Goal: Communication & Community: Connect with others

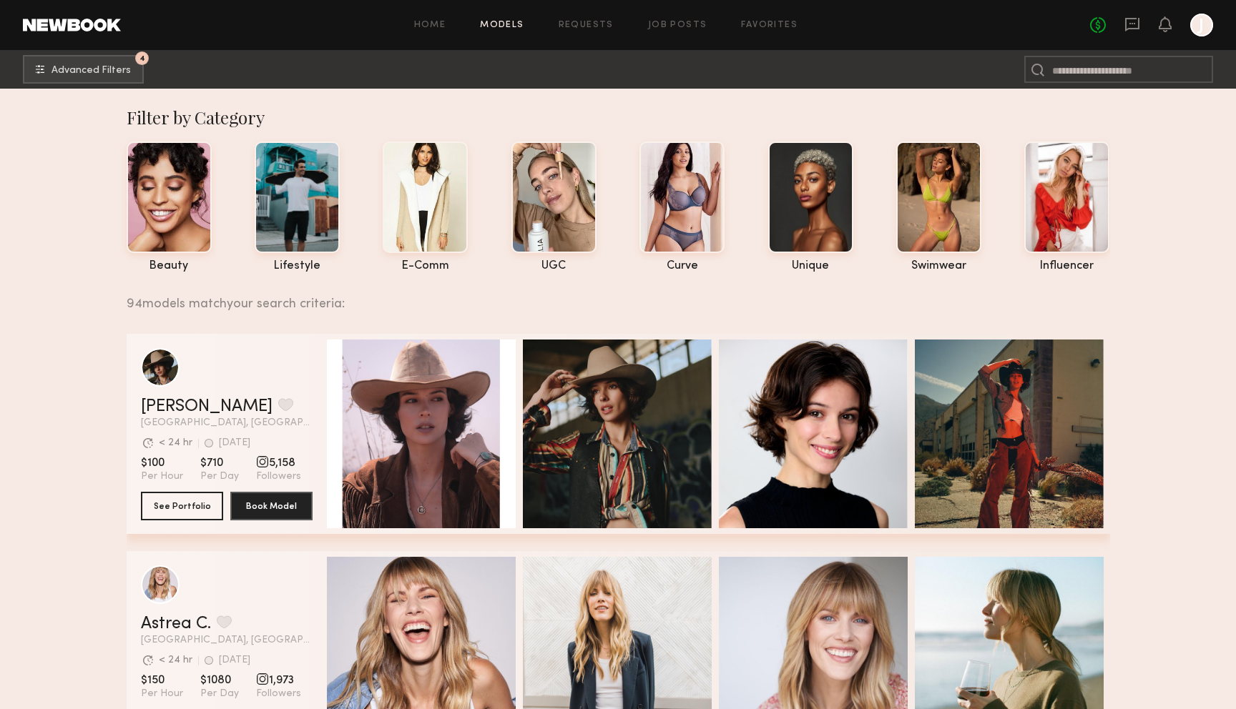
scroll to position [2026, 0]
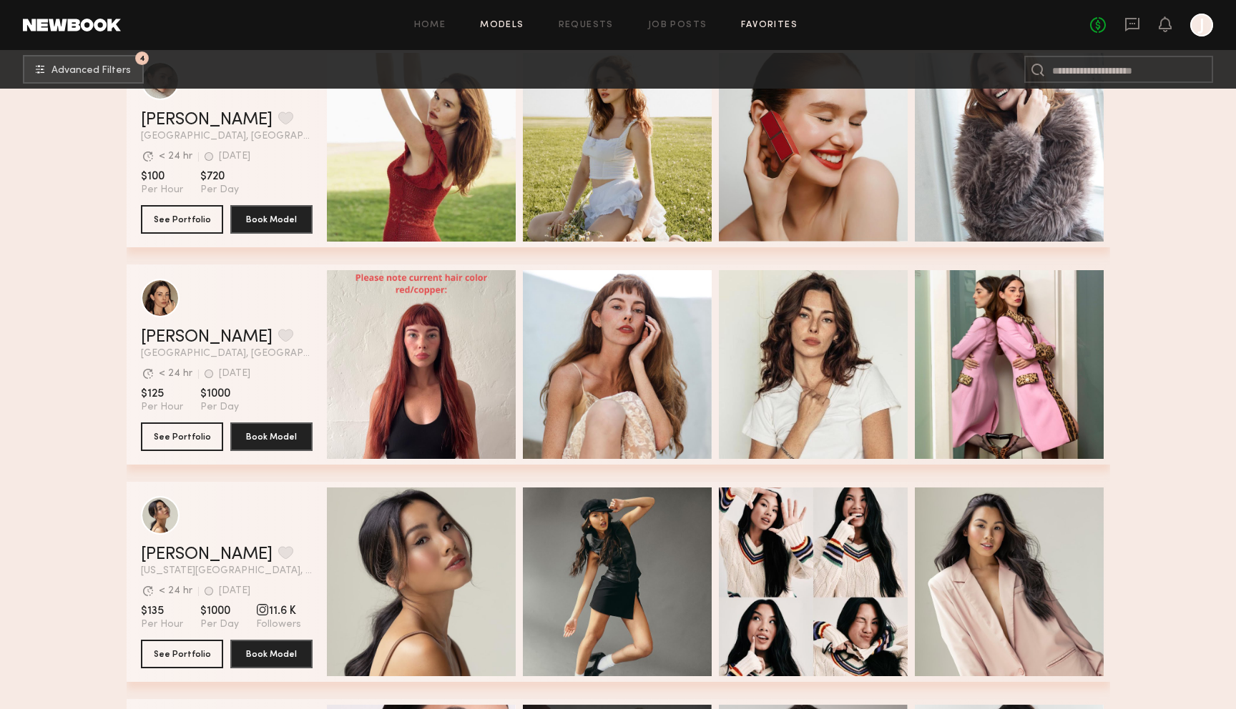
click at [767, 25] on link "Favorites" at bounding box center [769, 25] width 56 height 9
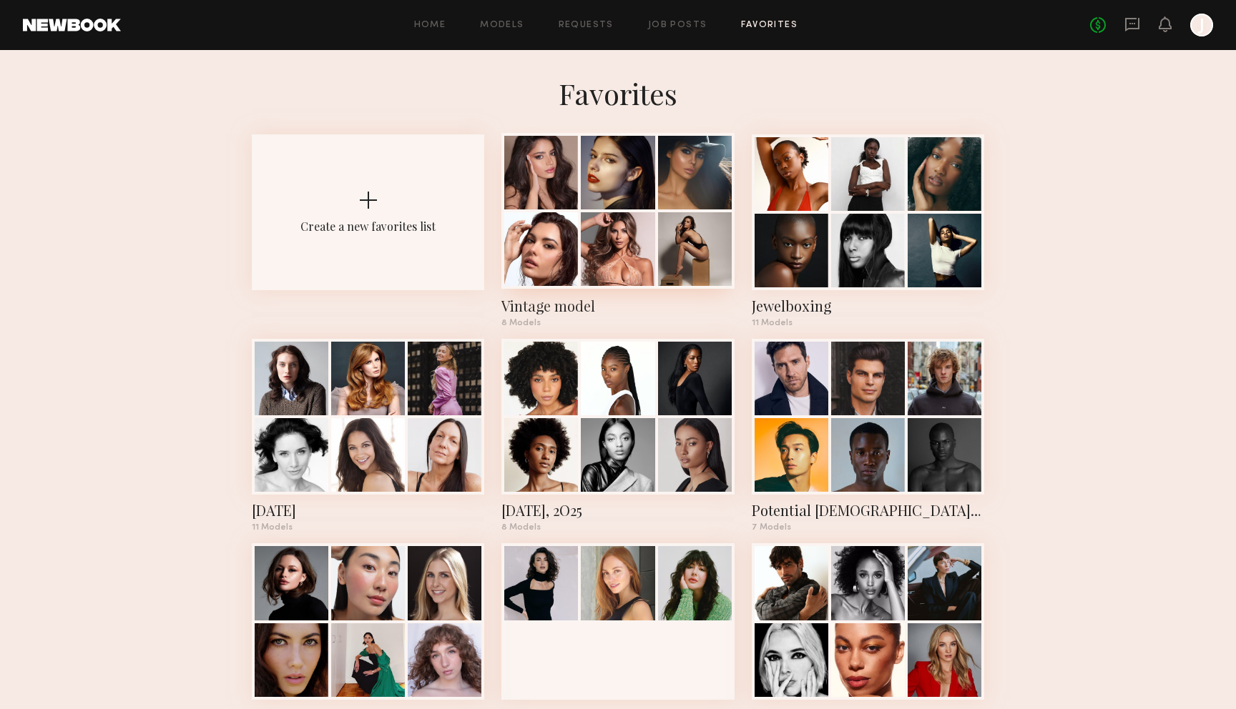
click at [643, 205] on div at bounding box center [618, 173] width 74 height 74
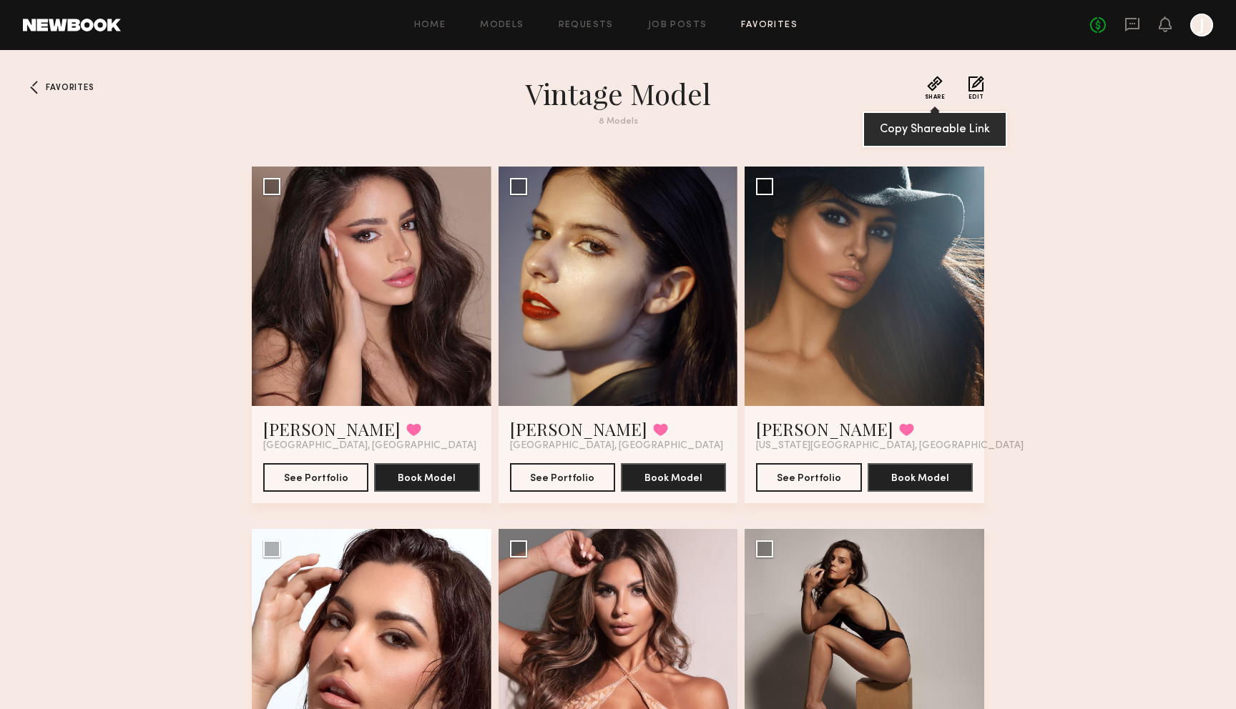
click at [938, 85] on button "Share" at bounding box center [935, 88] width 21 height 24
click at [937, 83] on button "Share" at bounding box center [935, 88] width 21 height 24
click at [929, 81] on button "Share" at bounding box center [935, 88] width 21 height 24
click at [64, 96] on div "Favorites Vintage model 8 Models Share Copy Shareable Link Edit Lilit A. Favori…" at bounding box center [618, 676] width 1236 height 1201
click at [66, 79] on div "Favorites Vintage model 8 Models Share Copy Shareable Link Edit Lilit A. Favori…" at bounding box center [618, 676] width 1236 height 1201
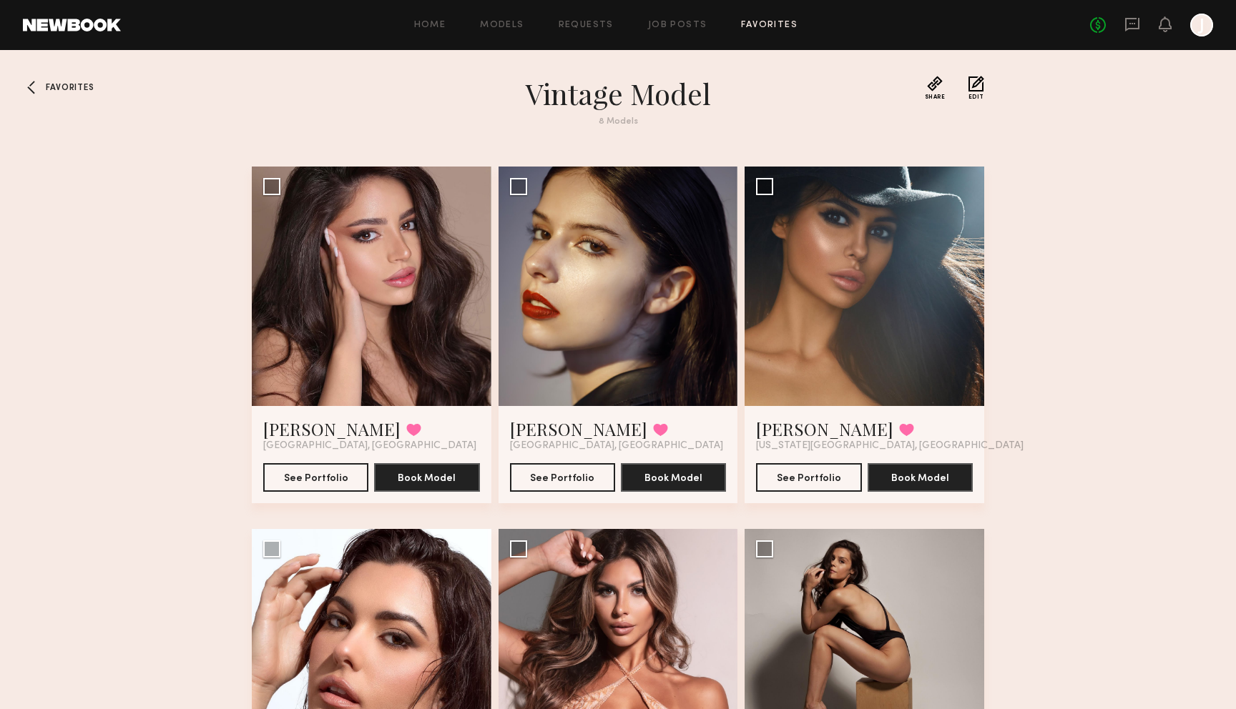
click at [64, 88] on span "Favorites" at bounding box center [70, 88] width 48 height 9
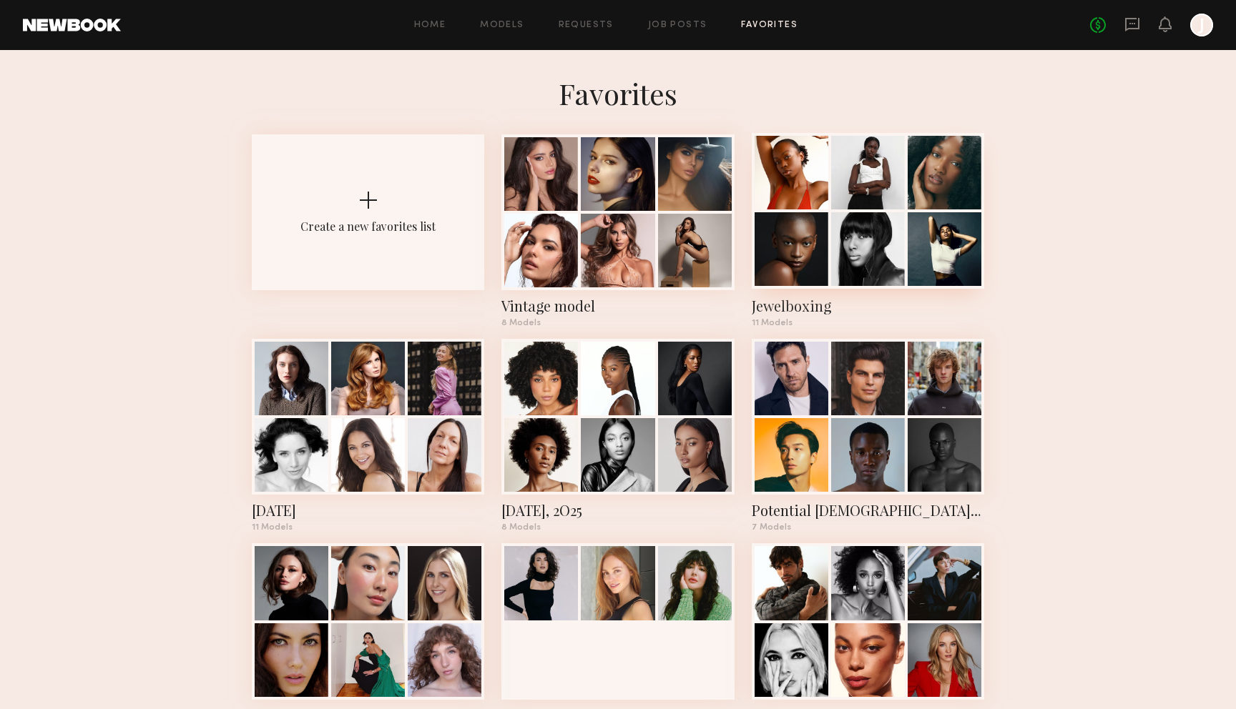
click at [861, 290] on div "Jewelboxing 11 Models" at bounding box center [867, 230] width 232 height 193
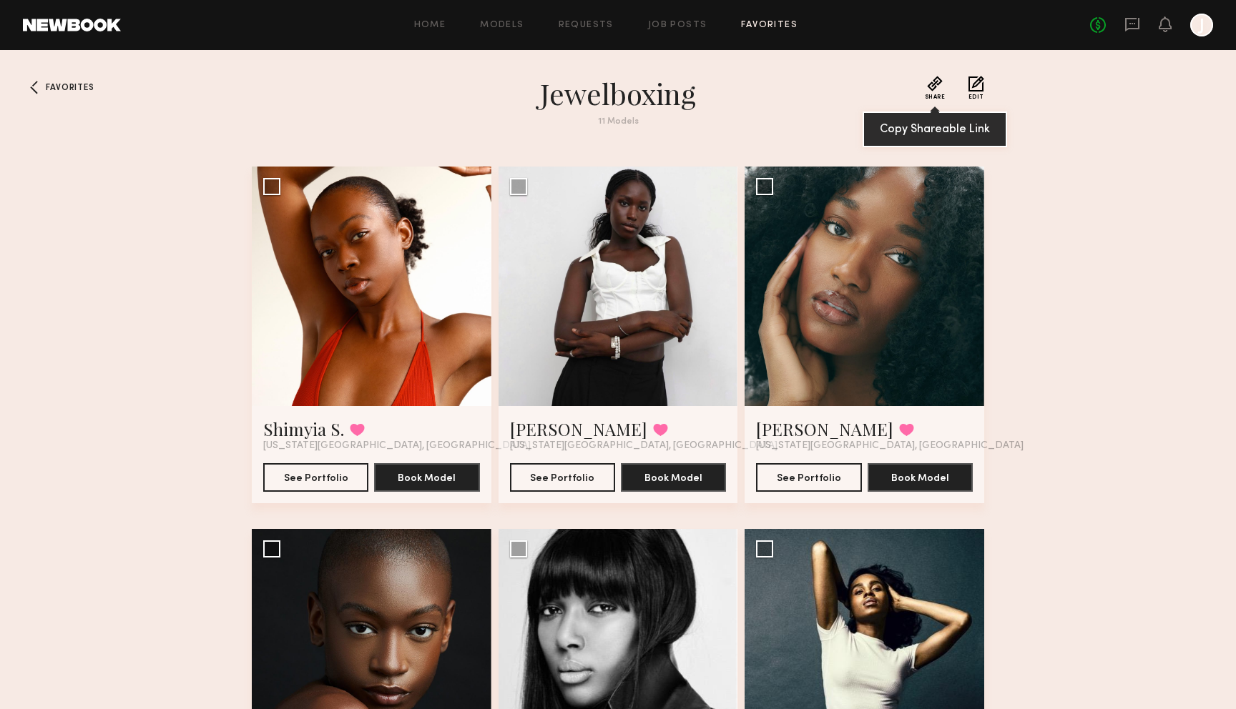
click at [940, 89] on button "Share" at bounding box center [935, 88] width 21 height 24
click at [749, 16] on div "Home Models Requests Job Posts Favorites Sign Out No fees up to $5,000 J" at bounding box center [667, 25] width 1092 height 23
click at [768, 25] on link "Favorites" at bounding box center [769, 25] width 56 height 9
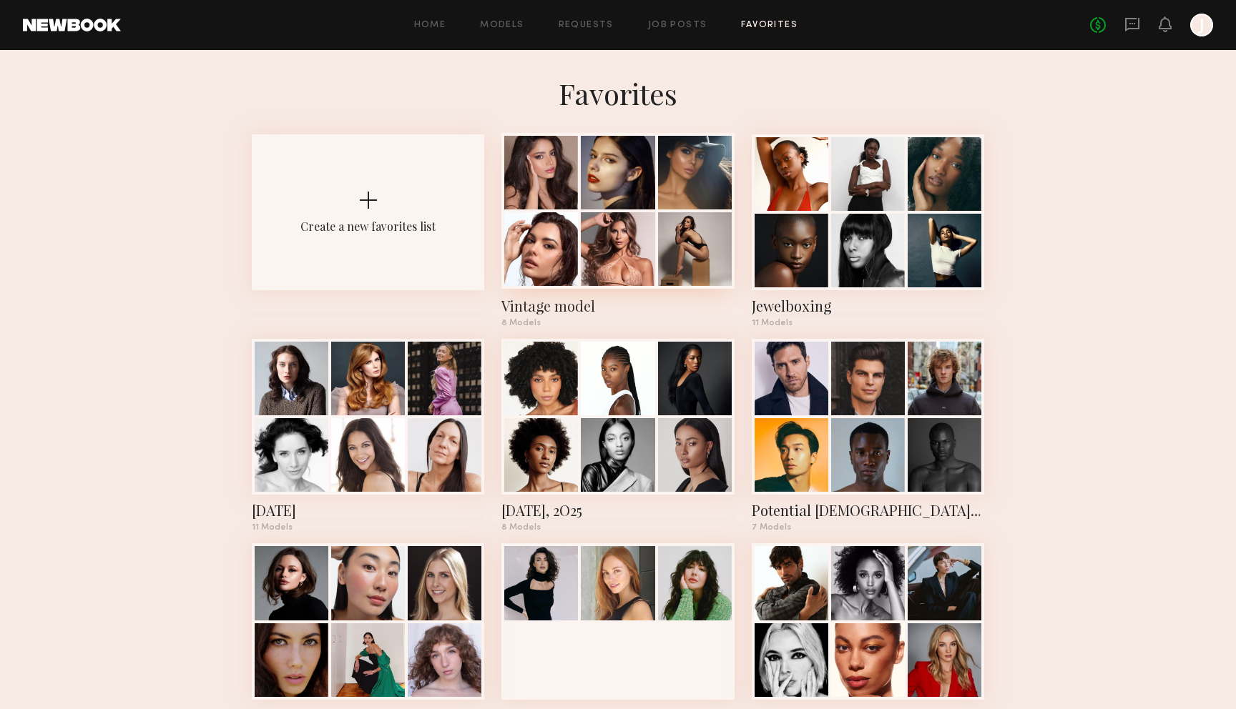
click at [635, 200] on div at bounding box center [618, 173] width 74 height 74
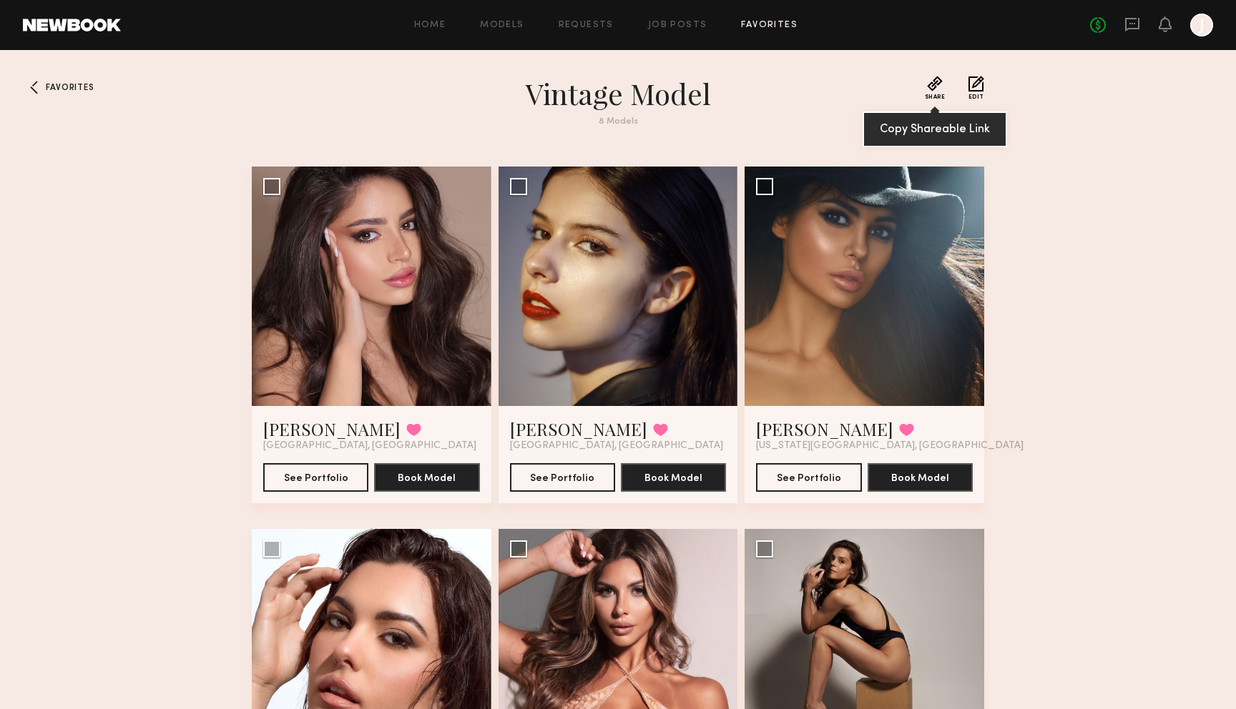
click at [935, 88] on button "Share" at bounding box center [935, 88] width 21 height 24
click at [975, 87] on button "Edit" at bounding box center [976, 88] width 16 height 24
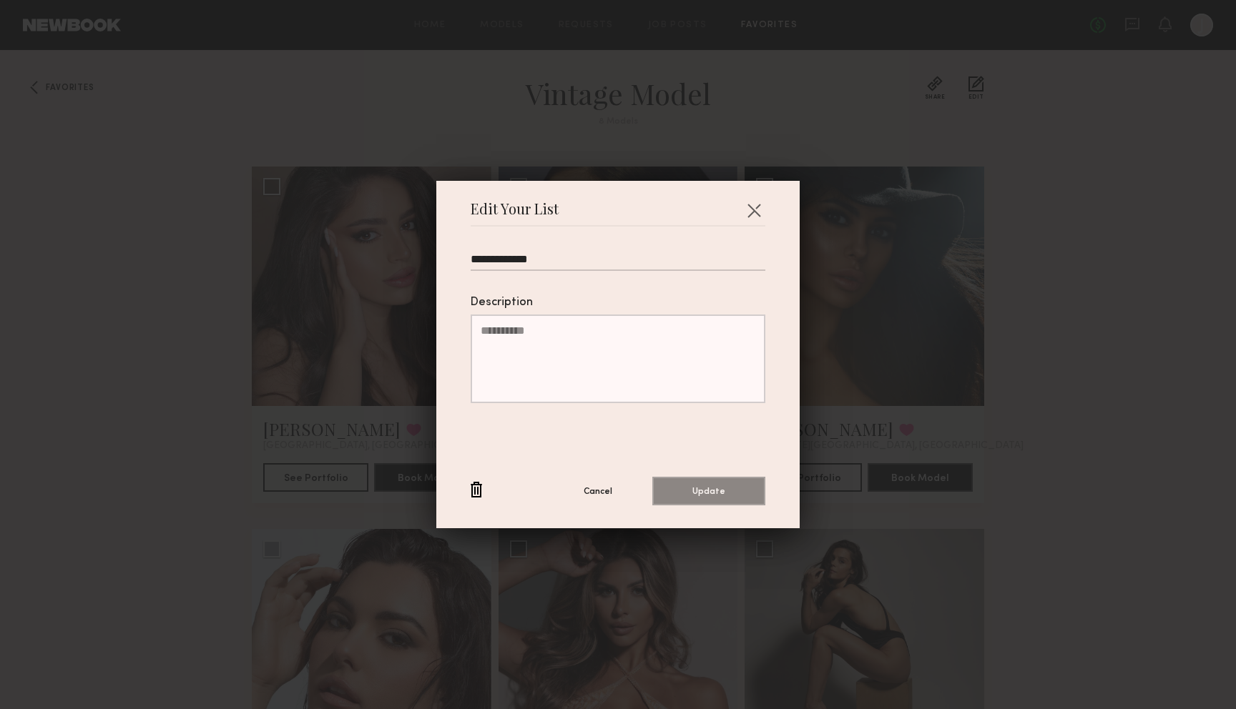
click at [610, 390] on textarea "Description" at bounding box center [617, 359] width 295 height 89
type textarea "**********"
click at [751, 478] on button "Update" at bounding box center [708, 490] width 113 height 29
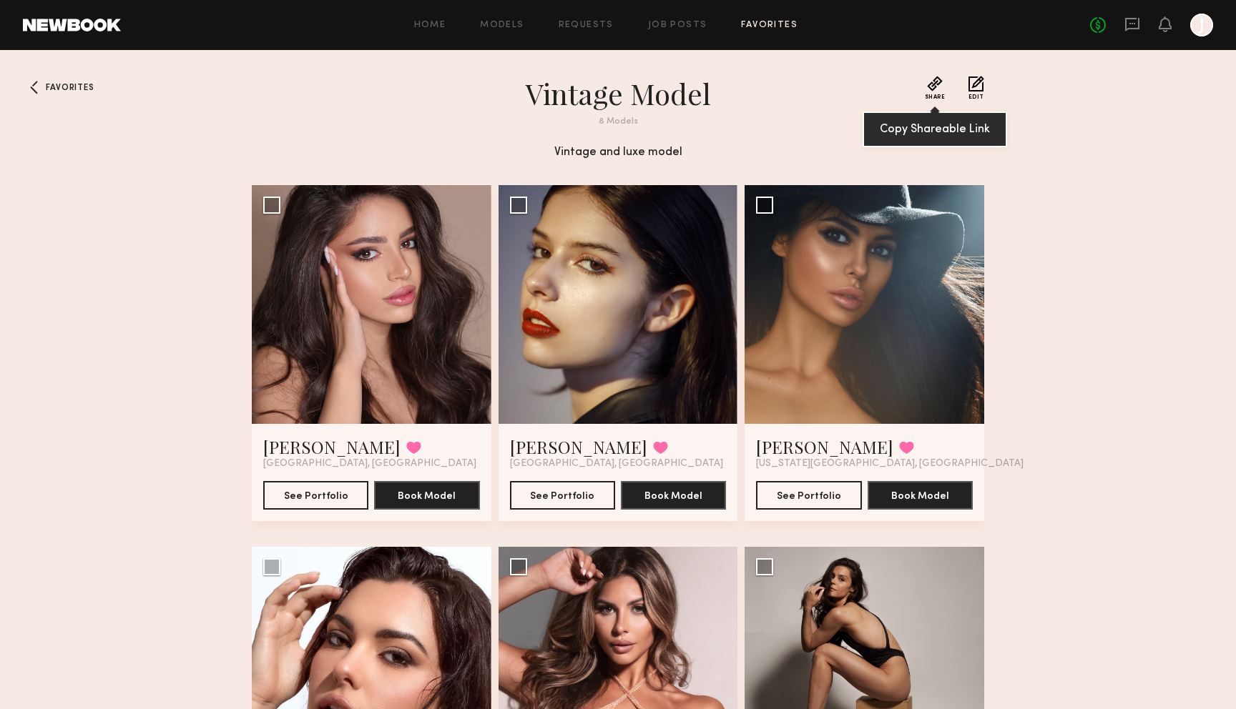
click at [939, 84] on button "Share" at bounding box center [935, 88] width 21 height 24
click at [77, 87] on span "Favorites" at bounding box center [70, 88] width 48 height 9
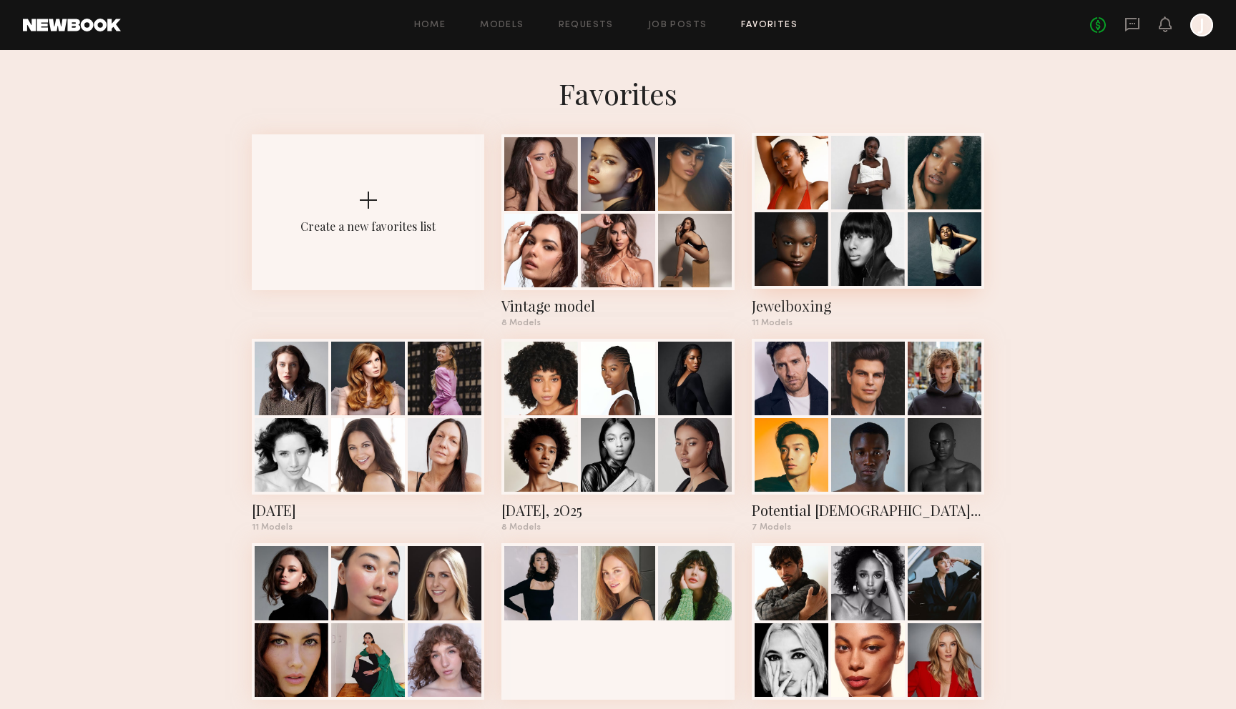
click at [822, 231] on div at bounding box center [791, 249] width 74 height 74
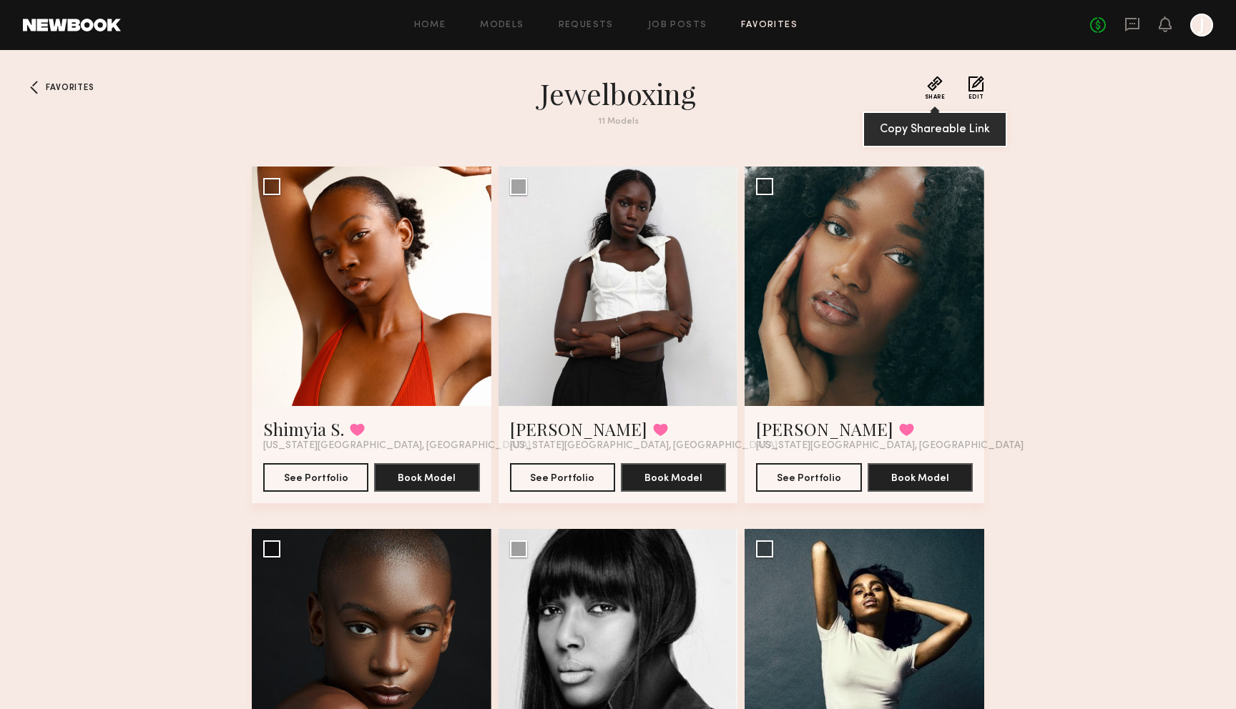
click at [935, 97] on span "Share" at bounding box center [935, 97] width 21 height 6
click at [70, 90] on span "Favorites" at bounding box center [70, 88] width 48 height 9
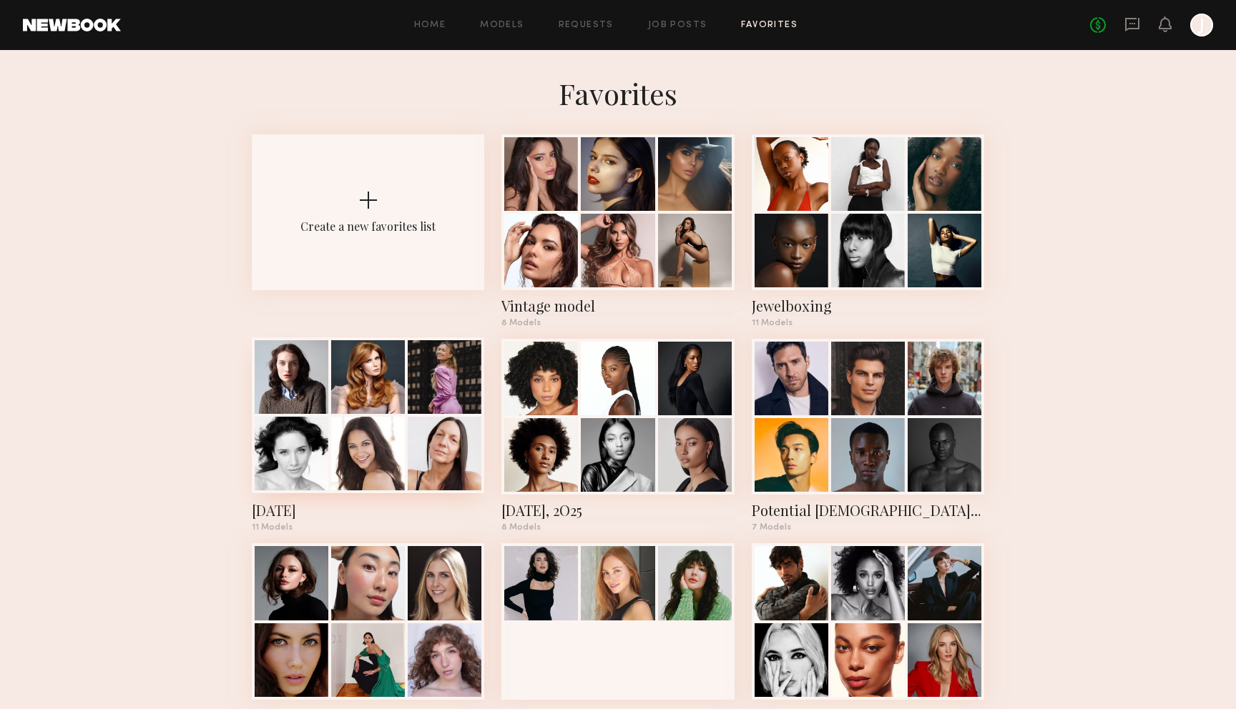
click at [383, 448] on div at bounding box center [368, 454] width 74 height 74
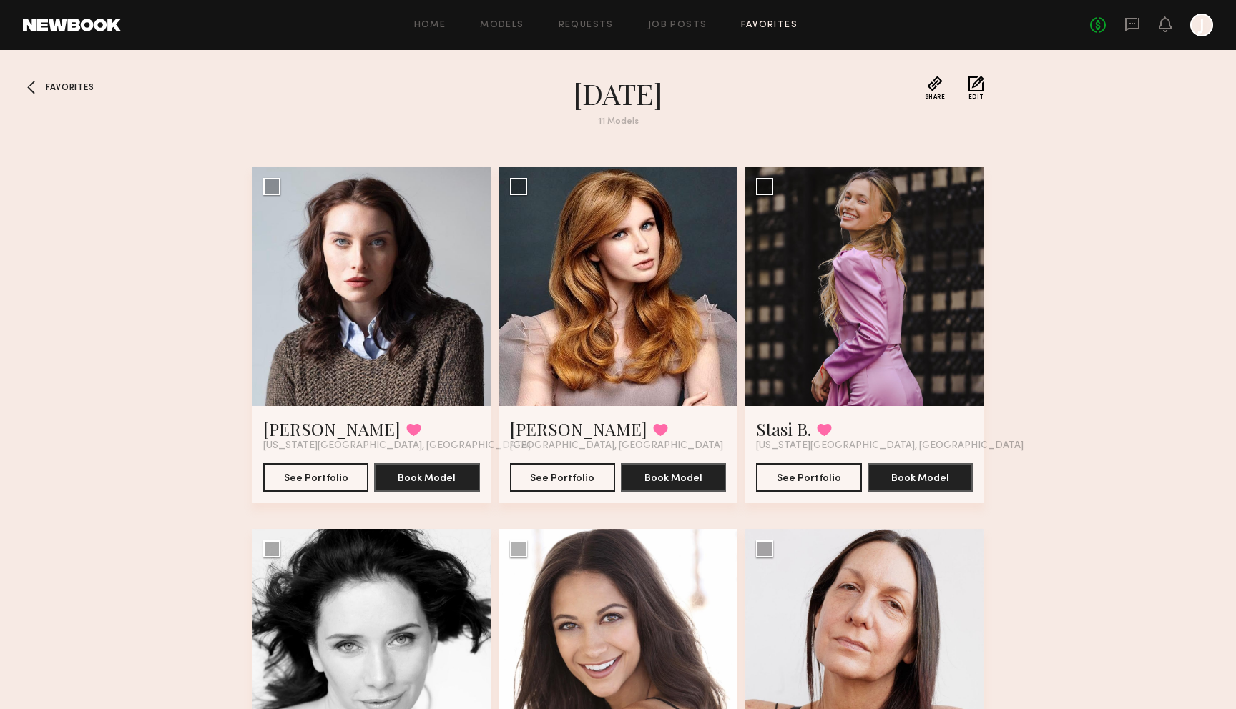
click at [49, 86] on span "Favorites" at bounding box center [70, 88] width 48 height 9
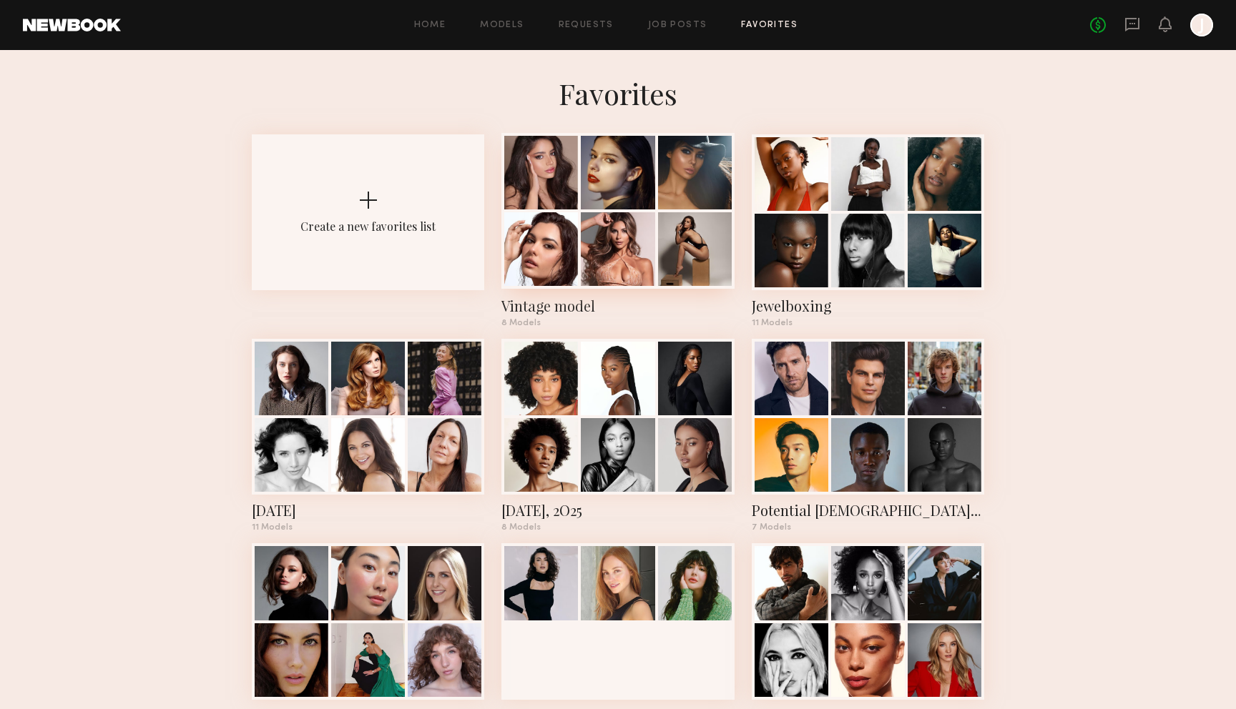
click at [636, 212] on div at bounding box center [618, 249] width 74 height 74
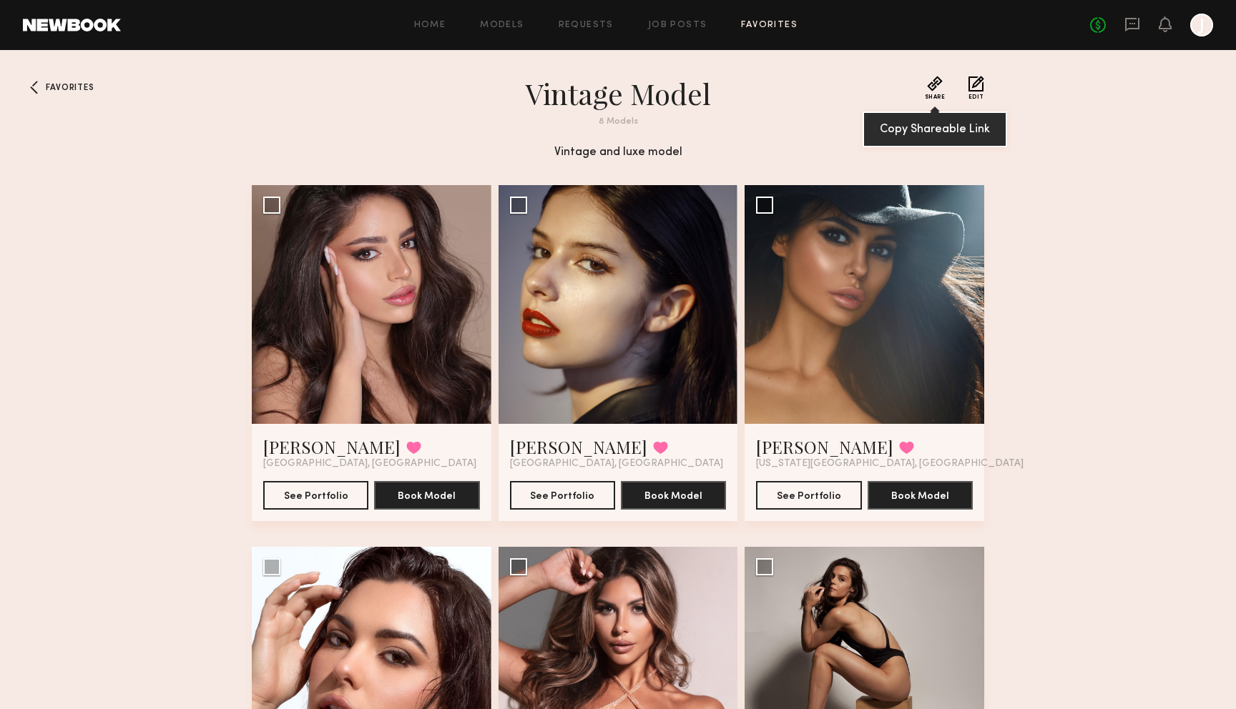
click at [930, 84] on button "Share" at bounding box center [935, 88] width 21 height 24
click at [1056, 173] on div "Favorites Vintage model 8 Models Vintage and luxe model Share Copied! Edit Lili…" at bounding box center [618, 504] width 1236 height 857
click at [940, 88] on button "Share" at bounding box center [935, 88] width 21 height 24
click at [665, 26] on link "Job Posts" at bounding box center [677, 25] width 59 height 9
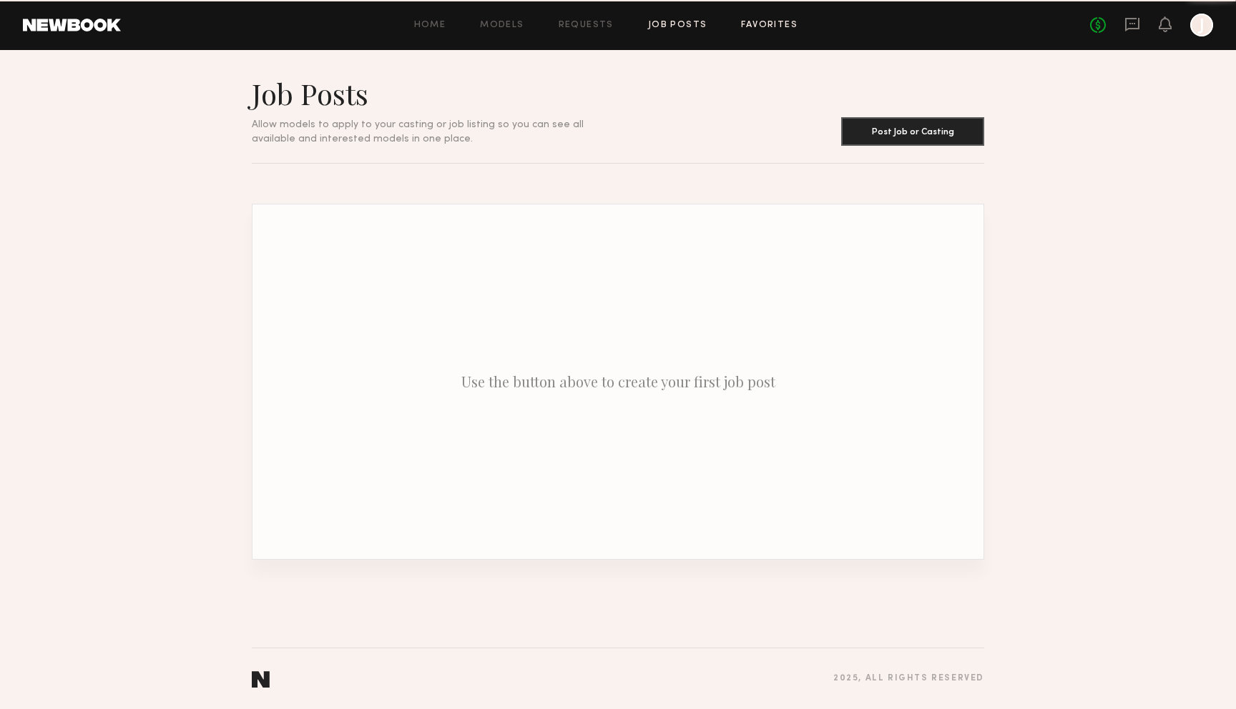
click at [761, 25] on link "Favorites" at bounding box center [769, 25] width 56 height 9
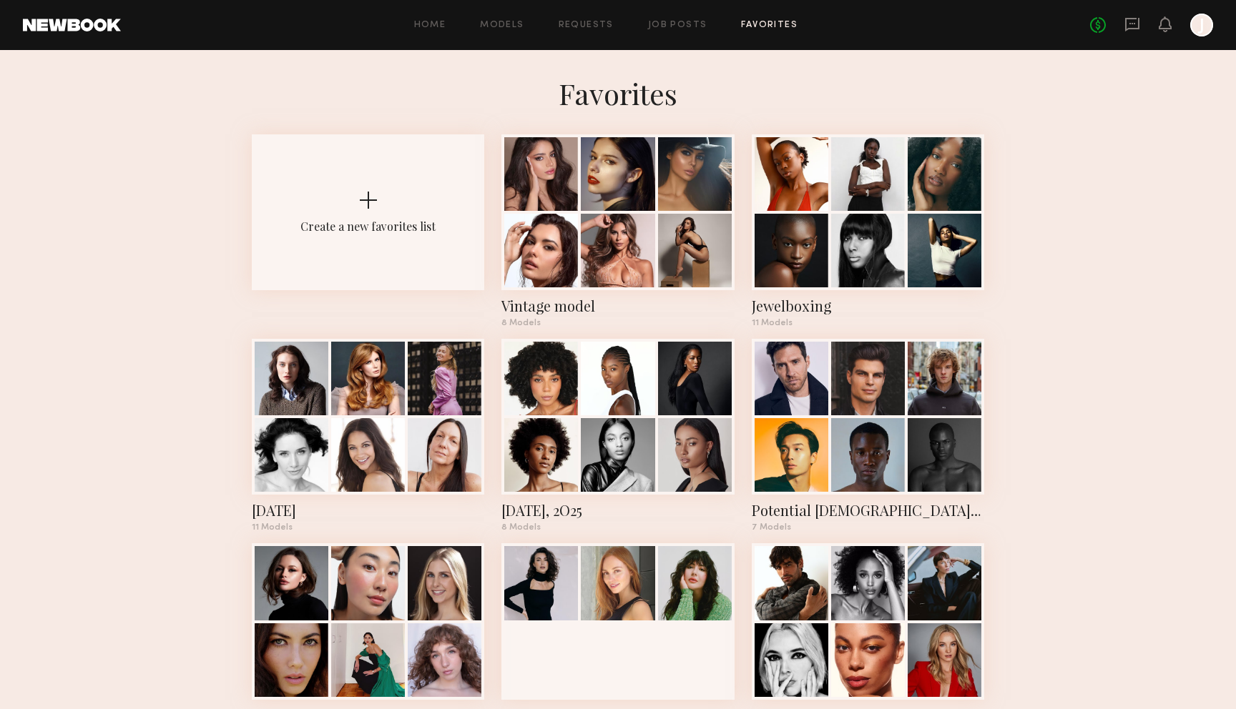
click at [68, 24] on link at bounding box center [72, 25] width 98 height 13
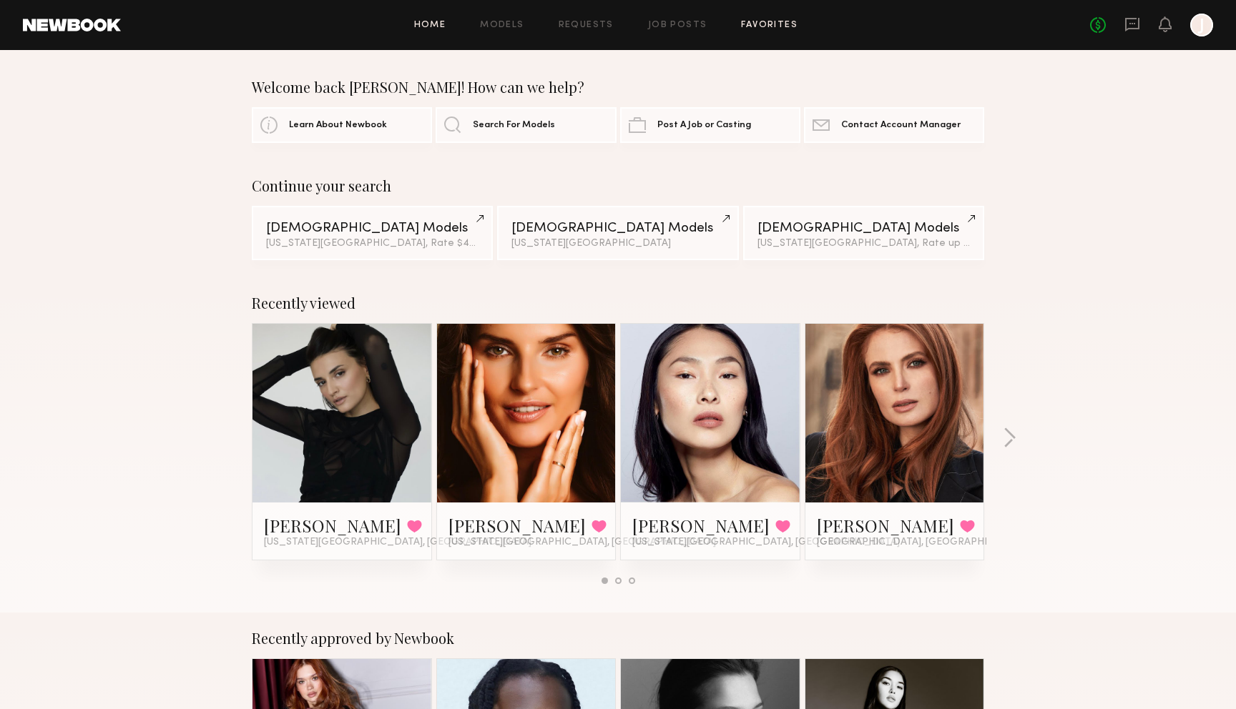
click at [754, 22] on link "Favorites" at bounding box center [769, 25] width 56 height 9
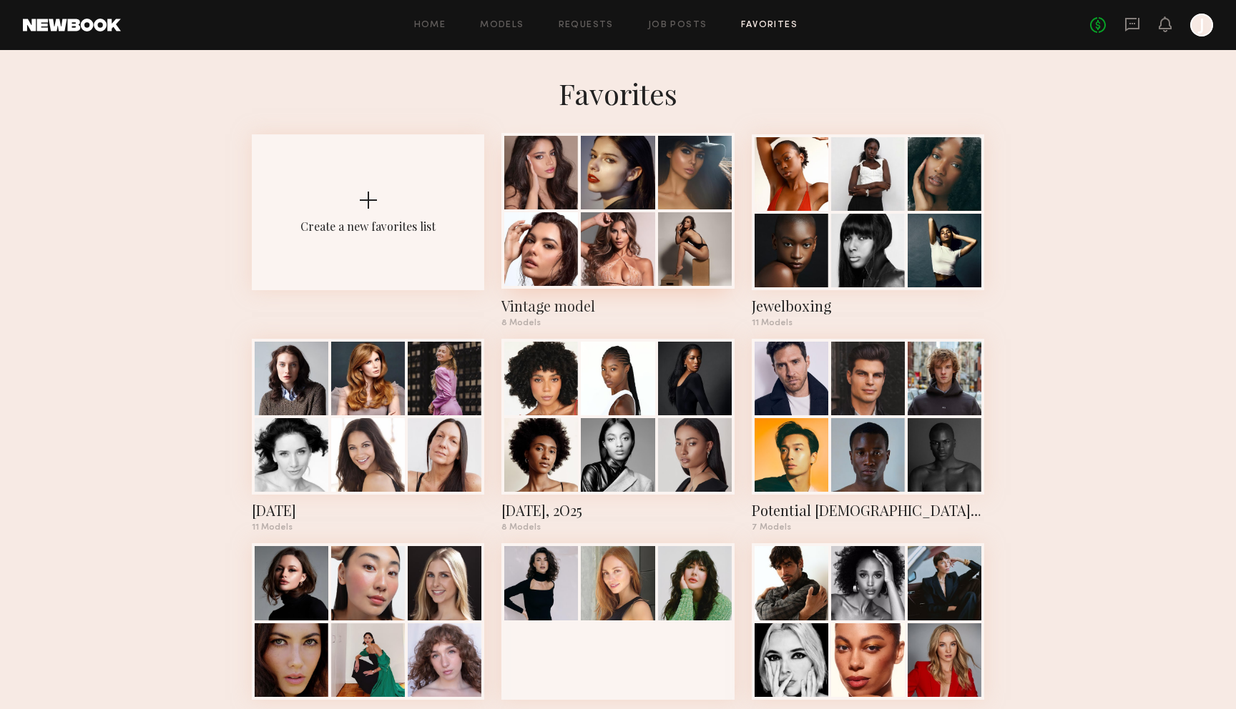
click at [616, 232] on div at bounding box center [618, 249] width 74 height 74
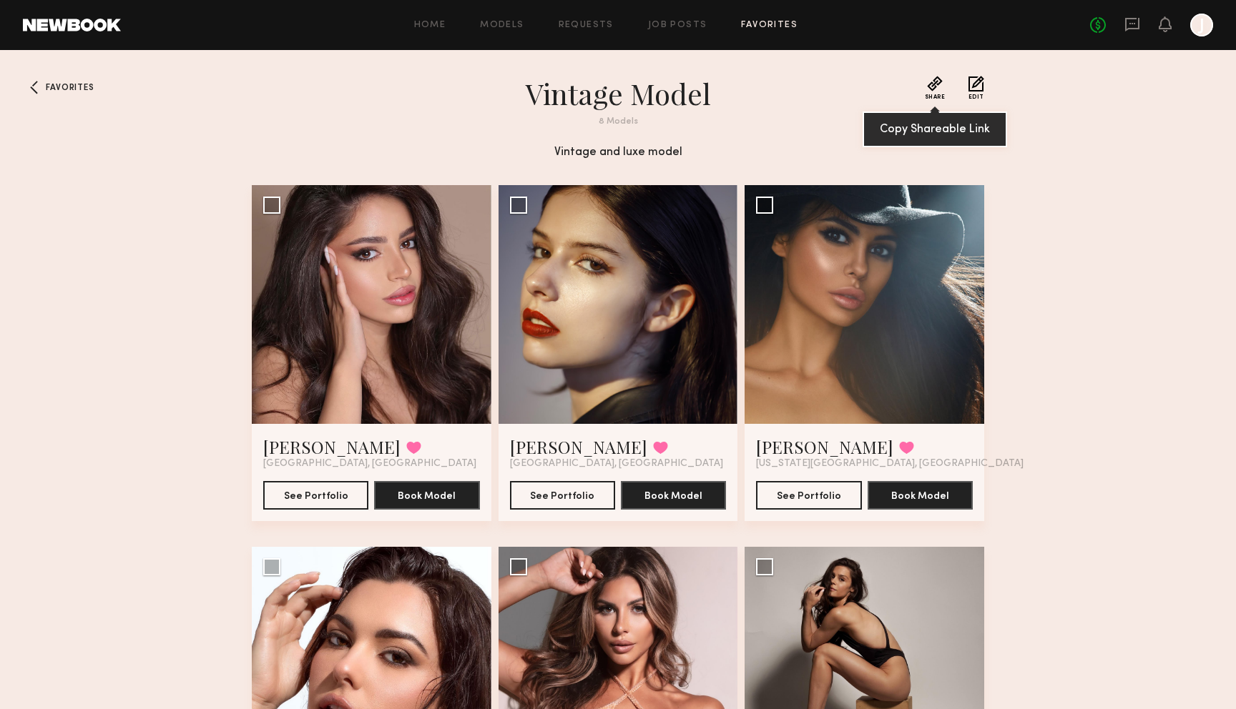
click at [935, 89] on button "Share" at bounding box center [935, 88] width 21 height 24
click at [47, 86] on span "Favorites" at bounding box center [70, 88] width 48 height 9
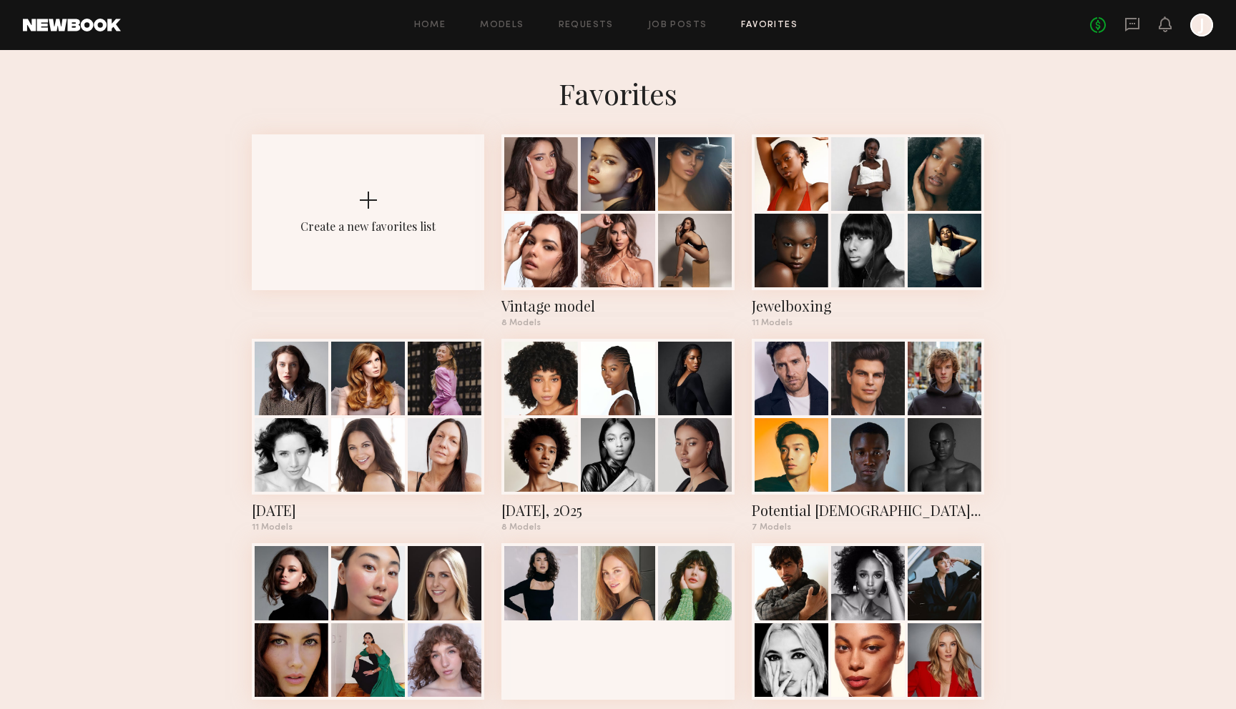
click at [1142, 29] on div "No fees up to $5,000 J" at bounding box center [1151, 25] width 123 height 23
click at [1136, 29] on icon at bounding box center [1132, 25] width 14 height 14
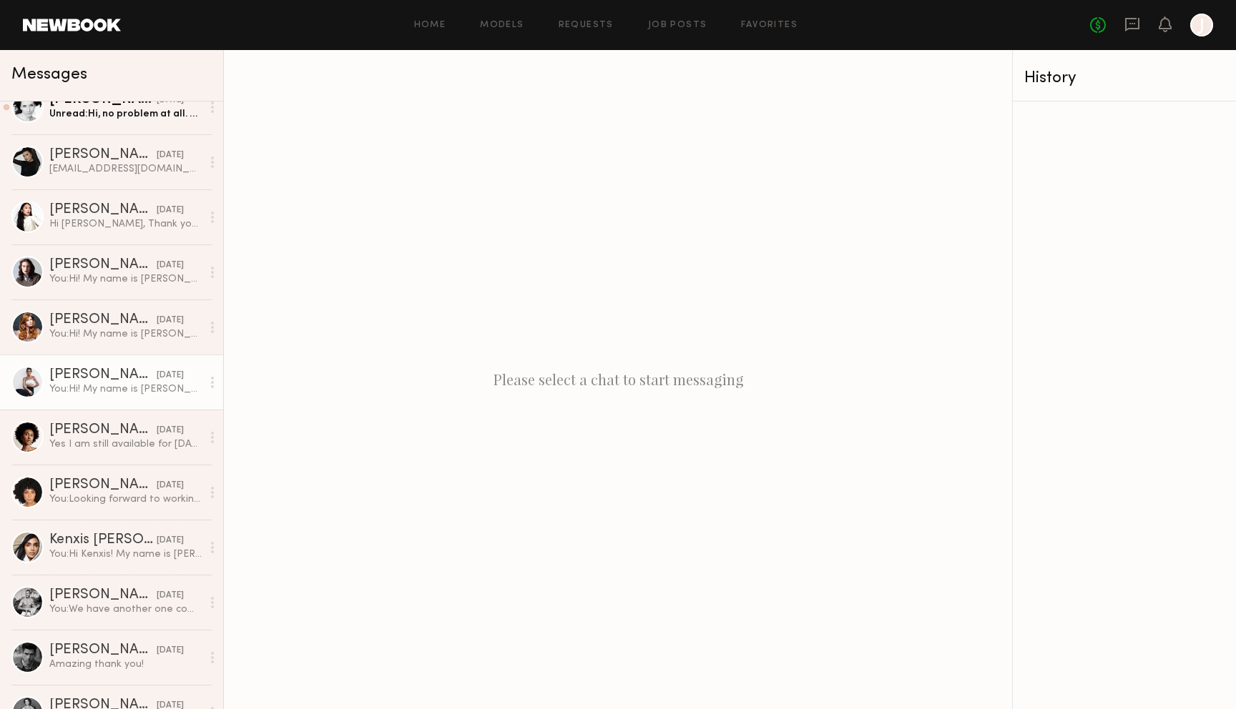
scroll to position [82, 0]
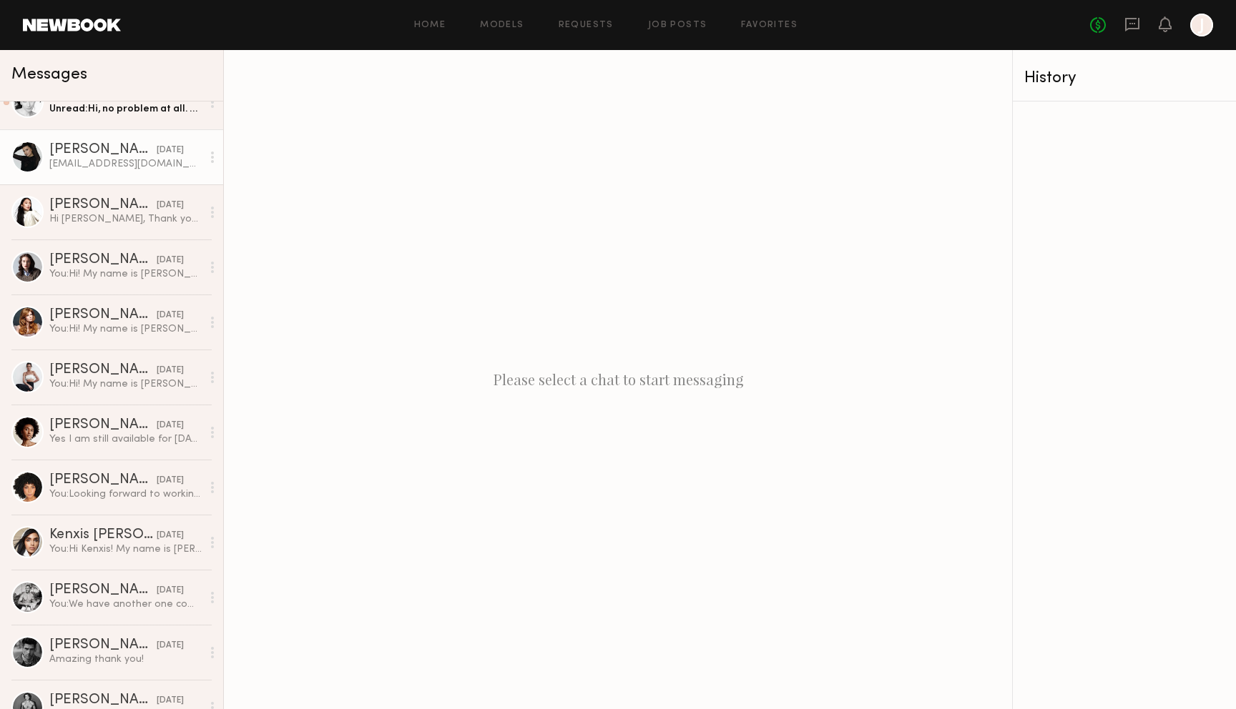
click at [121, 139] on link "Mariia C. 04/17/2025 cherniakovych@gmail.com" at bounding box center [111, 156] width 223 height 55
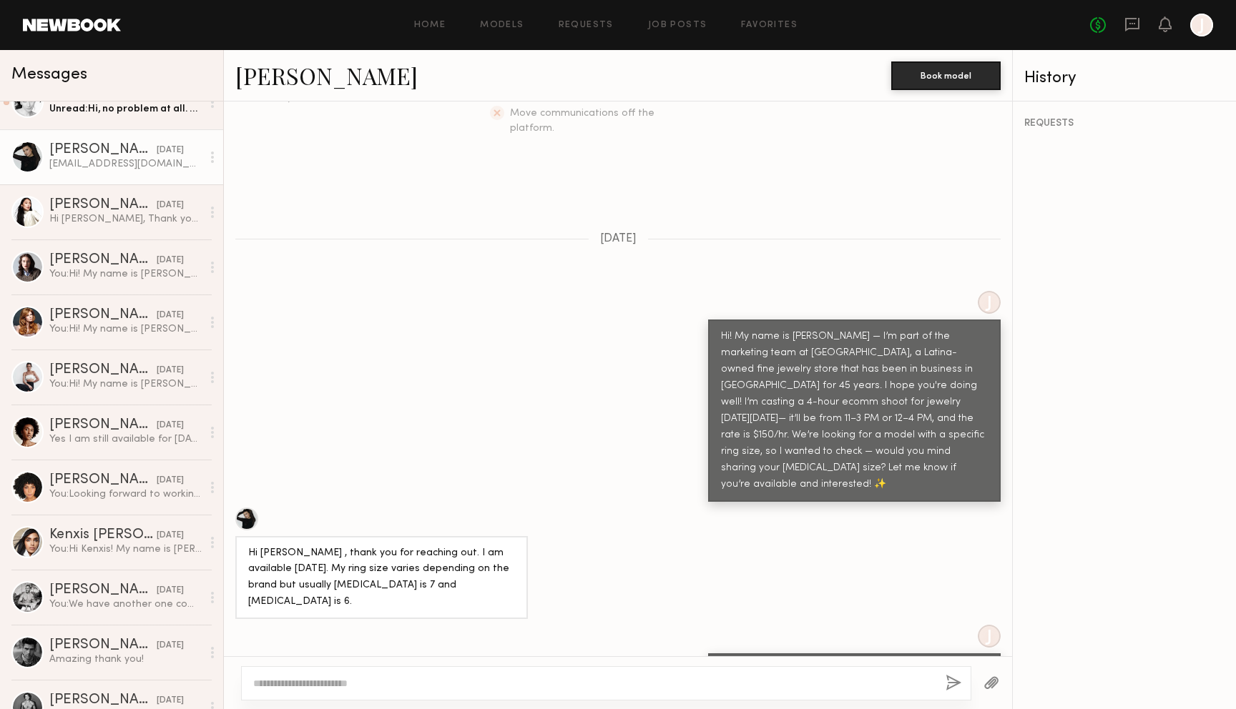
scroll to position [358, 0]
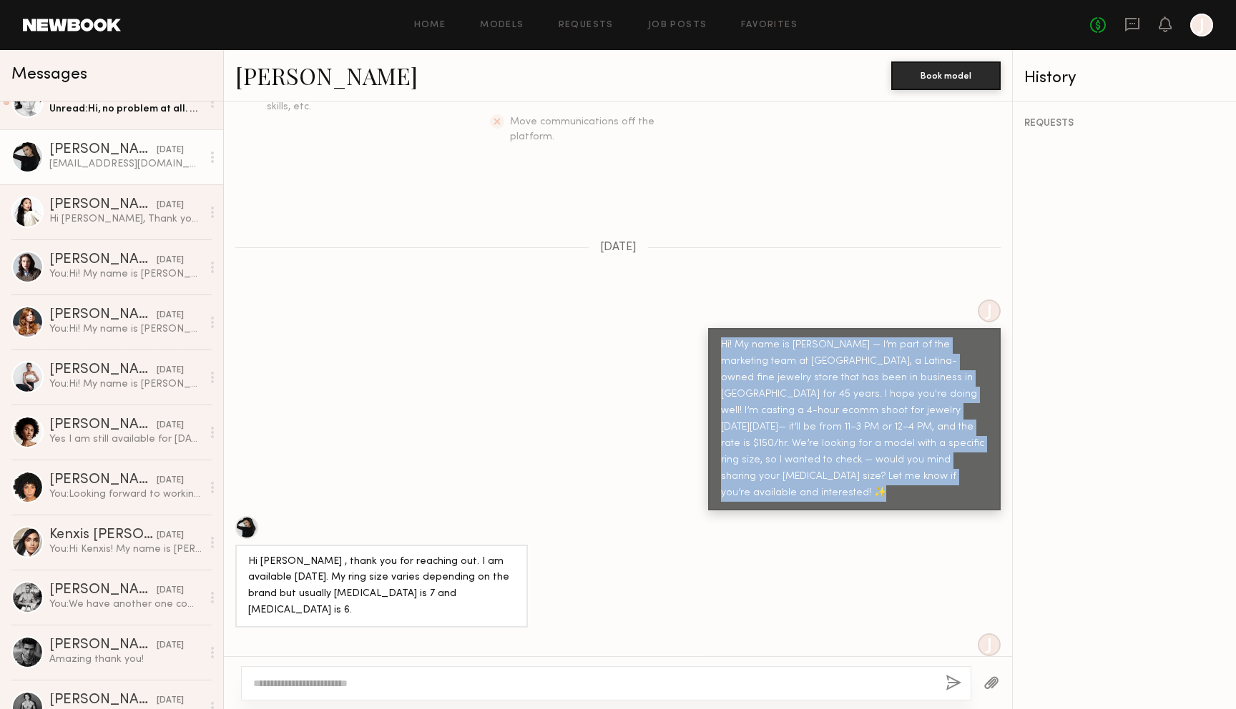
drag, startPoint x: 721, startPoint y: 312, endPoint x: 934, endPoint y: 488, distance: 276.3
click at [934, 488] on div "Keep direct messages professional and related only to paid job opportunities. M…" at bounding box center [618, 379] width 788 height 555
copy div "Hi! My name is Koral — I’m part of the marketing team at Greenwich St. Jewelers…"
click at [665, 26] on link "Job Posts" at bounding box center [677, 25] width 59 height 9
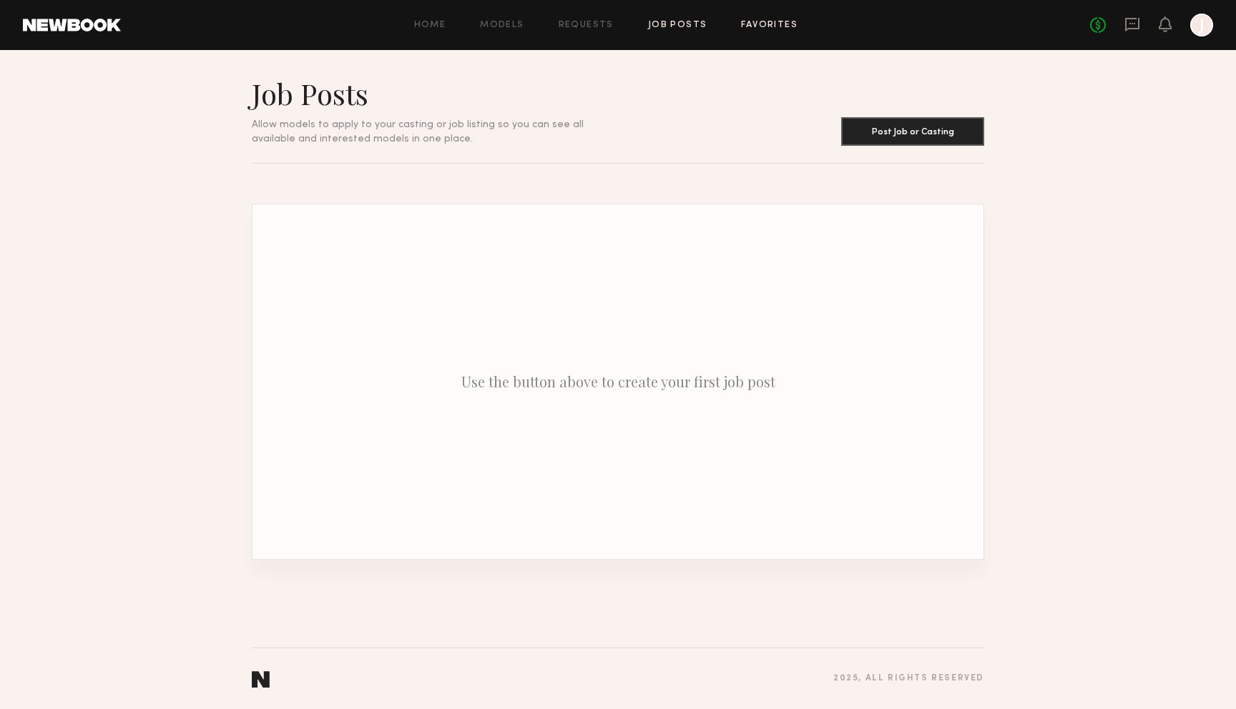
click at [754, 21] on link "Favorites" at bounding box center [769, 25] width 56 height 9
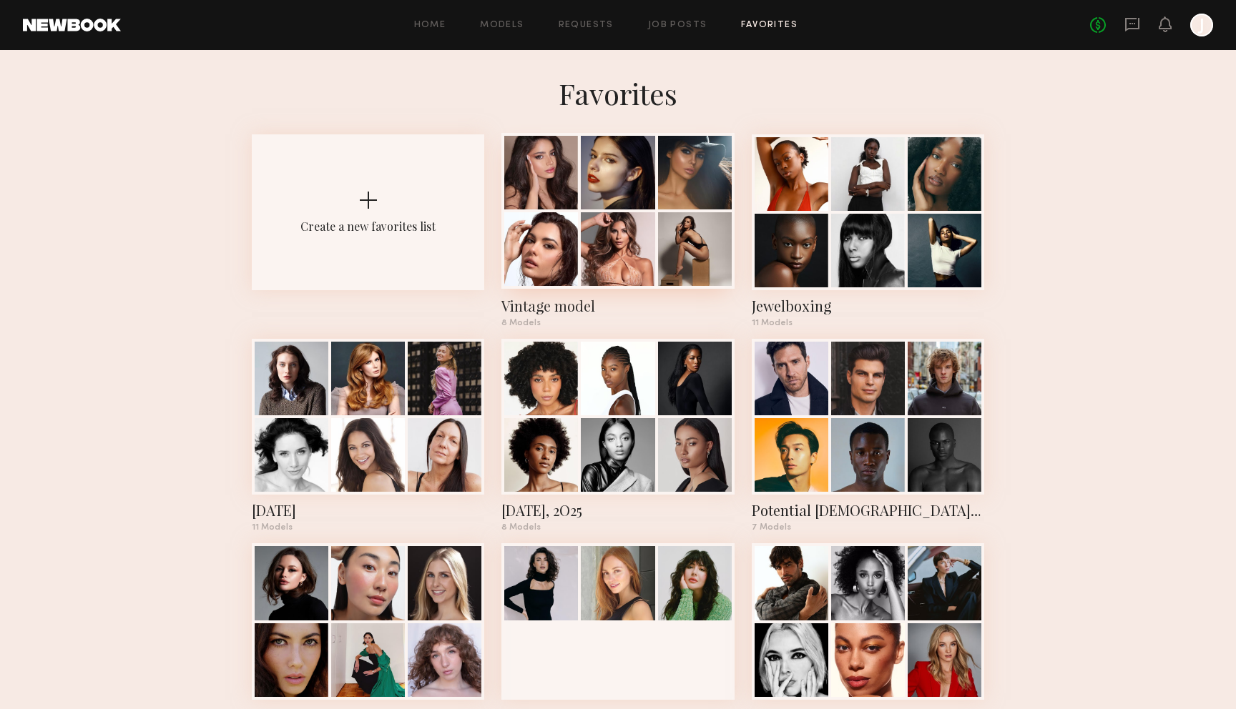
click at [578, 260] on div at bounding box center [617, 211] width 232 height 156
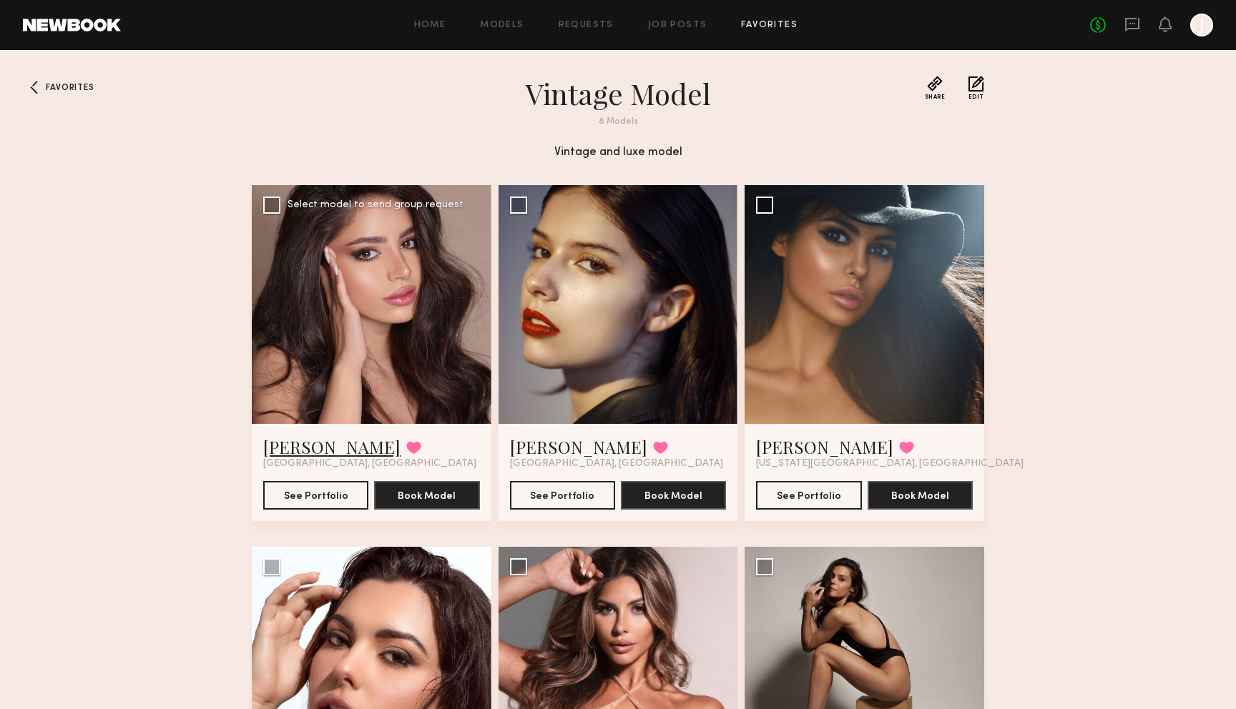
click at [282, 445] on link "[PERSON_NAME]" at bounding box center [331, 446] width 137 height 23
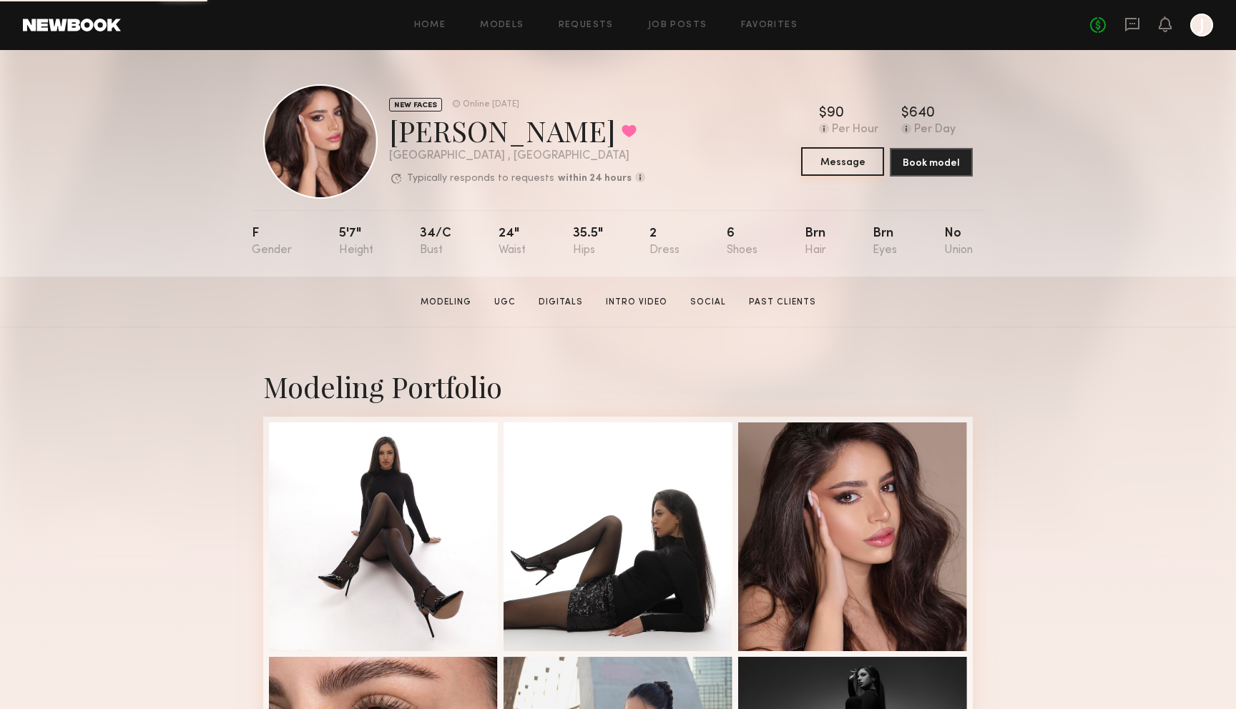
click at [860, 170] on button "Message" at bounding box center [842, 161] width 83 height 29
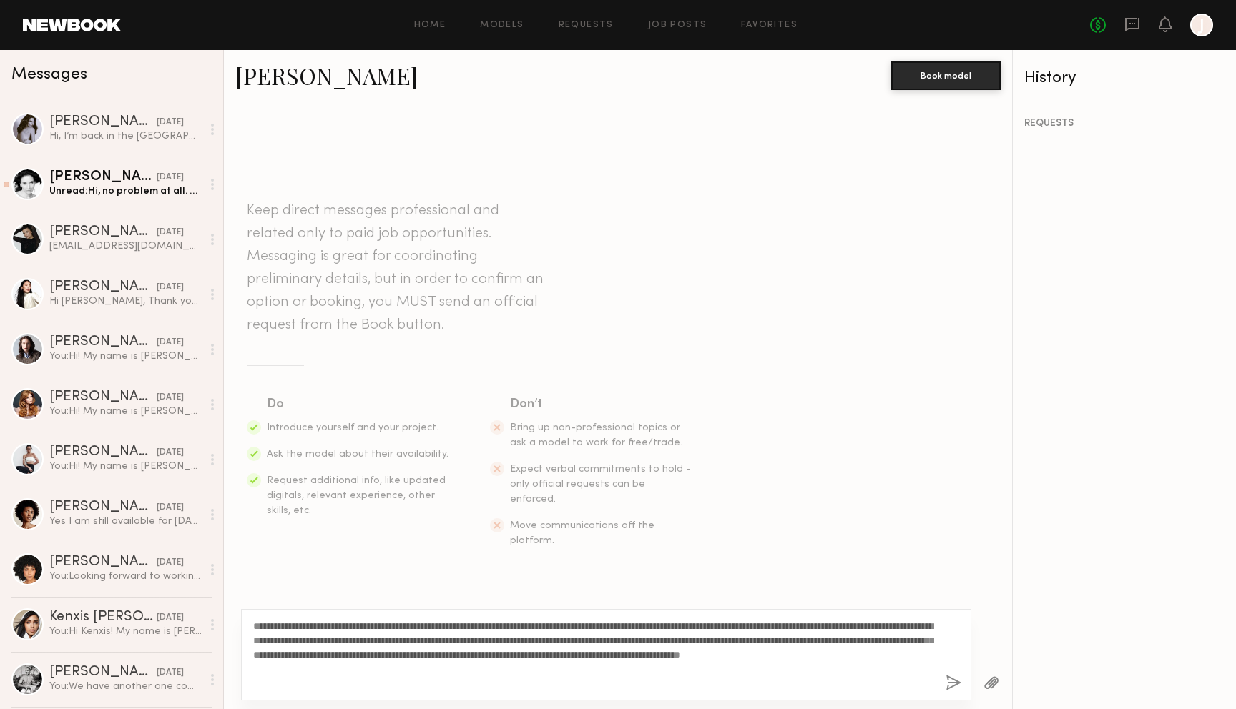
drag, startPoint x: 704, startPoint y: 639, endPoint x: 786, endPoint y: 639, distance: 81.5
click at [786, 639] on textarea "**********" at bounding box center [593, 655] width 681 height 72
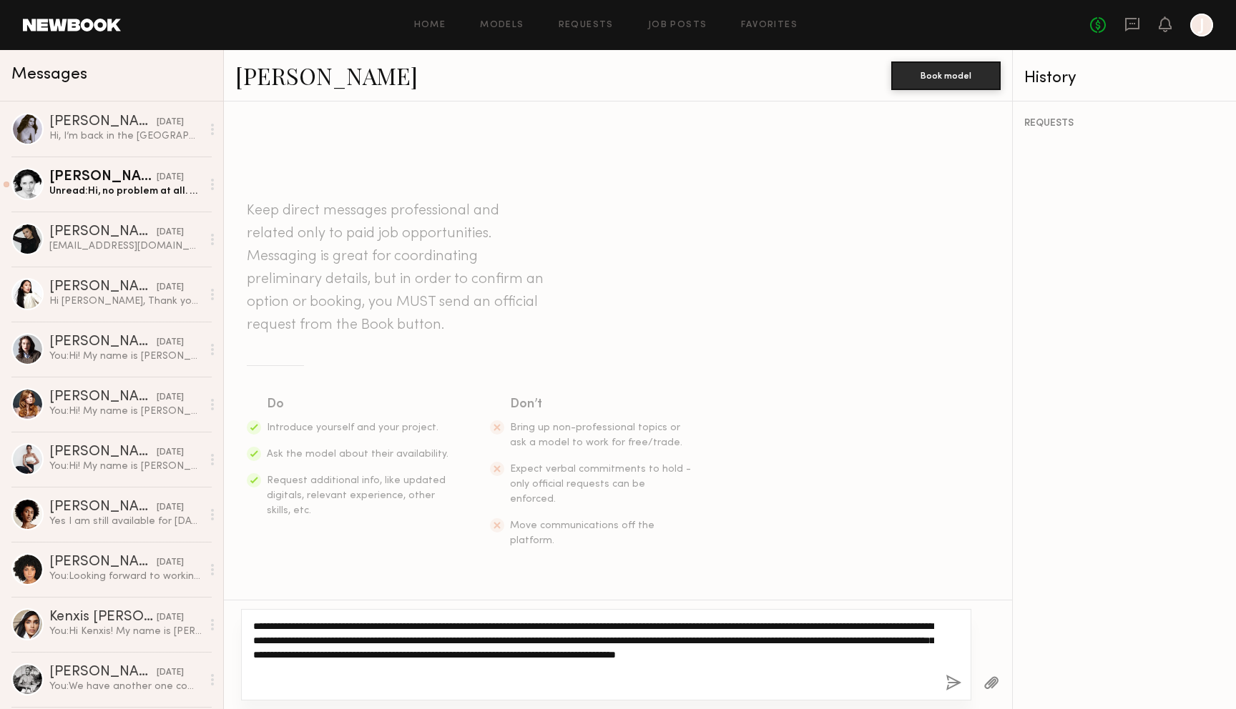
click at [546, 644] on textarea "**********" at bounding box center [593, 655] width 681 height 72
click at [701, 644] on textarea "**********" at bounding box center [593, 655] width 681 height 72
drag, startPoint x: 885, startPoint y: 639, endPoint x: 837, endPoint y: 638, distance: 48.6
click at [837, 638] on textarea "**********" at bounding box center [593, 655] width 681 height 72
click at [858, 641] on textarea "**********" at bounding box center [593, 655] width 681 height 72
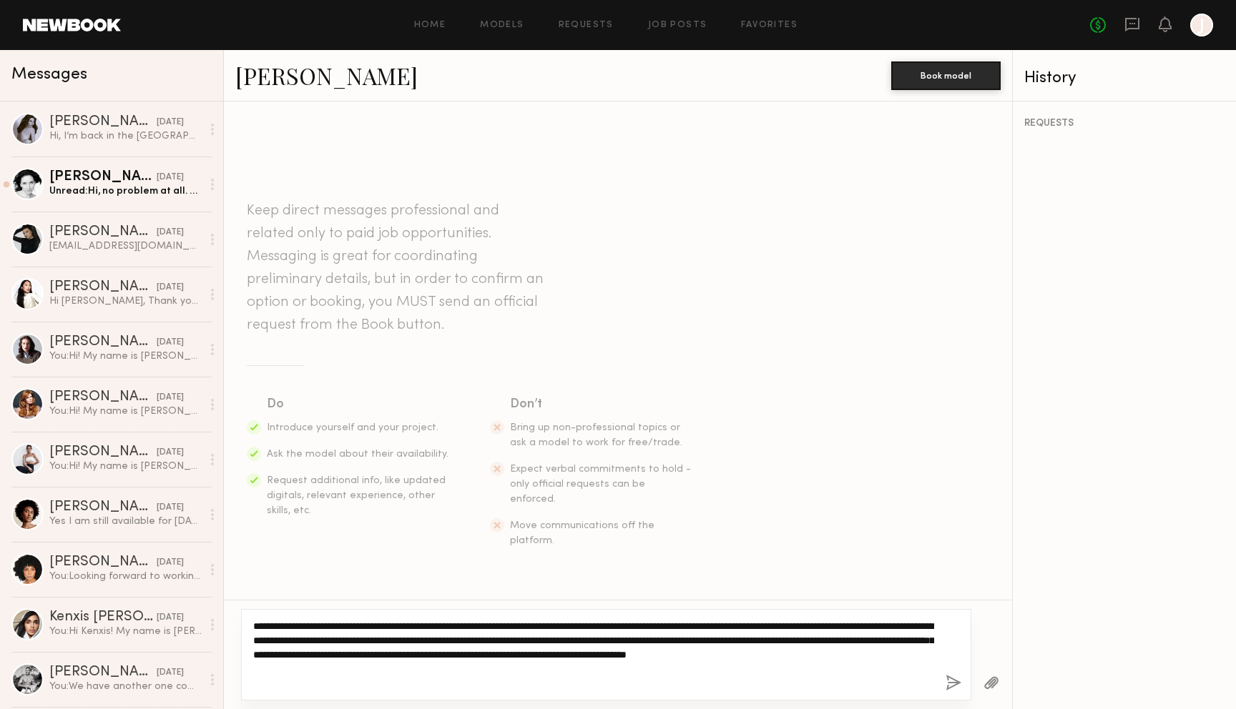
click at [879, 638] on textarea "**********" at bounding box center [593, 655] width 681 height 72
drag, startPoint x: 478, startPoint y: 668, endPoint x: 252, endPoint y: 605, distance: 235.2
click at [252, 605] on div "**********" at bounding box center [618, 654] width 788 height 109
type textarea "**********"
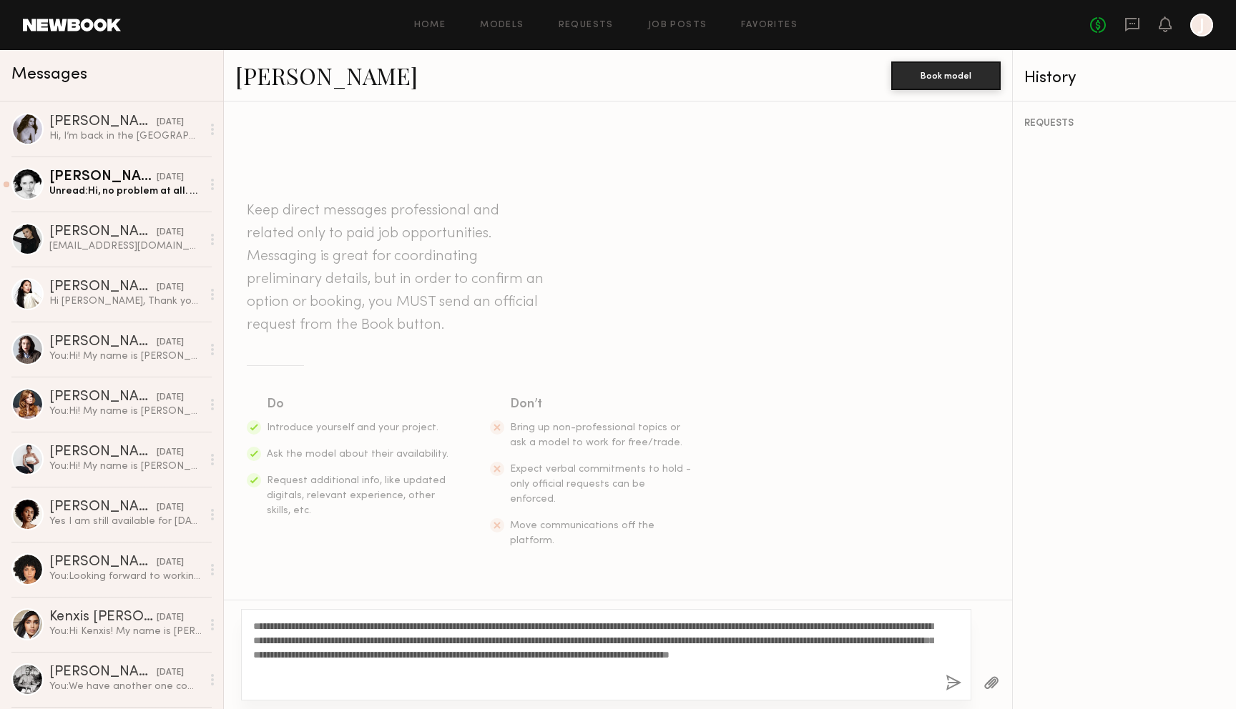
click at [952, 681] on button "button" at bounding box center [953, 684] width 16 height 18
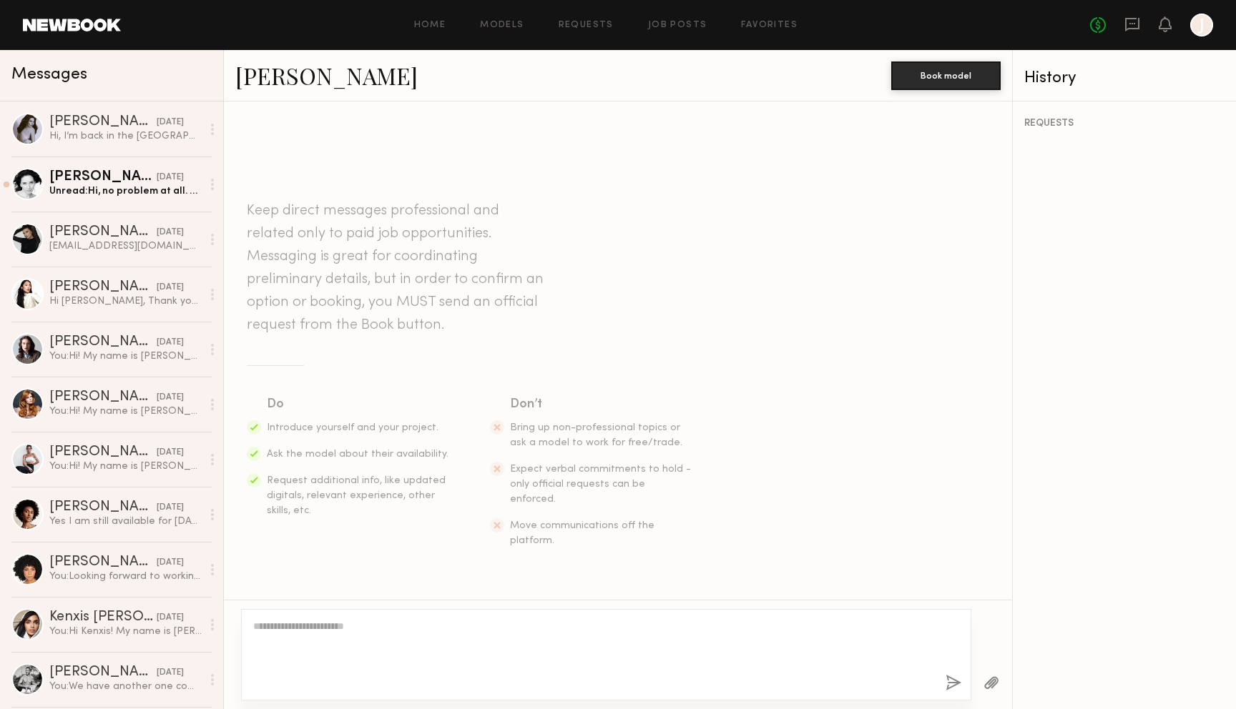
scroll to position [177, 0]
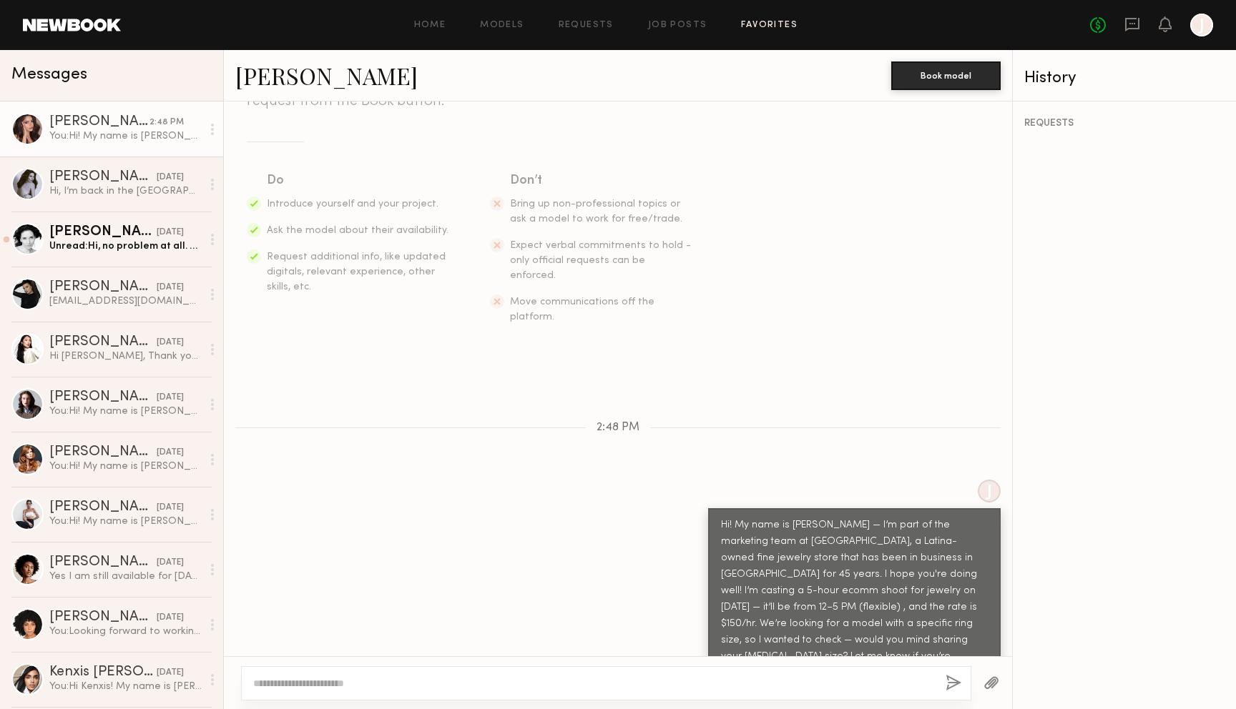
click at [758, 29] on link "Favorites" at bounding box center [769, 25] width 56 height 9
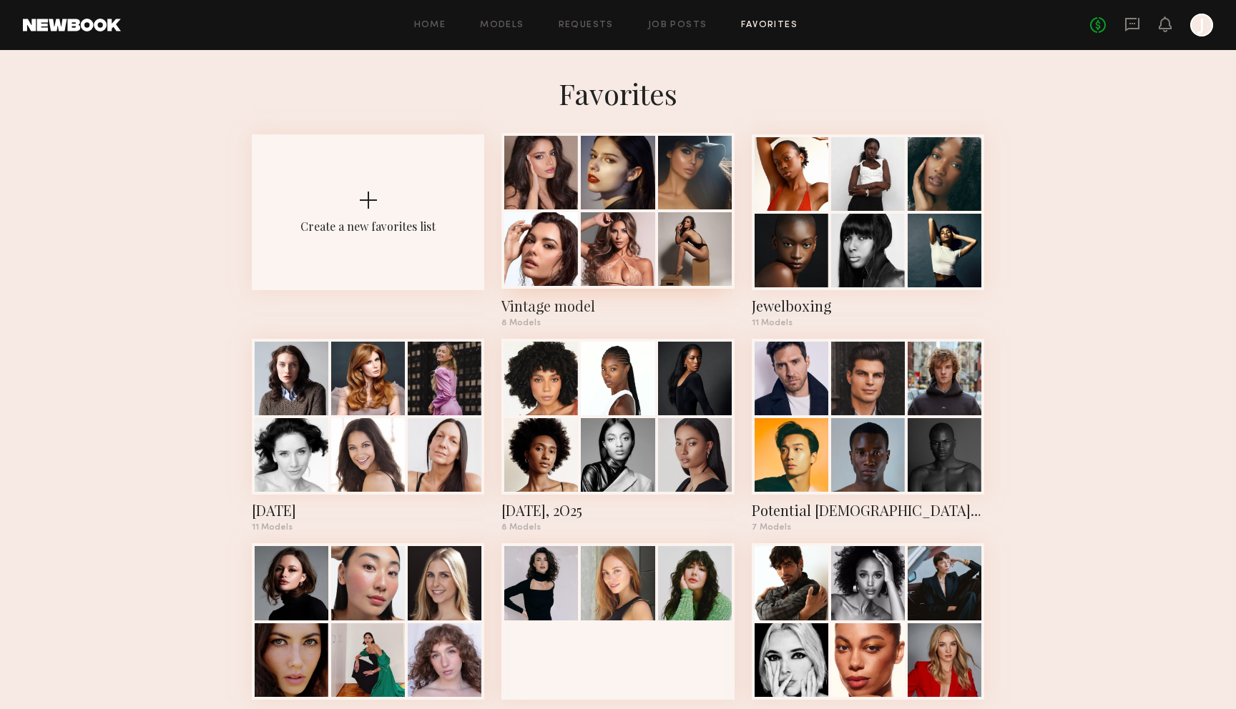
click at [566, 247] on div at bounding box center [541, 249] width 74 height 74
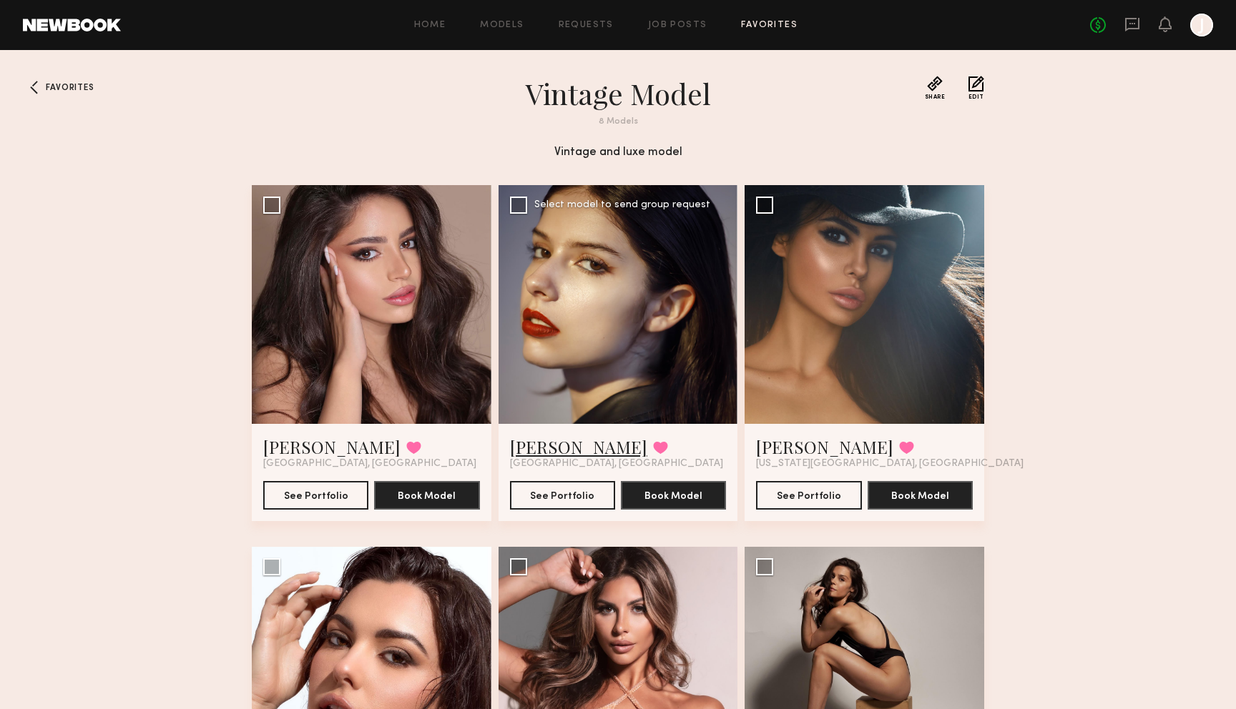
click at [543, 446] on link "April H." at bounding box center [578, 446] width 137 height 23
click at [842, 322] on div at bounding box center [864, 305] width 240 height 240
click at [876, 317] on div at bounding box center [864, 305] width 240 height 240
click at [798, 450] on link "Margo S." at bounding box center [824, 446] width 137 height 23
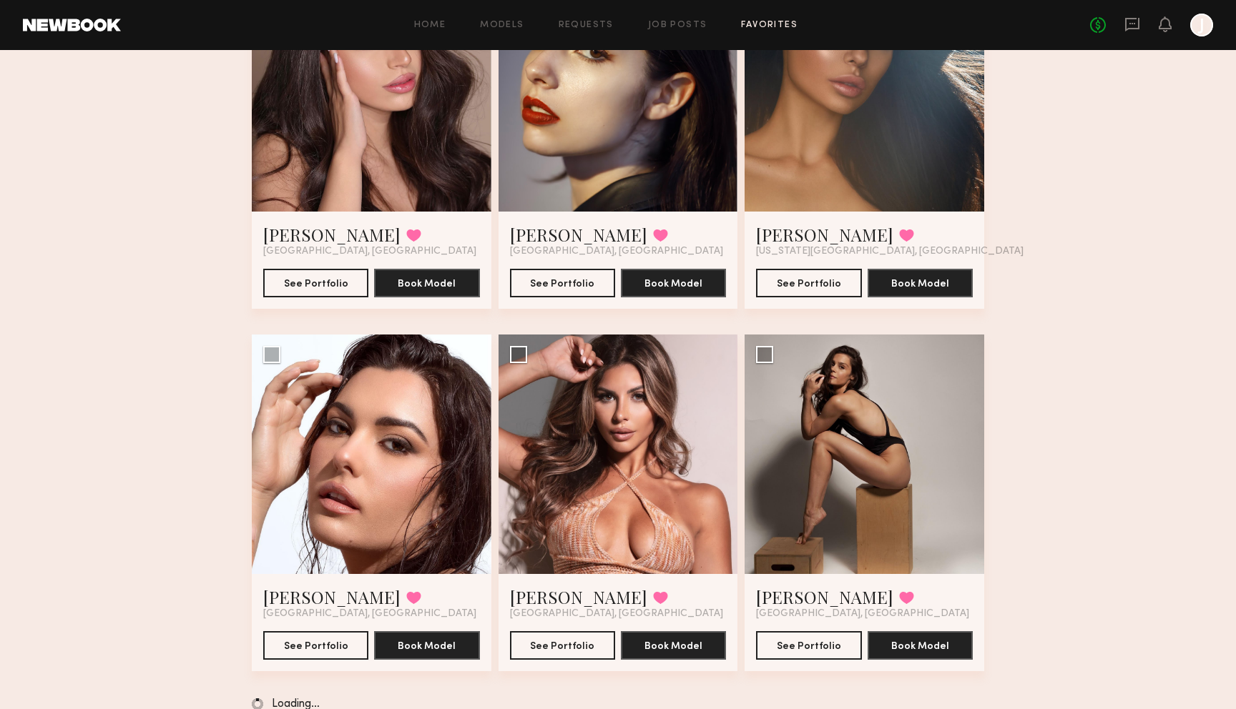
scroll to position [235, 0]
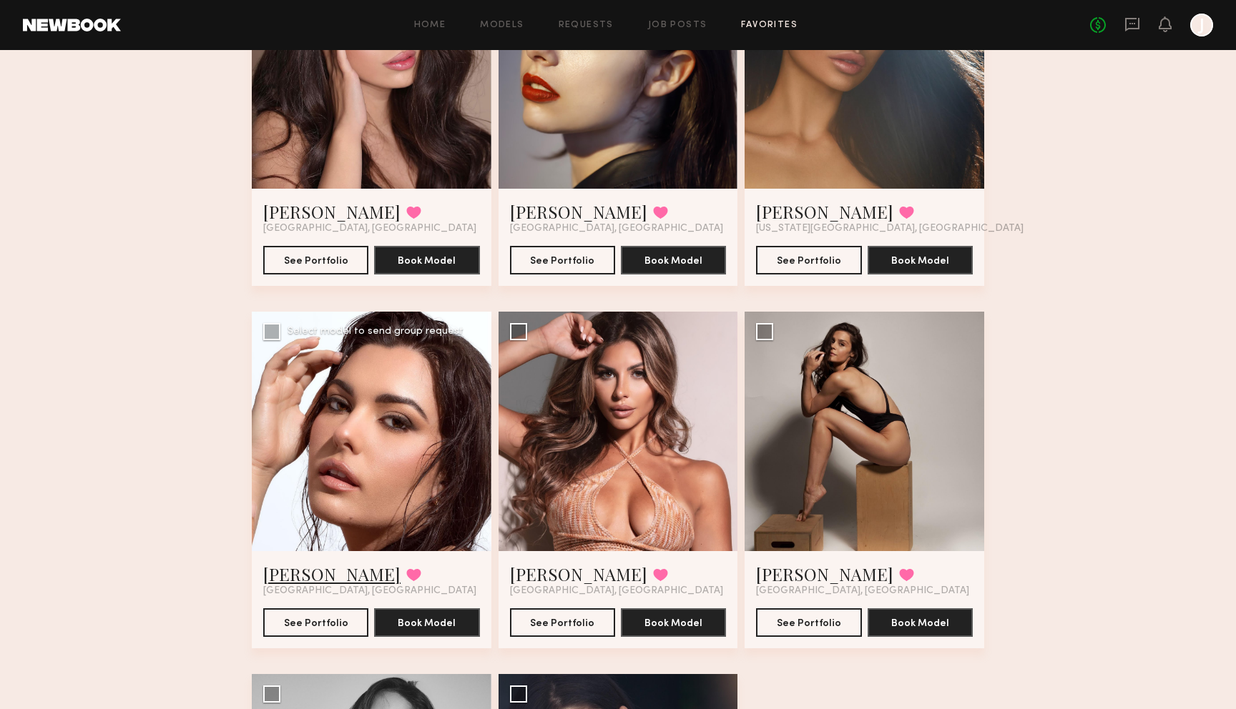
click at [307, 564] on link "Taylor C." at bounding box center [331, 574] width 137 height 23
click at [556, 572] on link "Sophia R." at bounding box center [578, 574] width 137 height 23
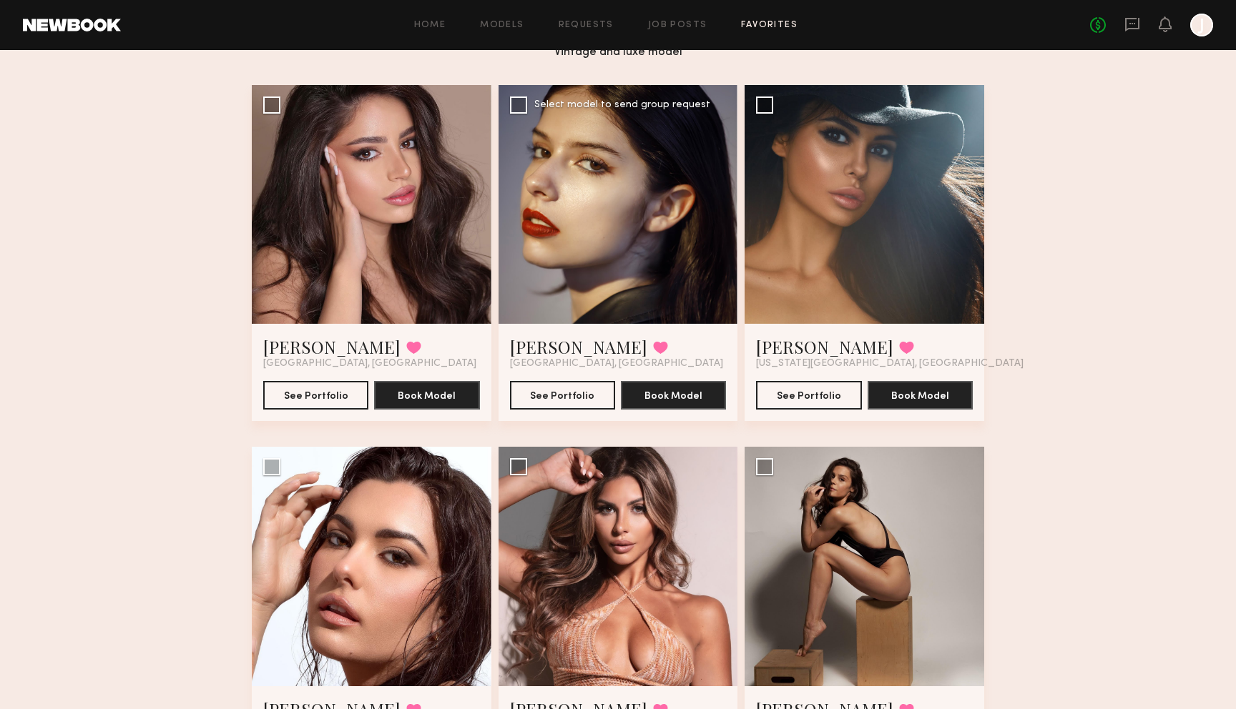
scroll to position [0, 0]
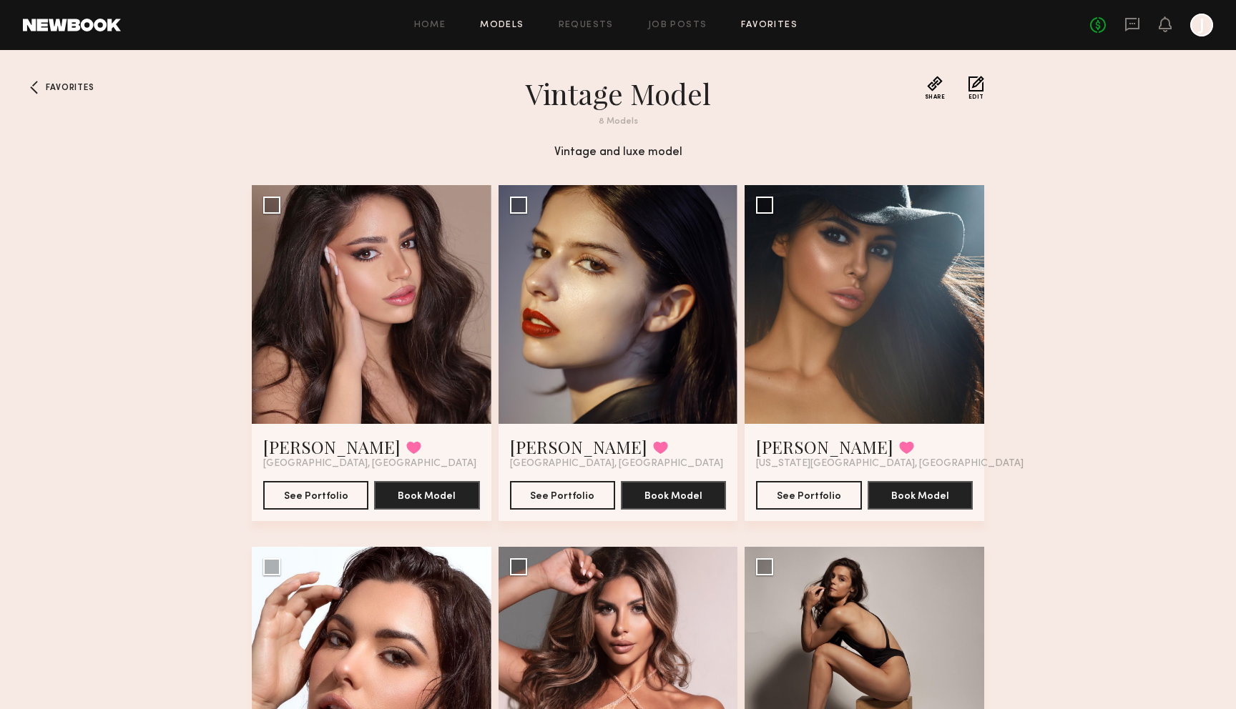
click at [520, 21] on link "Models" at bounding box center [502, 25] width 44 height 9
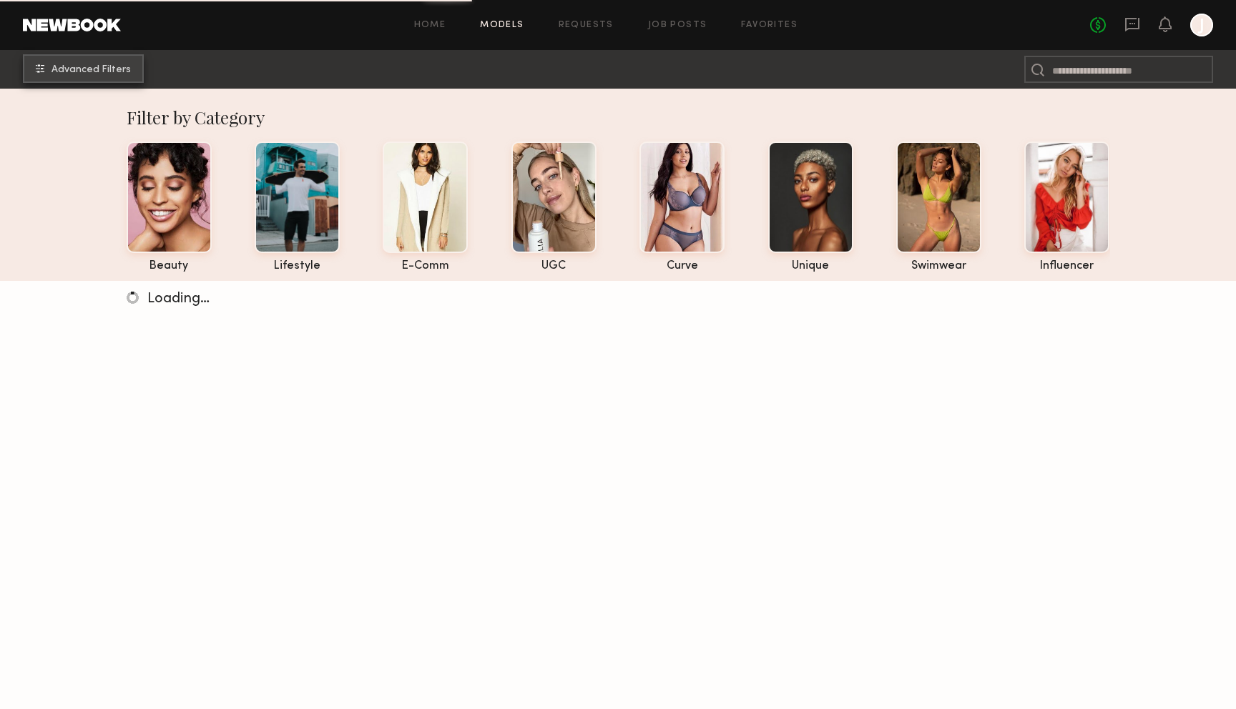
click at [80, 70] on span "Advanced Filters" at bounding box center [90, 70] width 79 height 10
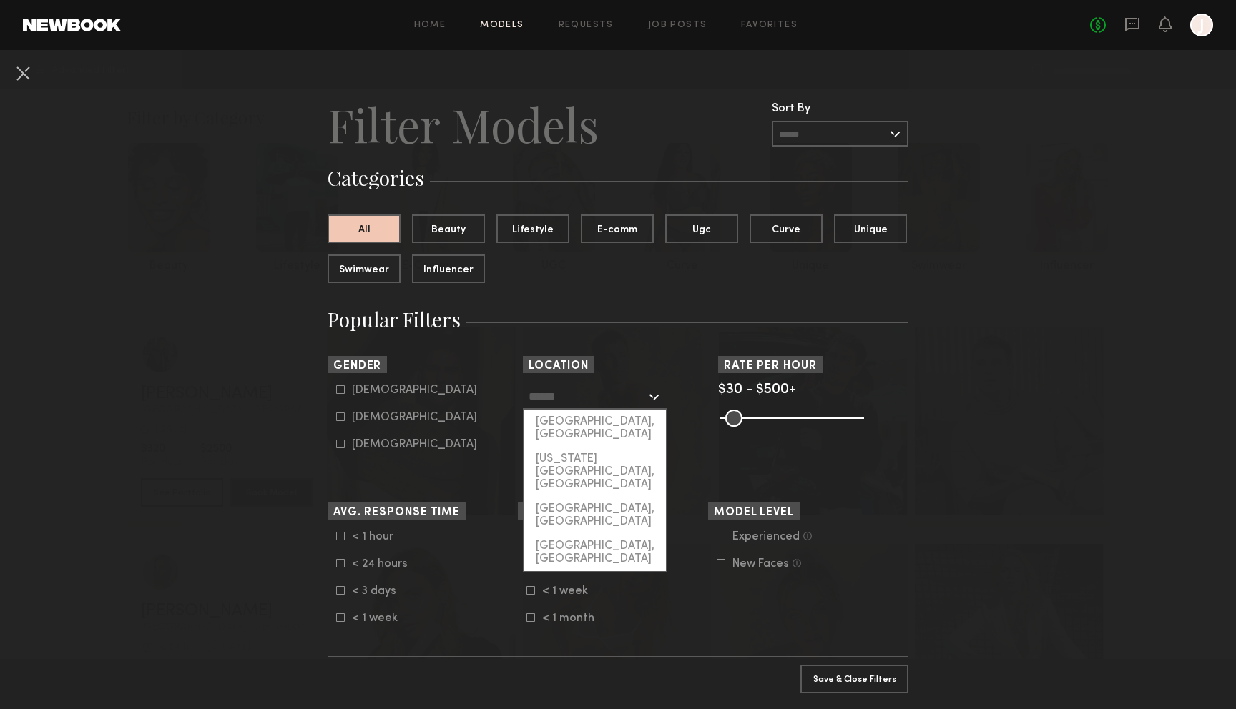
click at [576, 392] on input "text" at bounding box center [586, 396] width 117 height 24
click at [568, 447] on div "New York City, NY" at bounding box center [595, 472] width 142 height 50
type input "**********"
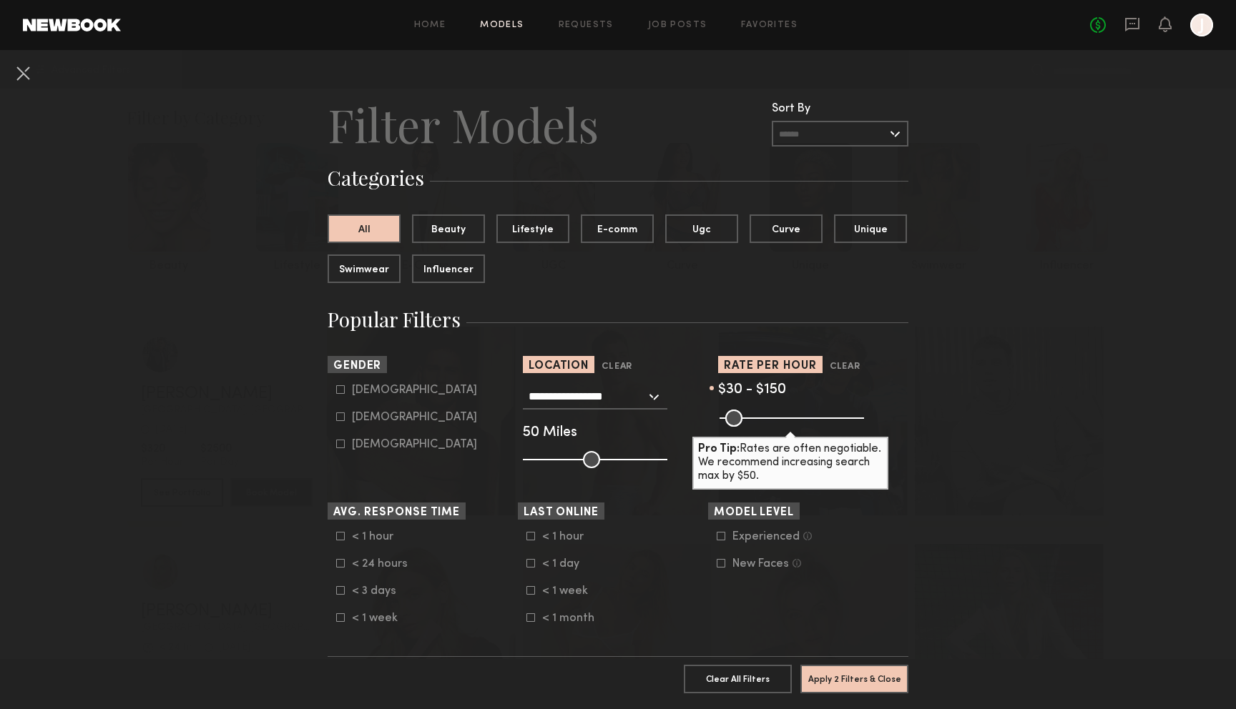
drag, startPoint x: 859, startPoint y: 417, endPoint x: 760, endPoint y: 423, distance: 98.8
type input "***"
click at [760, 423] on input "range" at bounding box center [791, 418] width 144 height 17
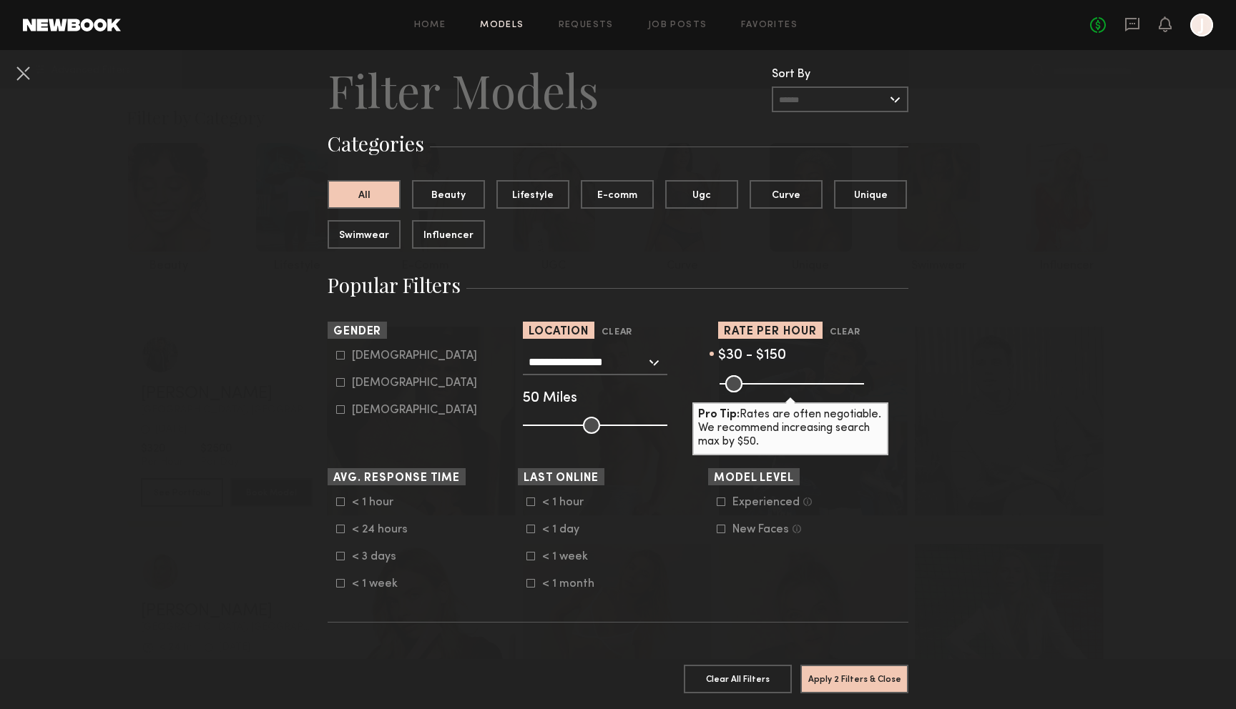
scroll to position [56, 0]
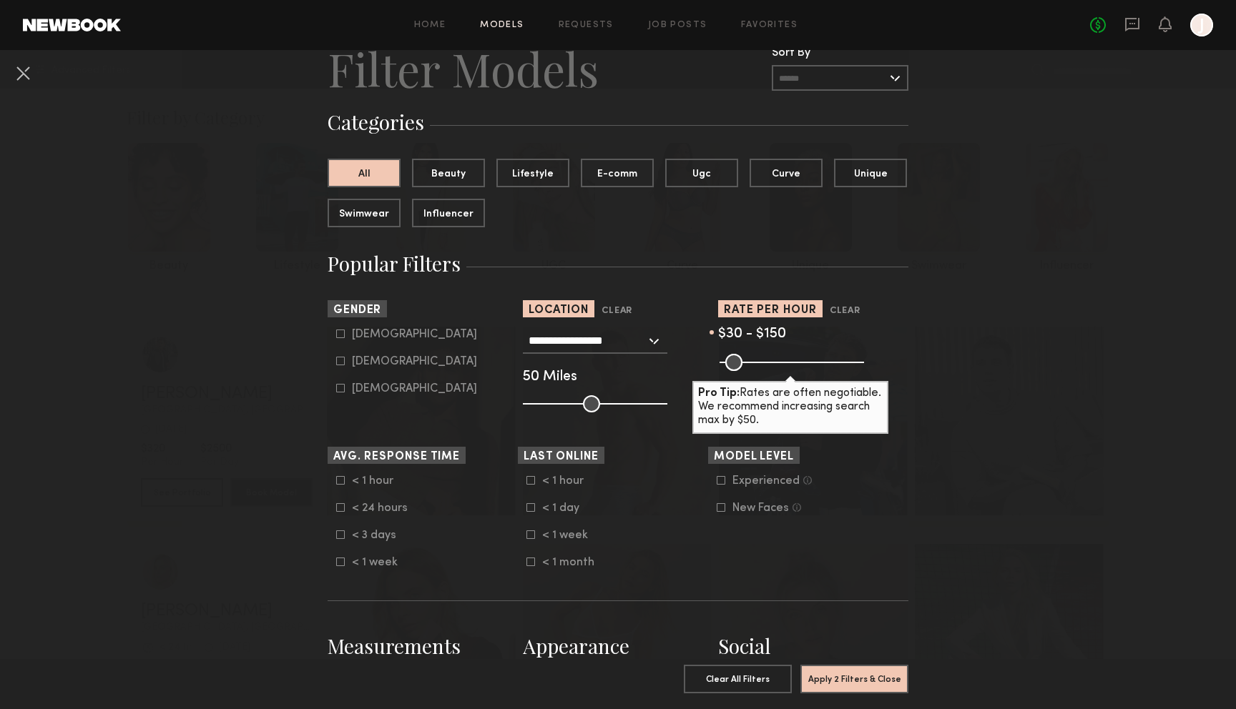
click at [347, 358] on label "Female" at bounding box center [406, 361] width 141 height 9
type input "**"
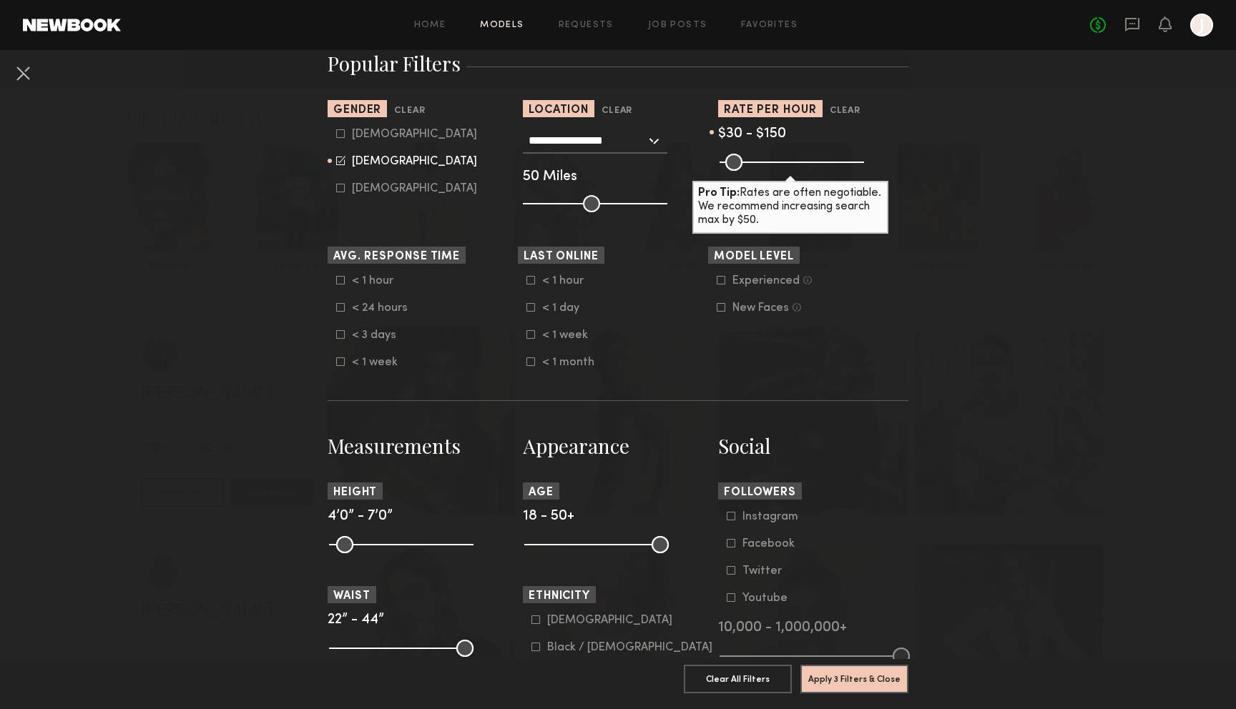
scroll to position [0, 0]
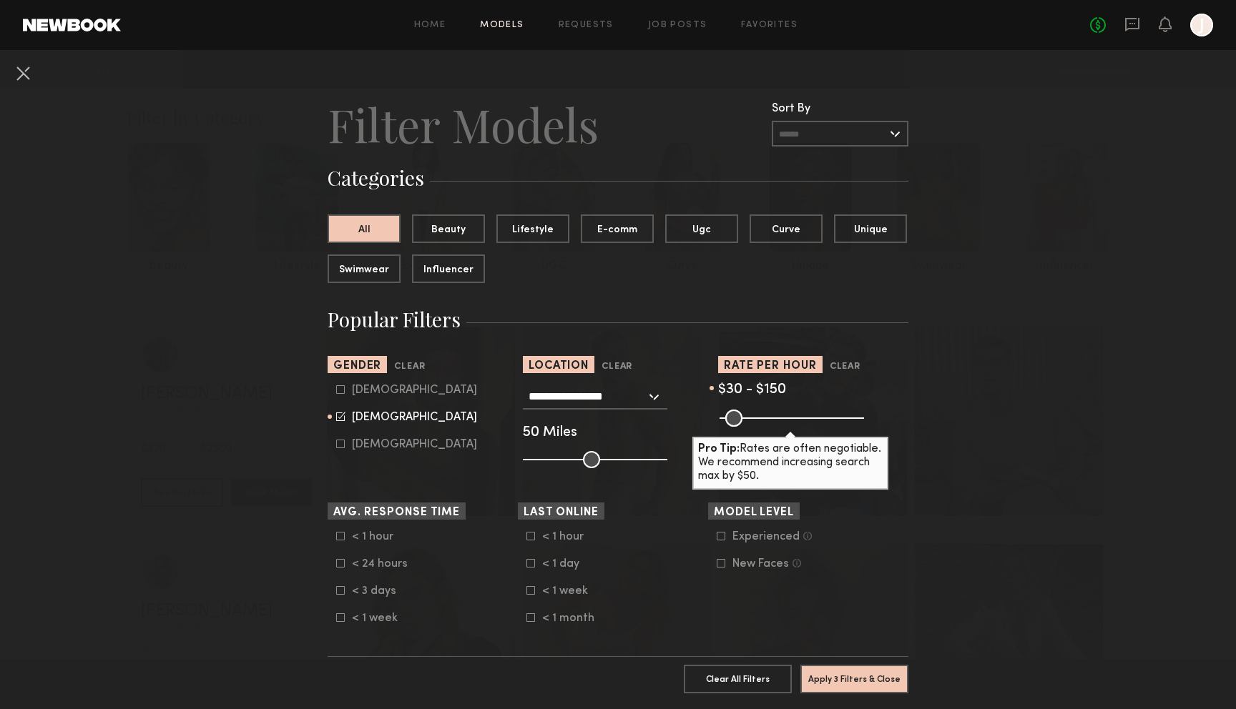
click at [857, 674] on button "Apply 3 Filters & Close" at bounding box center [854, 678] width 108 height 29
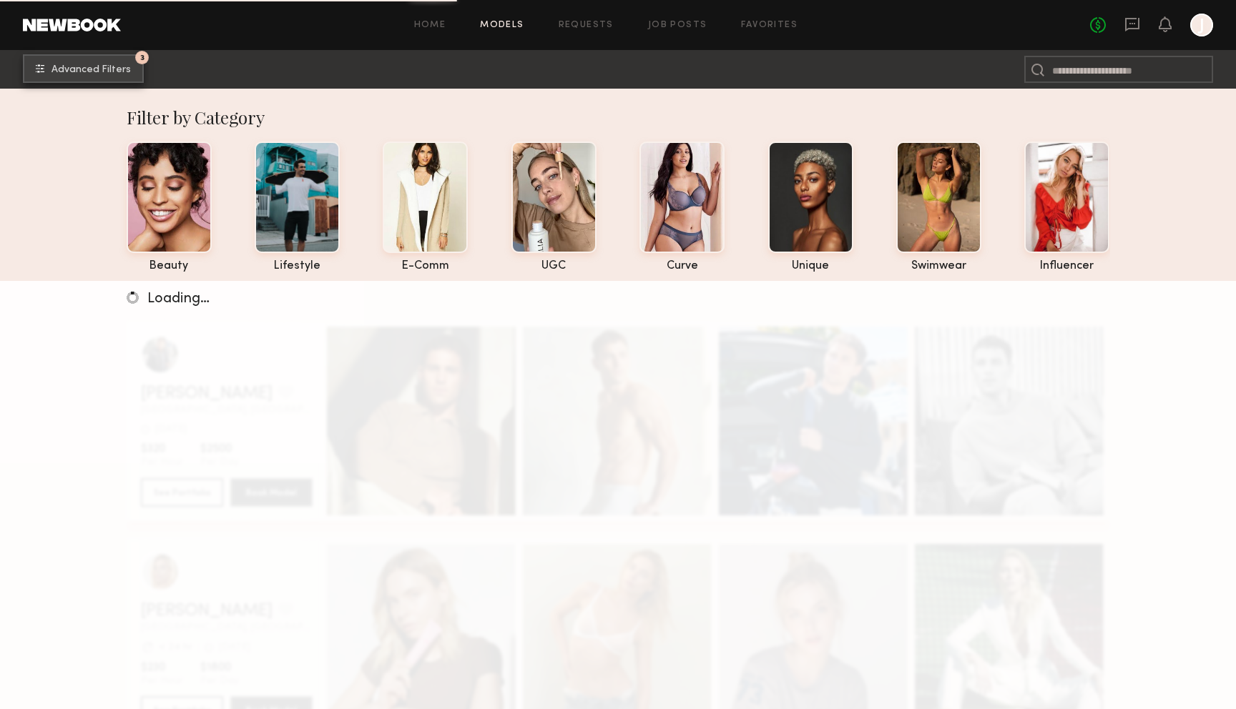
click at [109, 75] on button "3 Advanced Filters" at bounding box center [83, 68] width 121 height 29
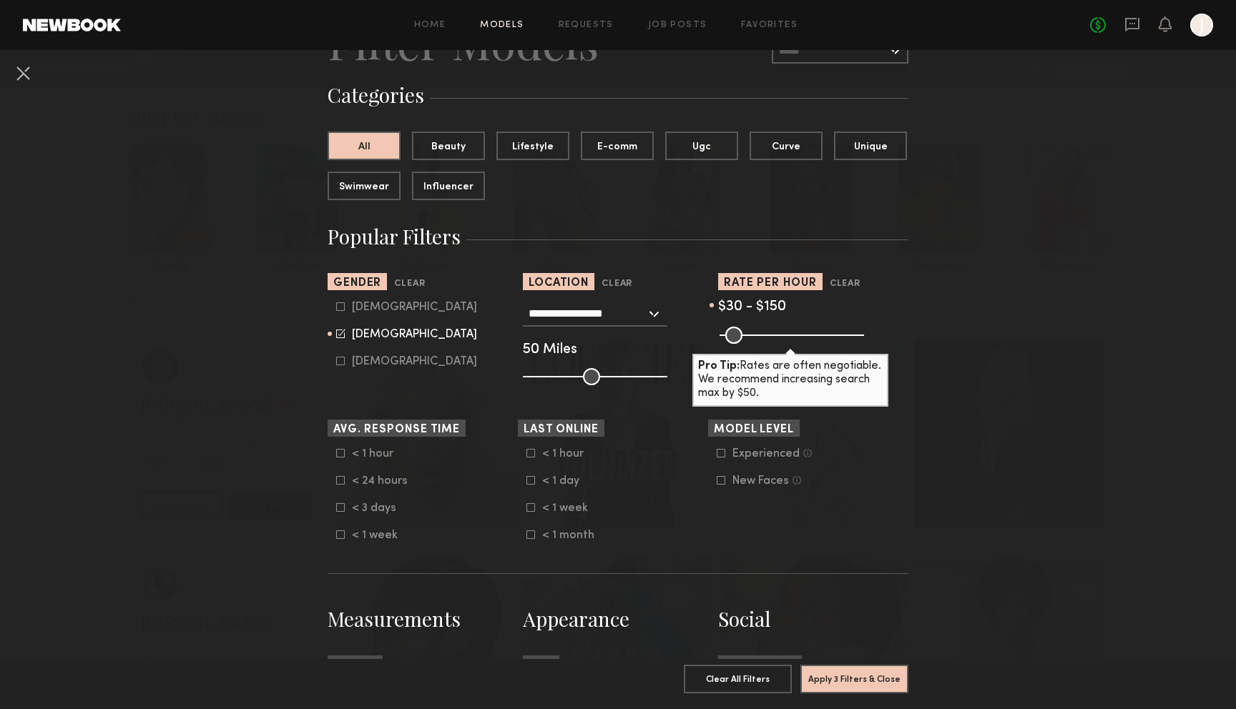
scroll to position [99, 0]
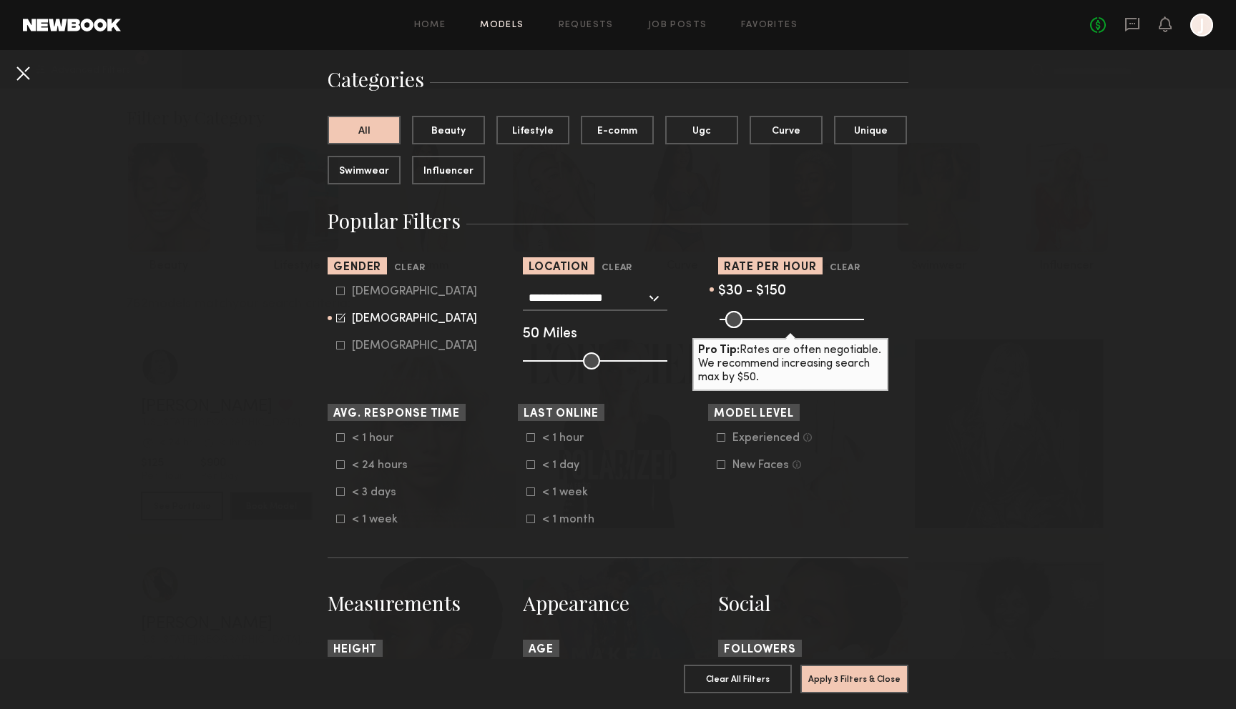
click at [27, 71] on button at bounding box center [22, 72] width 23 height 23
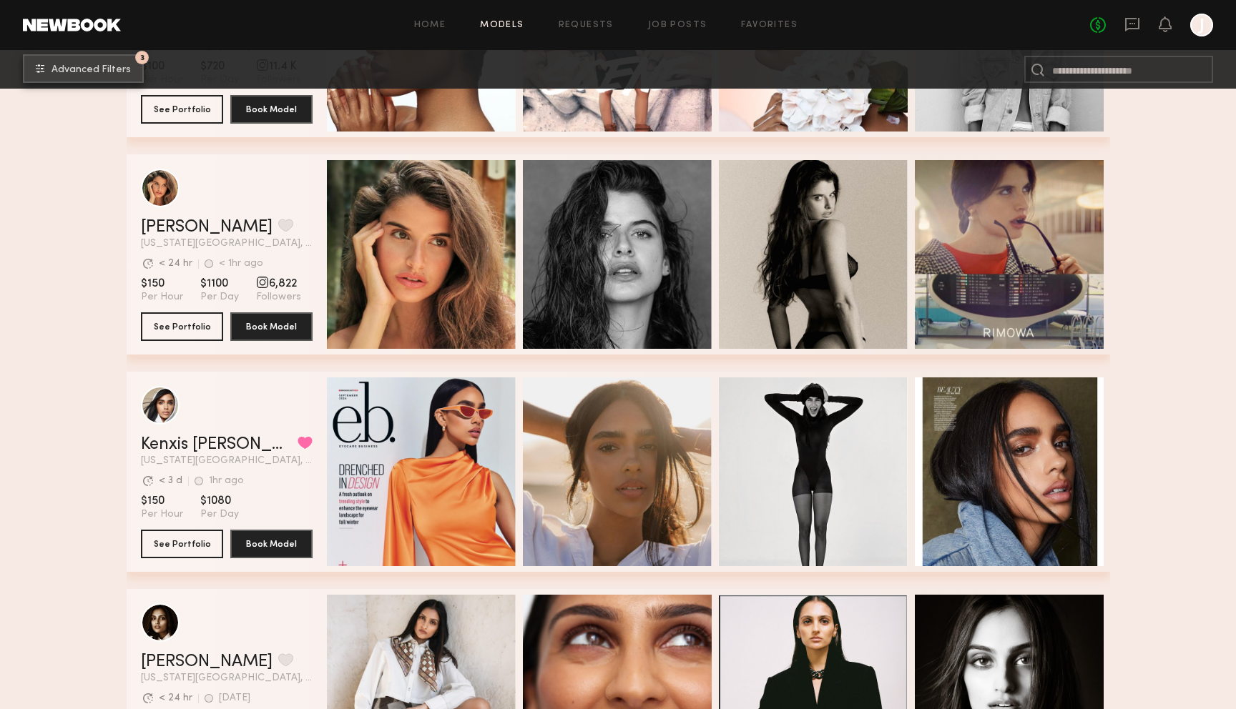
scroll to position [565, 0]
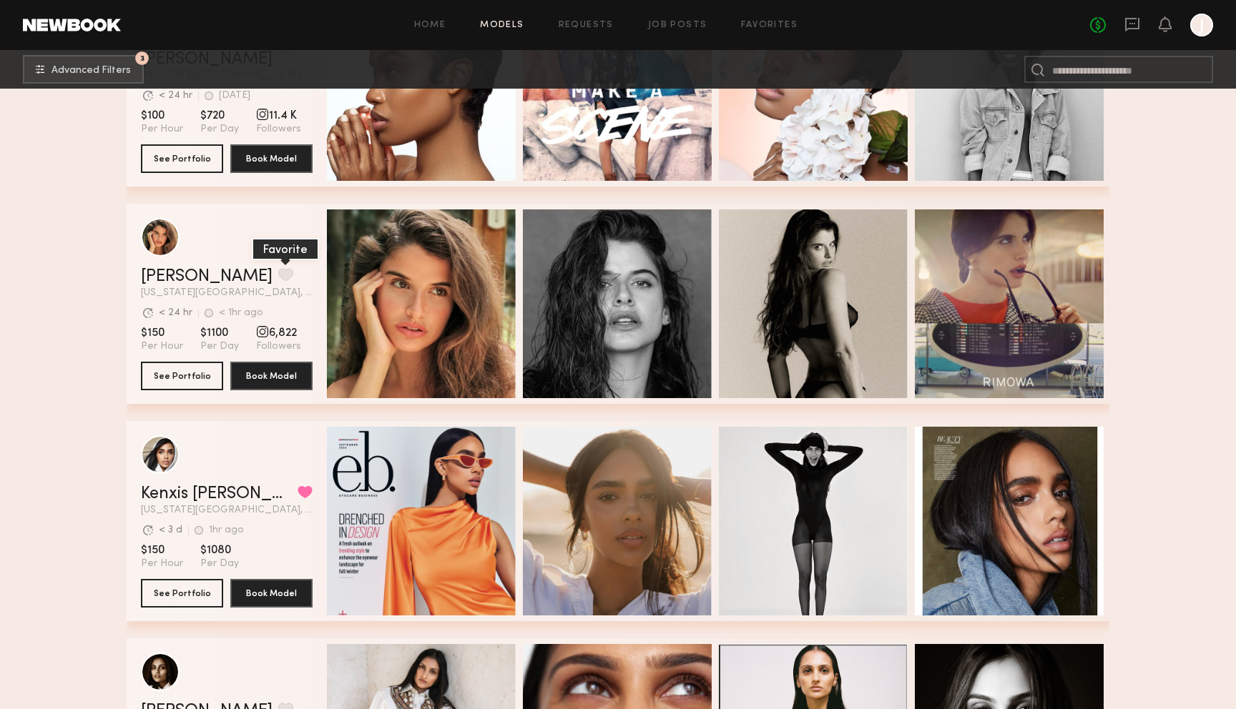
click at [278, 270] on button "grid" at bounding box center [285, 274] width 15 height 13
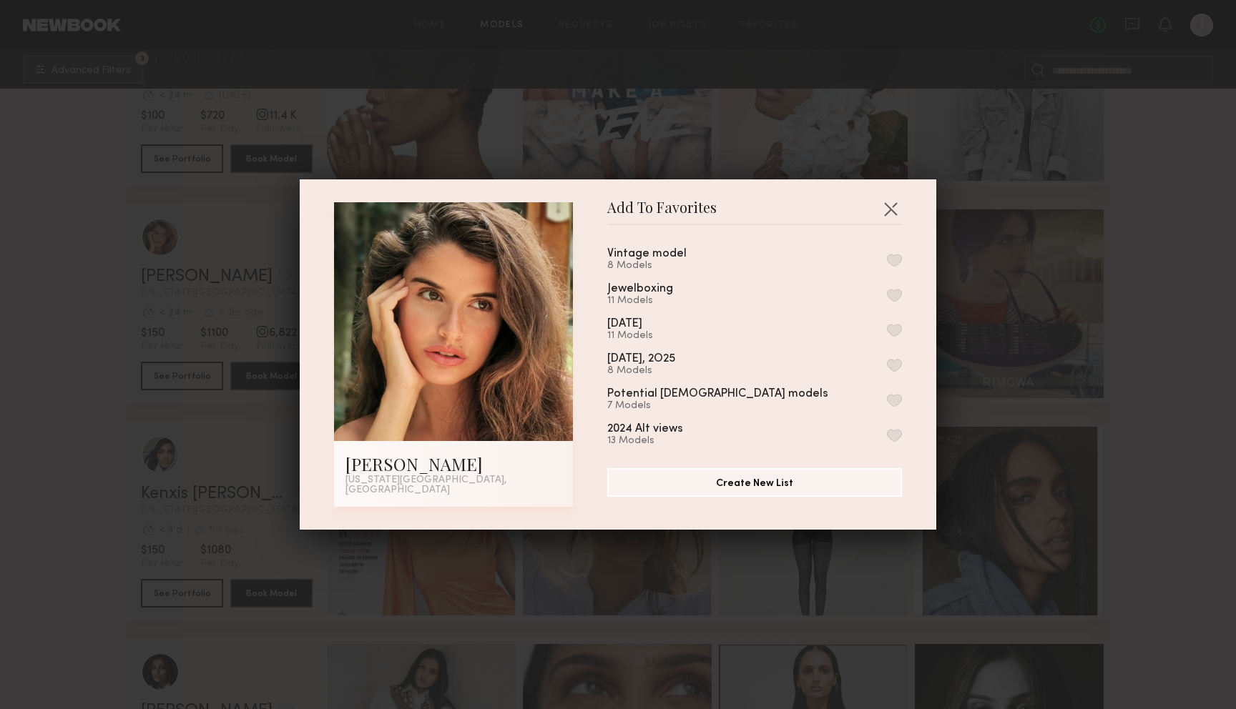
click at [673, 255] on div "Vintage model" at bounding box center [646, 254] width 79 height 12
click at [900, 259] on button "button" at bounding box center [894, 260] width 15 height 13
click at [822, 489] on button "Create New List" at bounding box center [754, 482] width 295 height 29
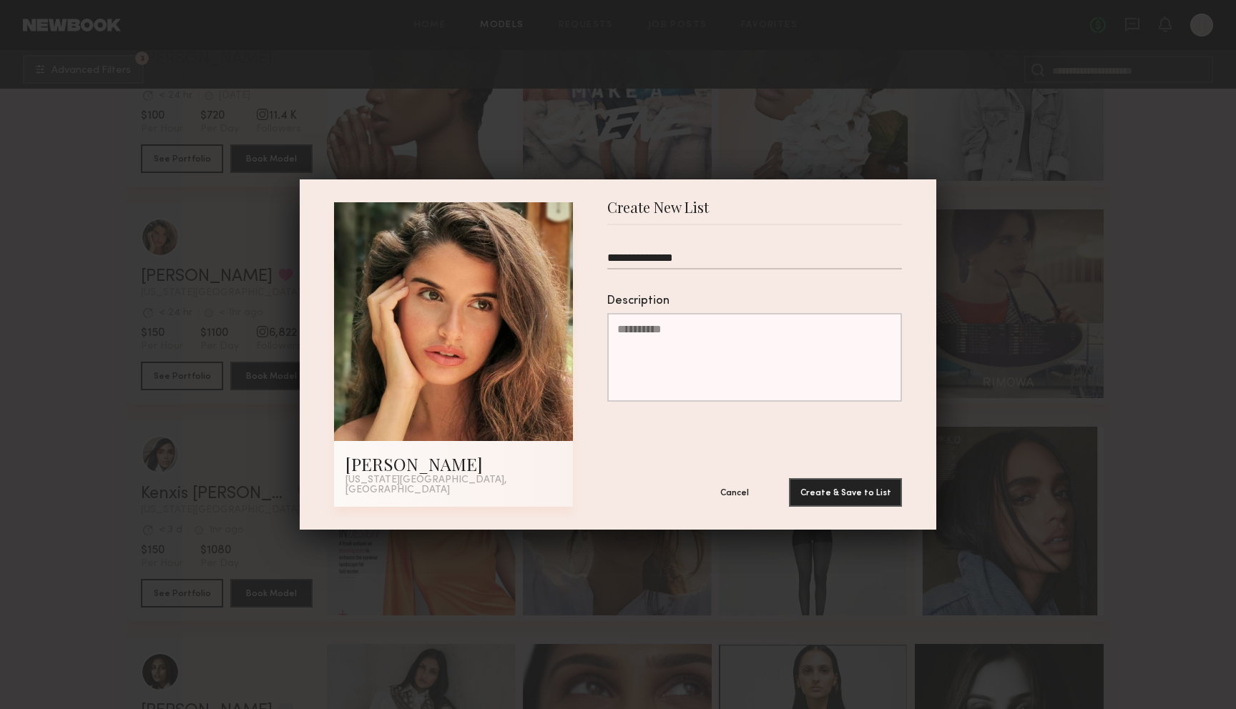
type input "**********"
click at [789, 478] on button "Create & Save to List" at bounding box center [845, 492] width 113 height 29
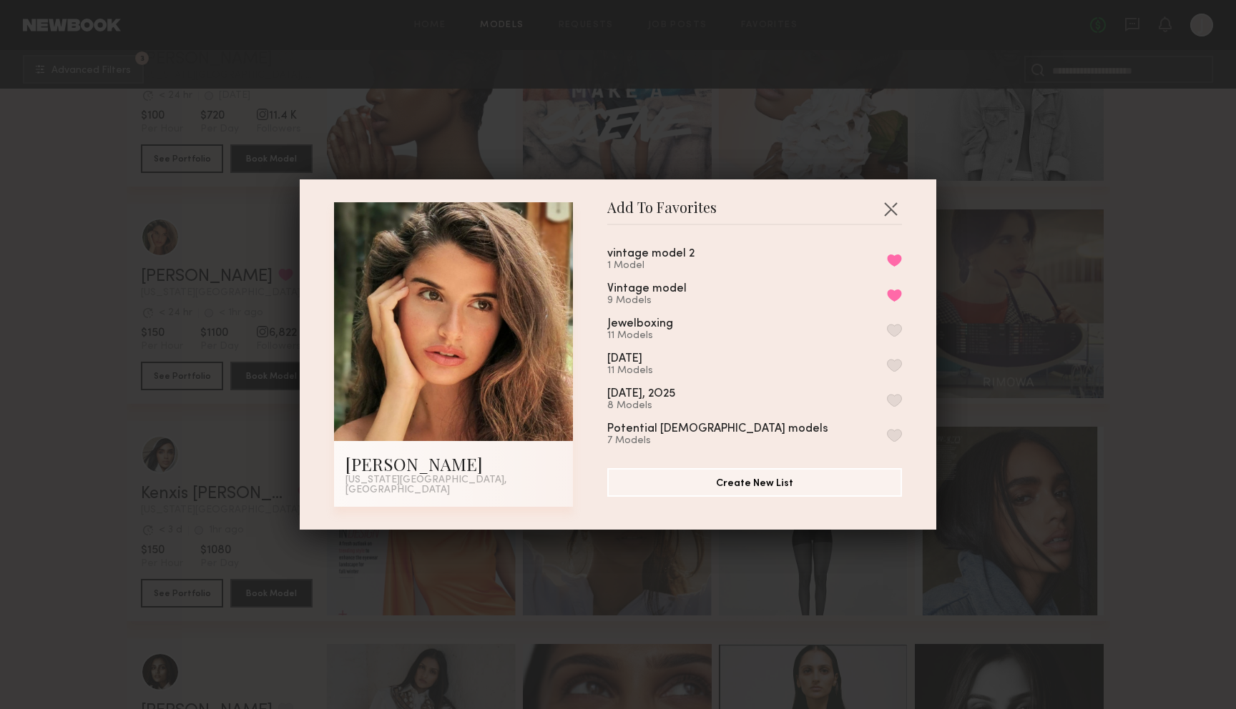
click at [884, 225] on header "Add To Favorites" at bounding box center [754, 213] width 295 height 23
click at [885, 212] on button "button" at bounding box center [890, 208] width 23 height 23
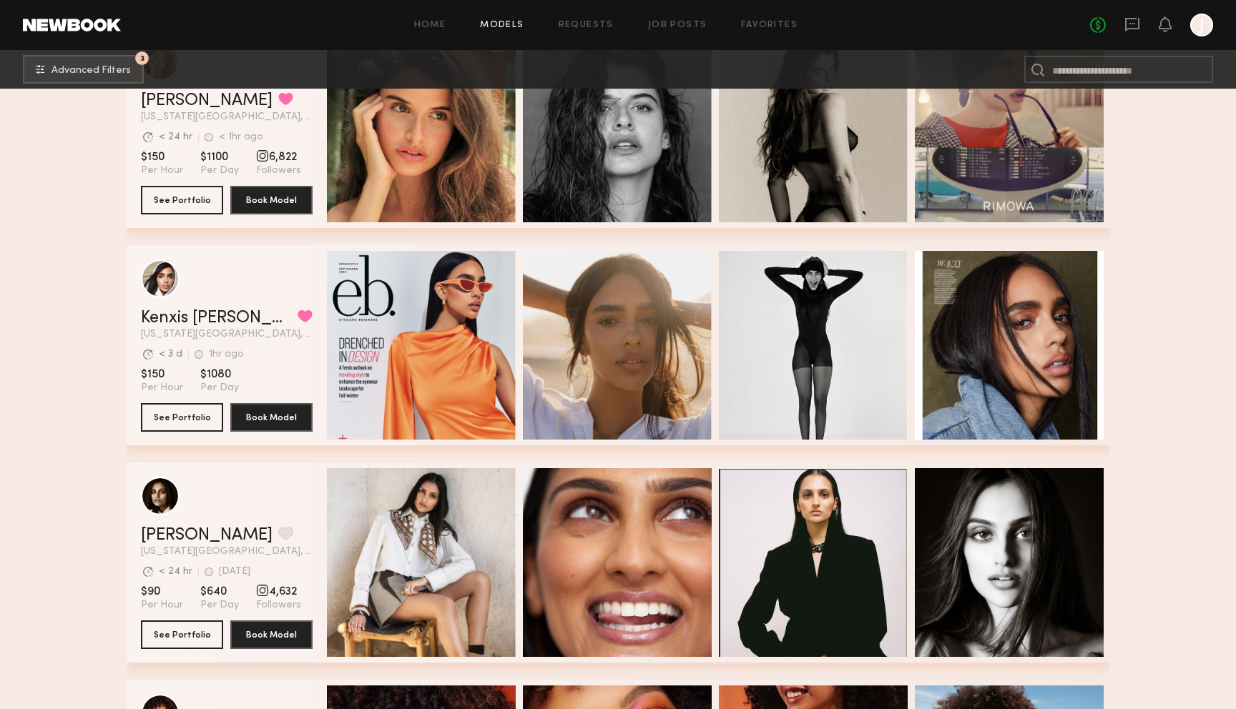
scroll to position [737, 0]
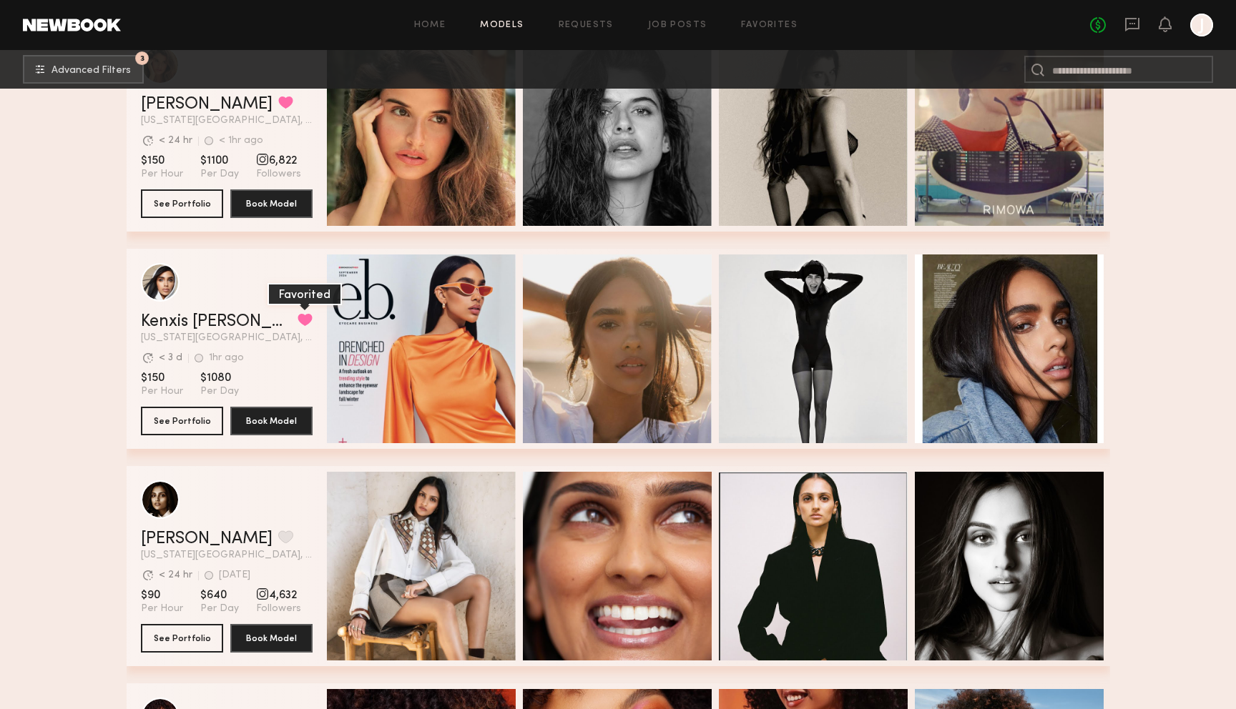
click at [297, 317] on button "grid" at bounding box center [304, 319] width 15 height 13
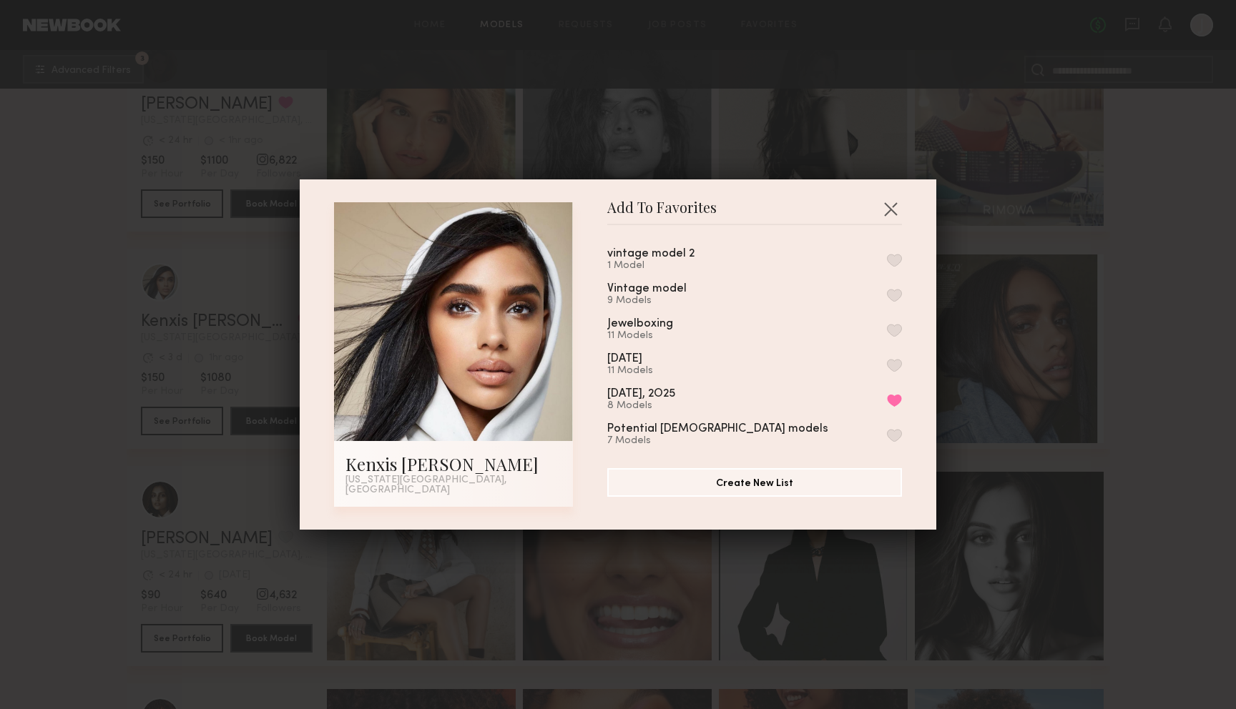
click at [679, 260] on div "vintage model 2" at bounding box center [650, 254] width 87 height 12
click at [898, 263] on button "button" at bounding box center [894, 260] width 15 height 13
click at [885, 211] on button "button" at bounding box center [890, 208] width 23 height 23
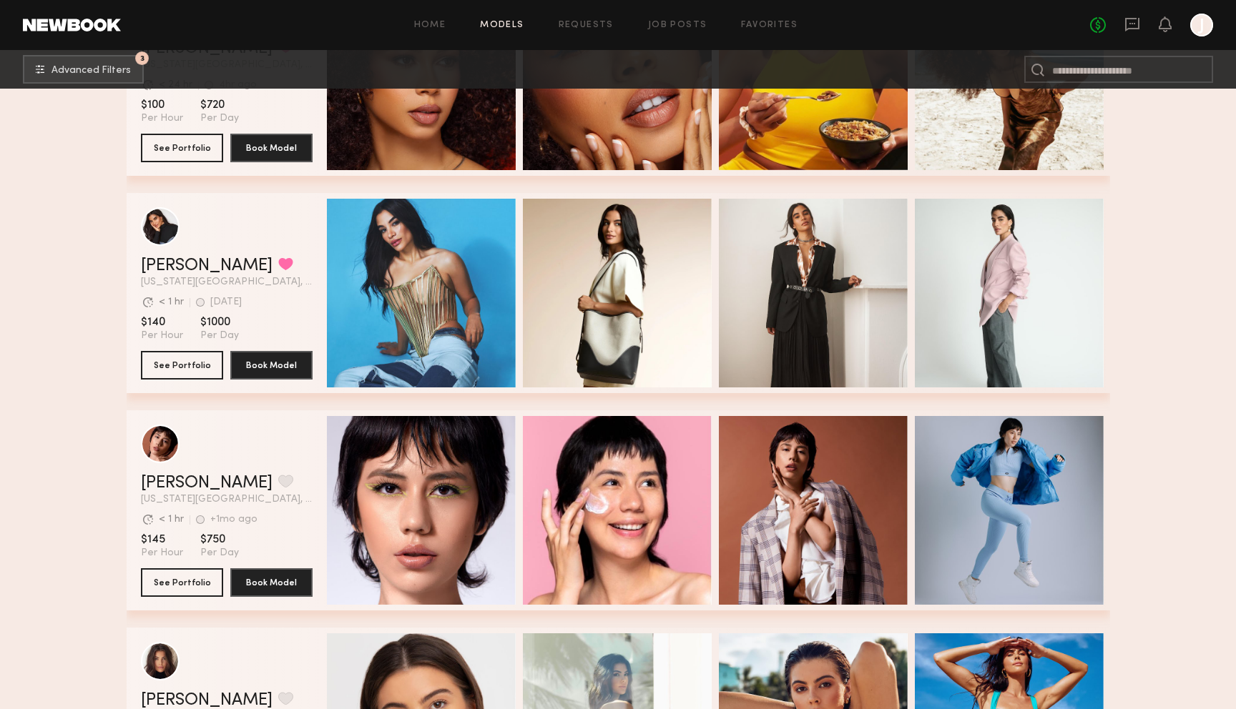
scroll to position [1452, 0]
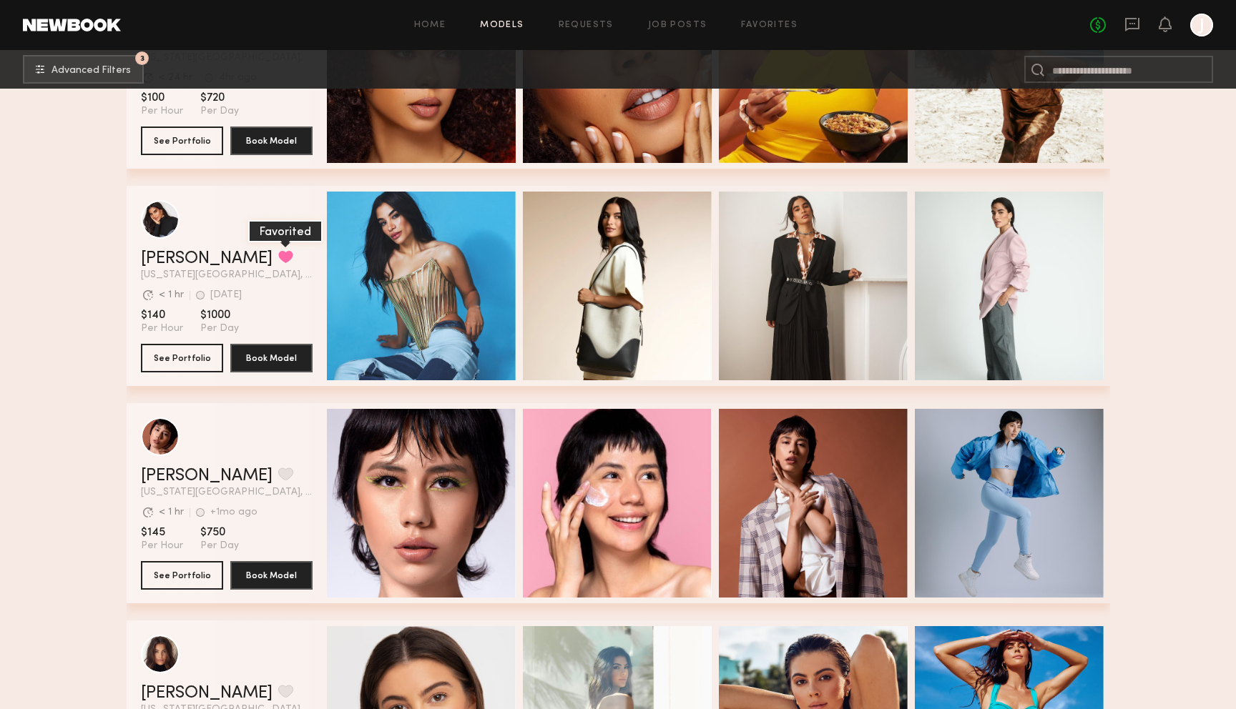
click at [278, 257] on button "grid" at bounding box center [285, 256] width 15 height 13
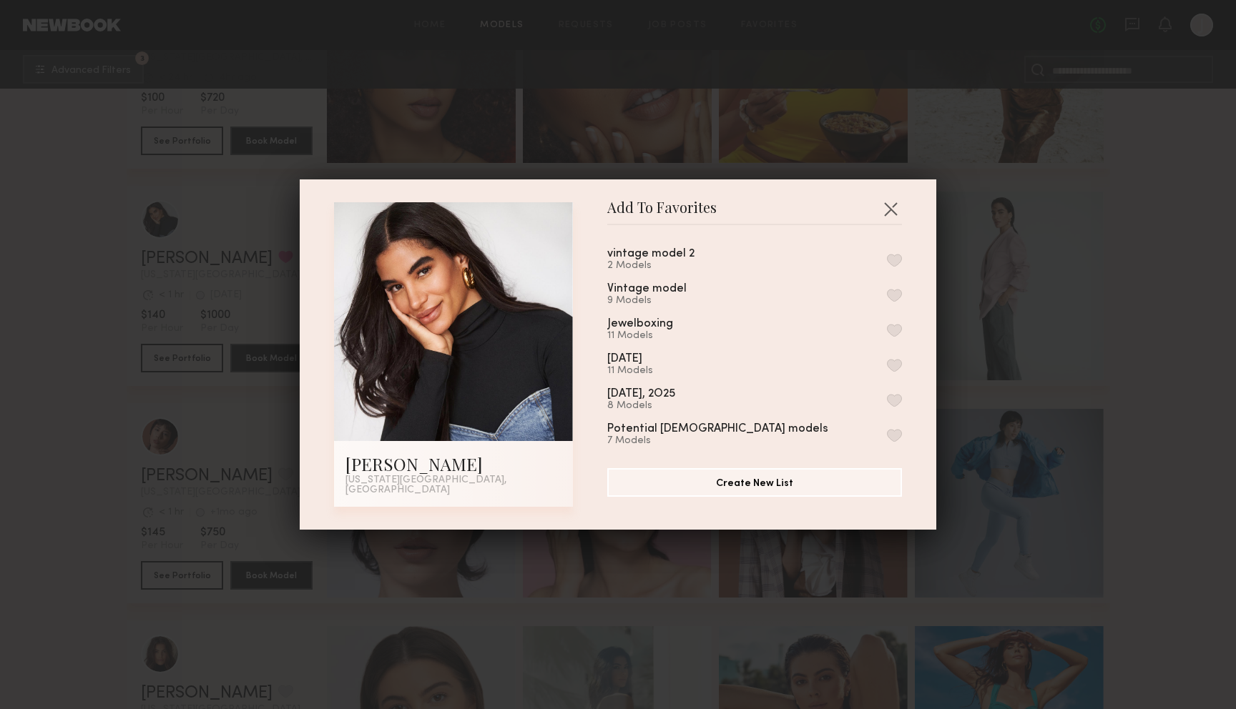
click at [900, 261] on button "button" at bounding box center [894, 260] width 15 height 13
click at [892, 209] on button "button" at bounding box center [890, 208] width 23 height 23
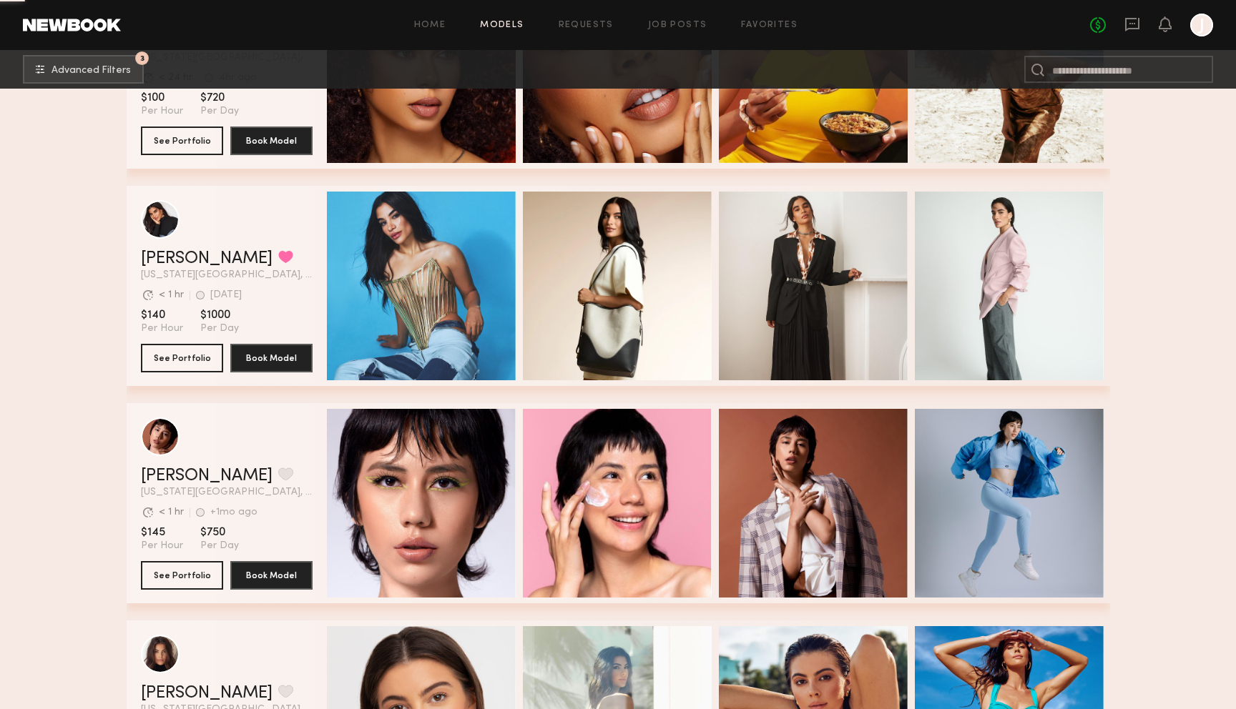
scroll to position [1823, 0]
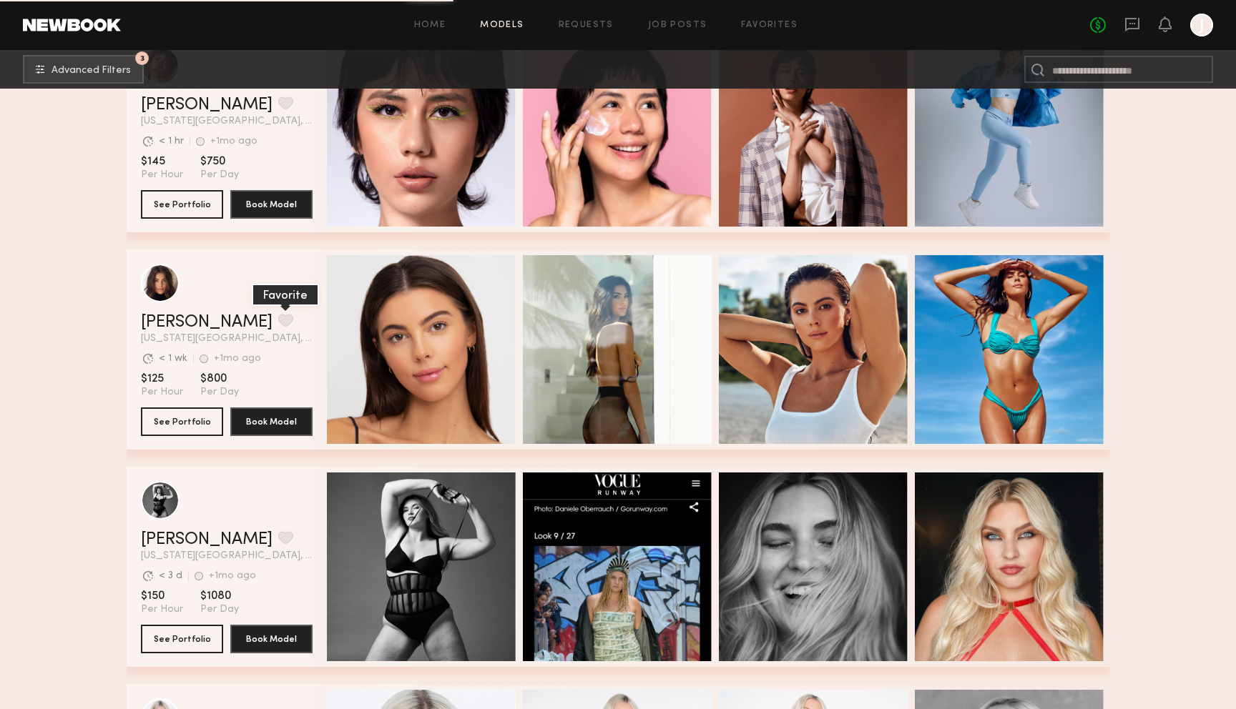
click at [278, 317] on button "grid" at bounding box center [285, 320] width 15 height 13
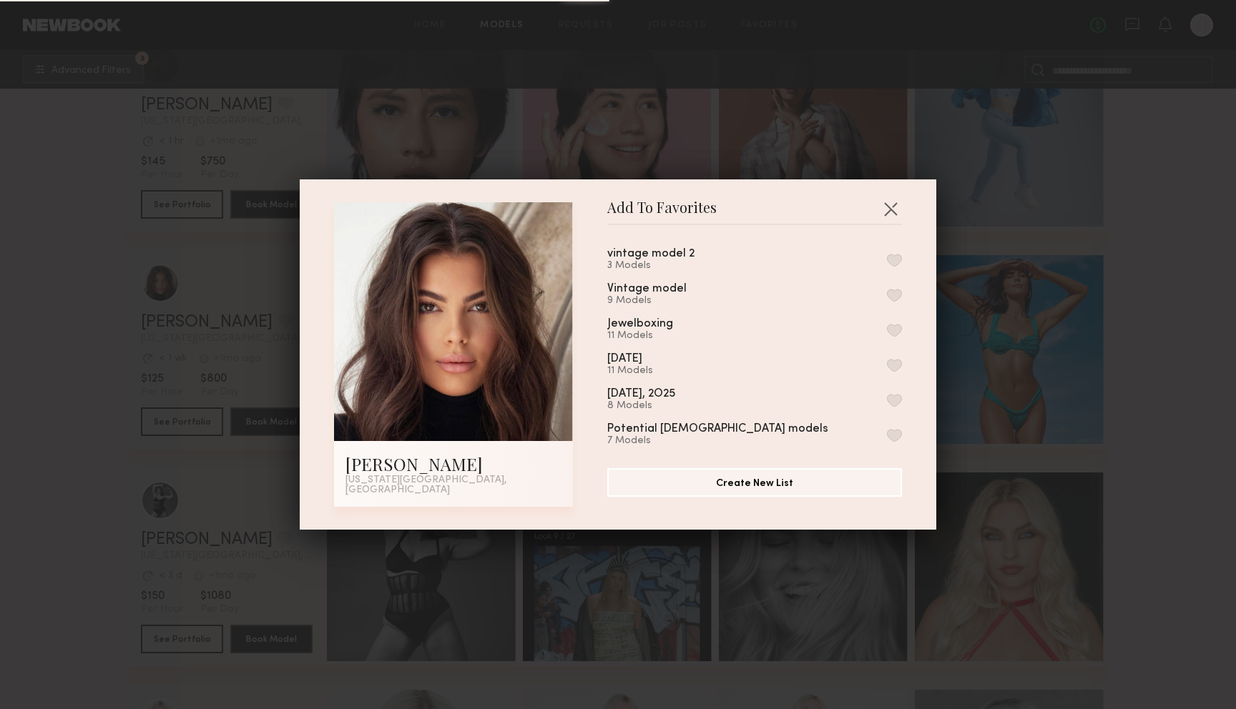
click at [894, 267] on button "button" at bounding box center [894, 260] width 15 height 13
click at [891, 207] on button "button" at bounding box center [890, 208] width 23 height 23
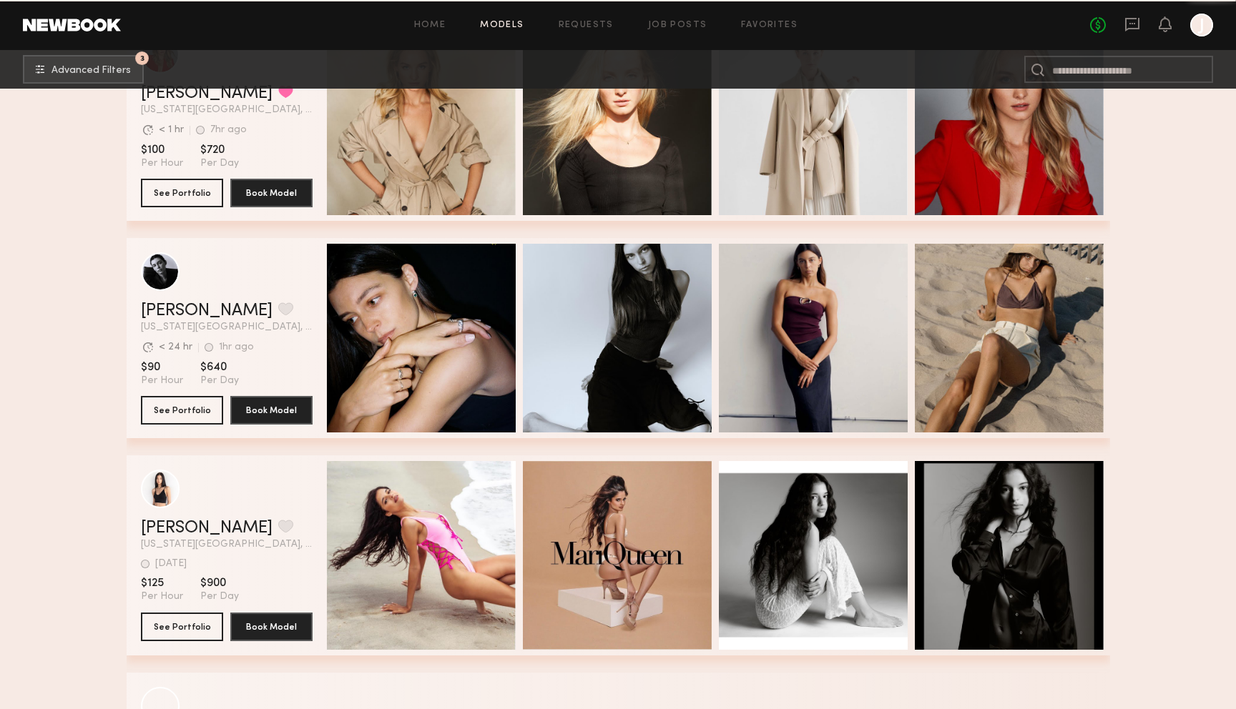
scroll to position [4880, 0]
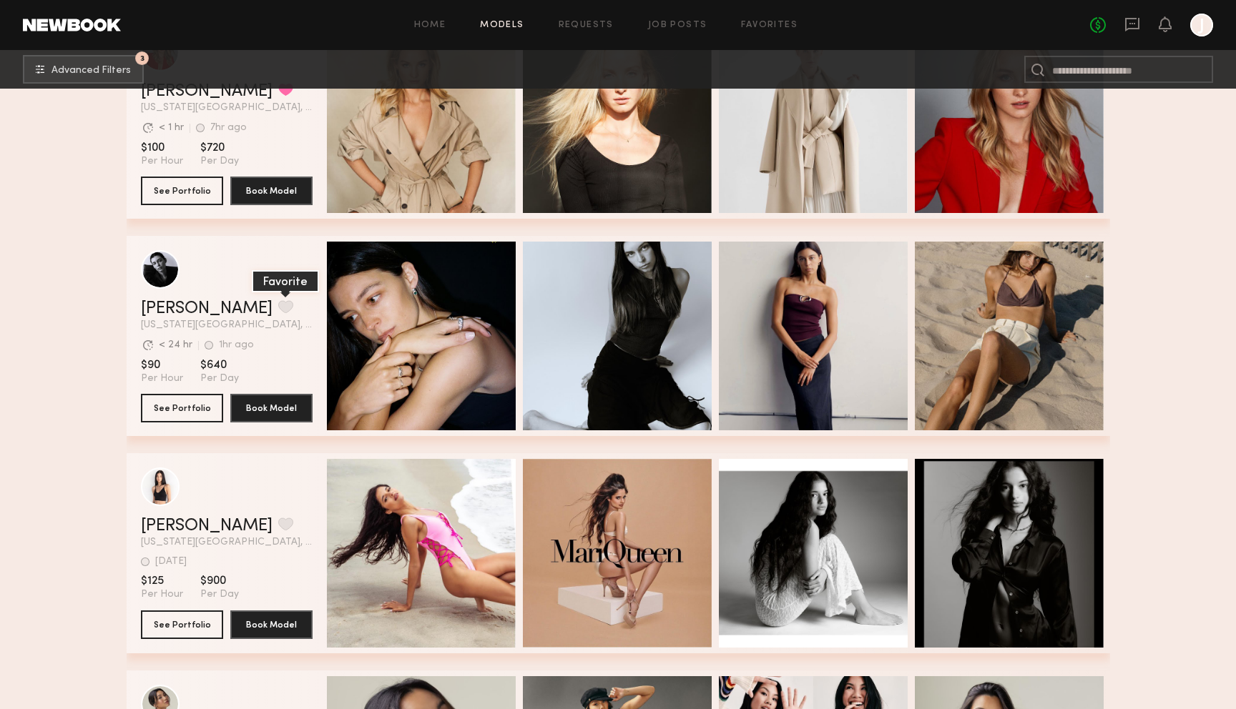
click at [278, 306] on button "grid" at bounding box center [285, 306] width 15 height 13
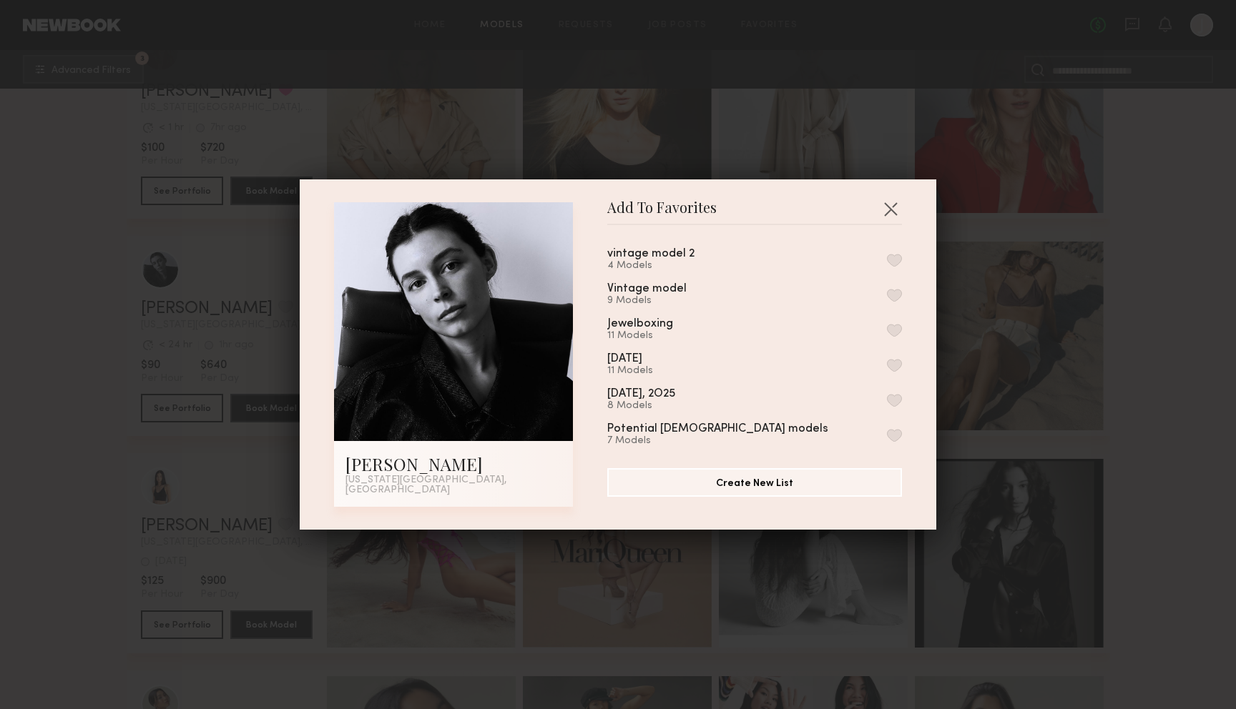
click at [661, 255] on div "vintage model 2" at bounding box center [650, 254] width 87 height 12
click at [895, 255] on div "vintage model 2 4 Models" at bounding box center [754, 260] width 295 height 24
click at [895, 267] on button "button" at bounding box center [894, 260] width 15 height 13
click at [887, 211] on button "button" at bounding box center [890, 208] width 23 height 23
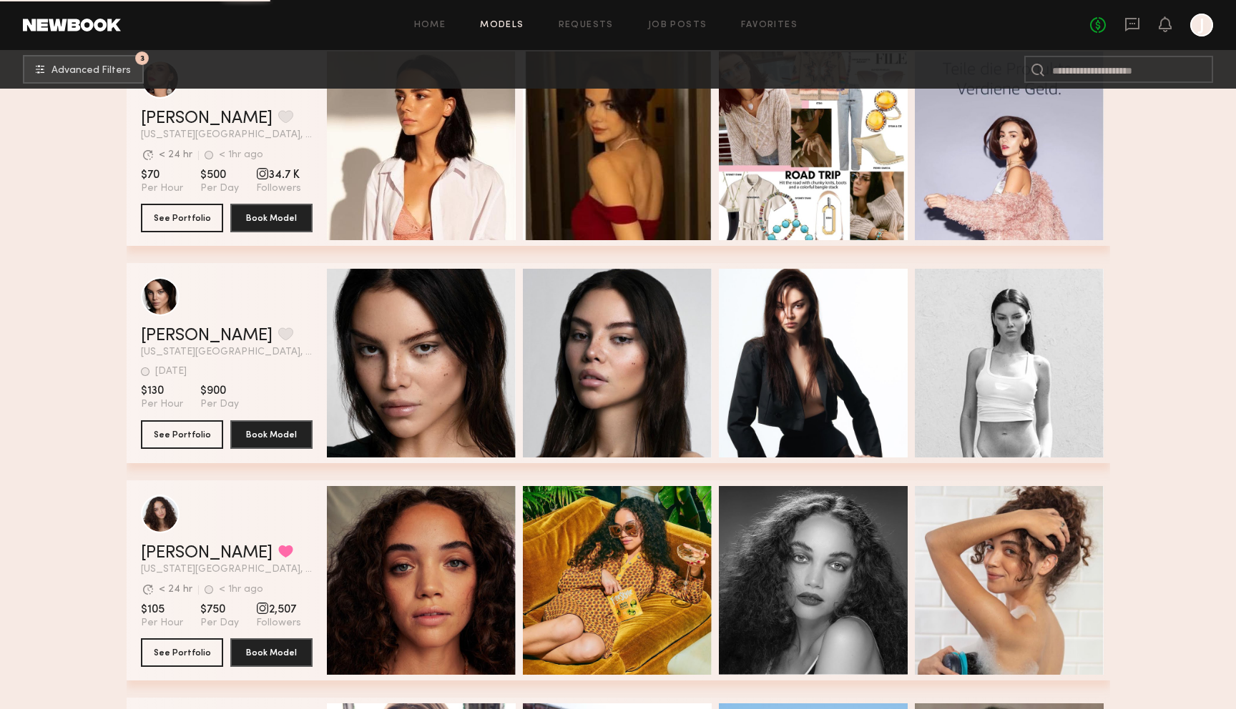
scroll to position [7027, 0]
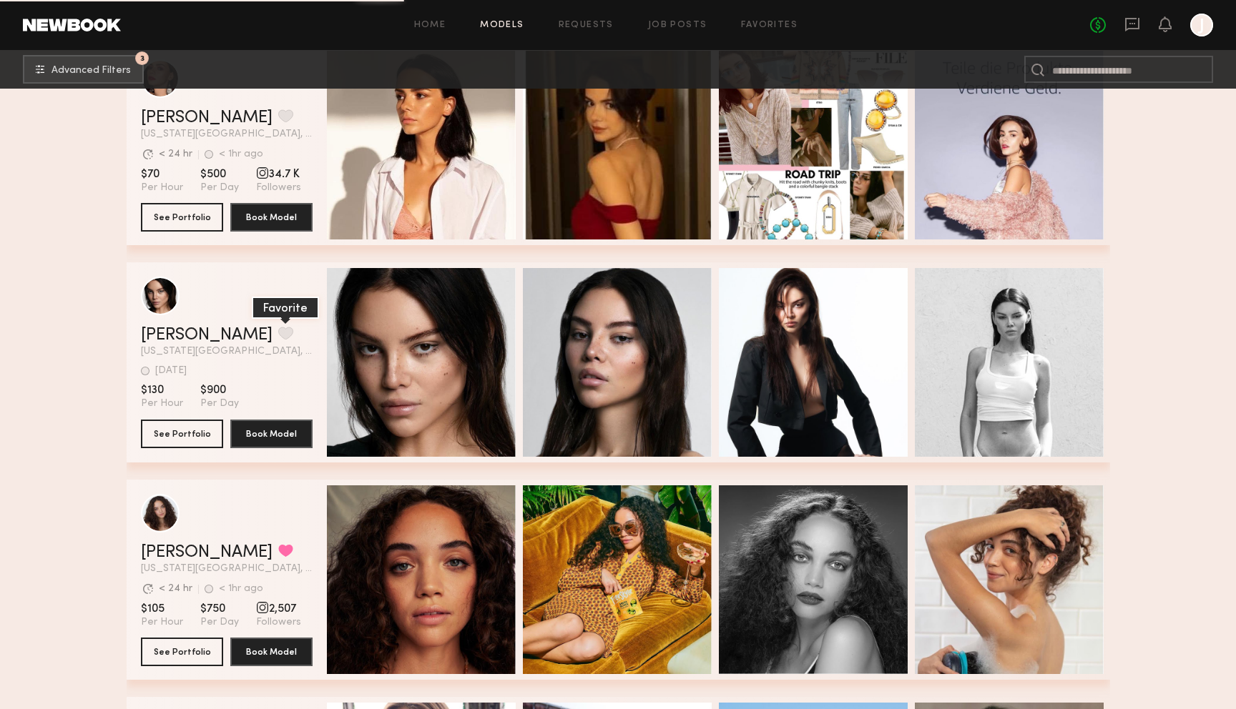
click at [278, 337] on button "grid" at bounding box center [285, 333] width 15 height 13
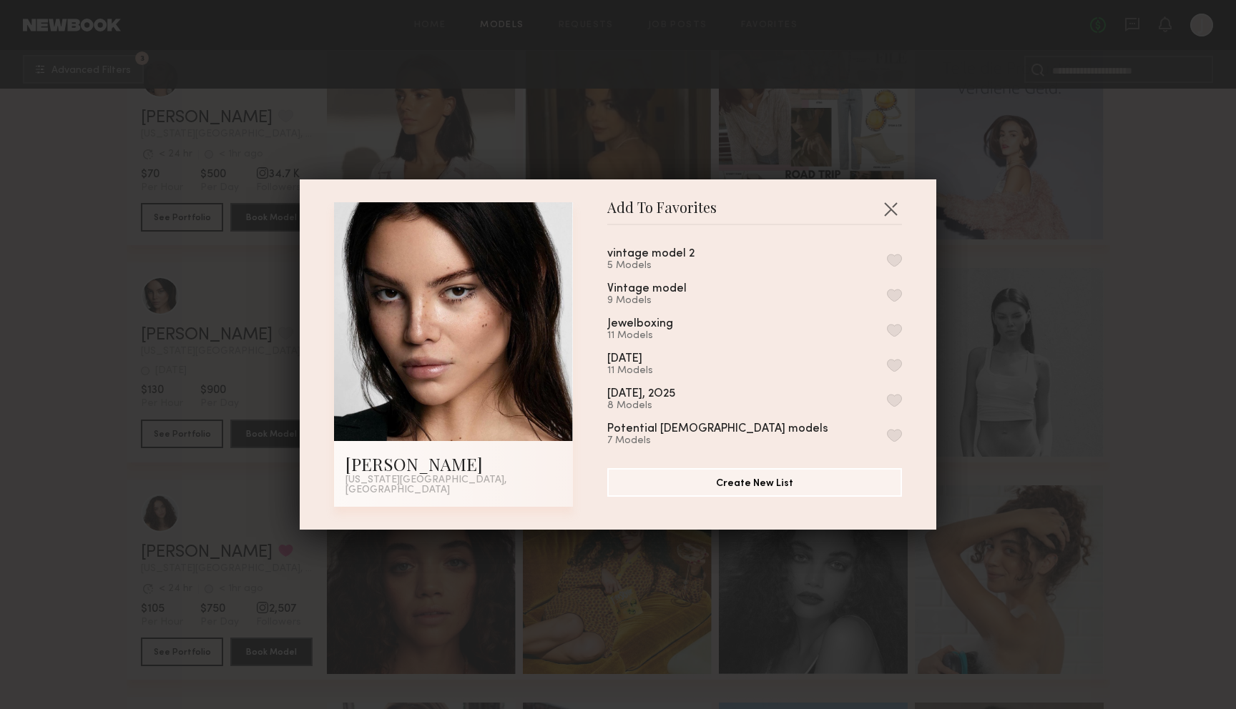
click at [687, 242] on div "vintage model 2 5 Models Vintage model 9 Models Jewelboxing 11 Models April 21s…" at bounding box center [761, 341] width 309 height 209
click at [891, 266] on button "button" at bounding box center [894, 260] width 15 height 13
click at [890, 203] on button "button" at bounding box center [890, 208] width 23 height 23
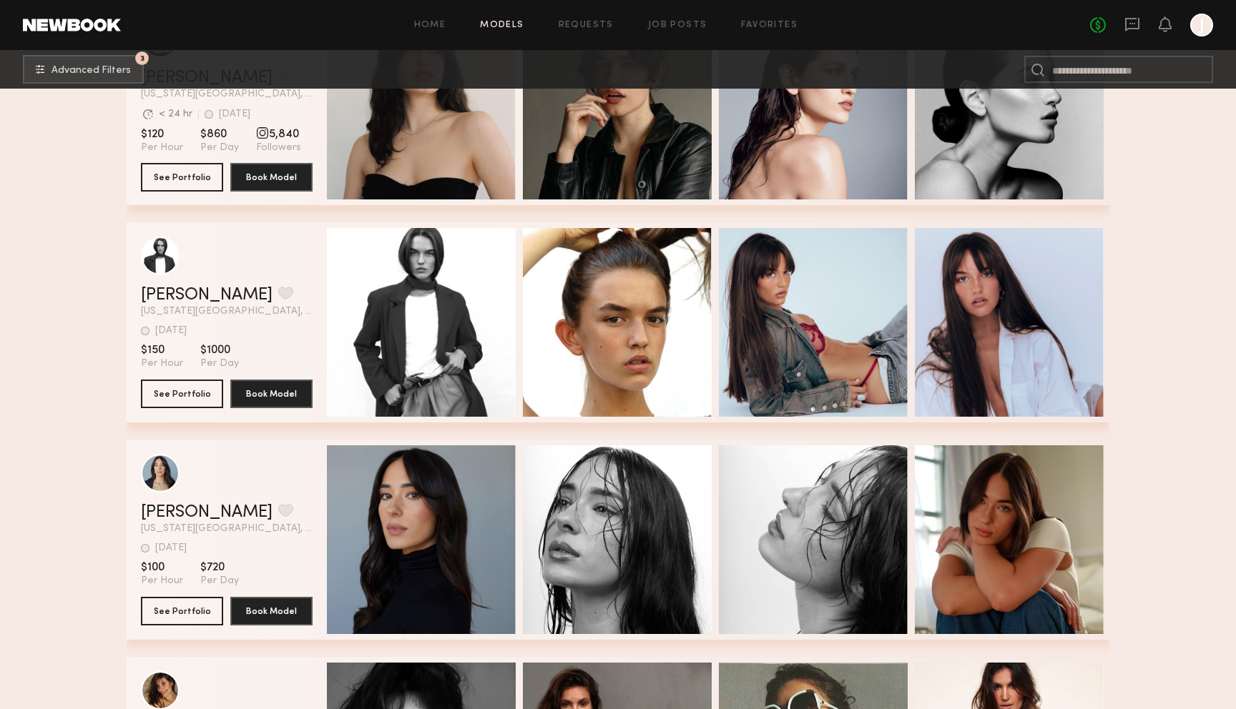
scroll to position [10549, 0]
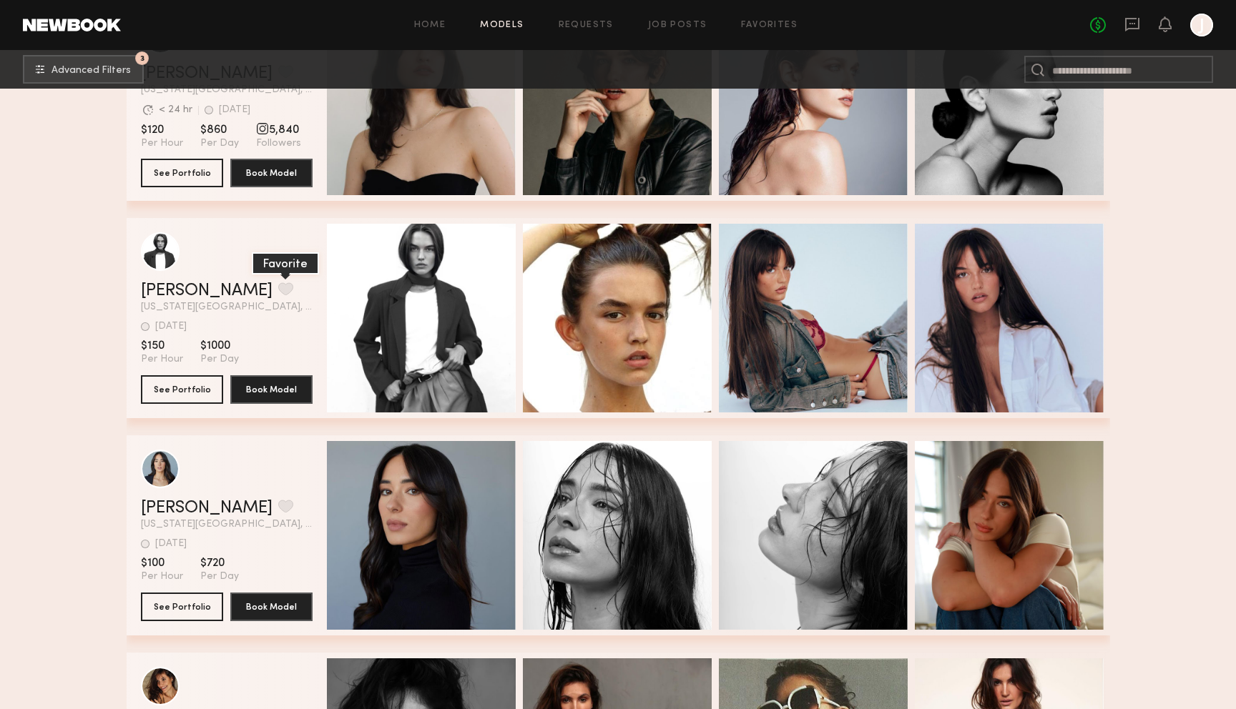
click at [278, 283] on button "grid" at bounding box center [285, 288] width 15 height 13
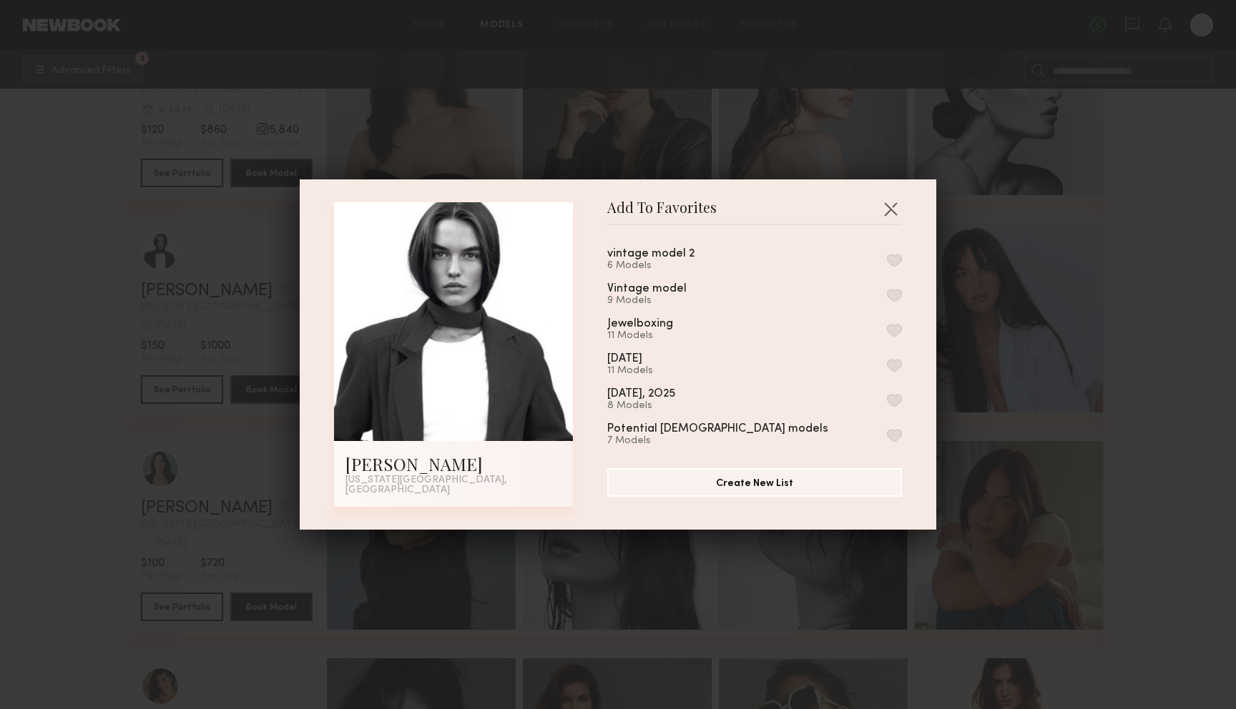
click at [642, 255] on div "vintage model 2" at bounding box center [650, 254] width 87 height 12
click at [893, 263] on button "button" at bounding box center [894, 260] width 15 height 13
click at [890, 209] on button "button" at bounding box center [890, 208] width 23 height 23
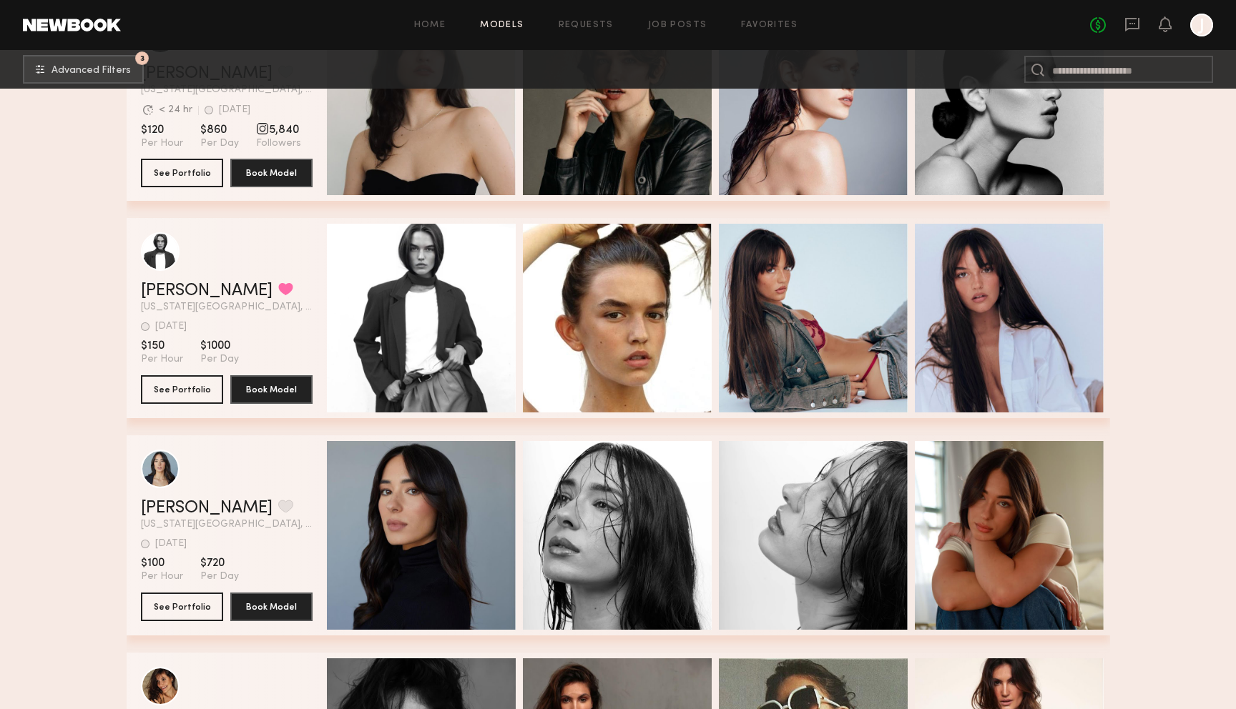
scroll to position [10694, 0]
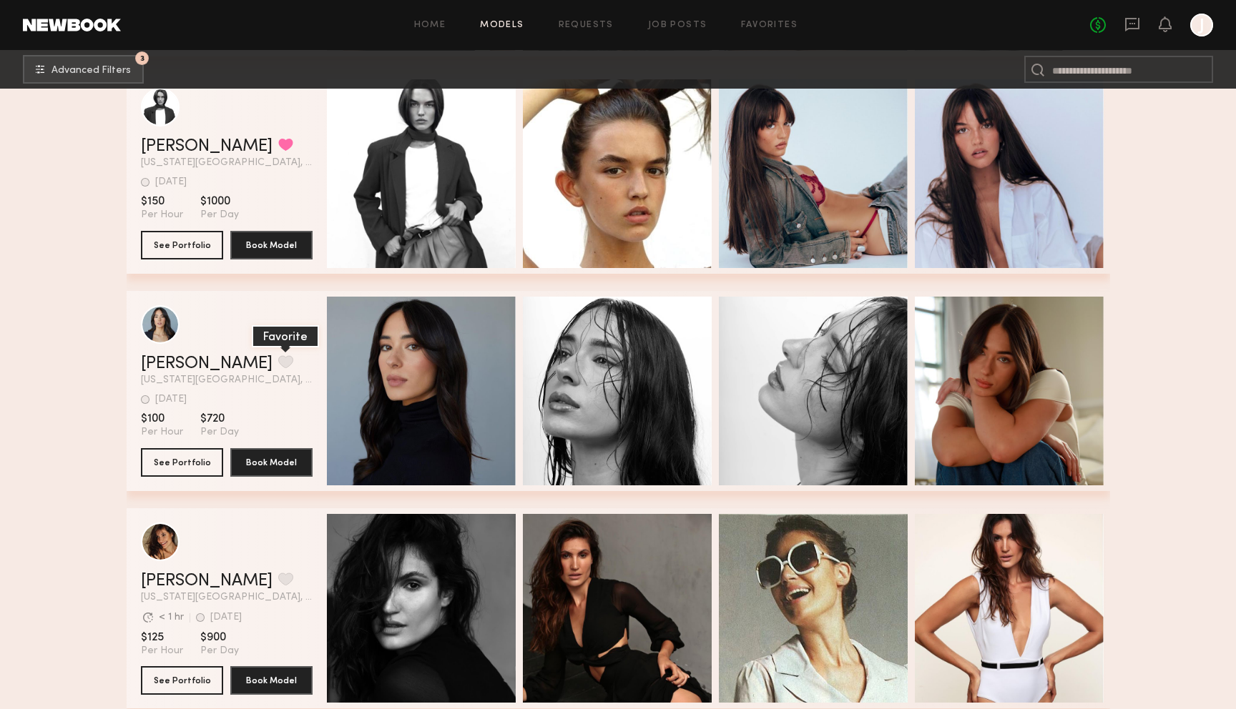
click at [278, 365] on button "grid" at bounding box center [285, 361] width 15 height 13
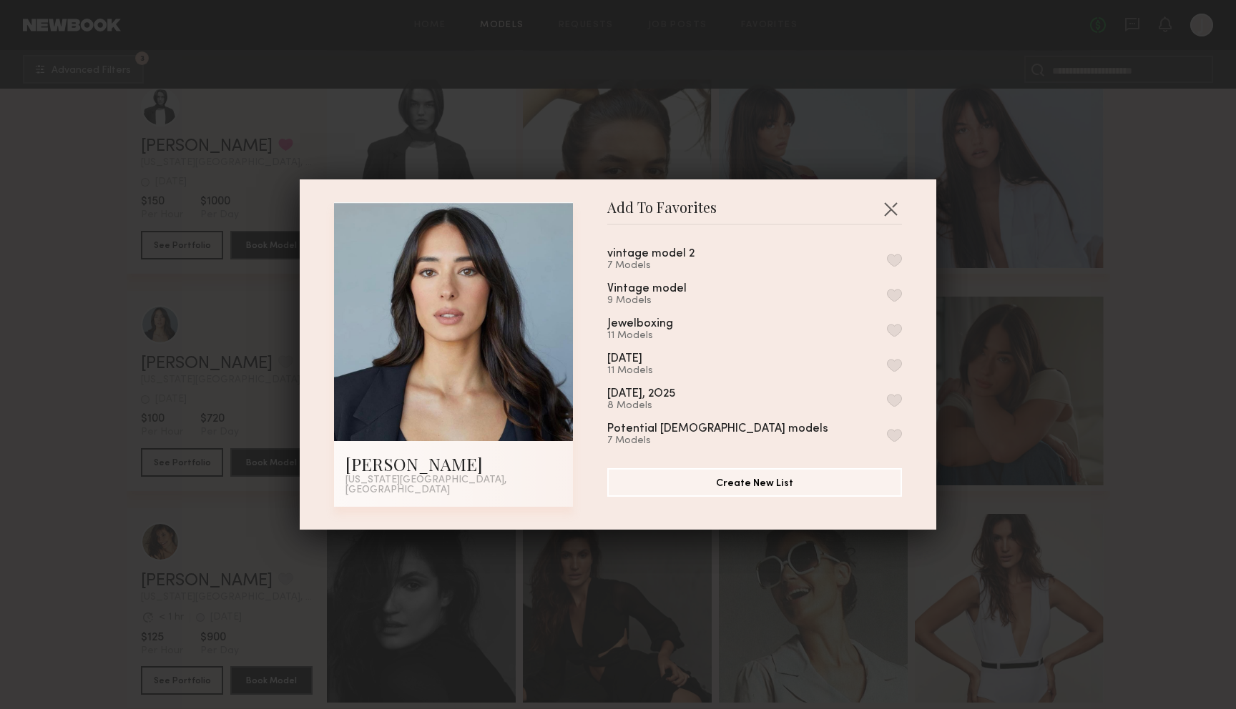
click at [892, 261] on button "button" at bounding box center [894, 260] width 15 height 13
click at [886, 207] on button "button" at bounding box center [890, 208] width 23 height 23
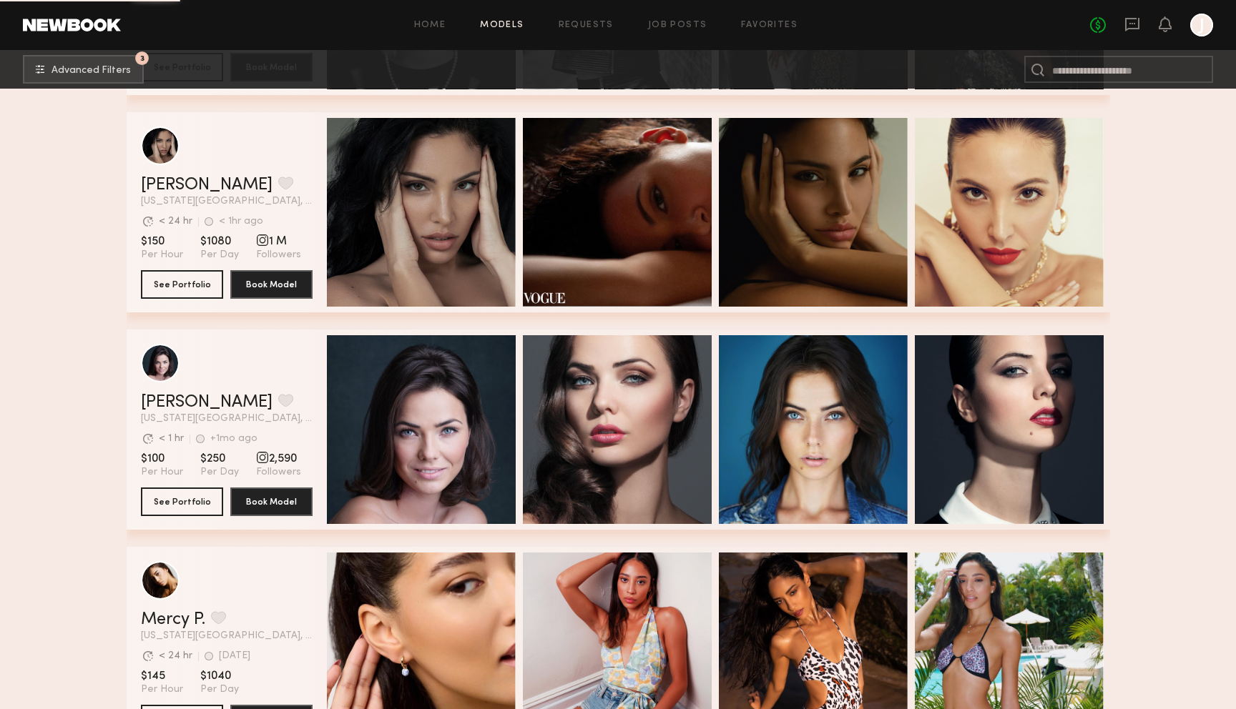
scroll to position [12012, 0]
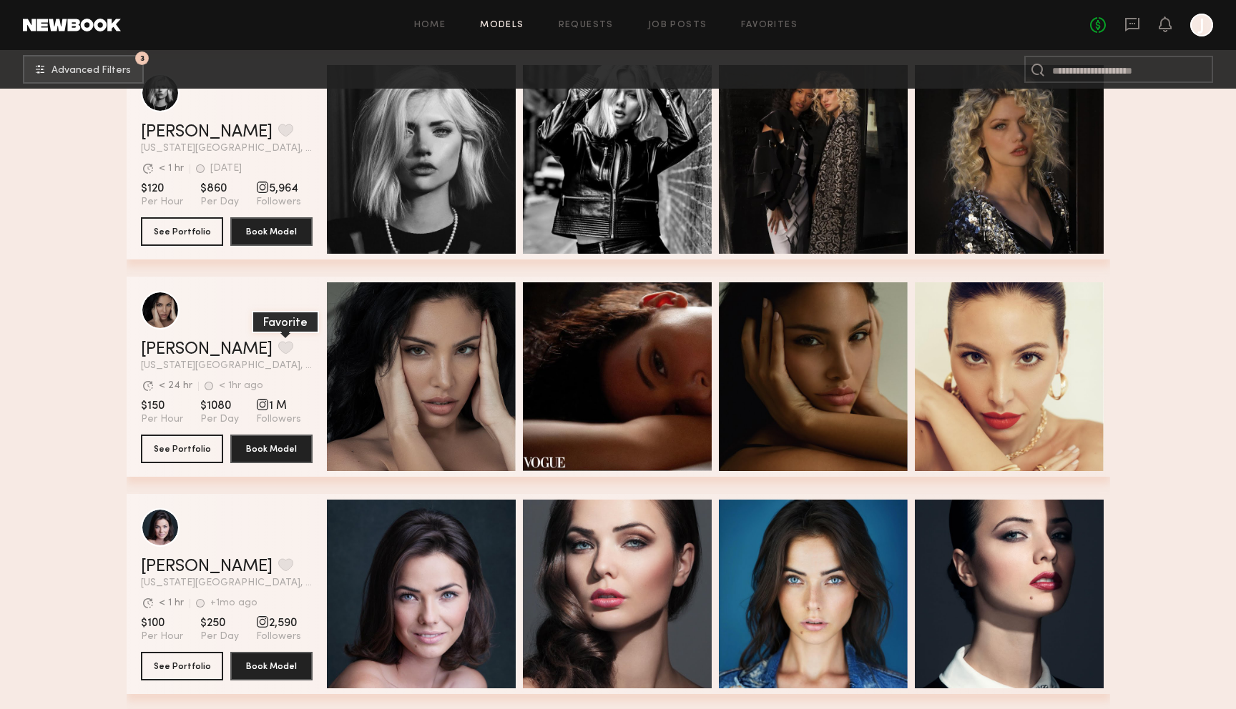
click at [278, 351] on button "grid" at bounding box center [285, 347] width 15 height 13
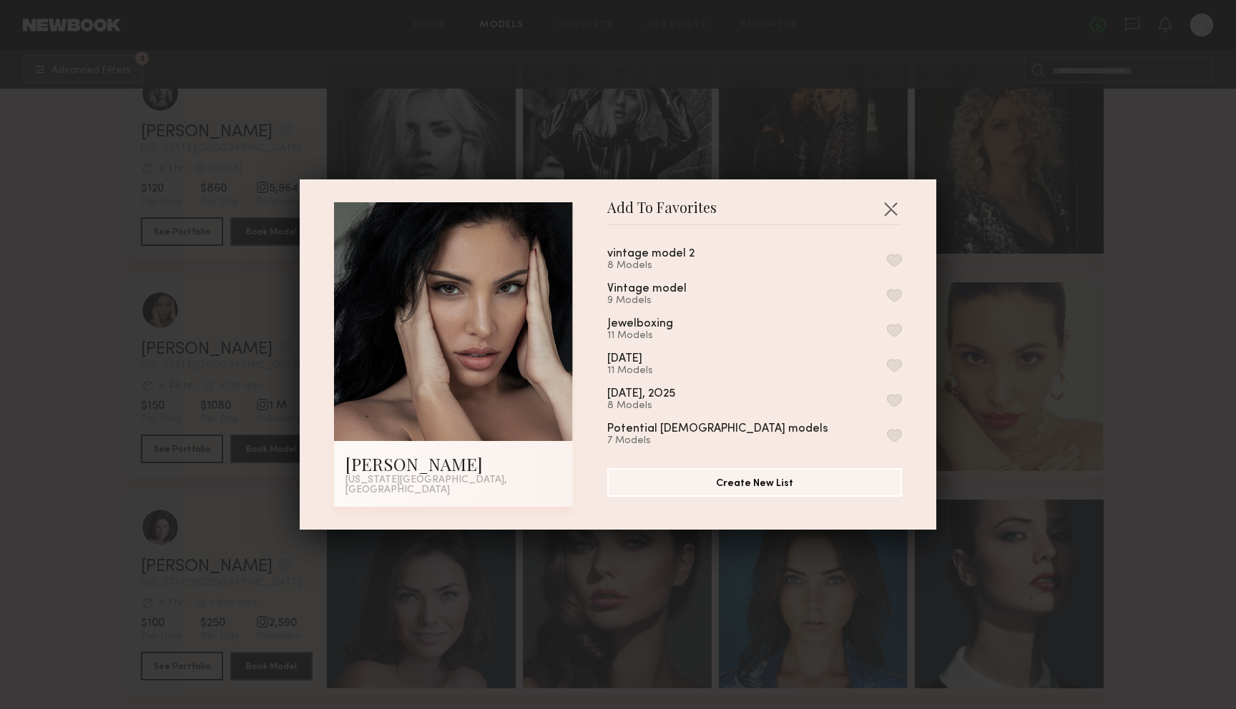
click at [666, 258] on div "vintage model 2" at bounding box center [650, 254] width 87 height 12
click at [899, 256] on div "vintage model 2 8 Models" at bounding box center [754, 260] width 295 height 24
click at [899, 259] on button "button" at bounding box center [894, 260] width 15 height 13
click at [893, 220] on button "button" at bounding box center [890, 208] width 23 height 23
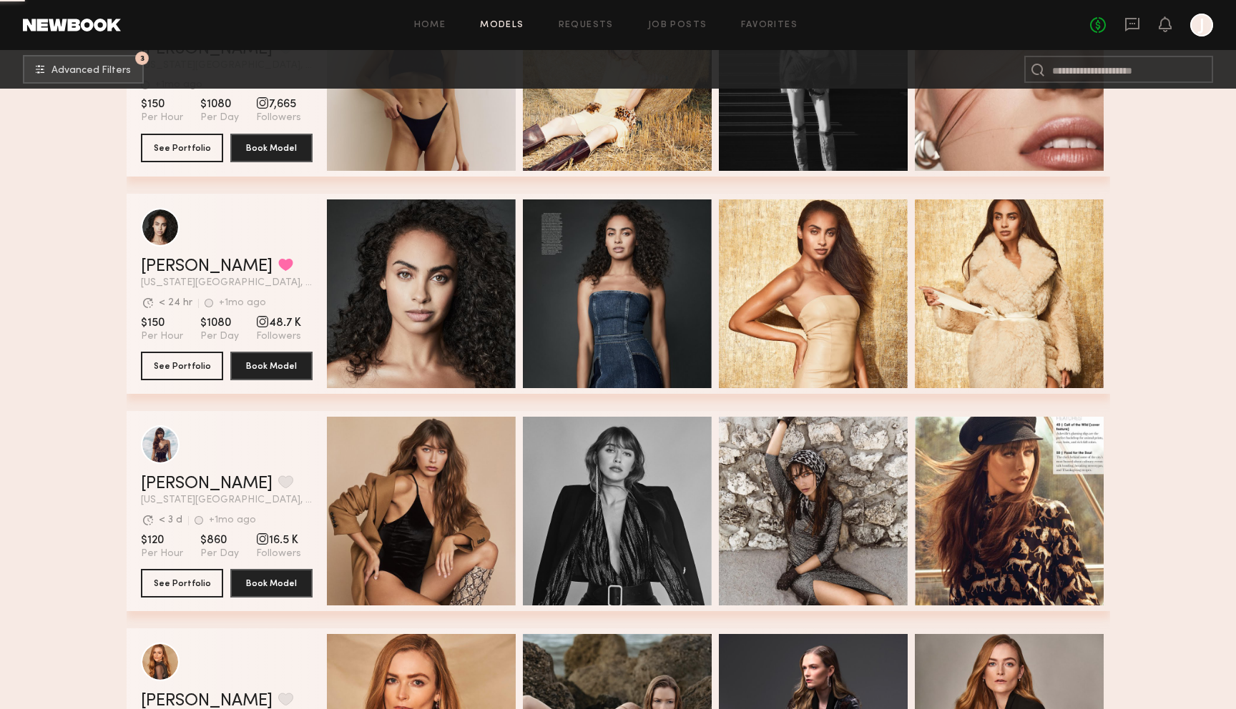
scroll to position [17331, 0]
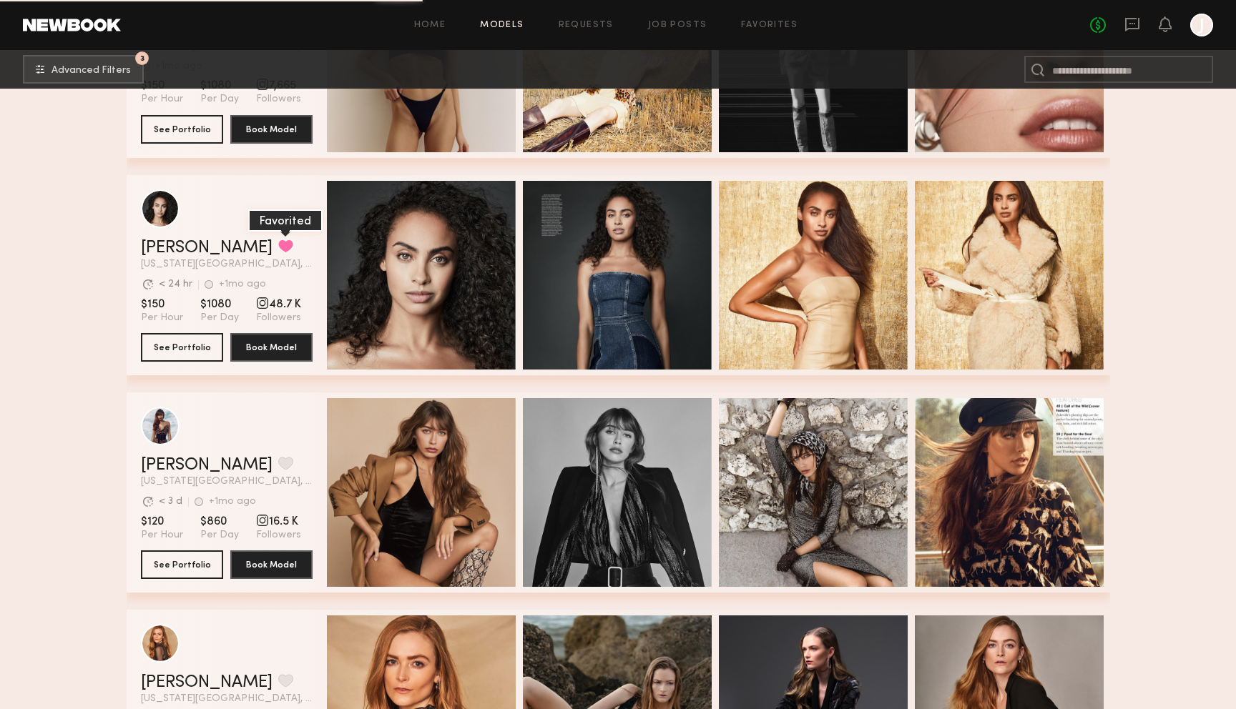
click at [278, 245] on button "grid" at bounding box center [285, 246] width 15 height 13
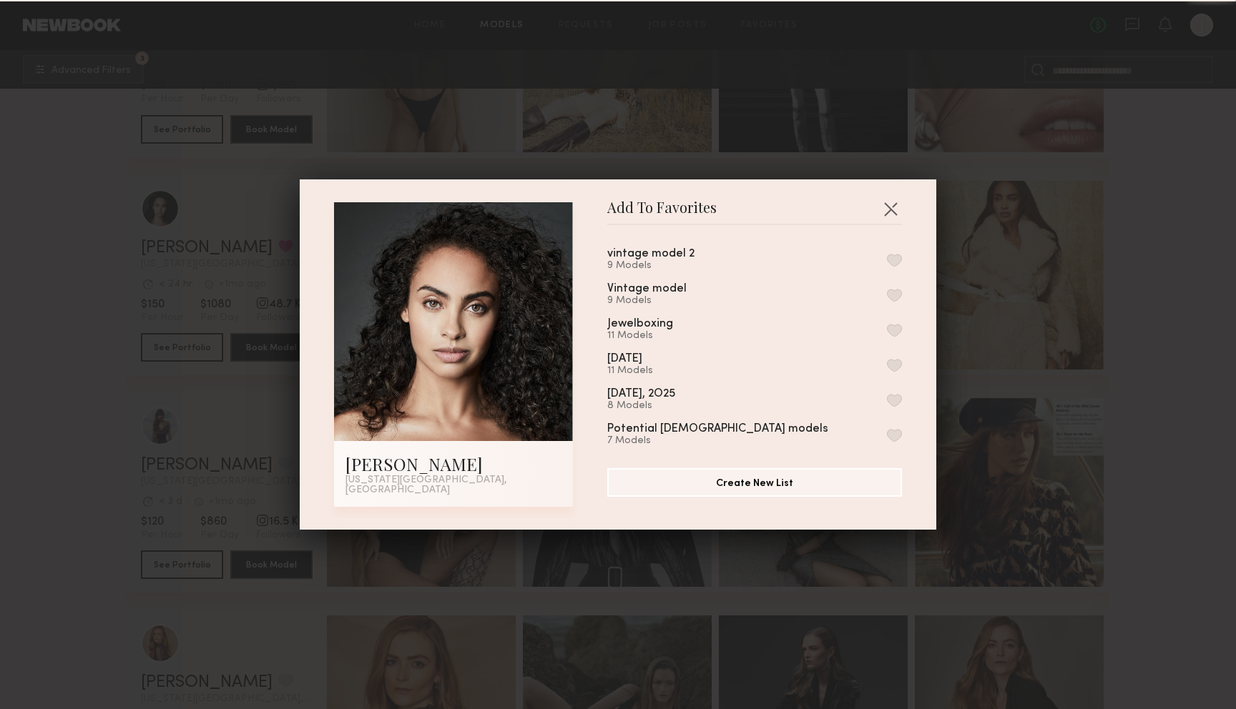
click at [691, 267] on div "9 Models" at bounding box center [668, 265] width 122 height 11
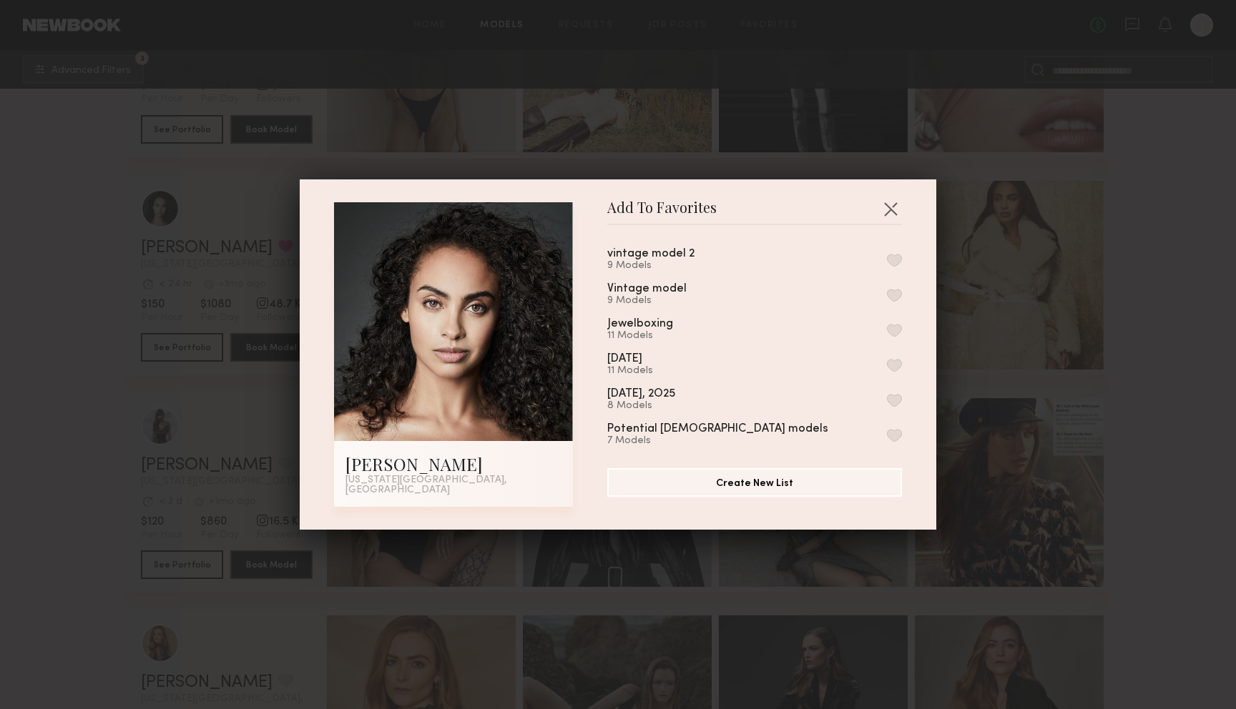
click at [898, 267] on button "button" at bounding box center [894, 260] width 15 height 13
click at [885, 202] on button "button" at bounding box center [890, 208] width 23 height 23
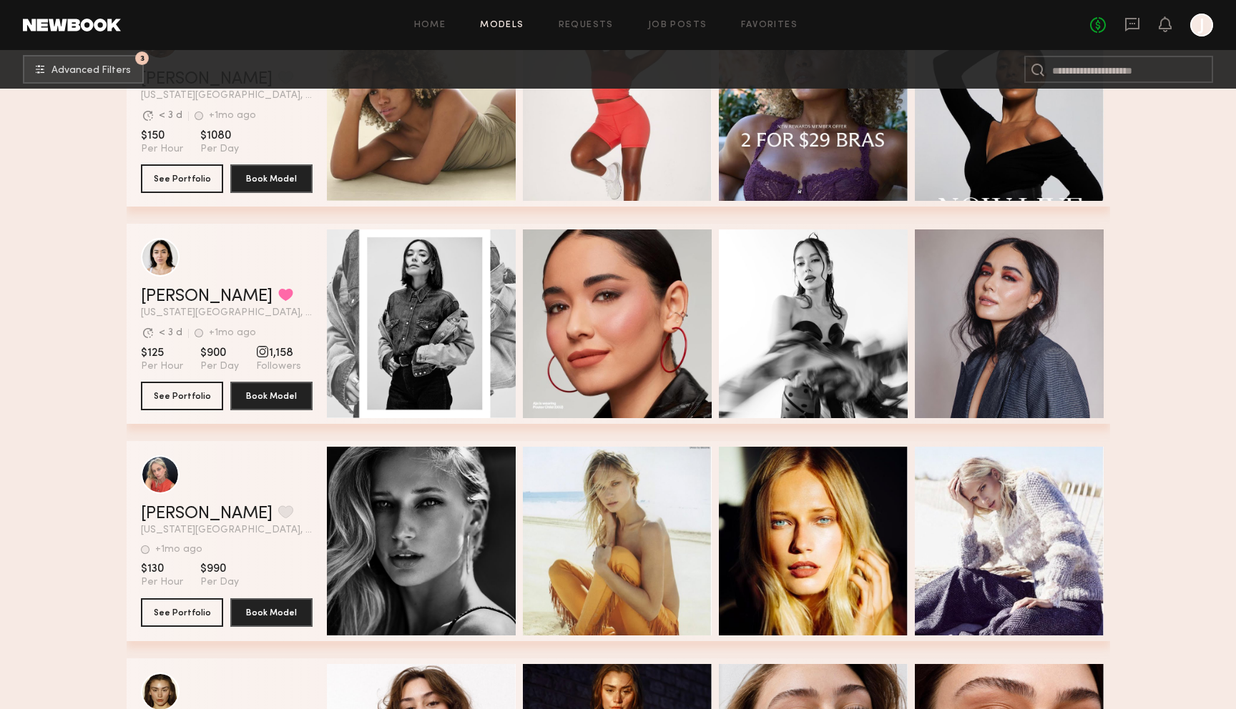
scroll to position [21034, 0]
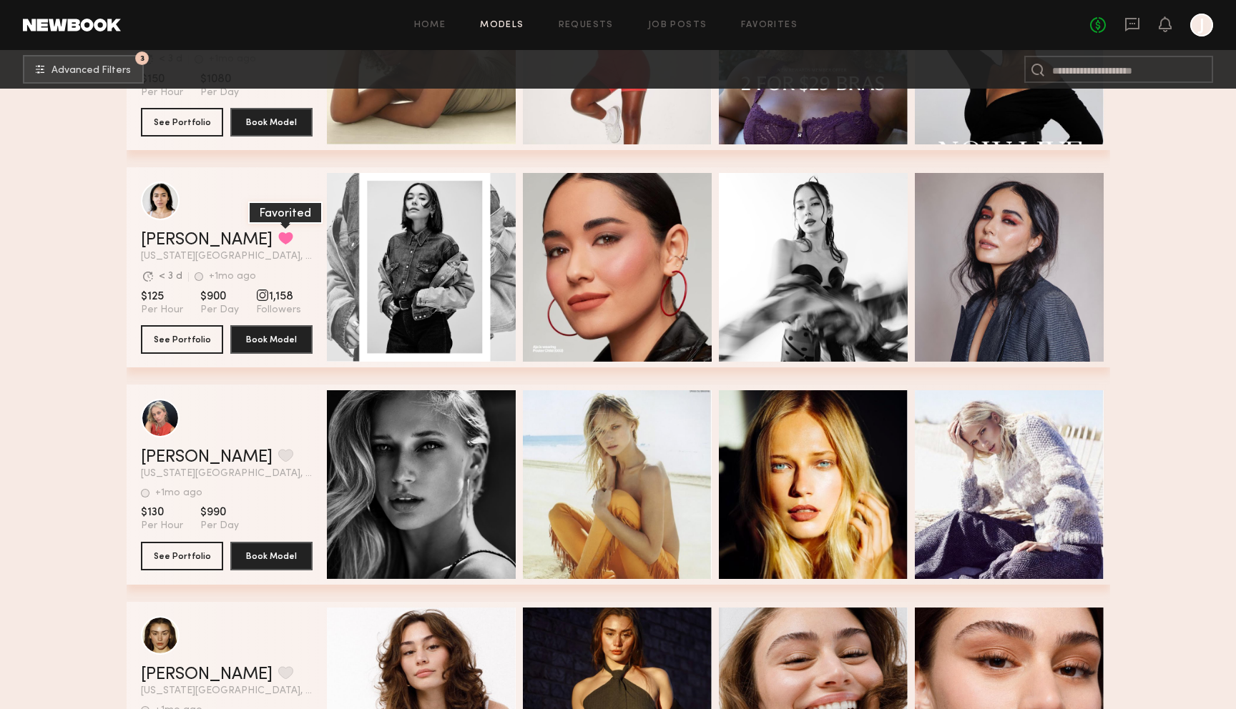
click at [278, 239] on button "grid" at bounding box center [285, 238] width 15 height 13
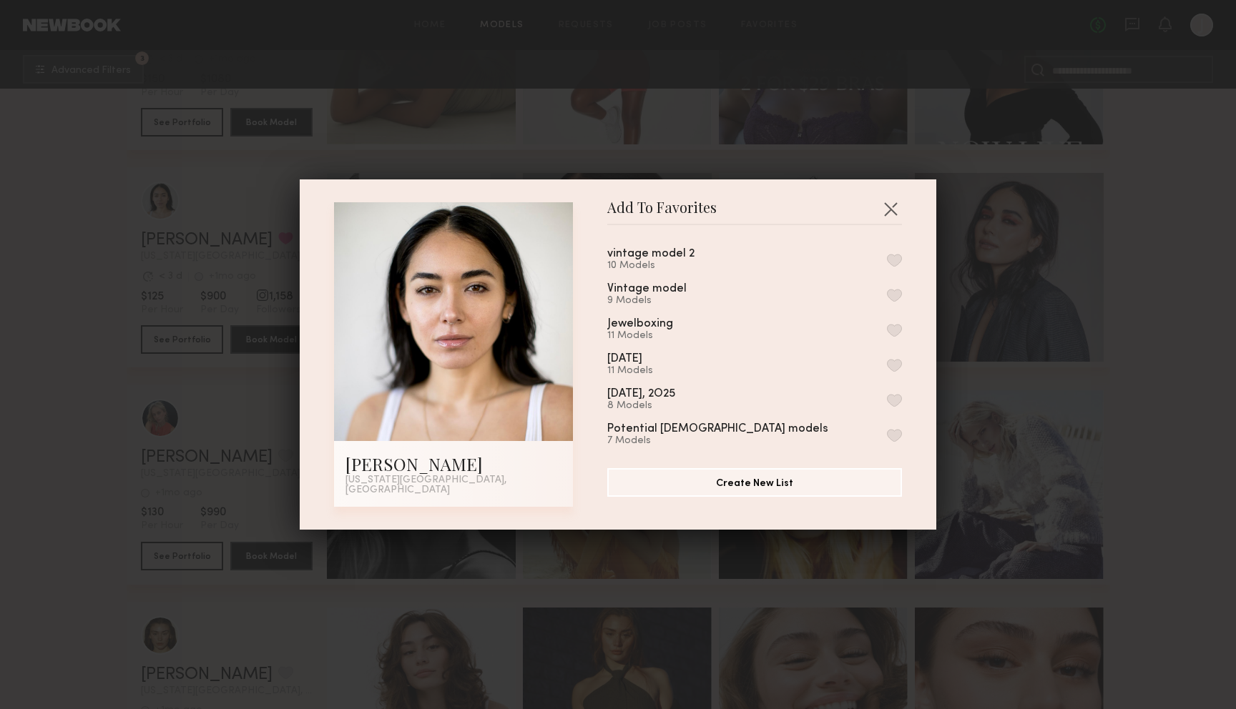
click at [899, 265] on button "button" at bounding box center [894, 260] width 15 height 13
click at [894, 203] on button "button" at bounding box center [890, 208] width 23 height 23
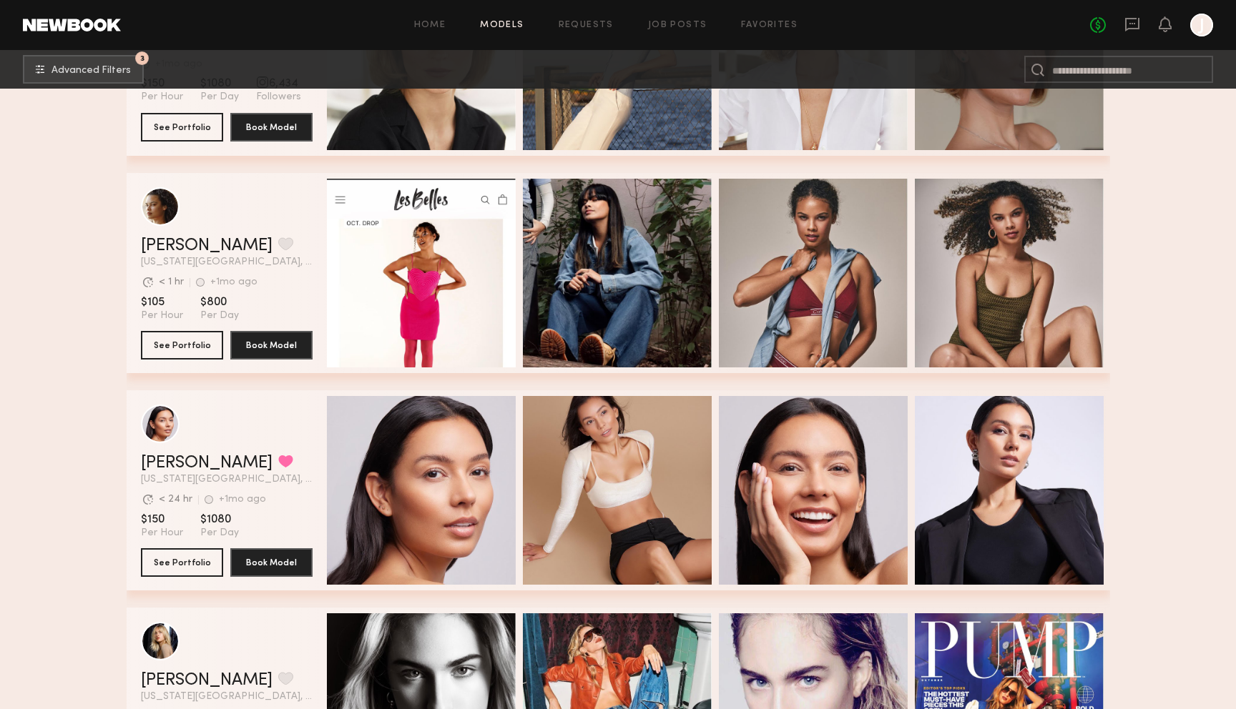
scroll to position [23857, 0]
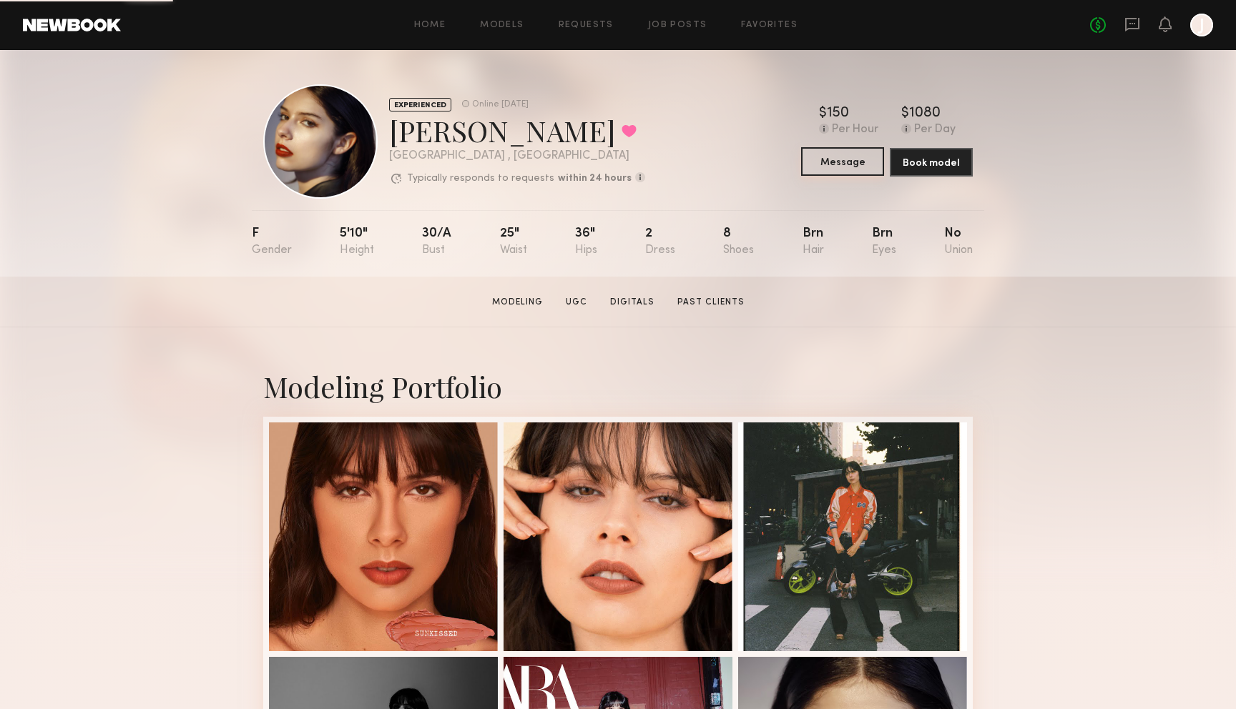
click at [832, 161] on button "Message" at bounding box center [842, 161] width 83 height 29
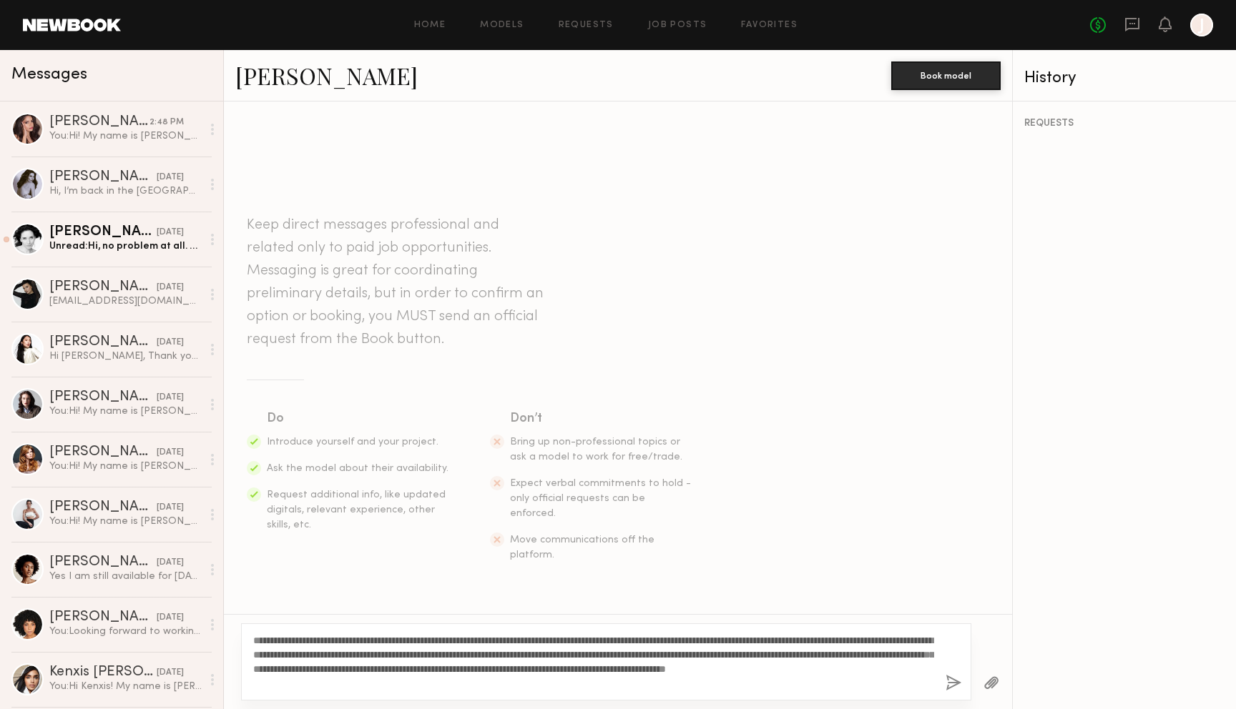
type textarea "**********"
click at [950, 685] on button "button" at bounding box center [953, 684] width 16 height 18
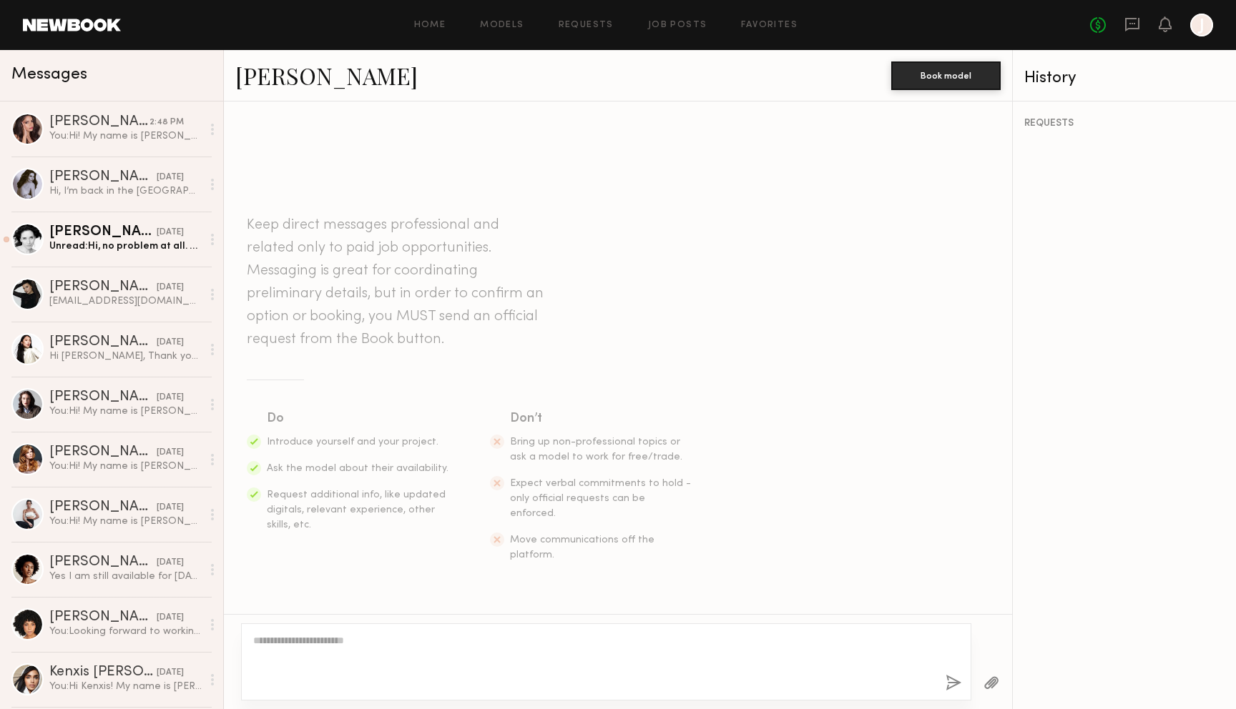
scroll to position [177, 0]
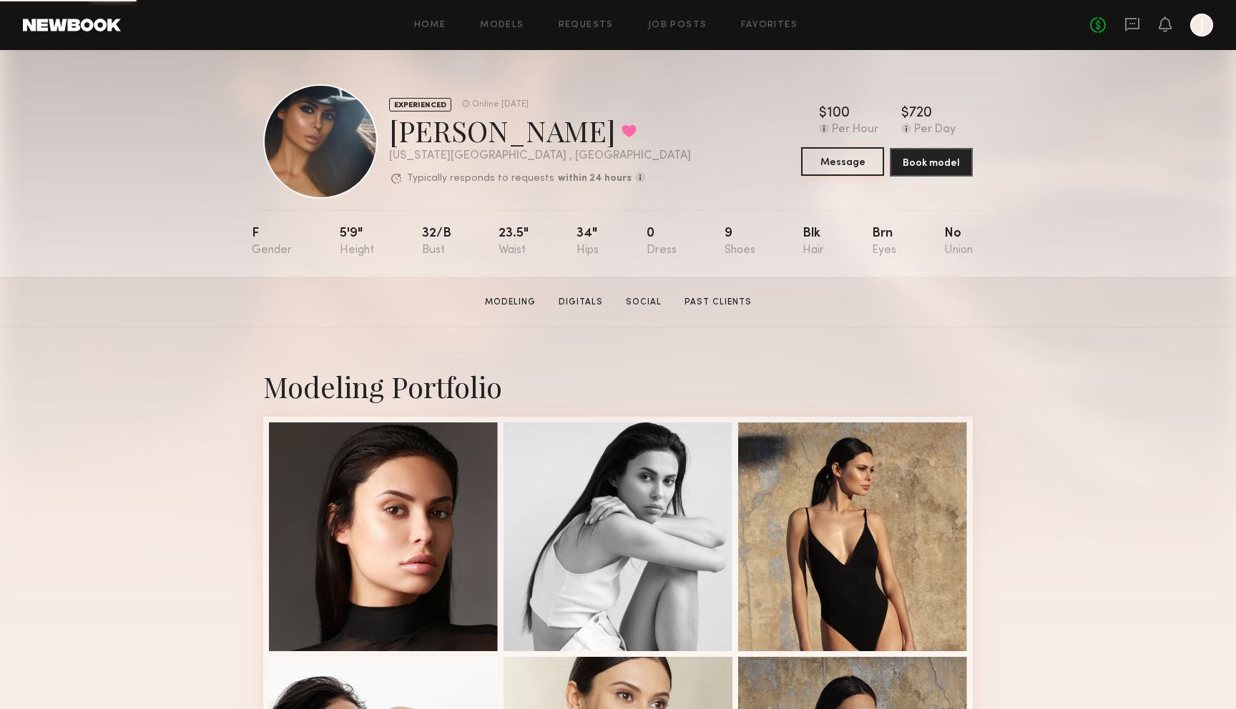
click at [839, 160] on button "Message" at bounding box center [842, 161] width 83 height 29
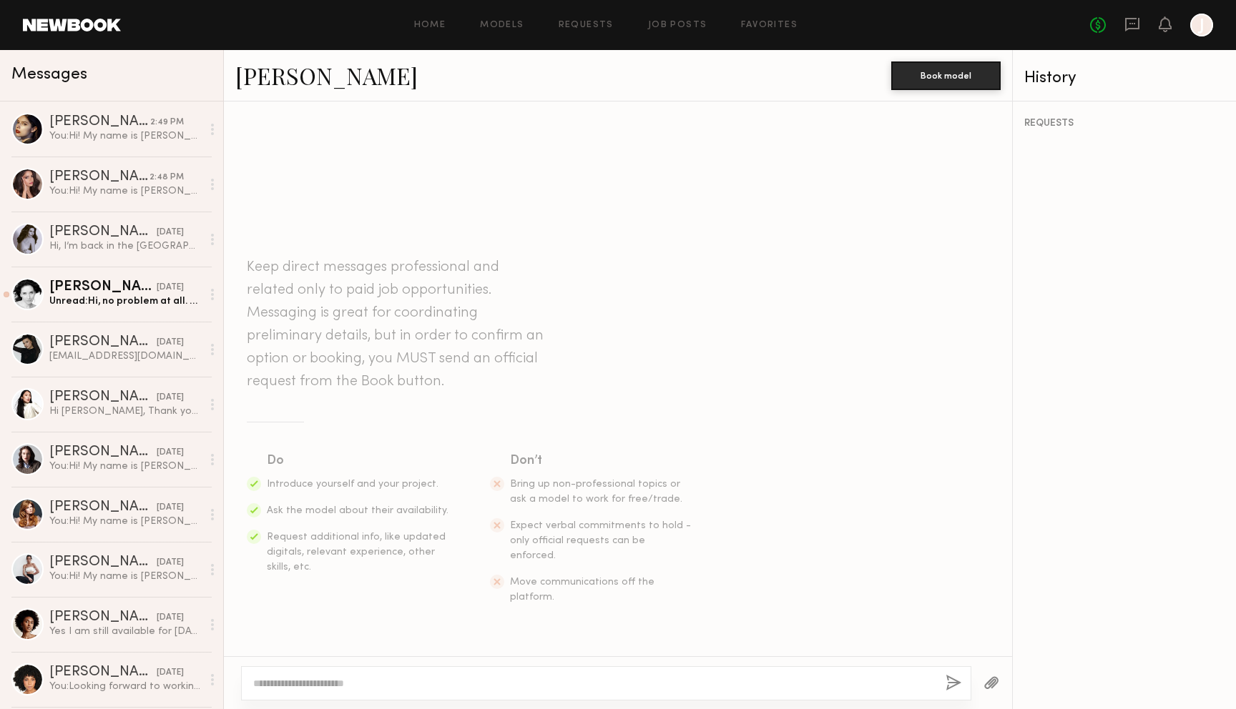
click at [498, 684] on textarea at bounding box center [593, 683] width 681 height 14
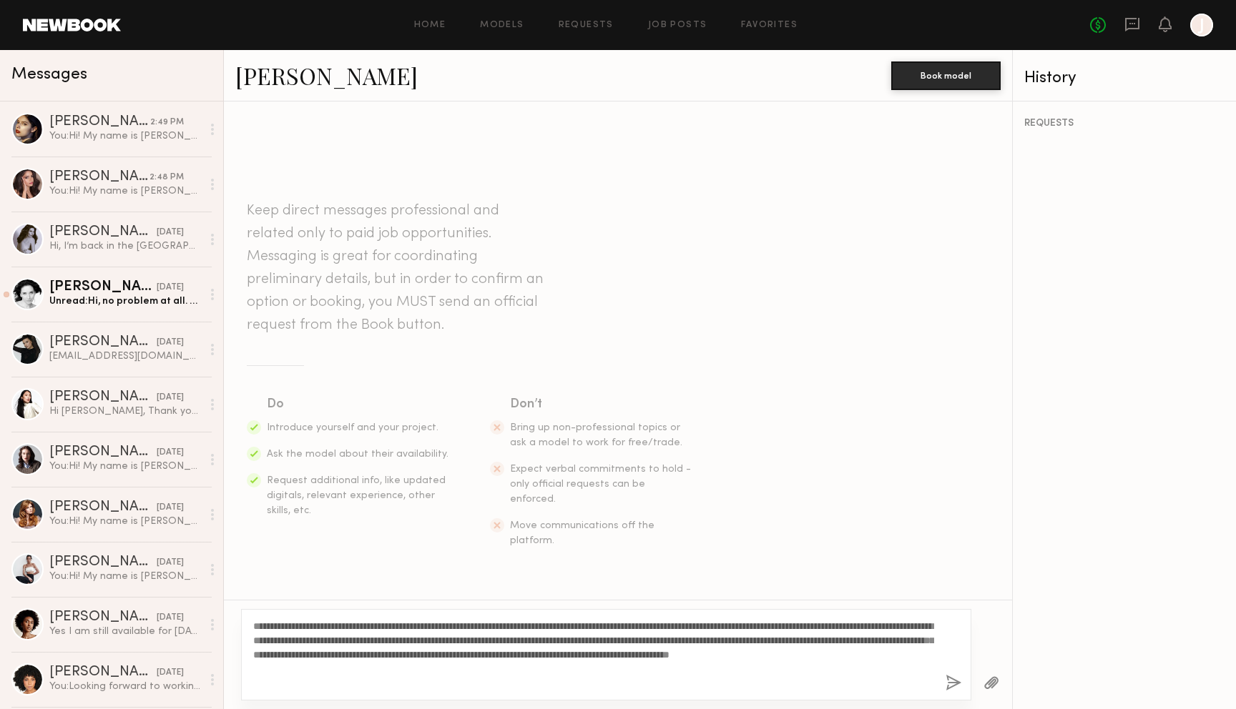
type textarea "**********"
click at [950, 679] on button "button" at bounding box center [953, 684] width 16 height 18
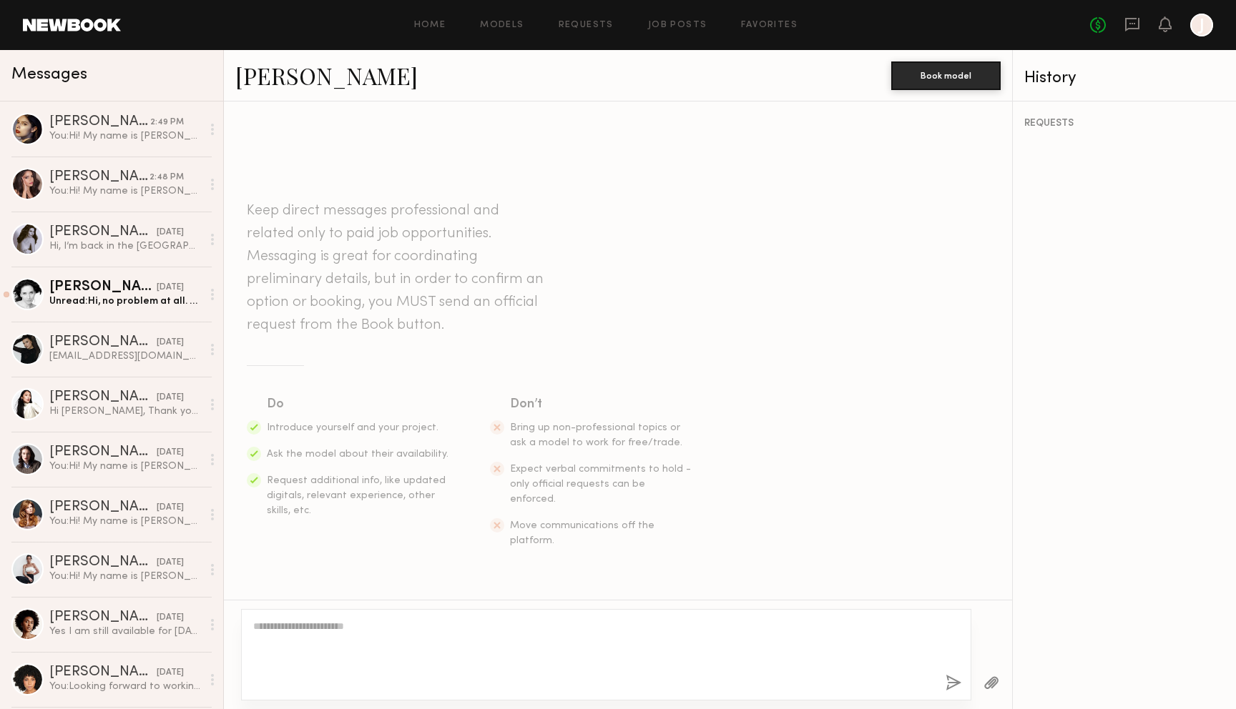
scroll to position [177, 0]
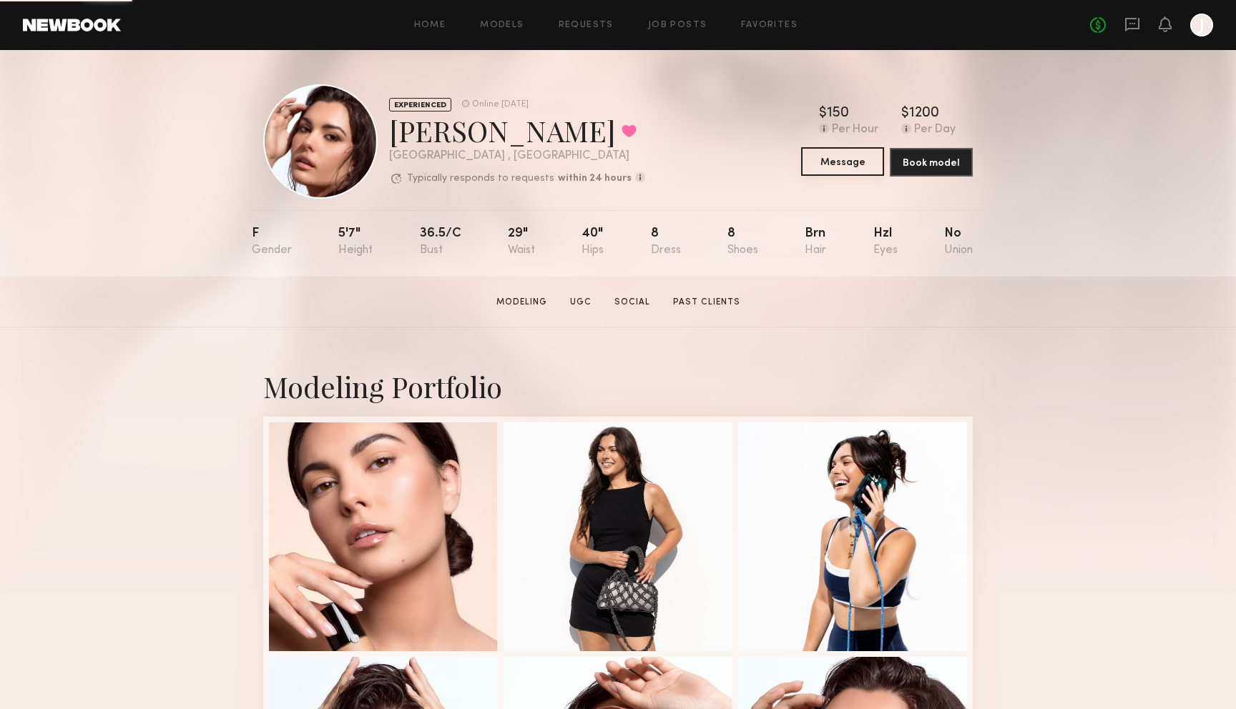
click at [832, 167] on button "Message" at bounding box center [842, 161] width 83 height 29
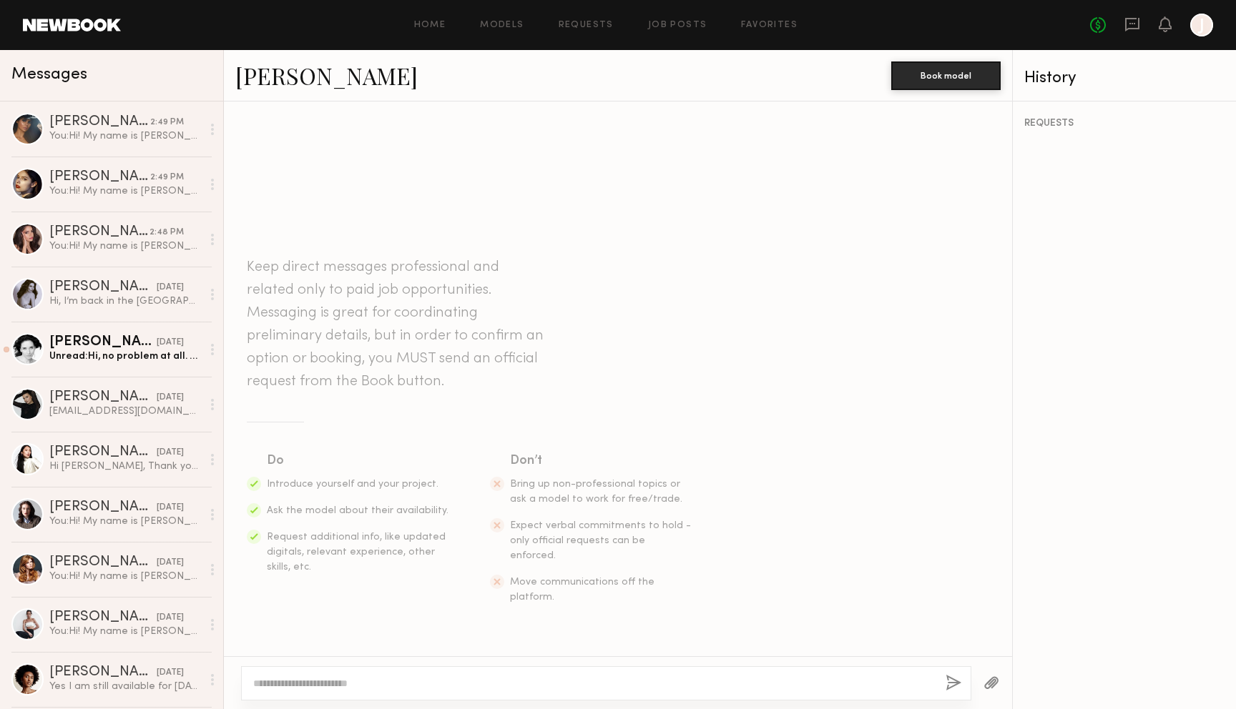
click at [563, 672] on div at bounding box center [606, 683] width 730 height 34
click at [546, 691] on div at bounding box center [606, 683] width 730 height 34
click at [545, 684] on textarea at bounding box center [593, 683] width 681 height 14
paste textarea "**********"
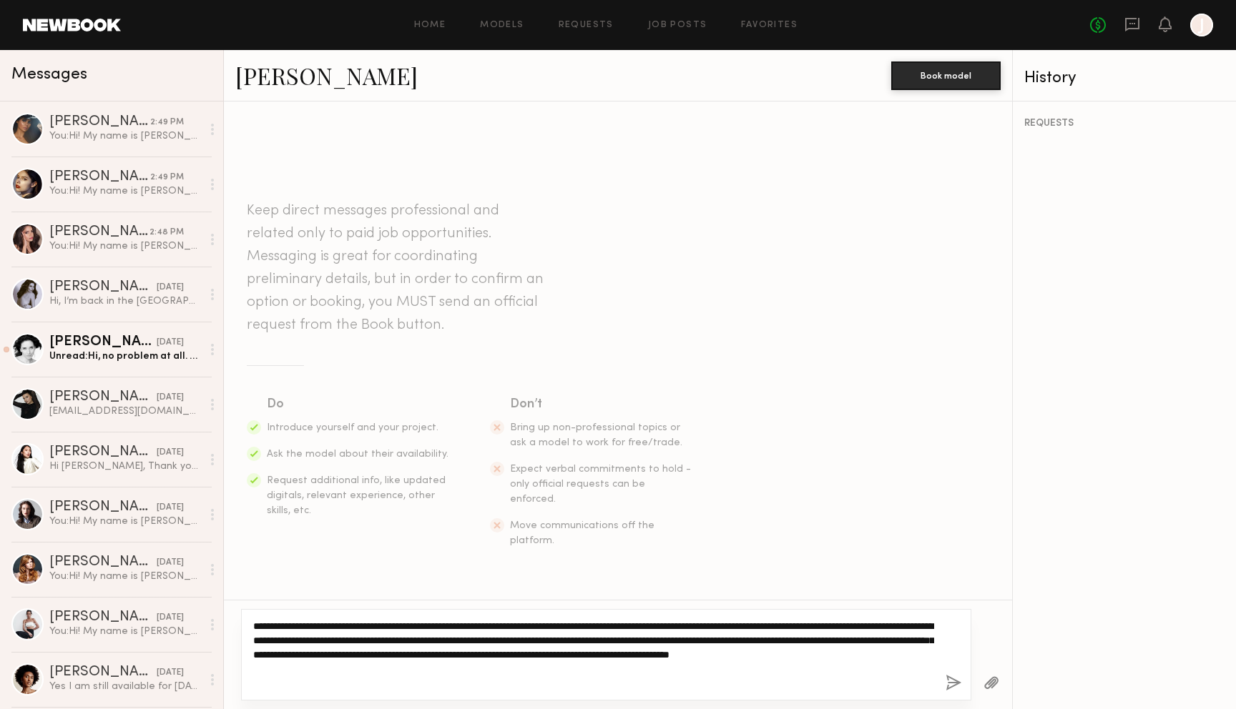
type textarea "**********"
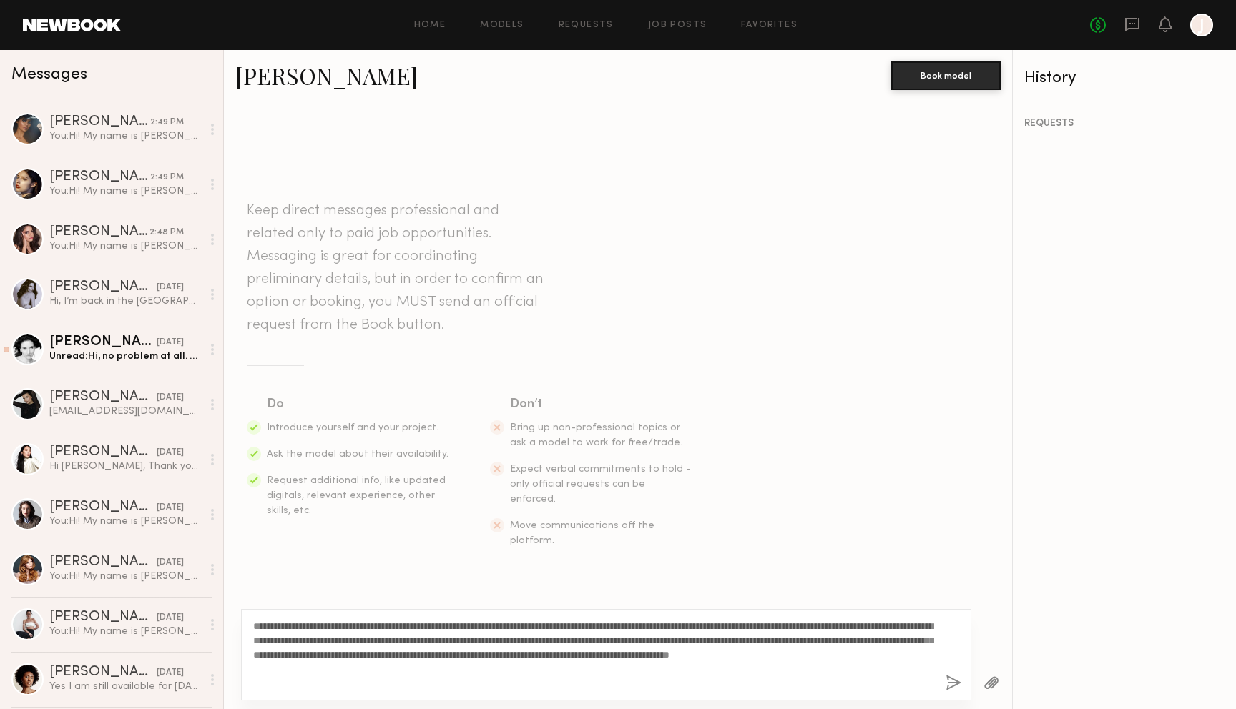
click at [950, 681] on button "button" at bounding box center [953, 684] width 16 height 18
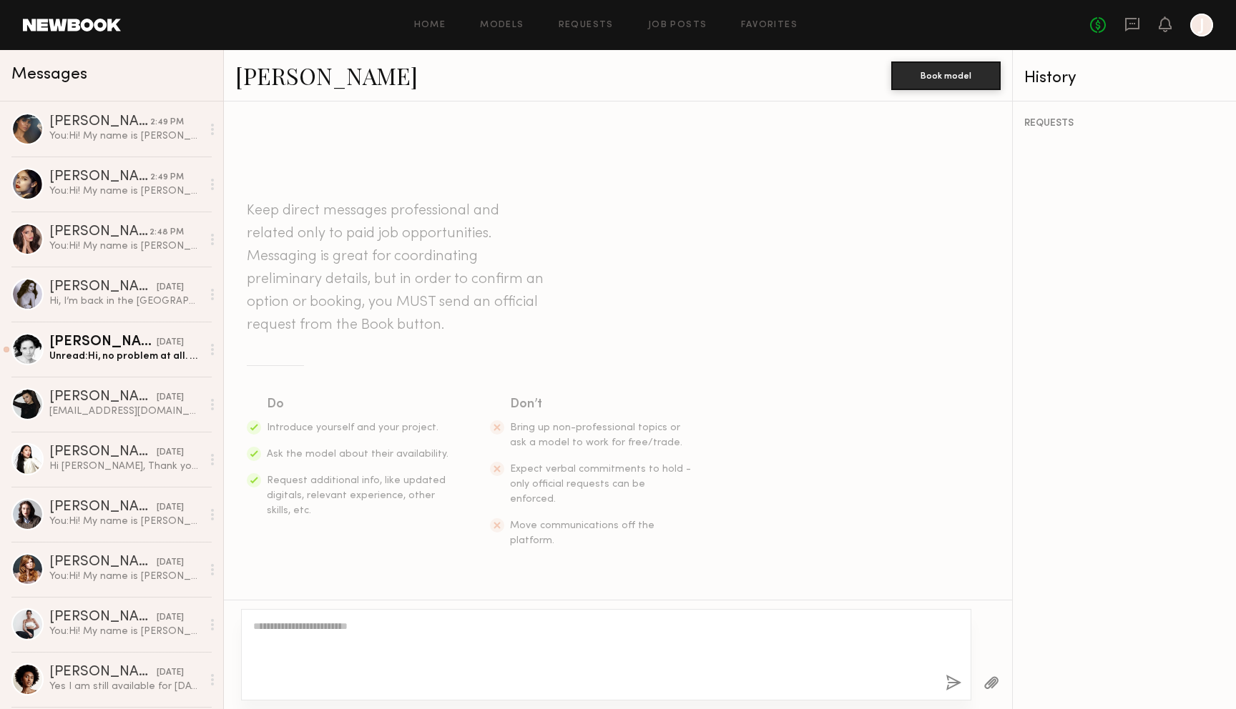
scroll to position [177, 0]
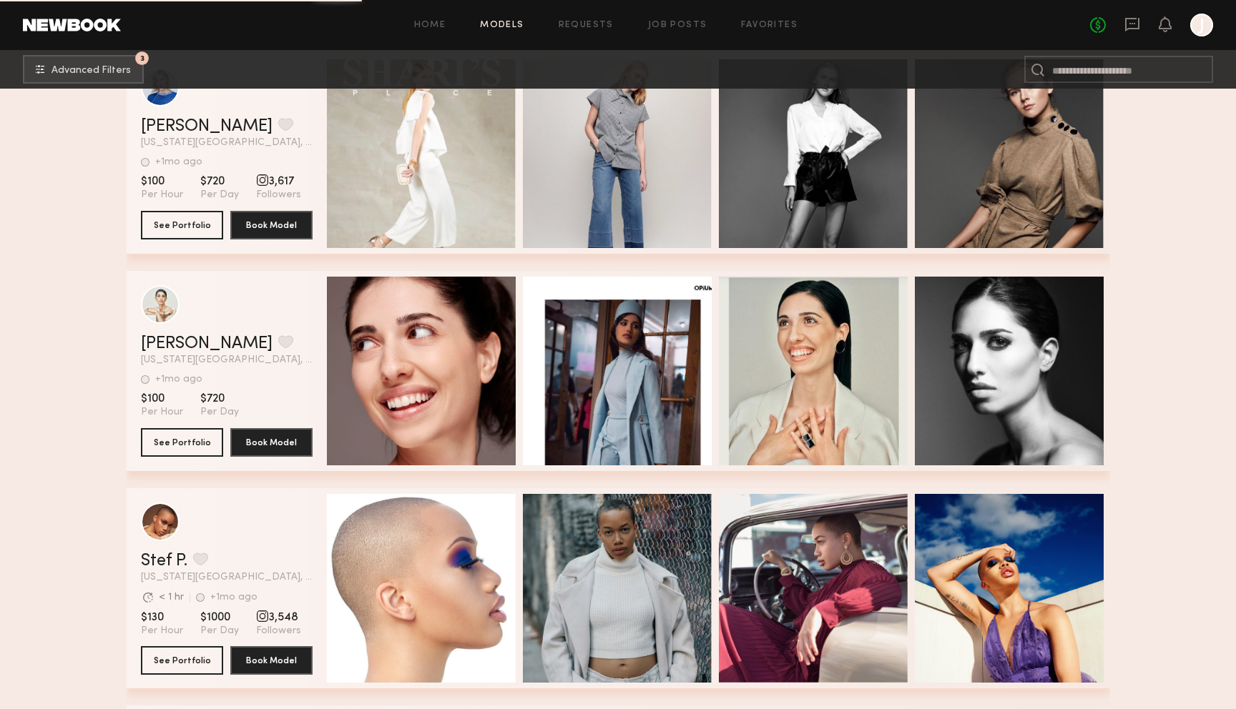
scroll to position [41138, 0]
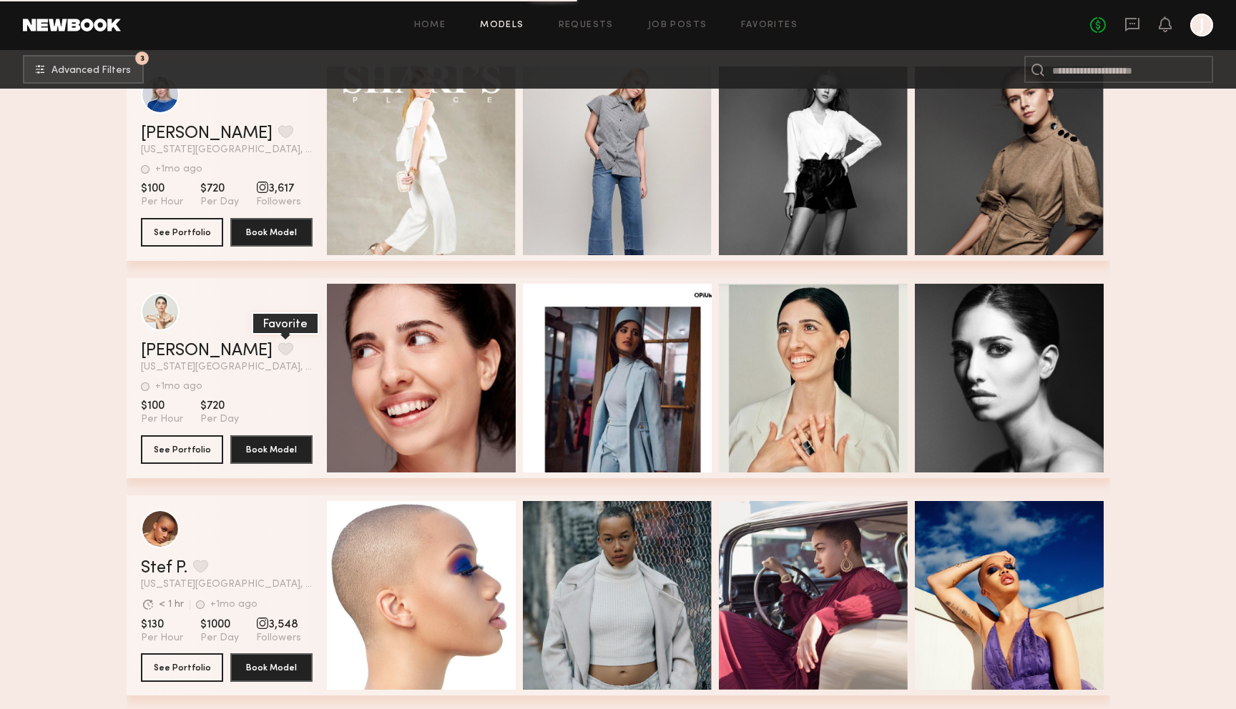
click at [278, 346] on button "grid" at bounding box center [285, 348] width 15 height 13
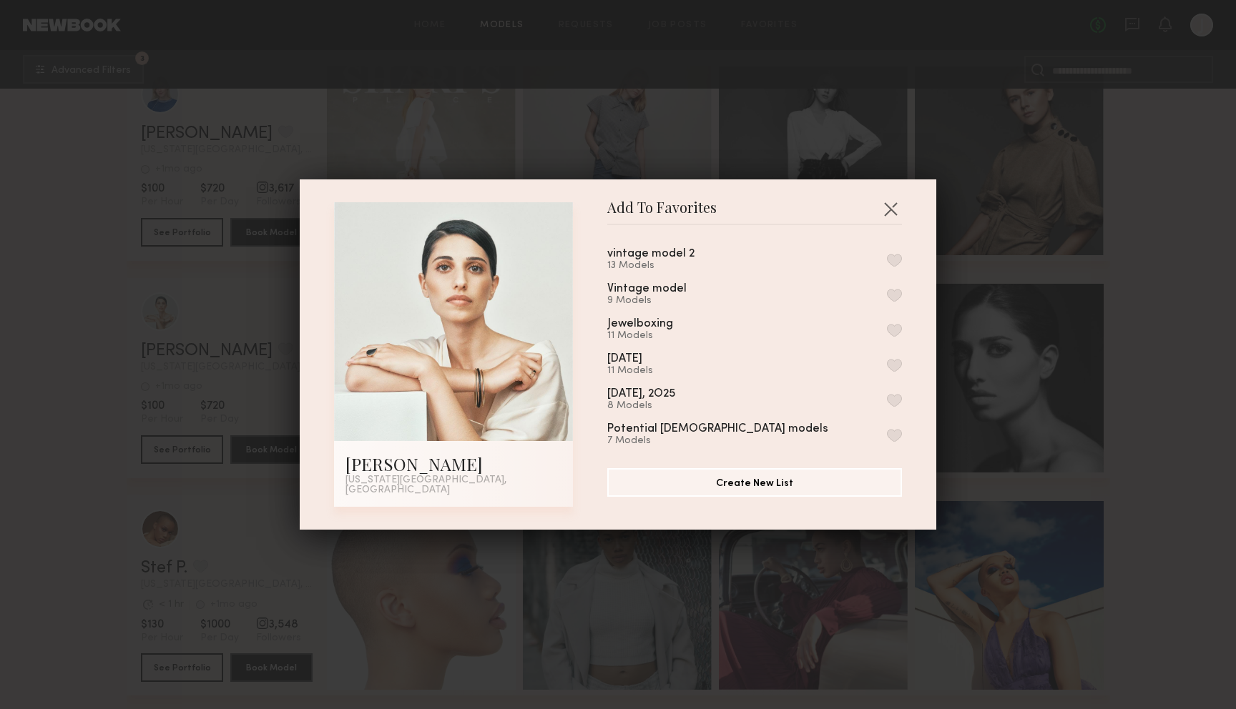
click at [896, 264] on button "button" at bounding box center [894, 260] width 15 height 13
click at [891, 209] on button "button" at bounding box center [890, 208] width 23 height 23
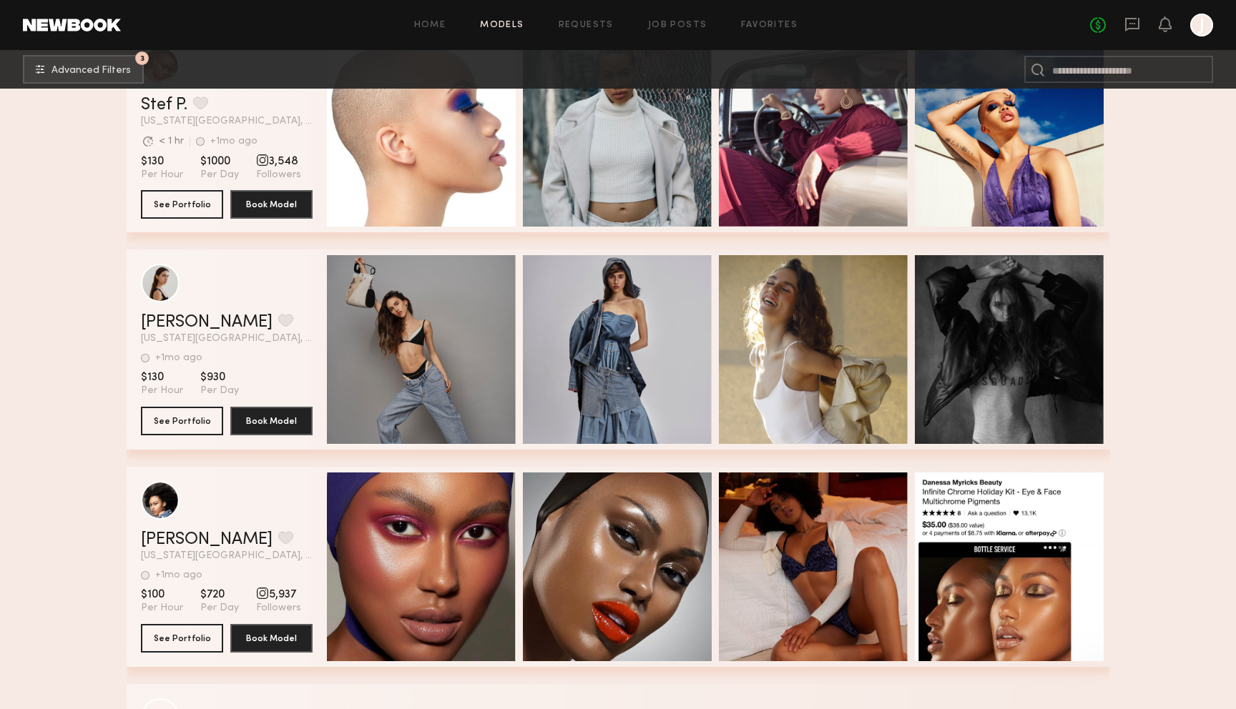
scroll to position [41609, 0]
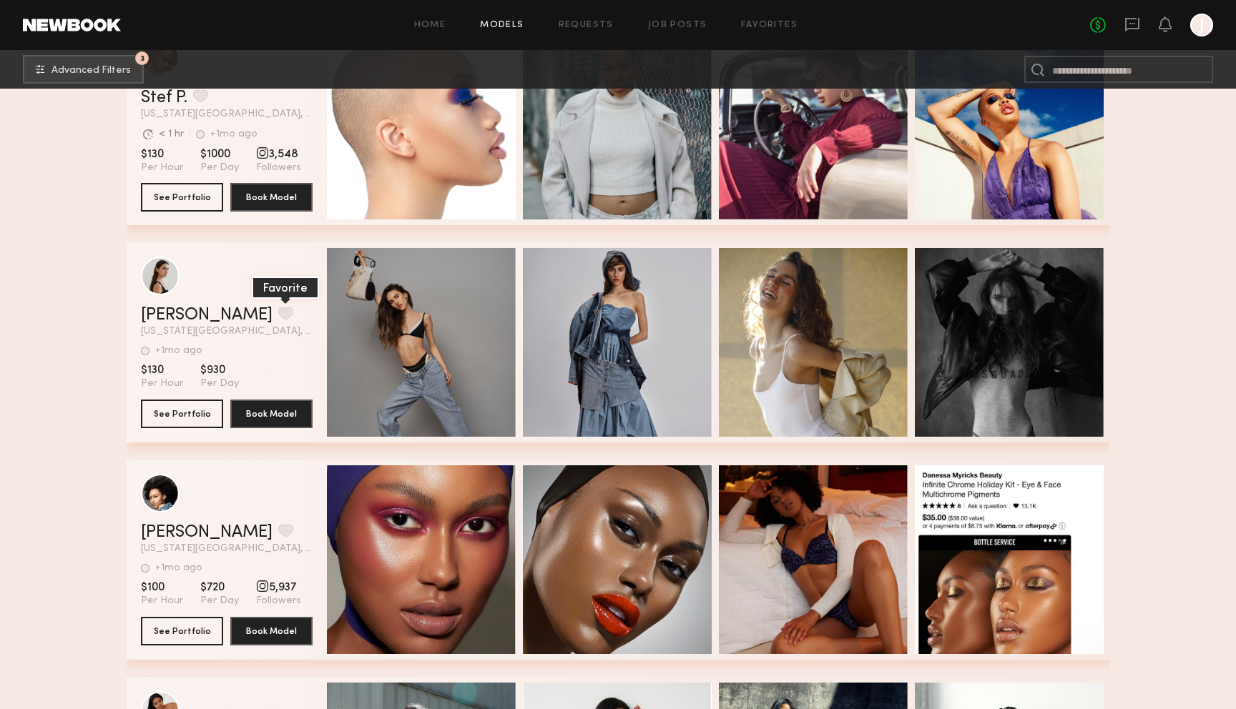
click at [278, 312] on button "grid" at bounding box center [285, 313] width 15 height 13
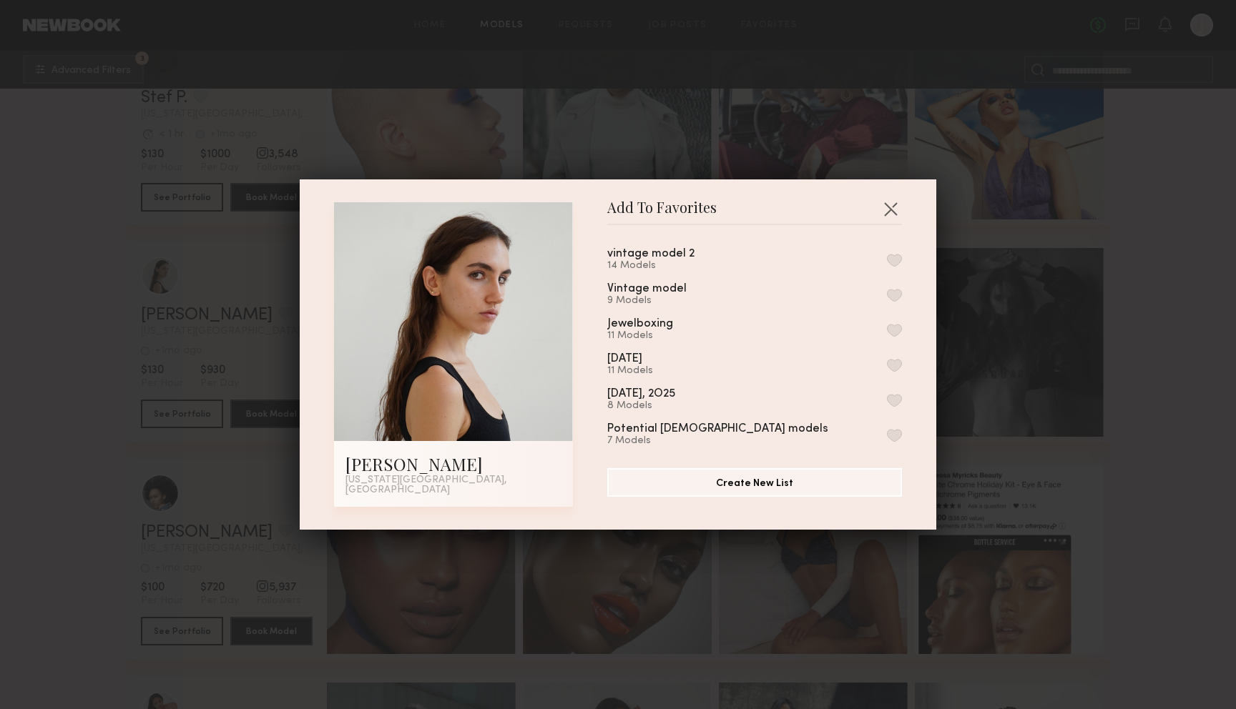
click at [902, 260] on div "vintage model 2 14 Models Vintage model 9 Models Jewelboxing 11 Models April 21…" at bounding box center [761, 341] width 309 height 209
click at [901, 197] on div "Add To Favorites Eliza D. New York City, NY Add To Favorites vintage model 2 14…" at bounding box center [618, 354] width 636 height 350
click at [896, 215] on button "button" at bounding box center [890, 208] width 23 height 23
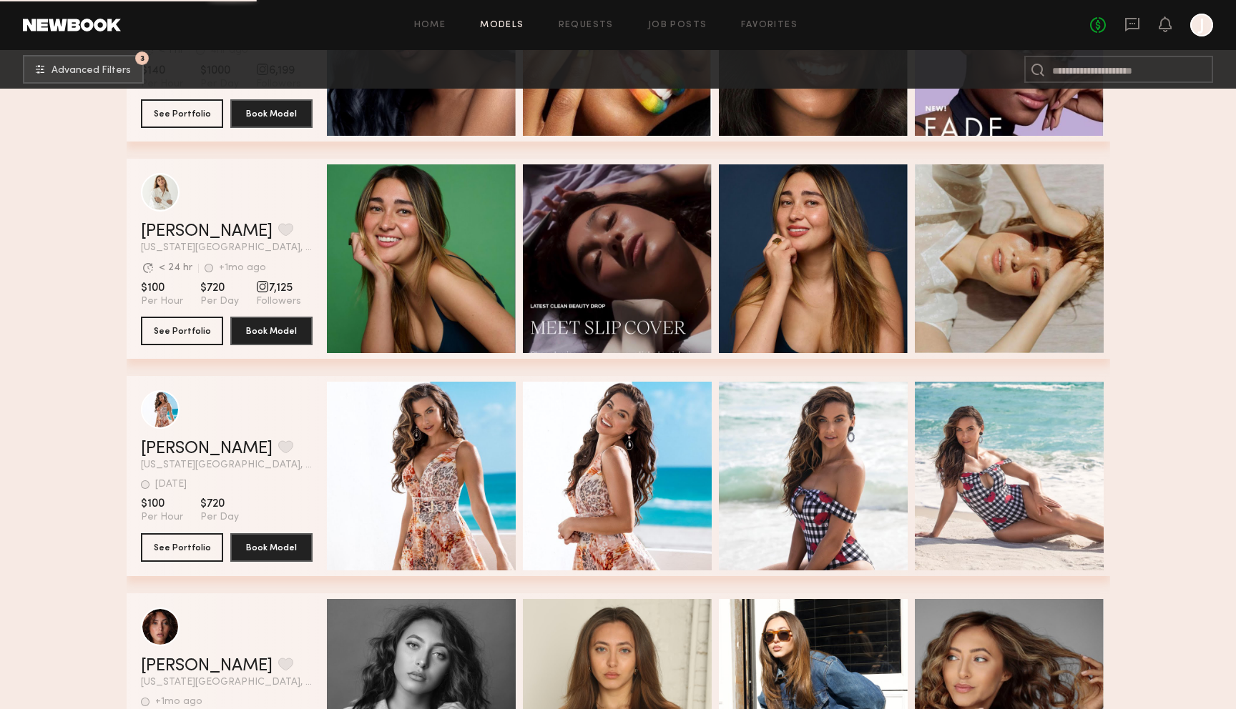
scroll to position [44004, 0]
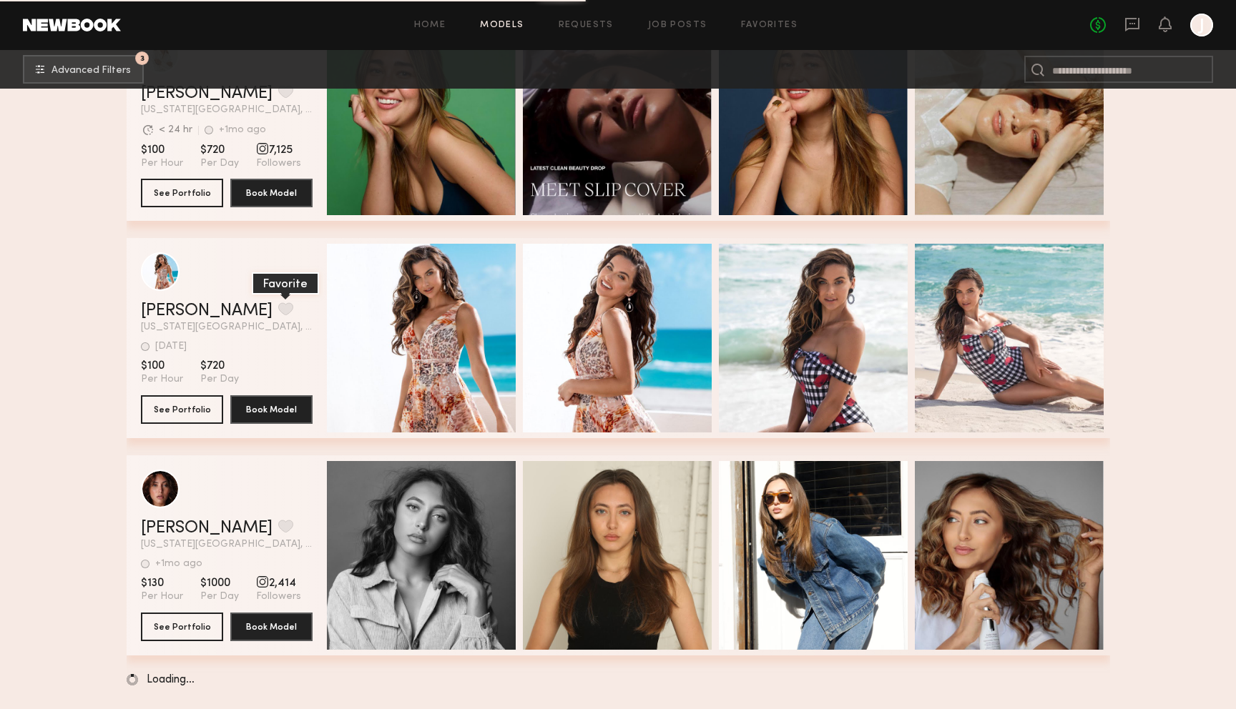
click at [278, 312] on button "grid" at bounding box center [285, 308] width 15 height 13
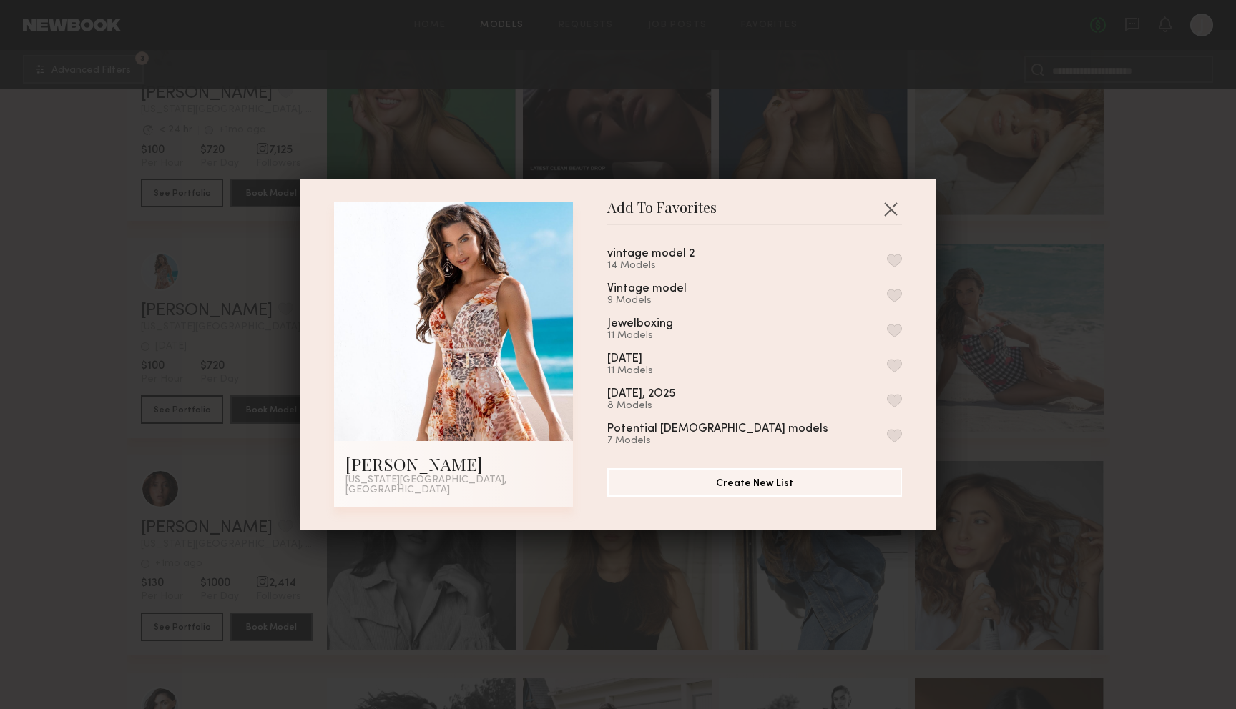
click at [892, 265] on button "button" at bounding box center [894, 260] width 15 height 13
click at [892, 210] on button "button" at bounding box center [890, 208] width 23 height 23
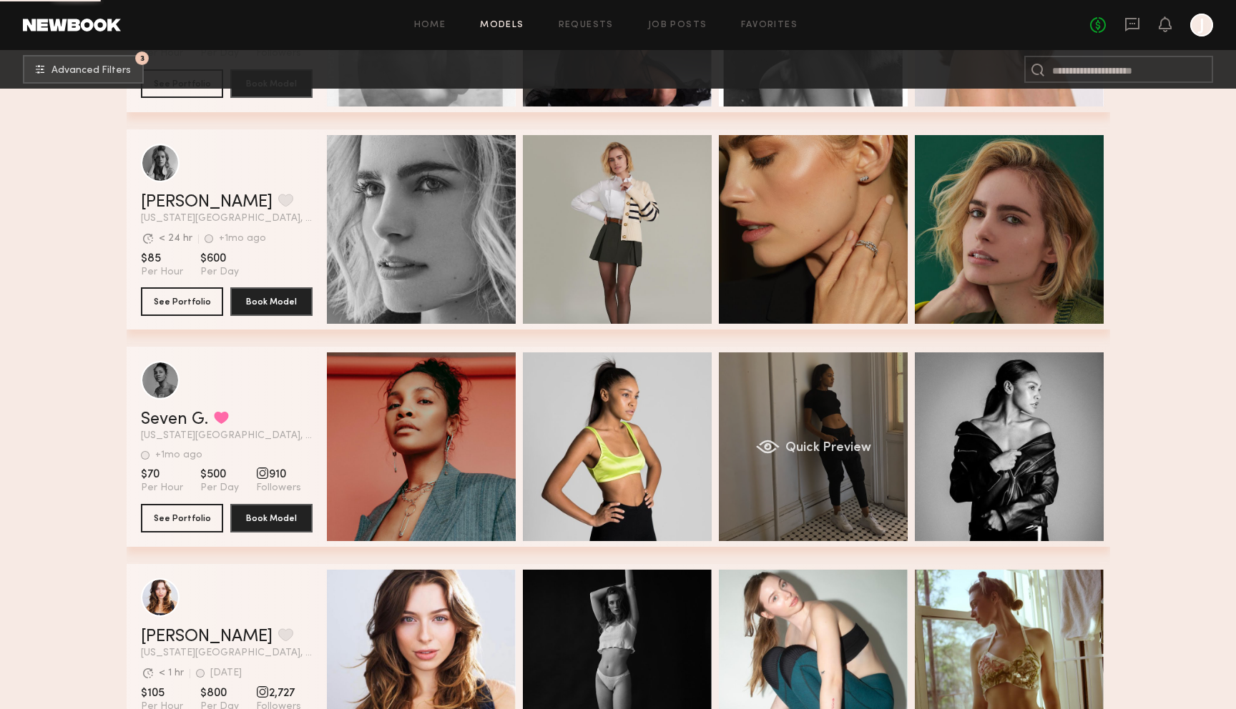
scroll to position [46612, 0]
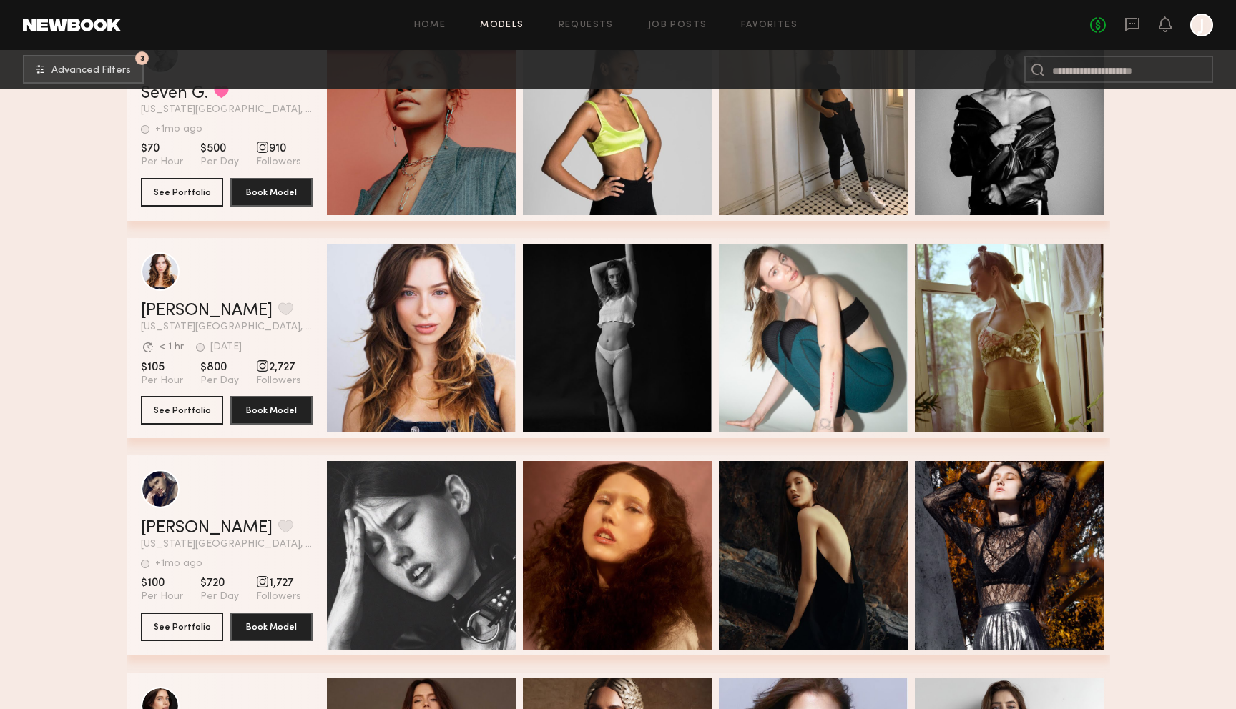
click at [1126, 34] on div "No fees up to $5,000 J" at bounding box center [1151, 25] width 123 height 23
click at [1127, 29] on icon at bounding box center [1132, 25] width 14 height 14
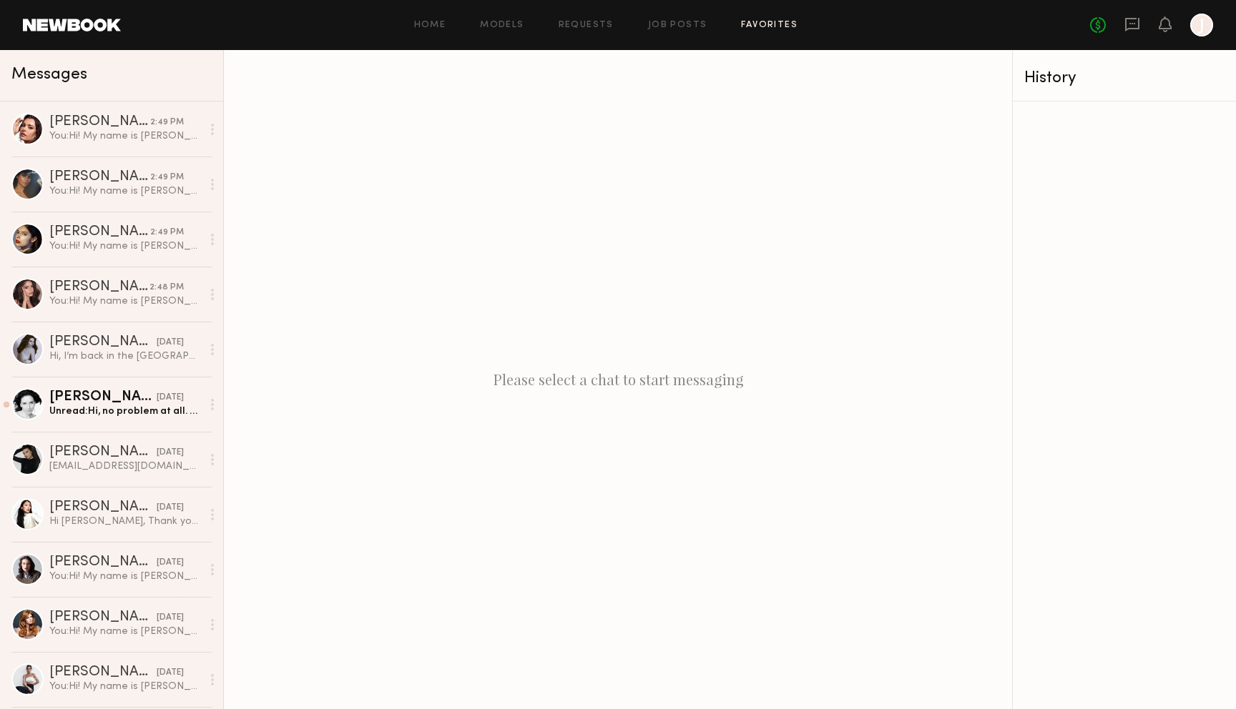
click at [761, 24] on link "Favorites" at bounding box center [769, 25] width 56 height 9
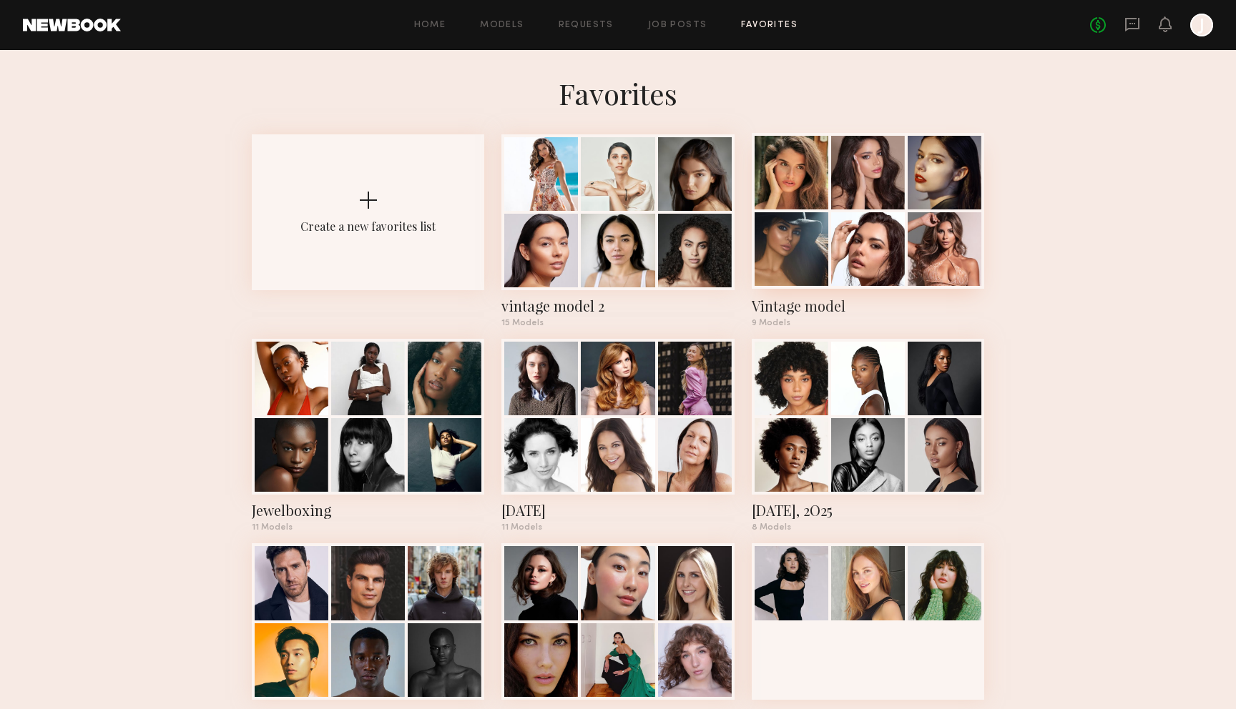
click at [951, 290] on div "Vintage model 9 Models" at bounding box center [867, 230] width 232 height 193
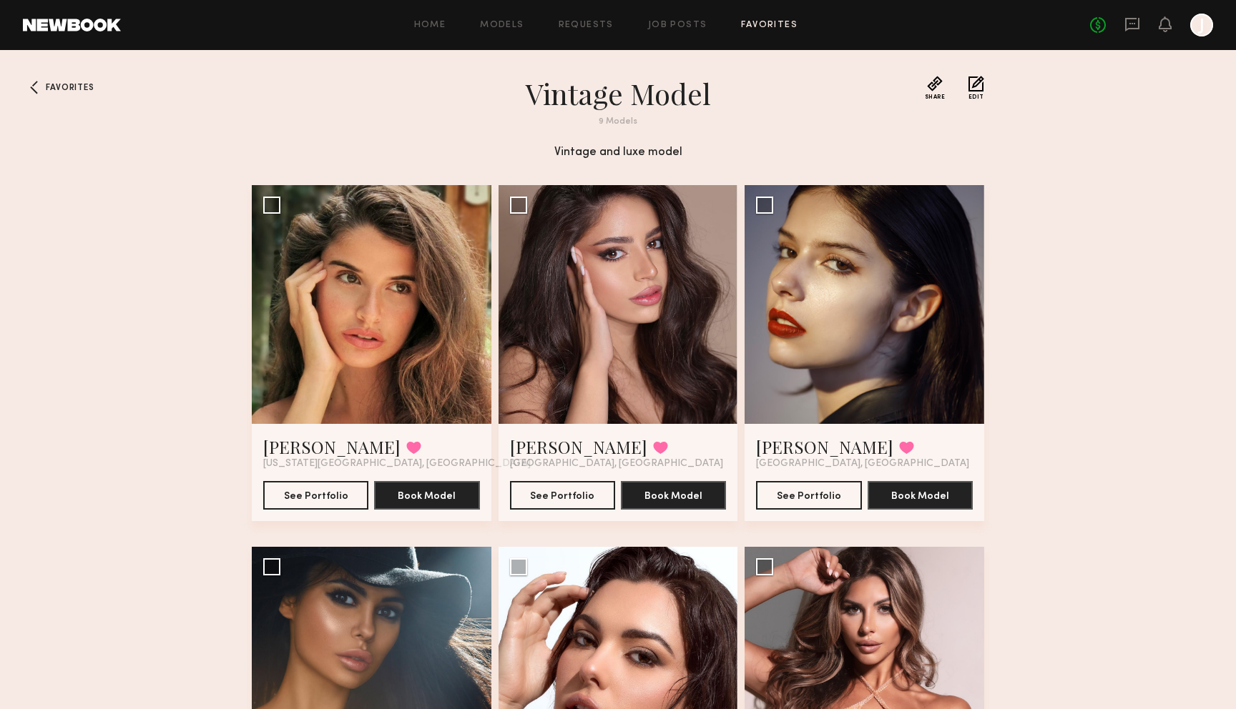
click at [971, 90] on button "Edit" at bounding box center [976, 88] width 16 height 24
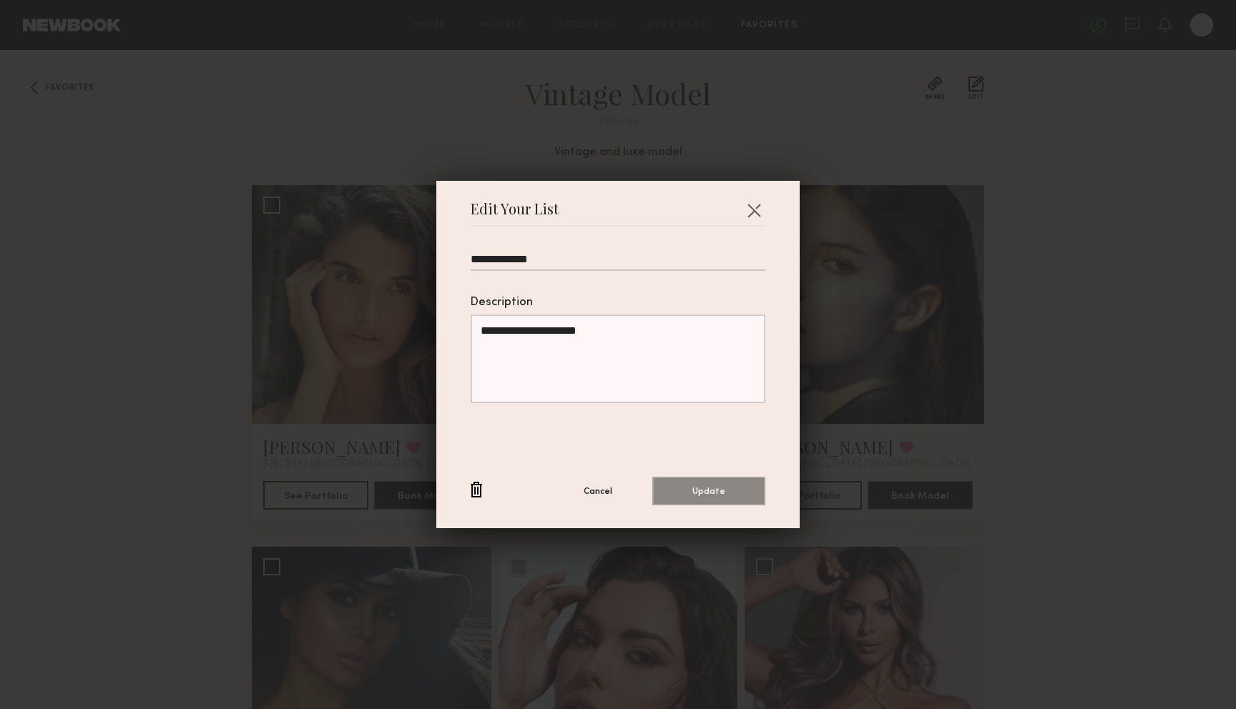
click at [479, 483] on button "button" at bounding box center [475, 491] width 11 height 18
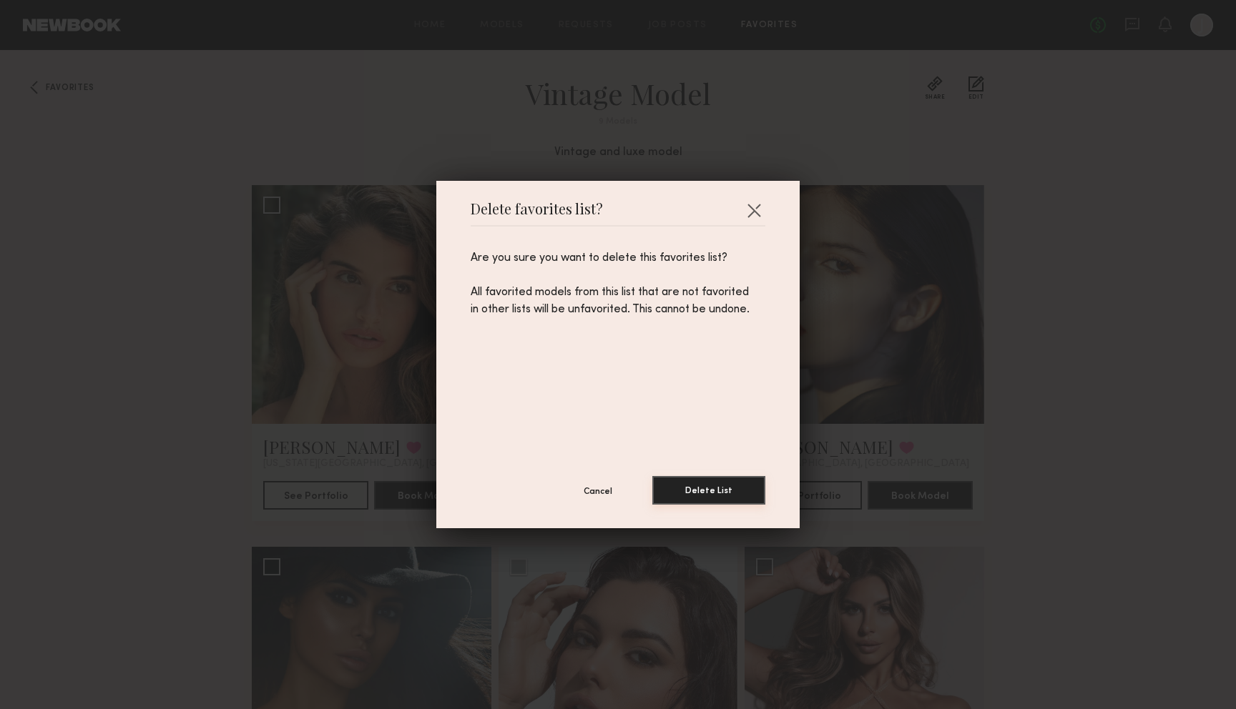
click at [697, 491] on button "Delete List" at bounding box center [708, 490] width 113 height 29
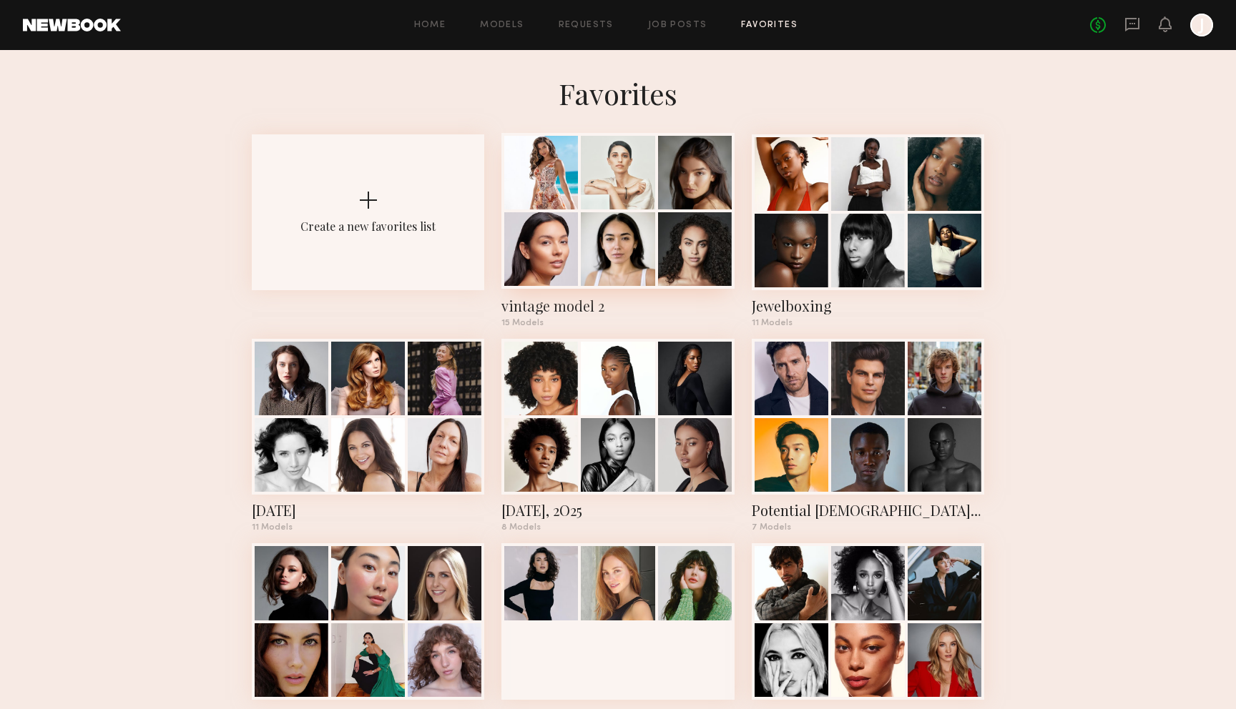
click at [689, 270] on div at bounding box center [695, 249] width 74 height 74
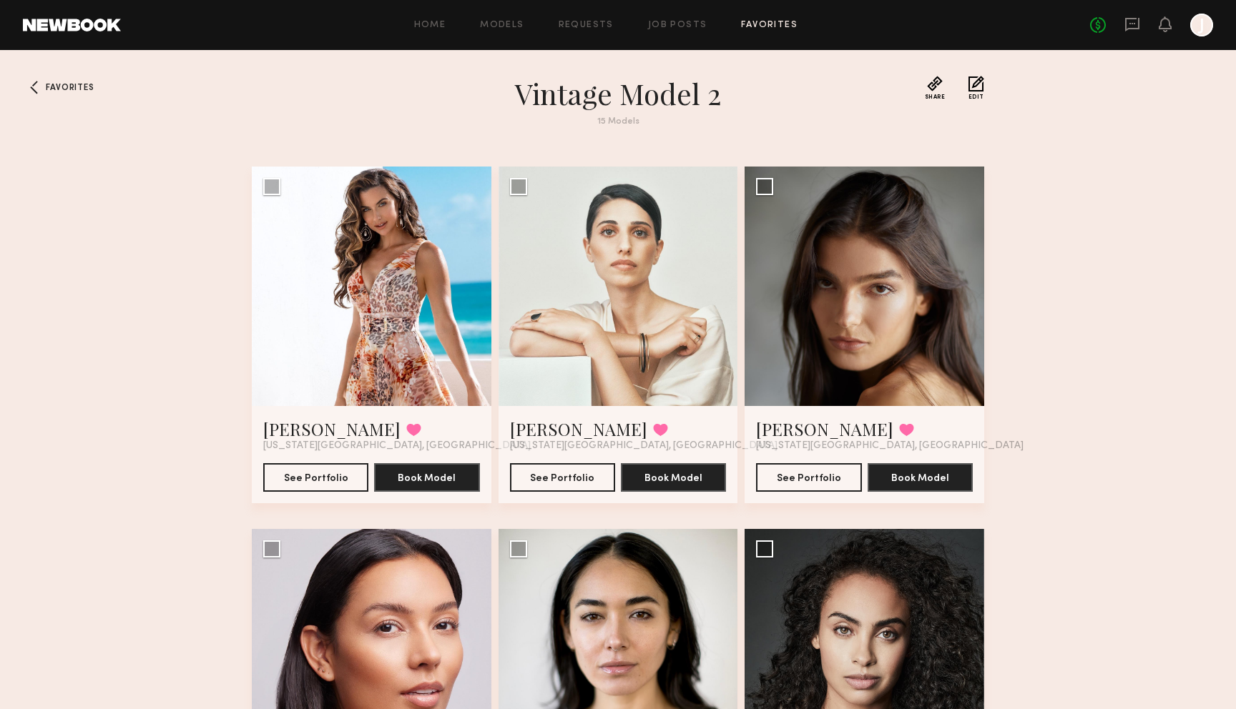
click at [977, 87] on button "Edit" at bounding box center [976, 88] width 16 height 24
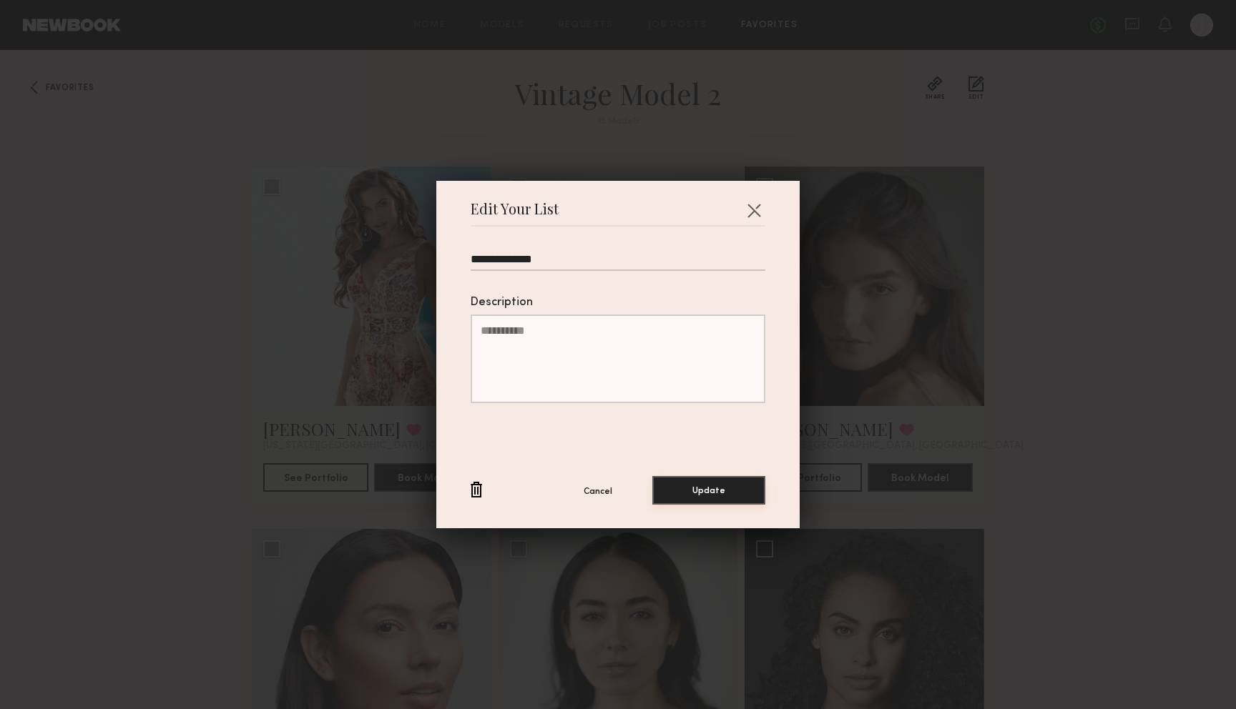
click at [728, 493] on button "Update" at bounding box center [708, 490] width 113 height 29
click at [652, 262] on input "**********" at bounding box center [617, 262] width 295 height 18
type input "**********"
click at [744, 486] on button "Update" at bounding box center [708, 490] width 113 height 29
click at [744, 208] on button "button" at bounding box center [753, 210] width 23 height 23
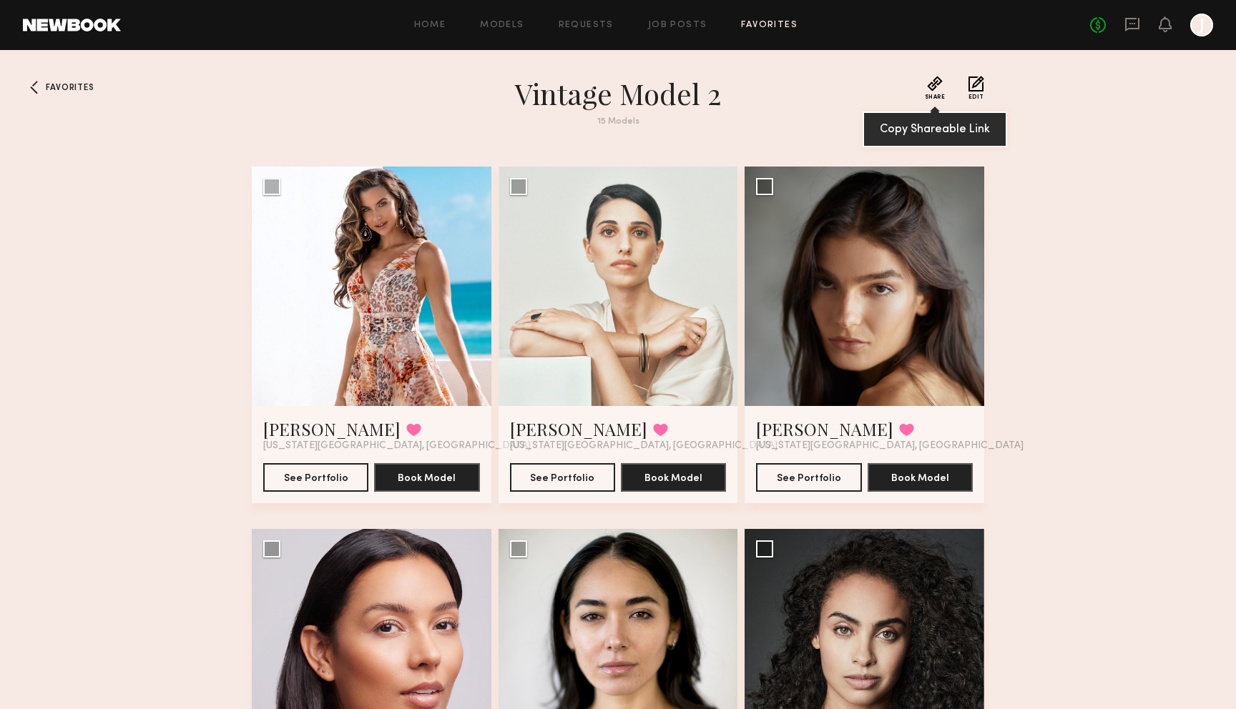
click at [935, 84] on button "Share" at bounding box center [935, 88] width 21 height 24
click at [327, 433] on link "Amanda S." at bounding box center [331, 429] width 137 height 23
click at [391, 469] on button "Book Model" at bounding box center [426, 477] width 105 height 29
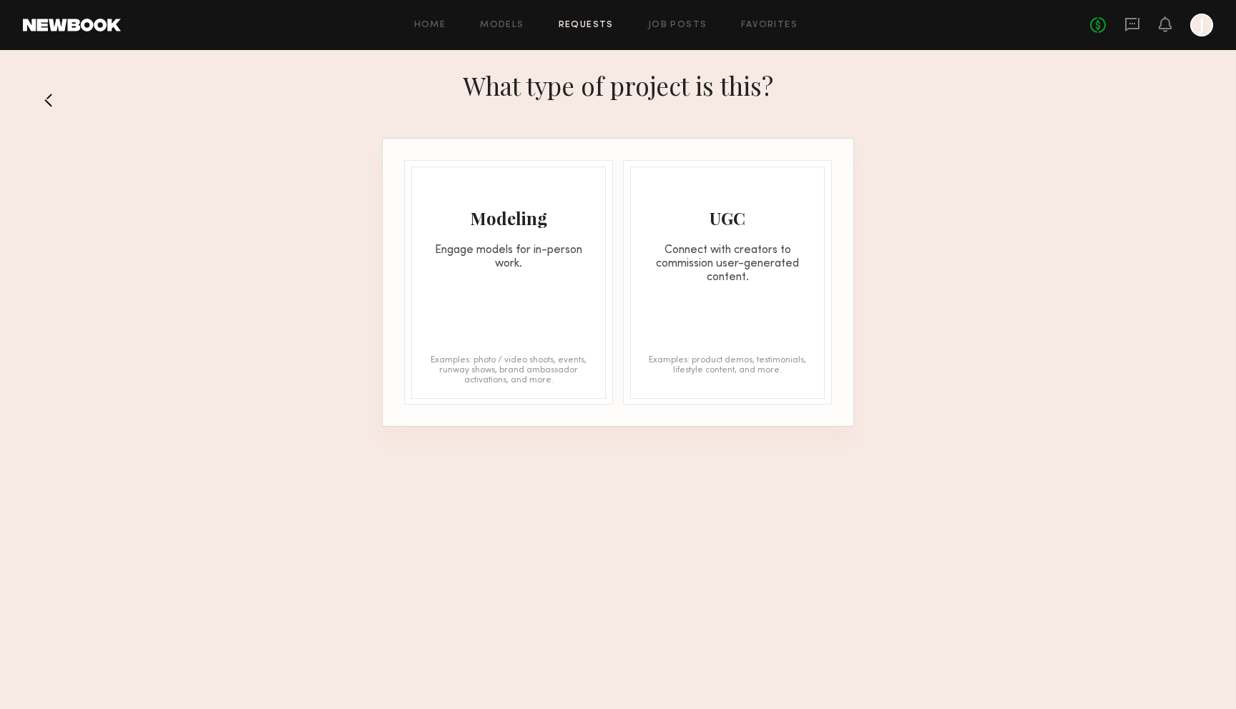
click at [46, 91] on button at bounding box center [54, 100] width 23 height 23
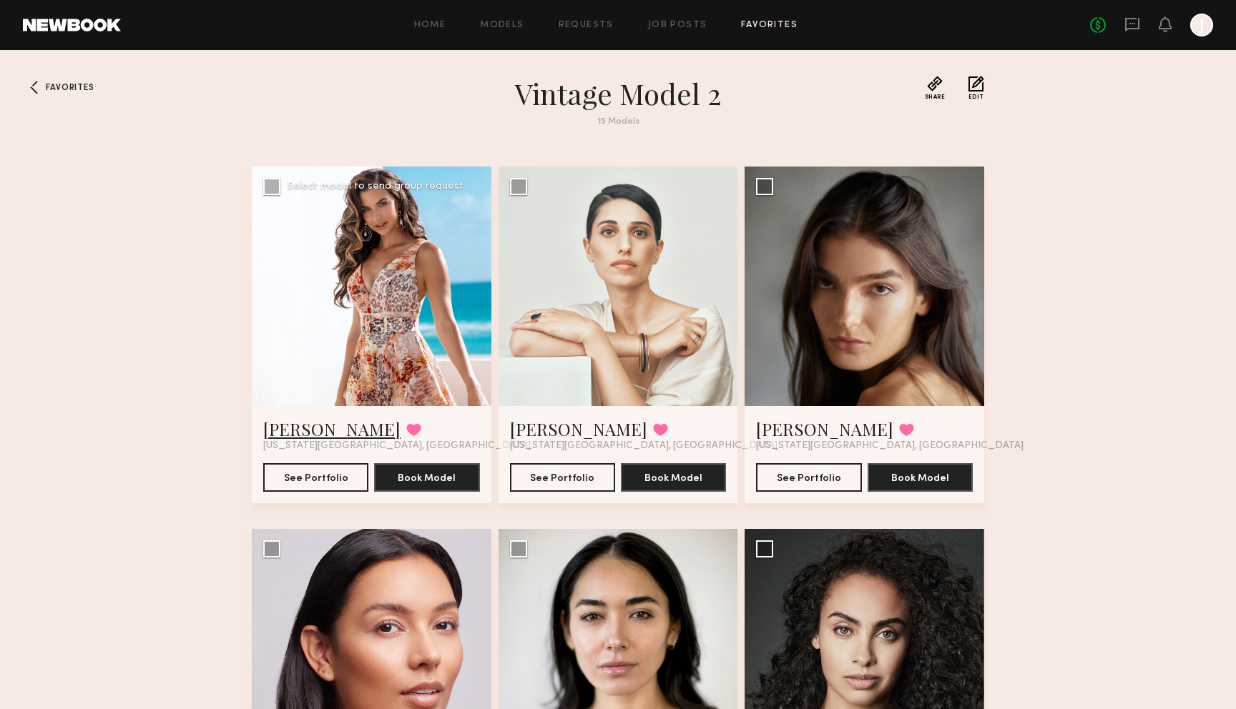
click at [305, 428] on link "Amanda S." at bounding box center [331, 429] width 137 height 23
click at [535, 428] on link "Tal S." at bounding box center [578, 429] width 137 height 23
click at [769, 424] on link "Alexis L." at bounding box center [824, 429] width 137 height 23
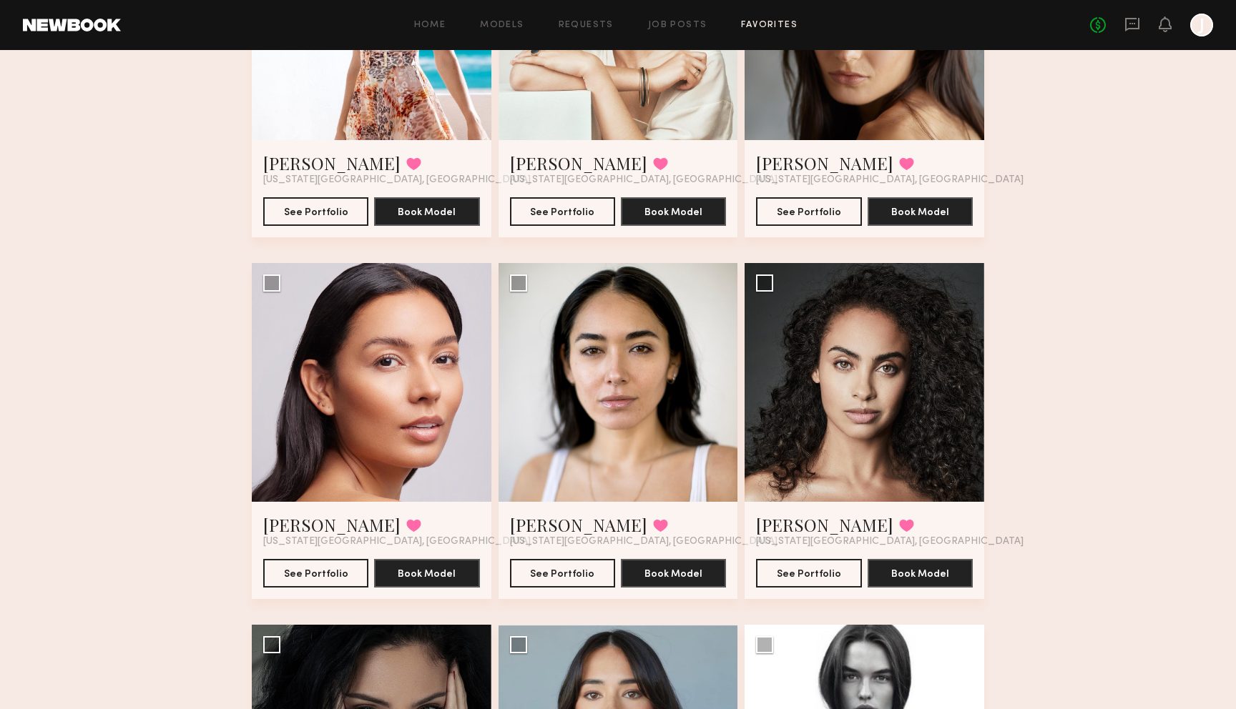
scroll to position [275, 0]
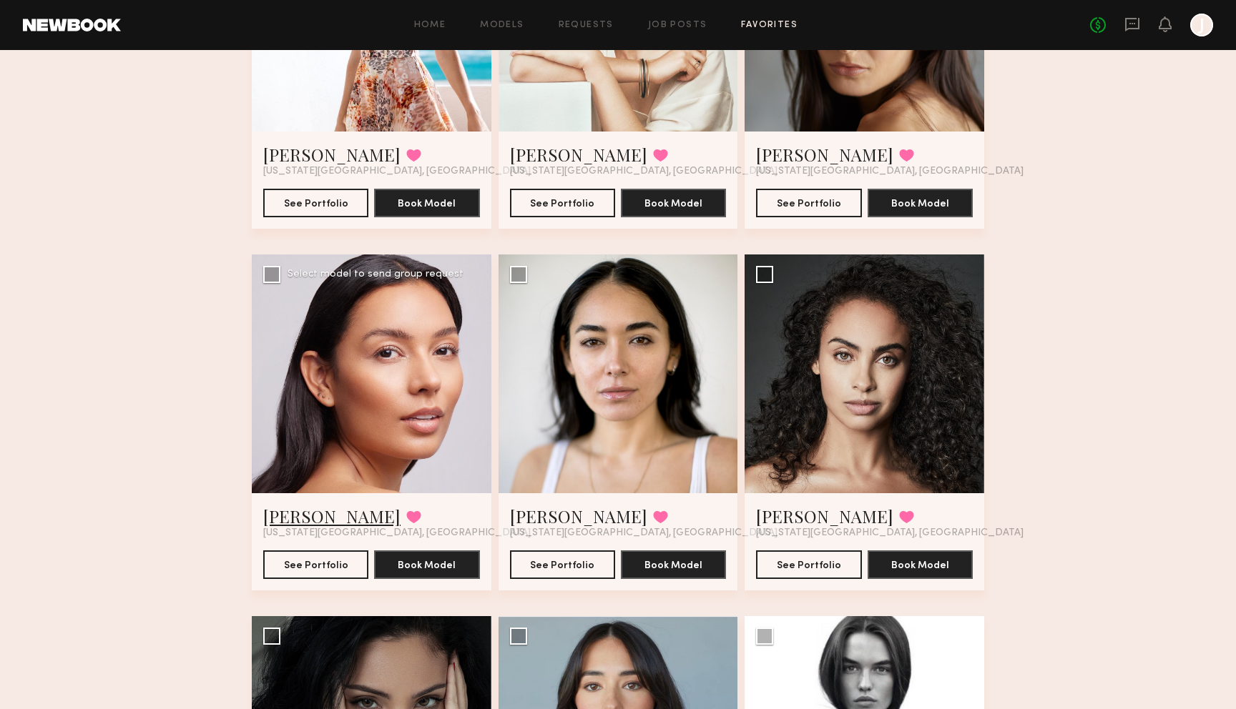
click at [297, 514] on link "Andrea V." at bounding box center [331, 516] width 137 height 23
click at [538, 519] on link "[PERSON_NAME]" at bounding box center [578, 516] width 137 height 23
click at [780, 516] on link "[PERSON_NAME]" at bounding box center [824, 516] width 137 height 23
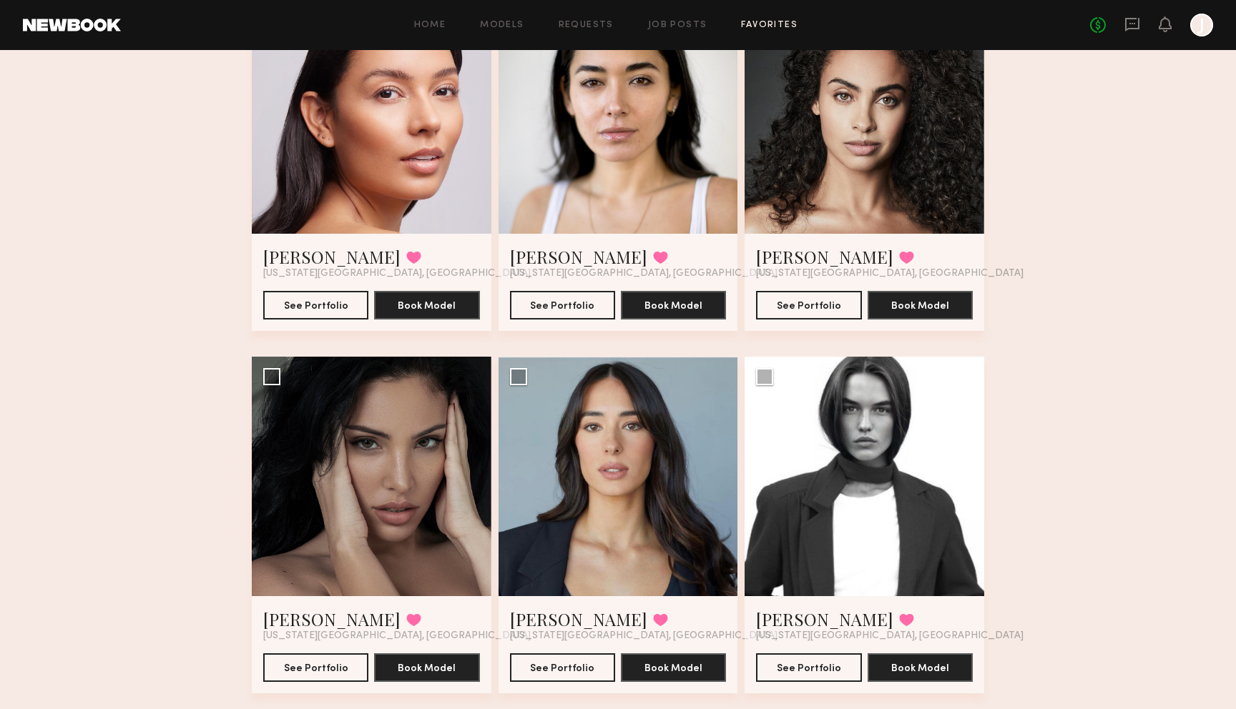
scroll to position [549, 0]
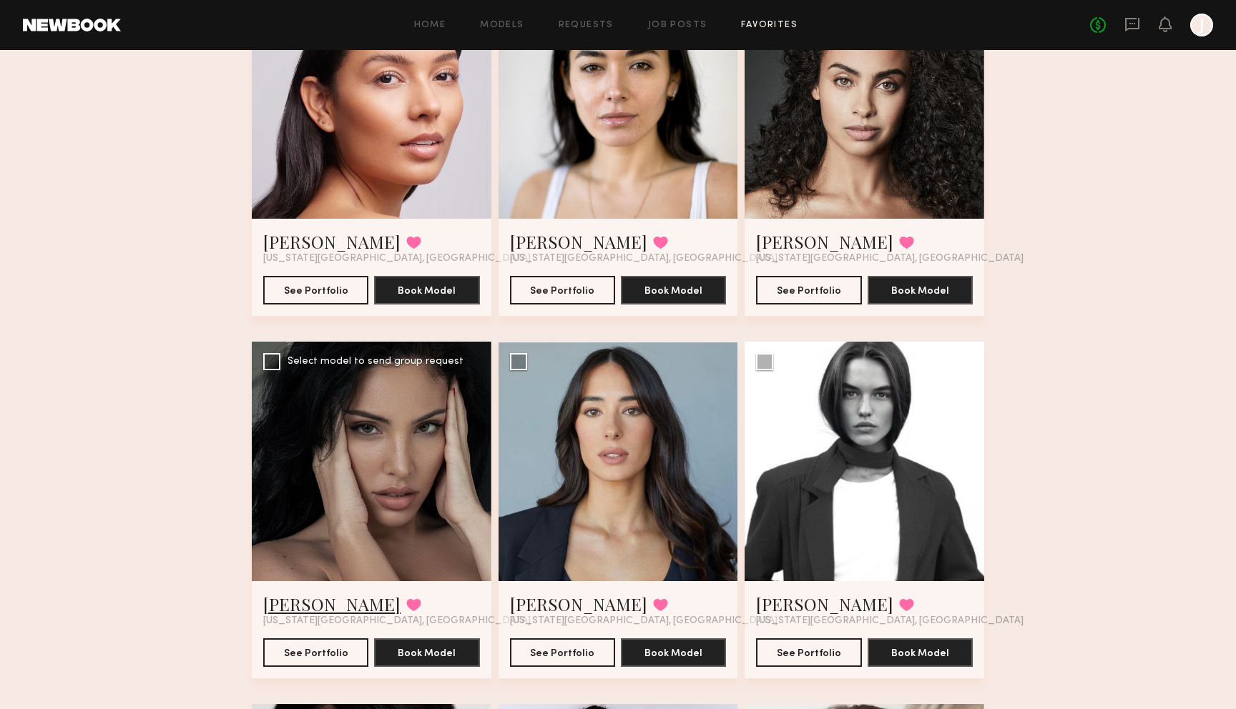
click at [315, 606] on link "Ramona E." at bounding box center [331, 604] width 137 height 23
click at [553, 609] on link "Ariana A." at bounding box center [578, 604] width 137 height 23
click at [784, 602] on link "Delaney P." at bounding box center [824, 604] width 137 height 23
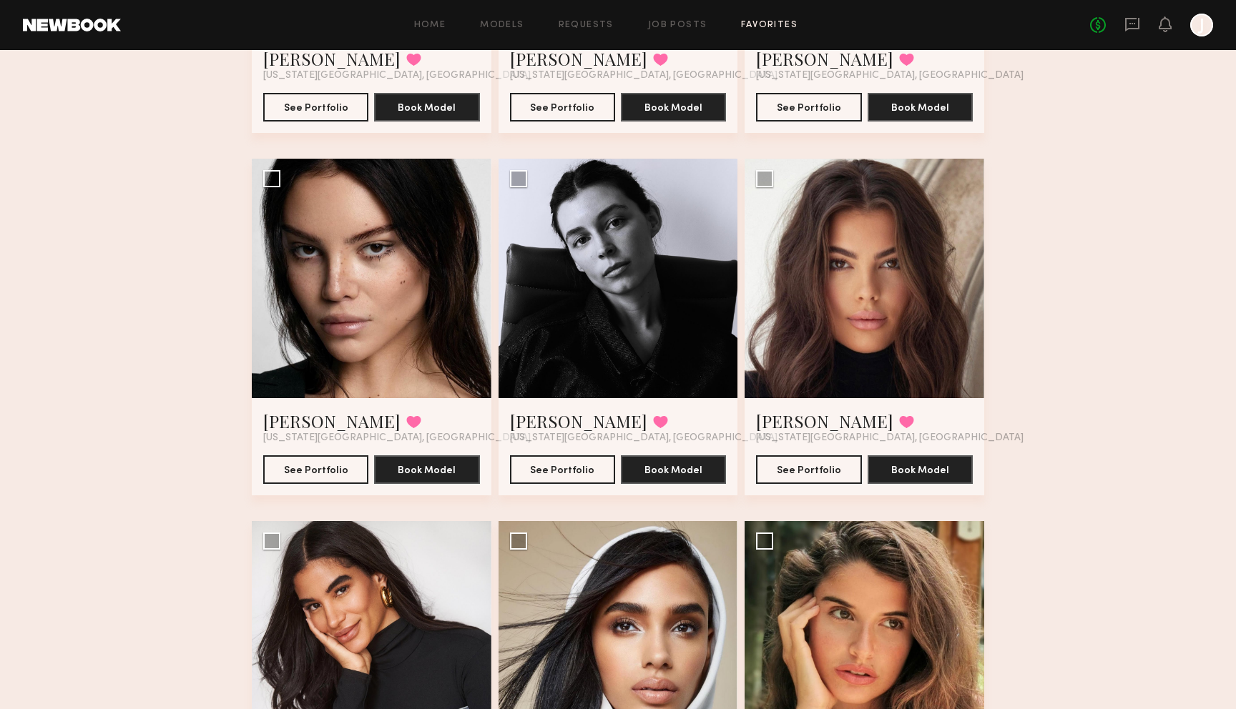
scroll to position [1115, 0]
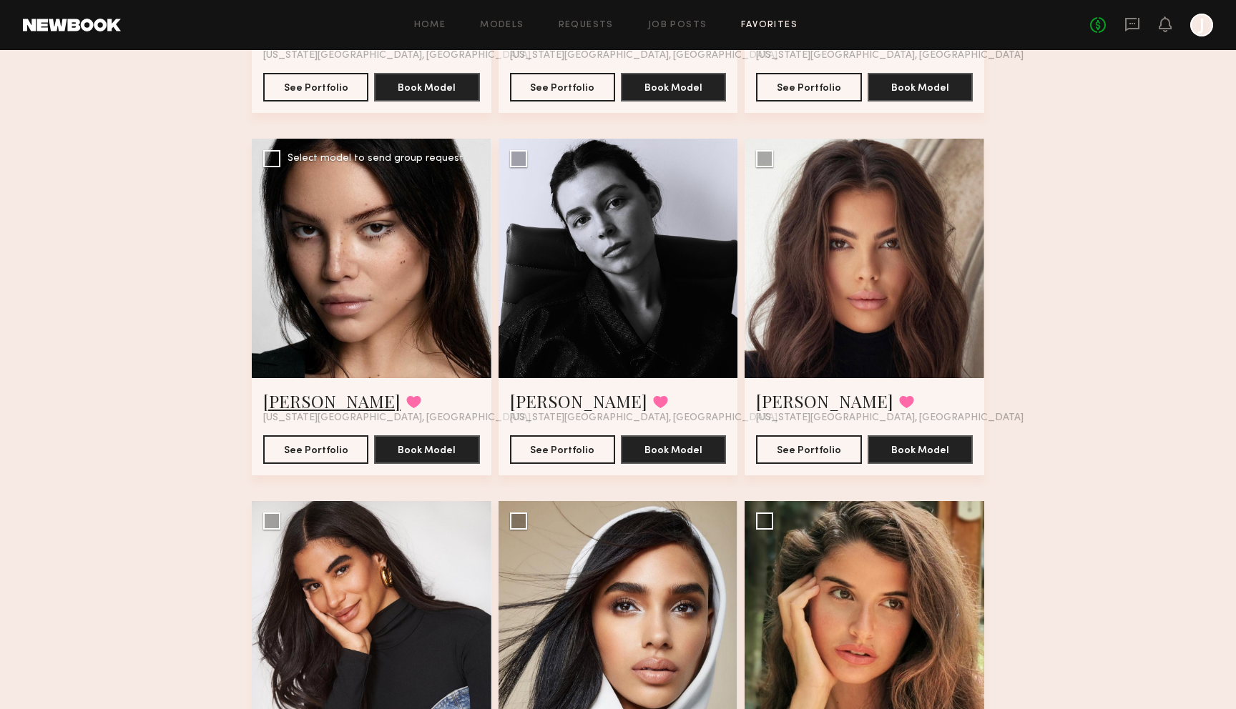
click at [299, 401] on link "Ariana K." at bounding box center [331, 401] width 137 height 23
click at [542, 401] on link "Lainy T." at bounding box center [578, 401] width 137 height 23
click at [785, 401] on link "Brianna W." at bounding box center [824, 401] width 137 height 23
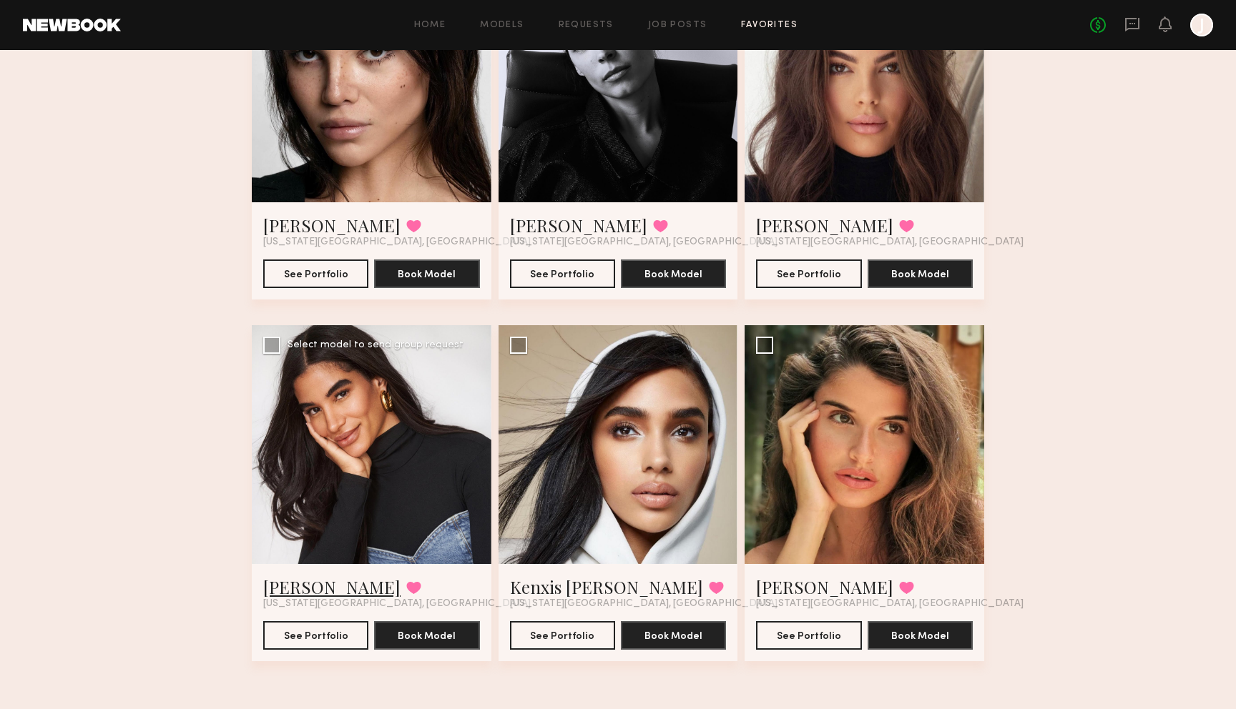
click at [323, 593] on link "Leonela M." at bounding box center [331, 587] width 137 height 23
click at [548, 591] on link "Kenxis J." at bounding box center [606, 587] width 193 height 23
click at [787, 591] on link "Manuela G." at bounding box center [824, 587] width 137 height 23
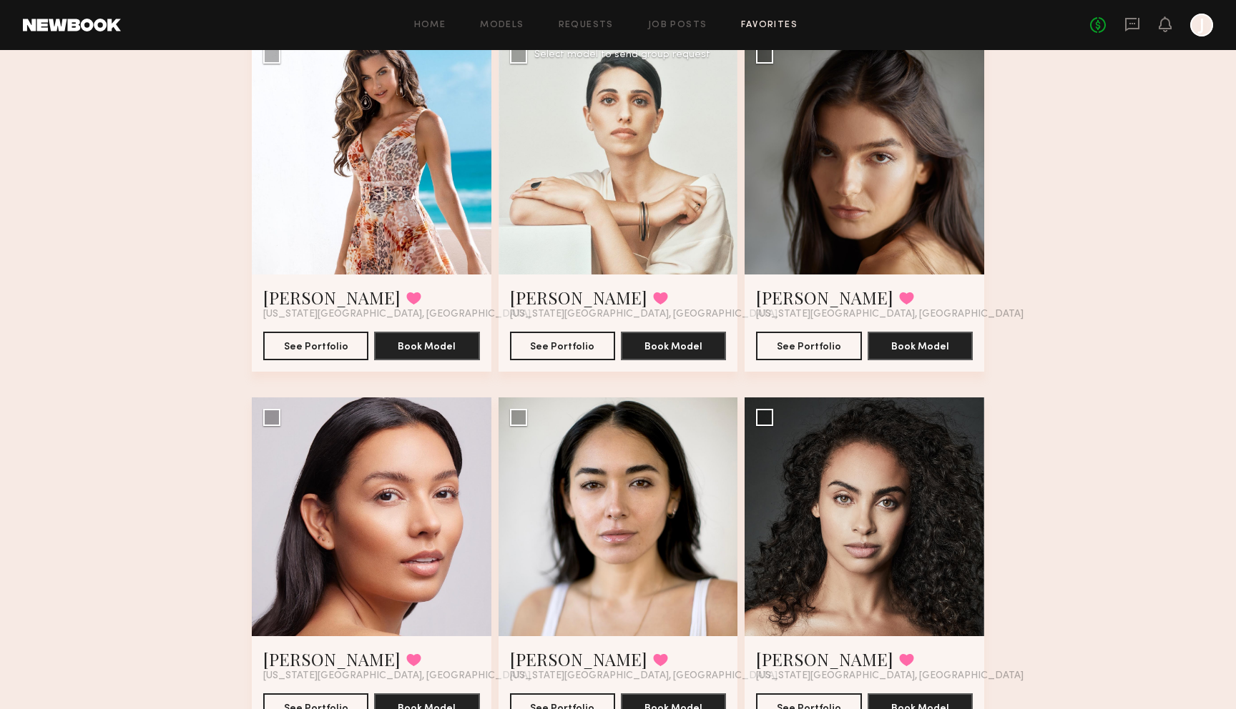
scroll to position [0, 0]
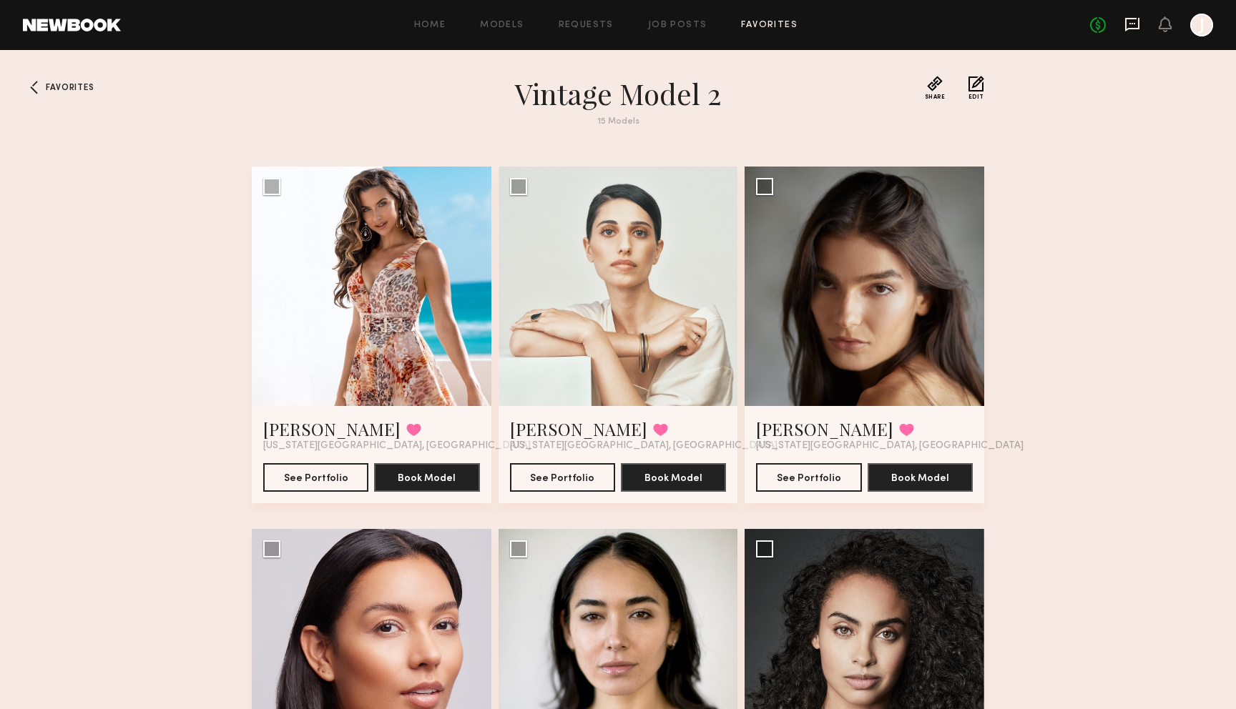
click at [1132, 26] on icon at bounding box center [1132, 24] width 16 height 16
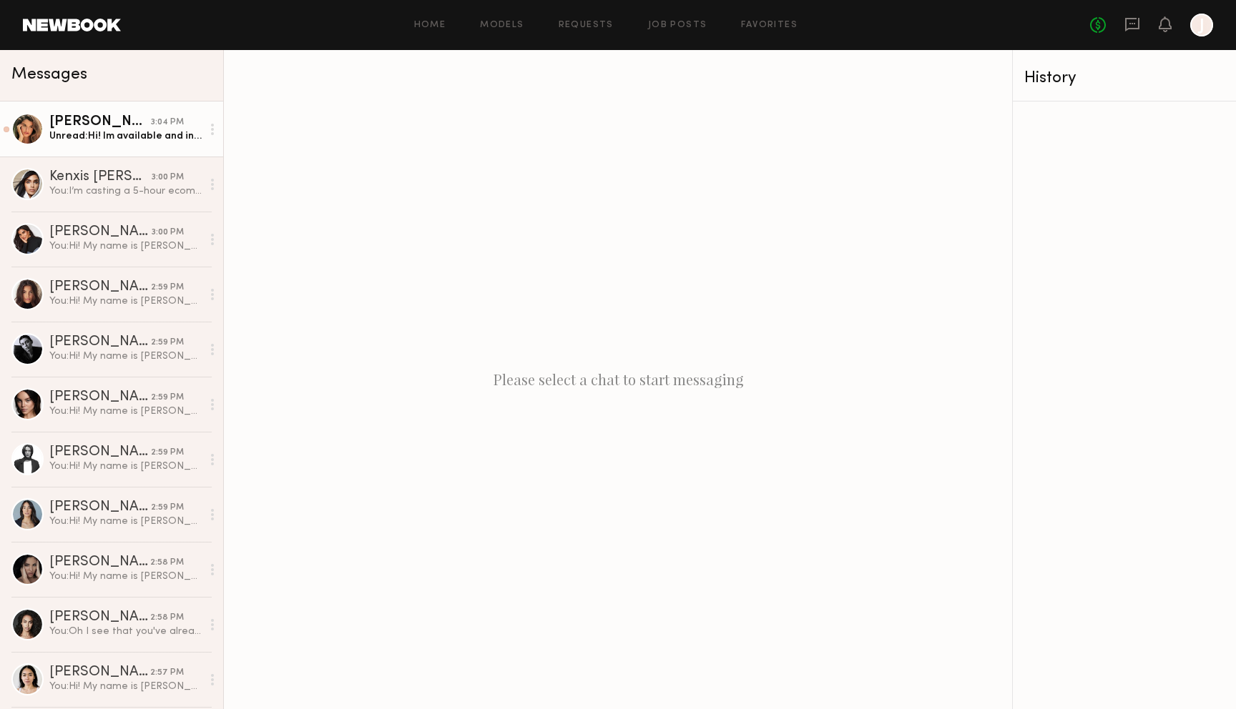
click at [163, 147] on link "Manuela G. 3:04 PM Unread: Hi! Im available and interested. My ring is 5/6" at bounding box center [111, 129] width 223 height 55
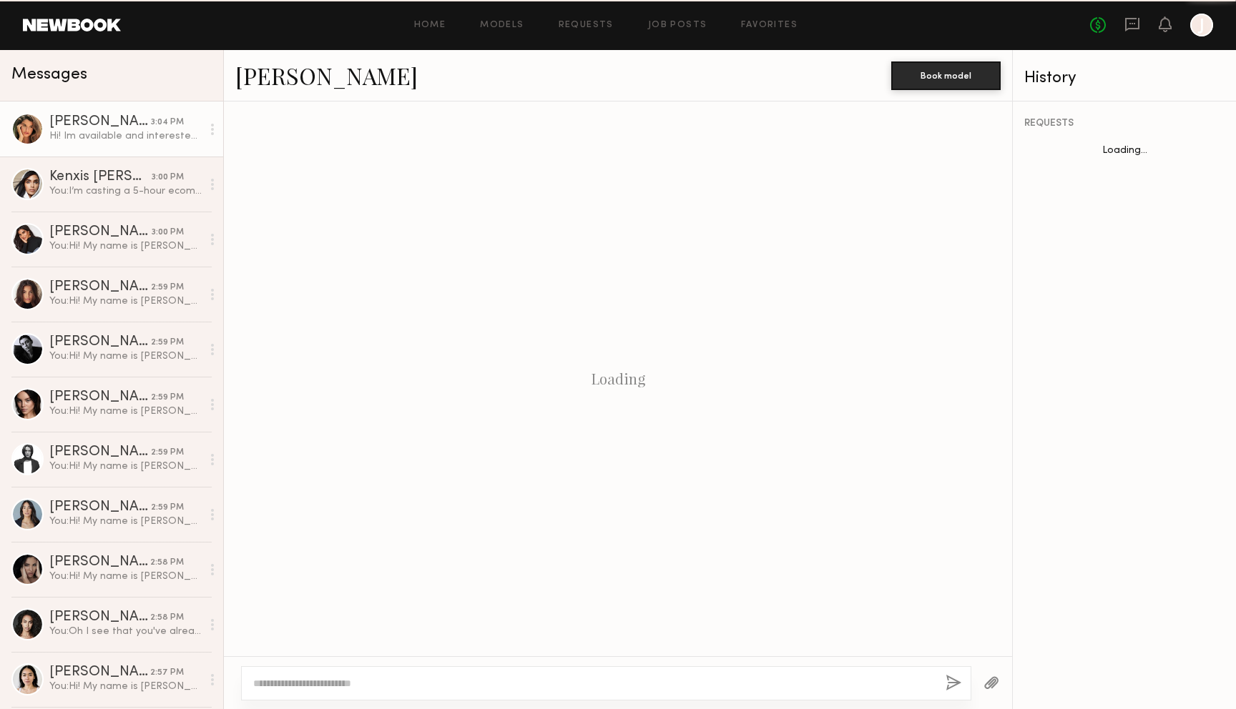
scroll to position [217, 0]
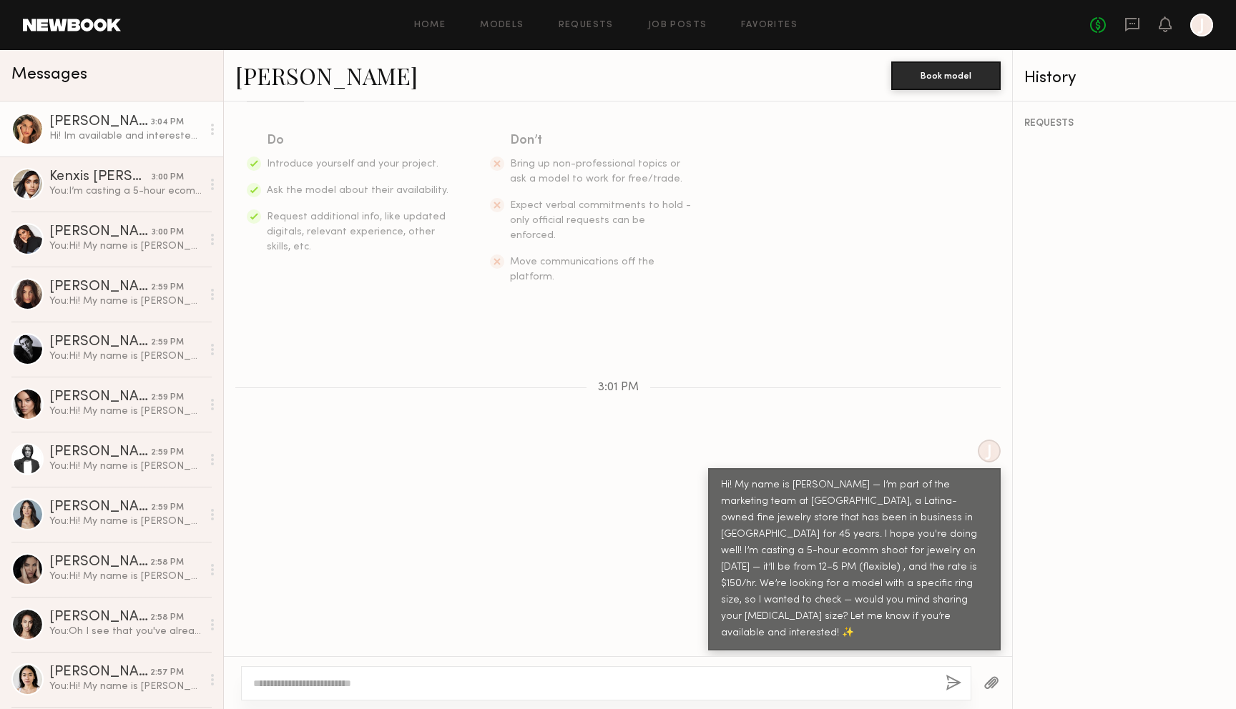
click at [310, 82] on link "Manuela G." at bounding box center [326, 75] width 182 height 31
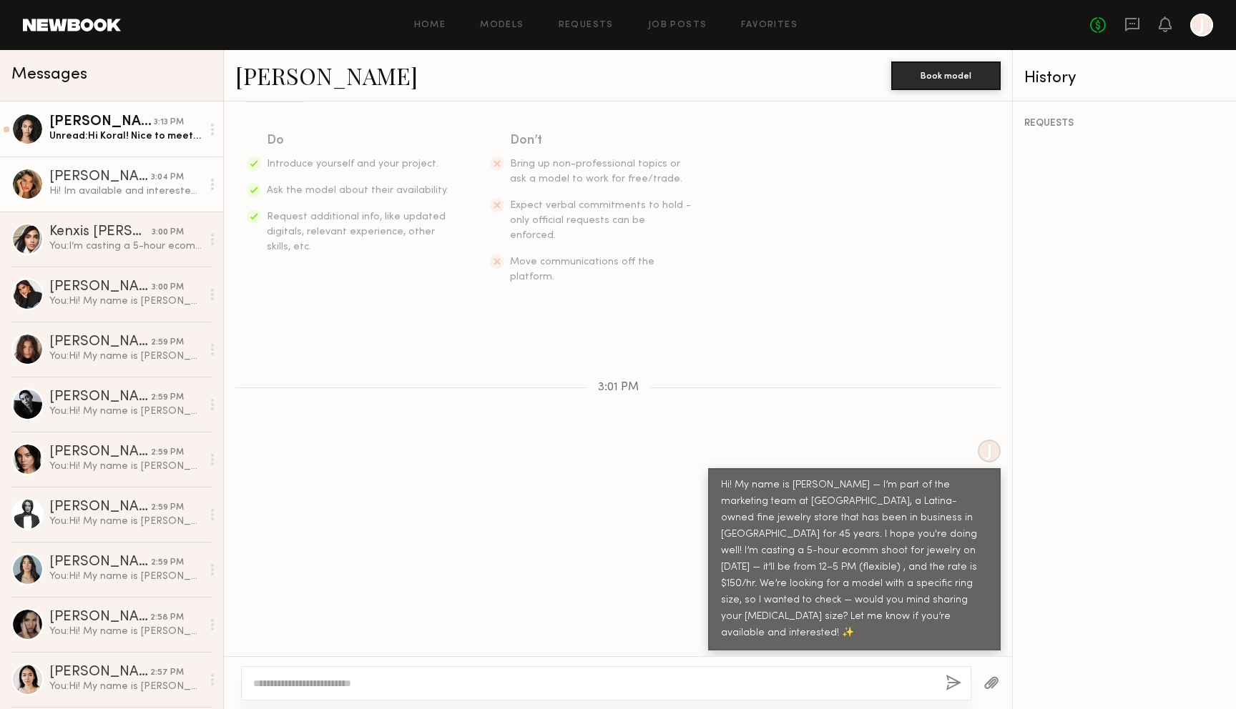
click at [145, 140] on div "Unread: Hi Koral! Nice to meet you! I’ve shot with you all a few times. Grace u…" at bounding box center [125, 136] width 152 height 14
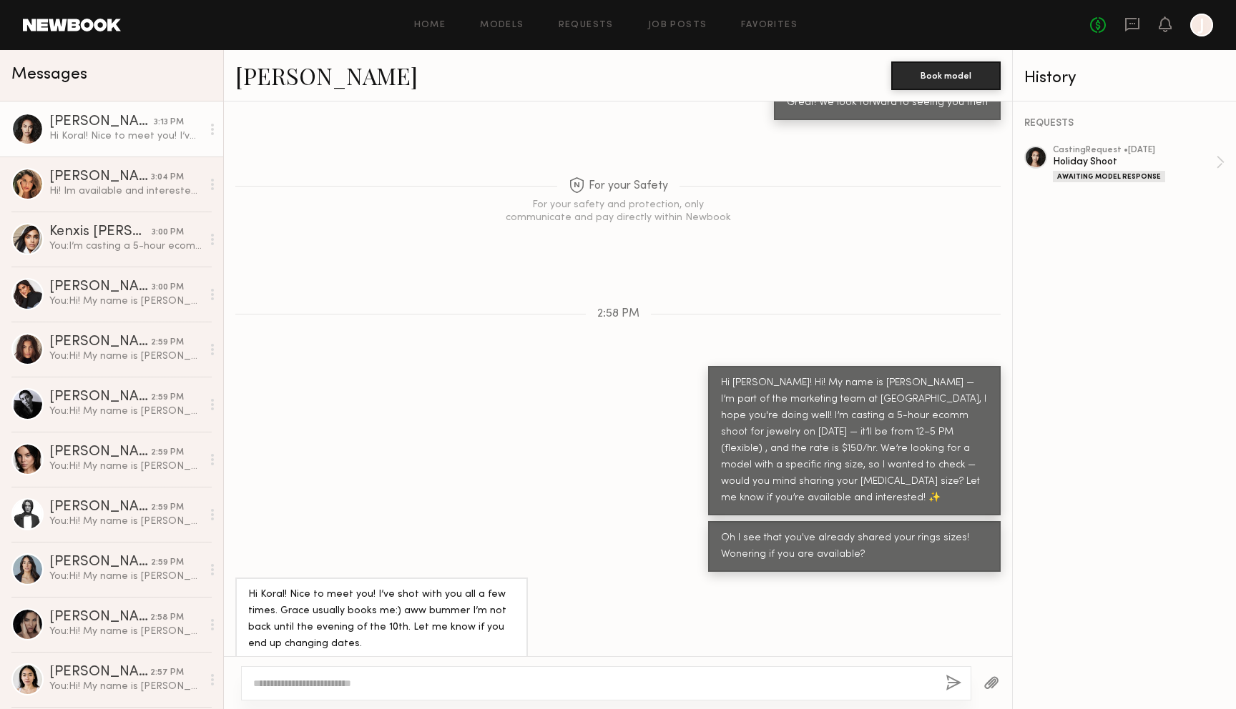
scroll to position [826, 0]
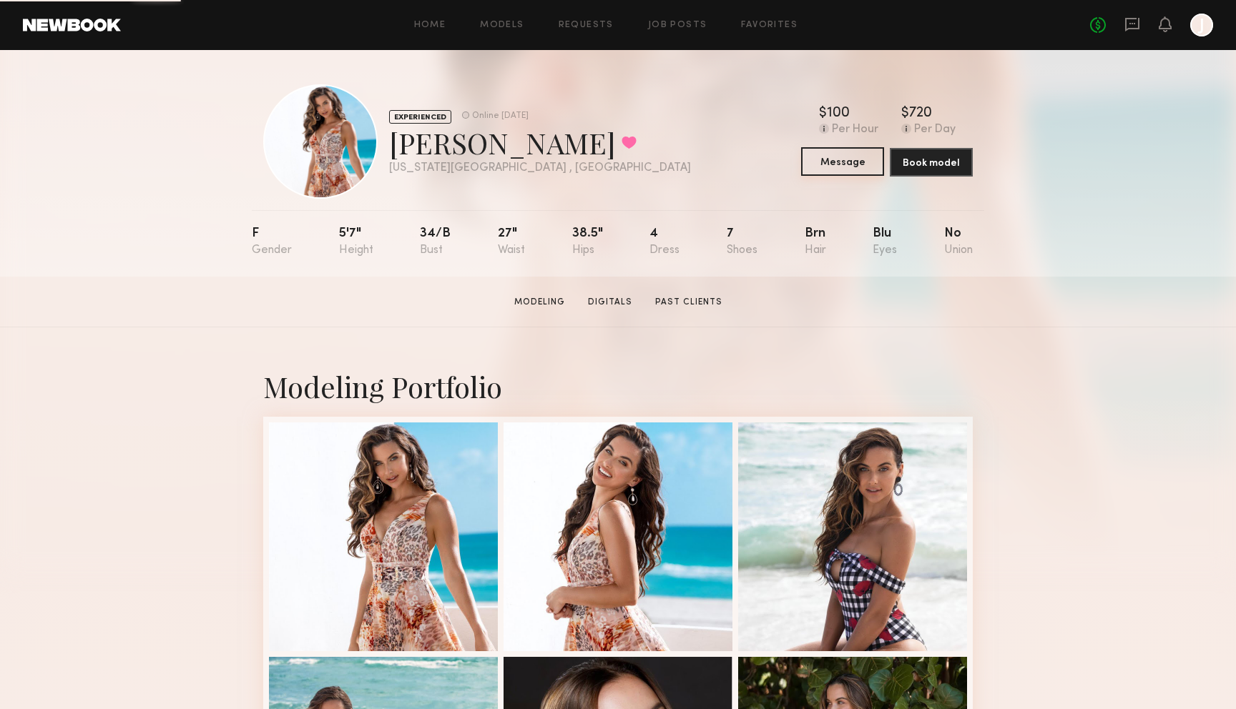
click at [844, 162] on button "Message" at bounding box center [842, 161] width 83 height 29
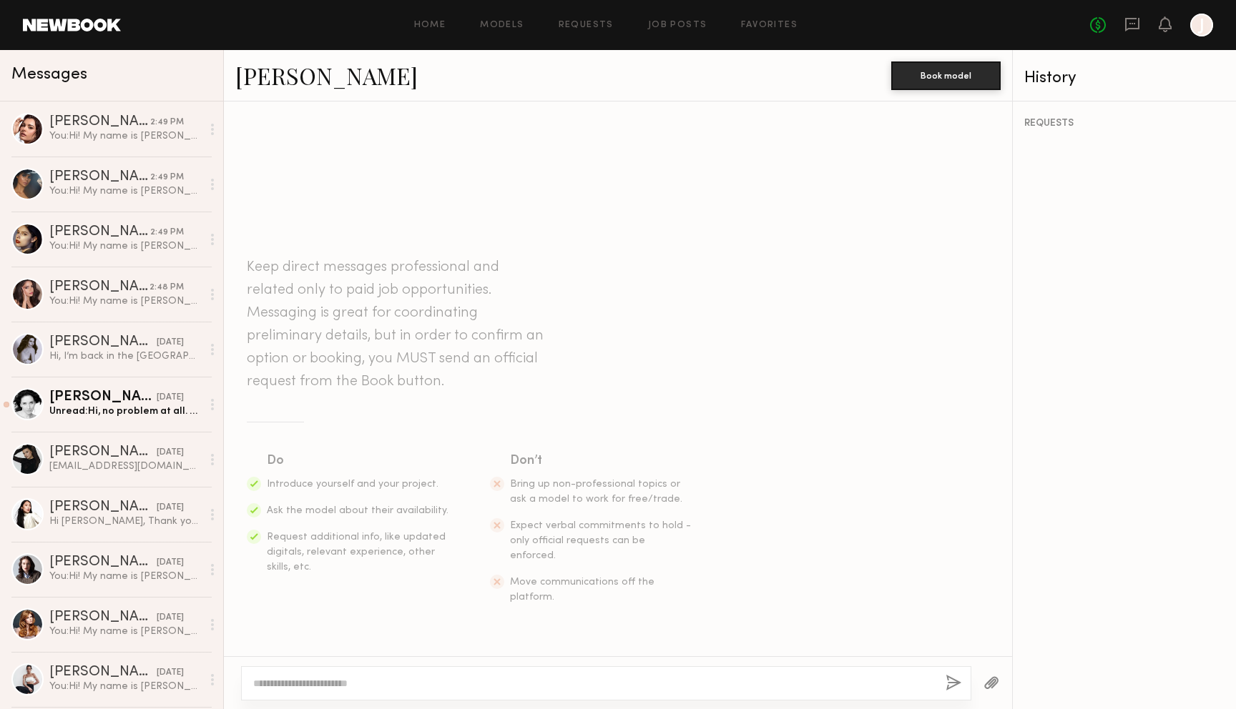
click at [532, 687] on textarea at bounding box center [593, 683] width 681 height 14
type textarea "*"
click at [147, 170] on div "[PERSON_NAME]" at bounding box center [99, 177] width 101 height 14
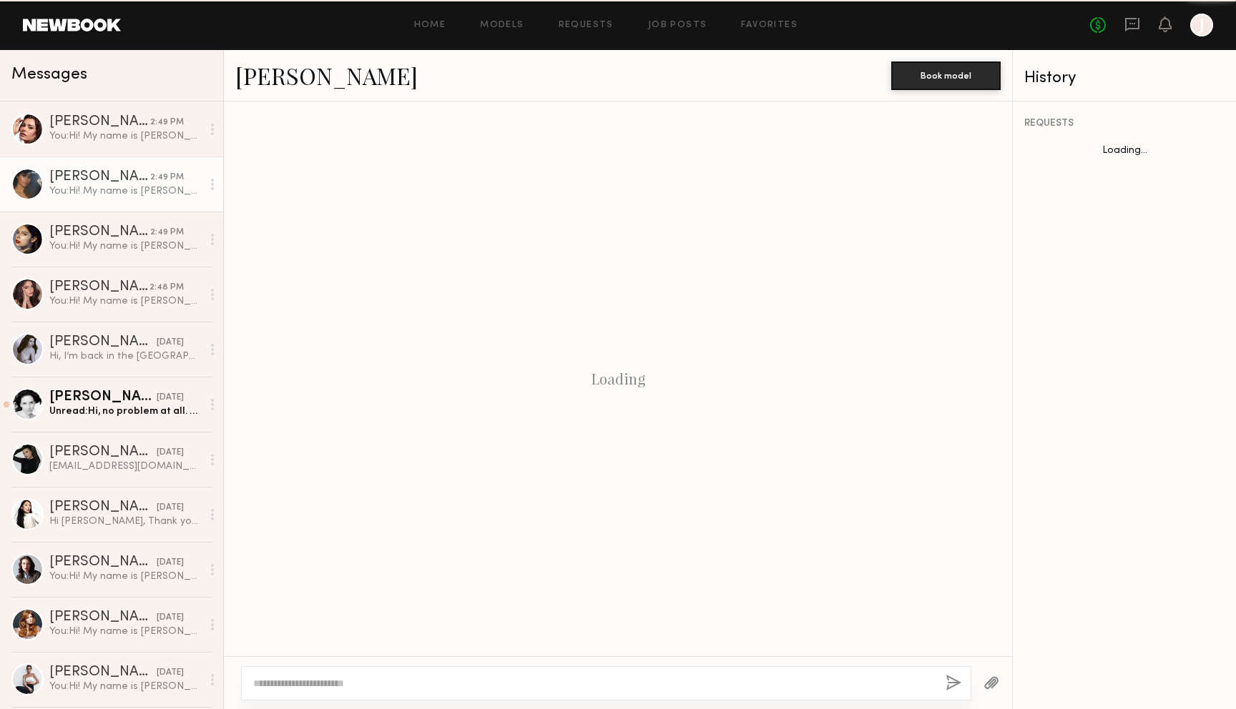
scroll to position [177, 0]
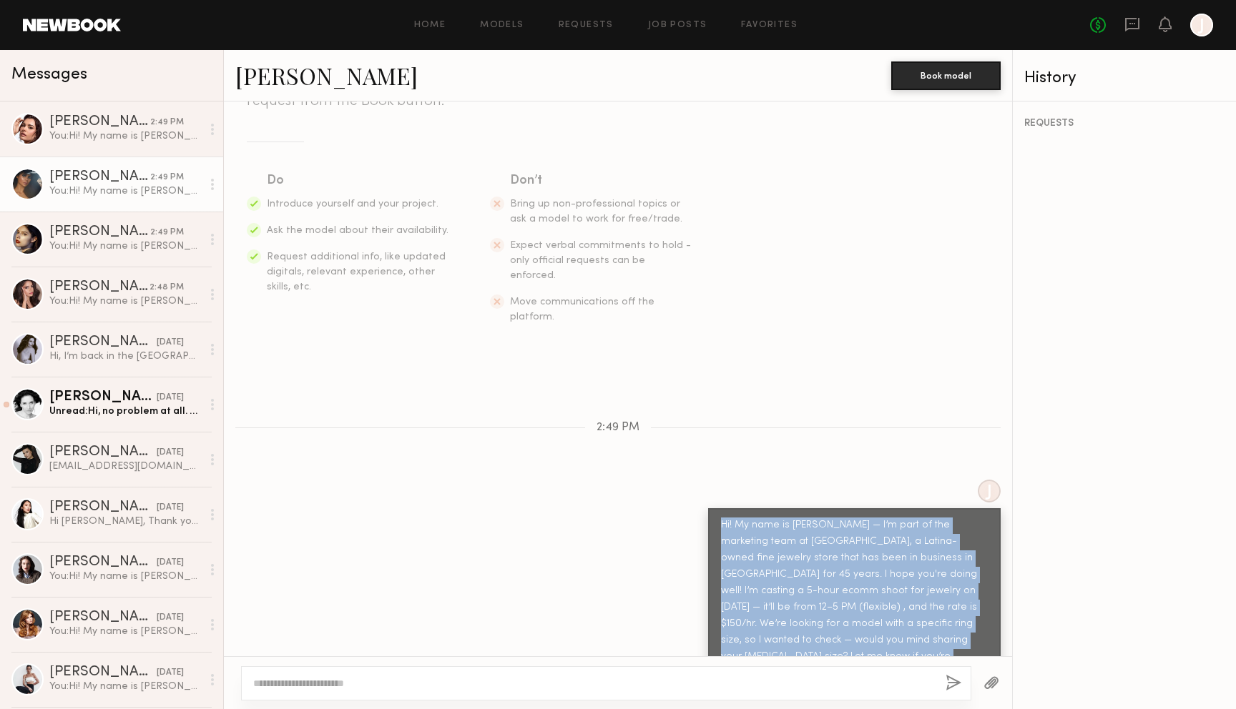
drag, startPoint x: 719, startPoint y: 494, endPoint x: 907, endPoint y: 641, distance: 239.4
click at [907, 641] on div "Hi! My name is [PERSON_NAME] — I’m part of the marketing team at [GEOGRAPHIC_DA…" at bounding box center [854, 599] width 292 height 182
copy div "Hi! My name is [PERSON_NAME] — I’m part of the marketing team at [GEOGRAPHIC_DA…"
click at [116, 124] on div "[PERSON_NAME]" at bounding box center [99, 122] width 101 height 14
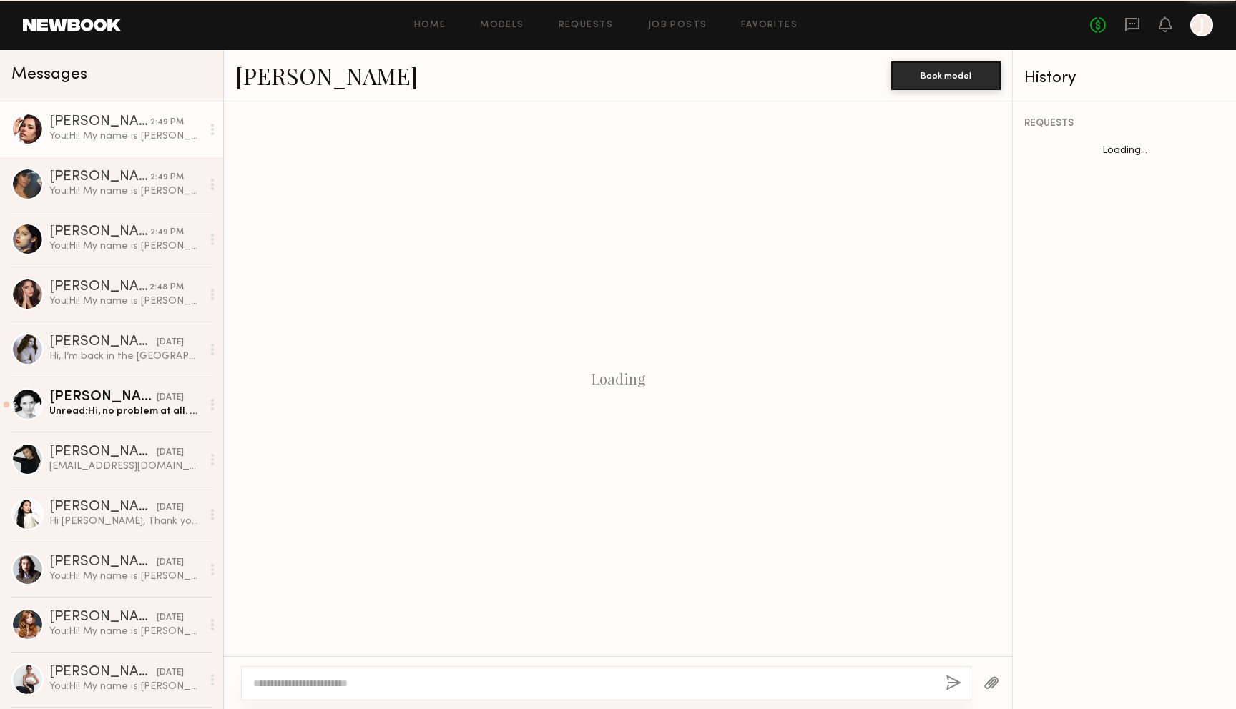
scroll to position [177, 0]
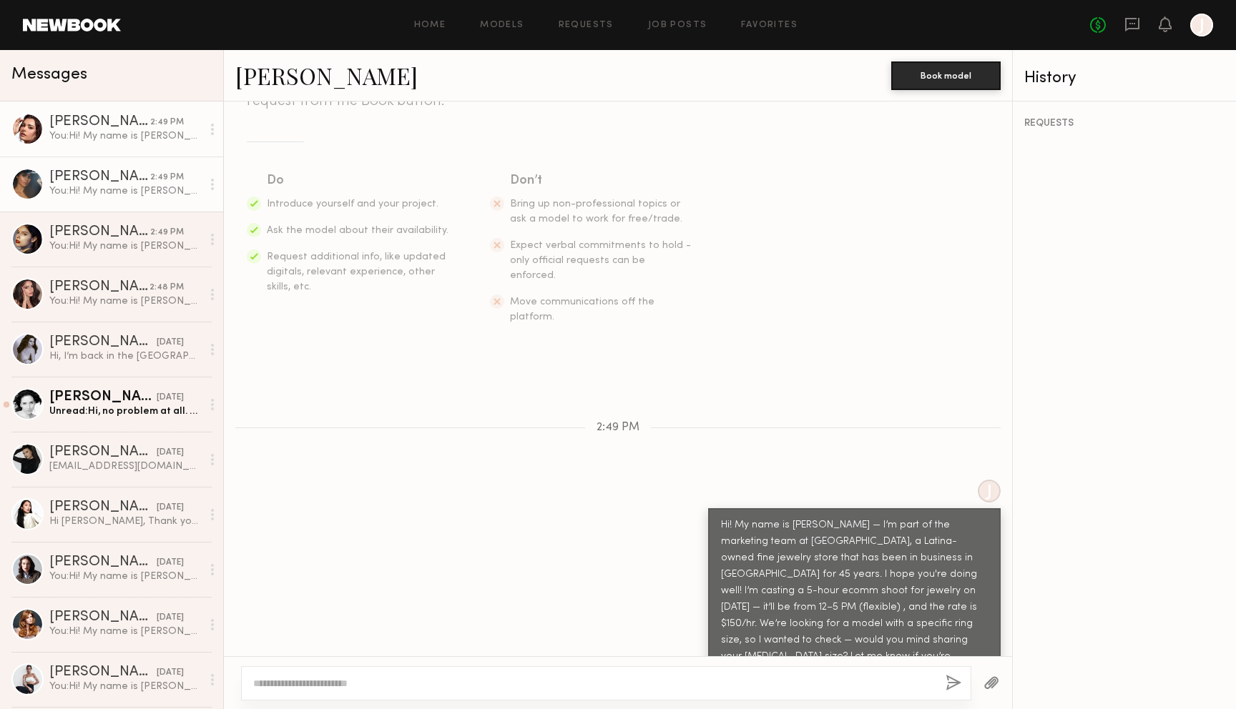
click at [149, 182] on div "[PERSON_NAME]" at bounding box center [99, 177] width 101 height 14
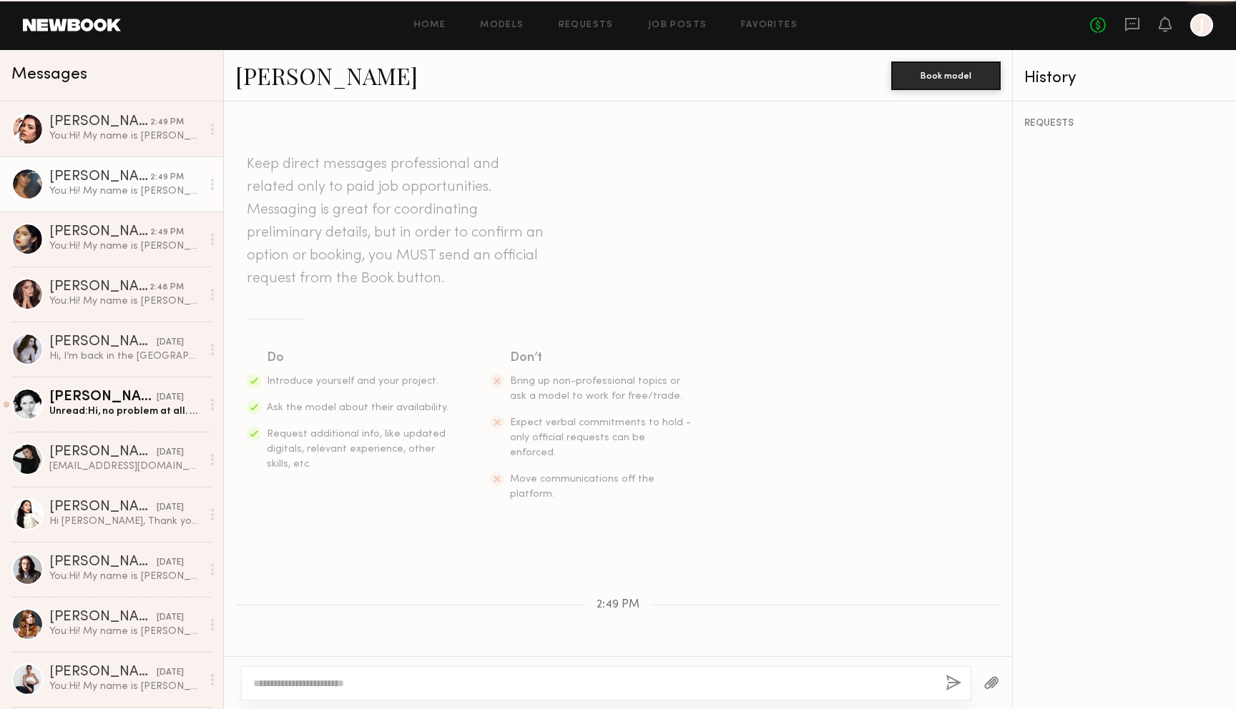
scroll to position [177, 0]
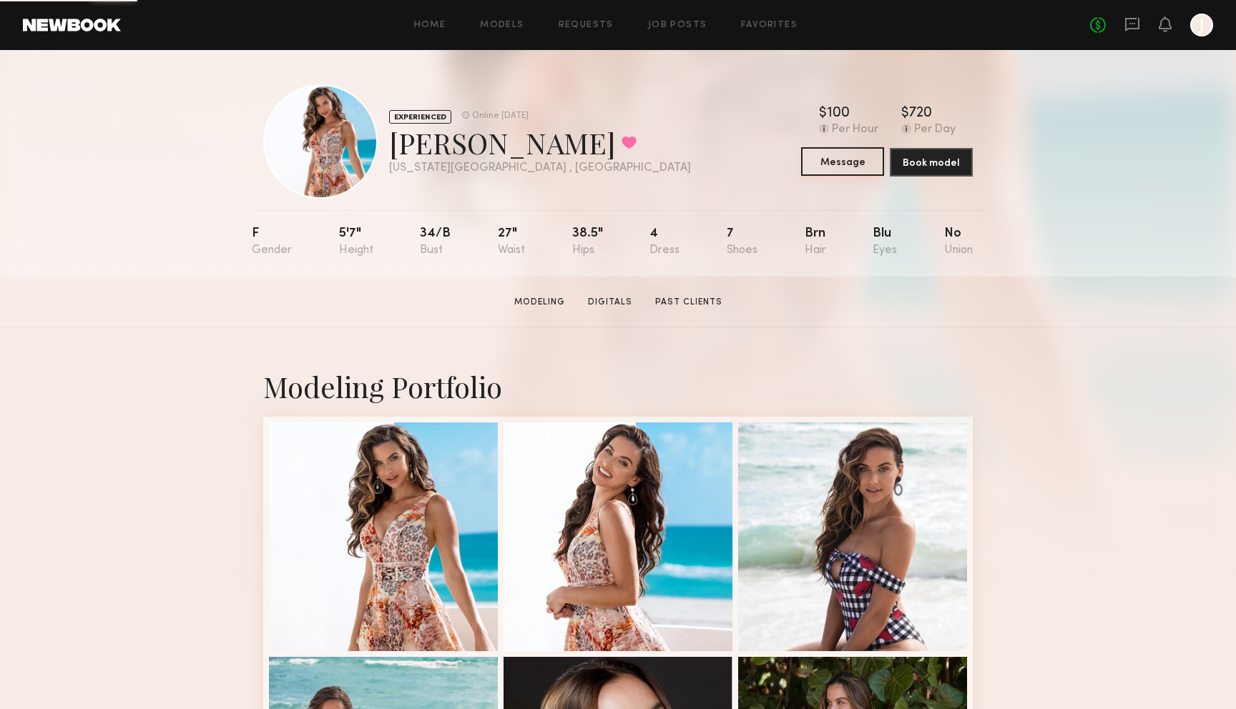
click at [847, 164] on button "Message" at bounding box center [842, 161] width 83 height 29
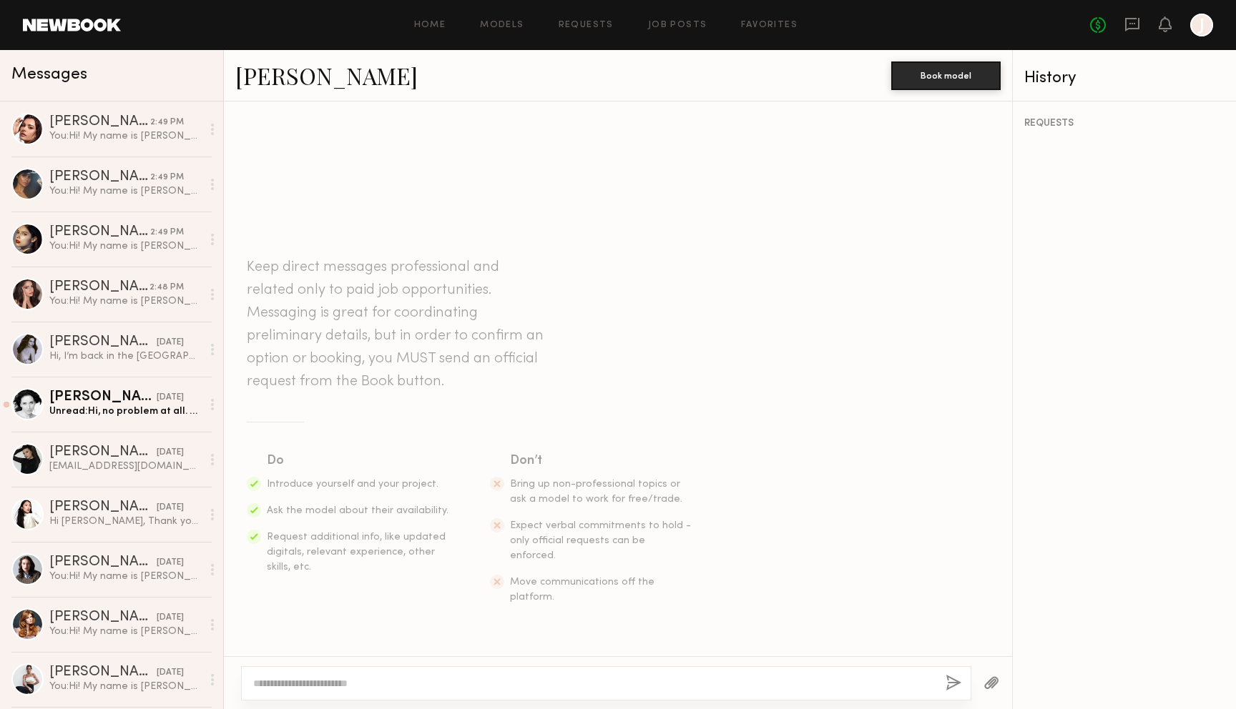
click at [547, 690] on textarea at bounding box center [593, 683] width 681 height 14
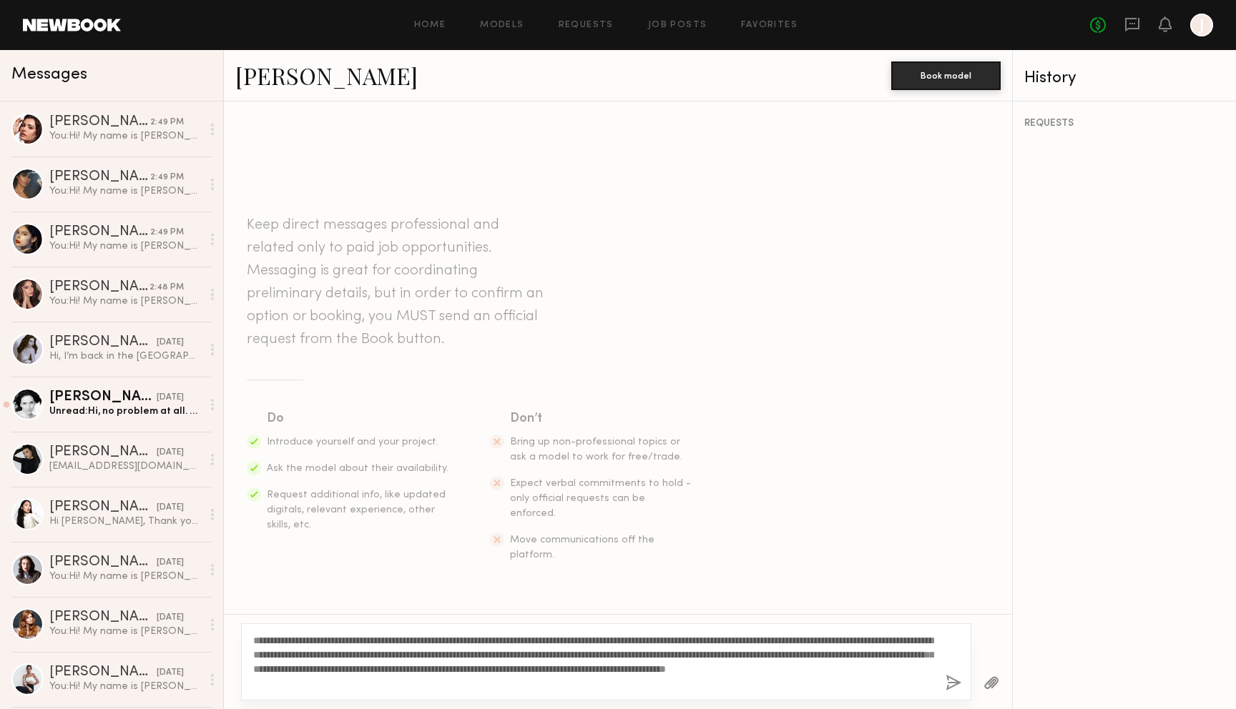
type textarea "**********"
click at [957, 684] on button "button" at bounding box center [953, 684] width 16 height 18
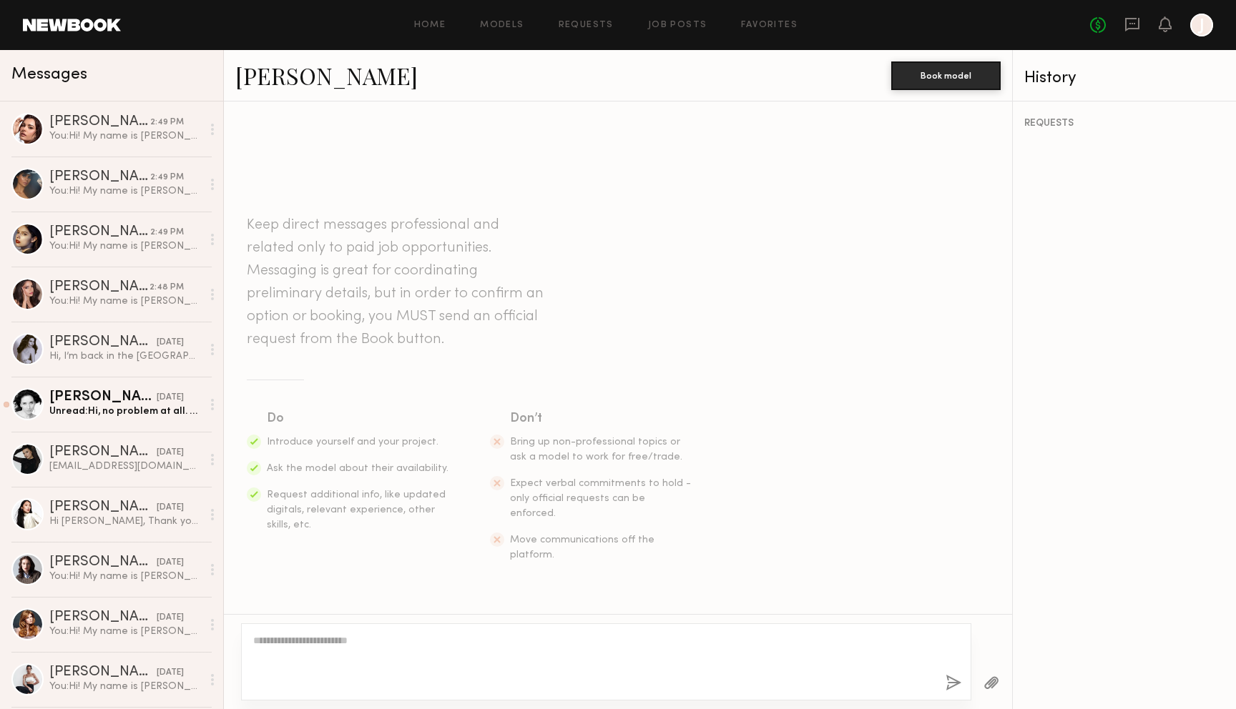
scroll to position [177, 0]
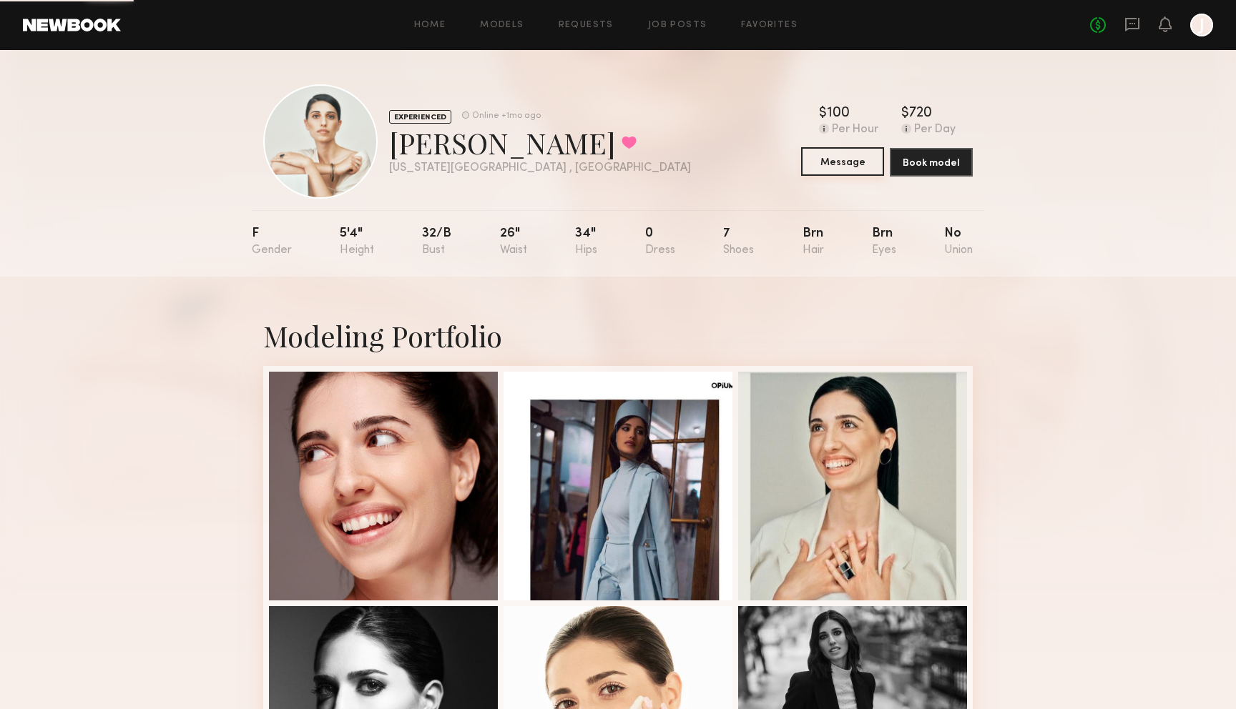
click at [861, 171] on button "Message" at bounding box center [842, 161] width 83 height 29
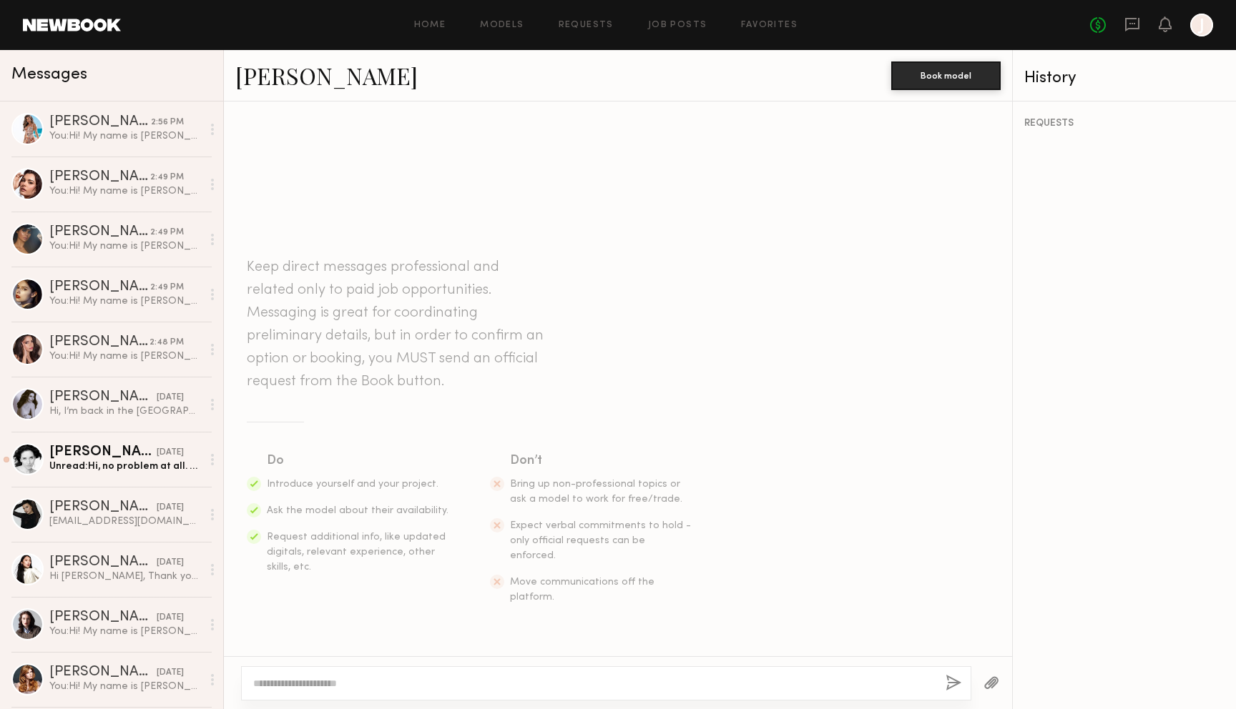
click at [659, 676] on textarea at bounding box center [593, 683] width 681 height 14
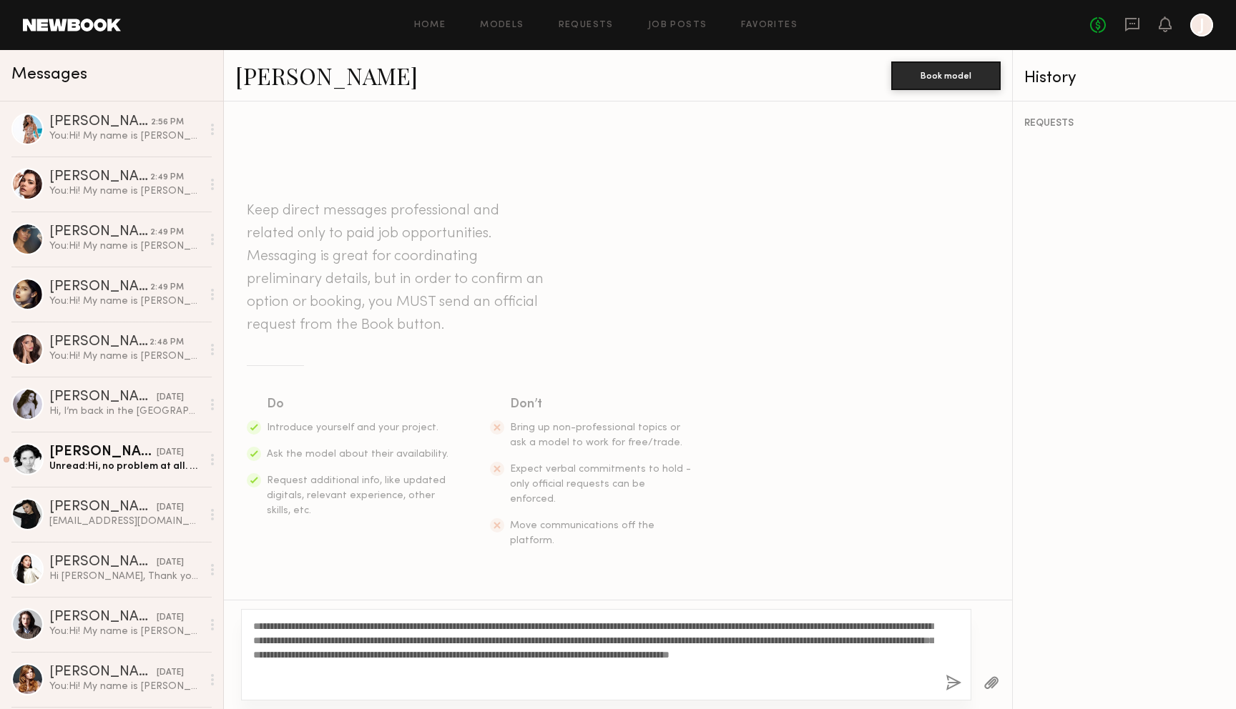
type textarea "**********"
click at [956, 686] on button "button" at bounding box center [953, 684] width 16 height 18
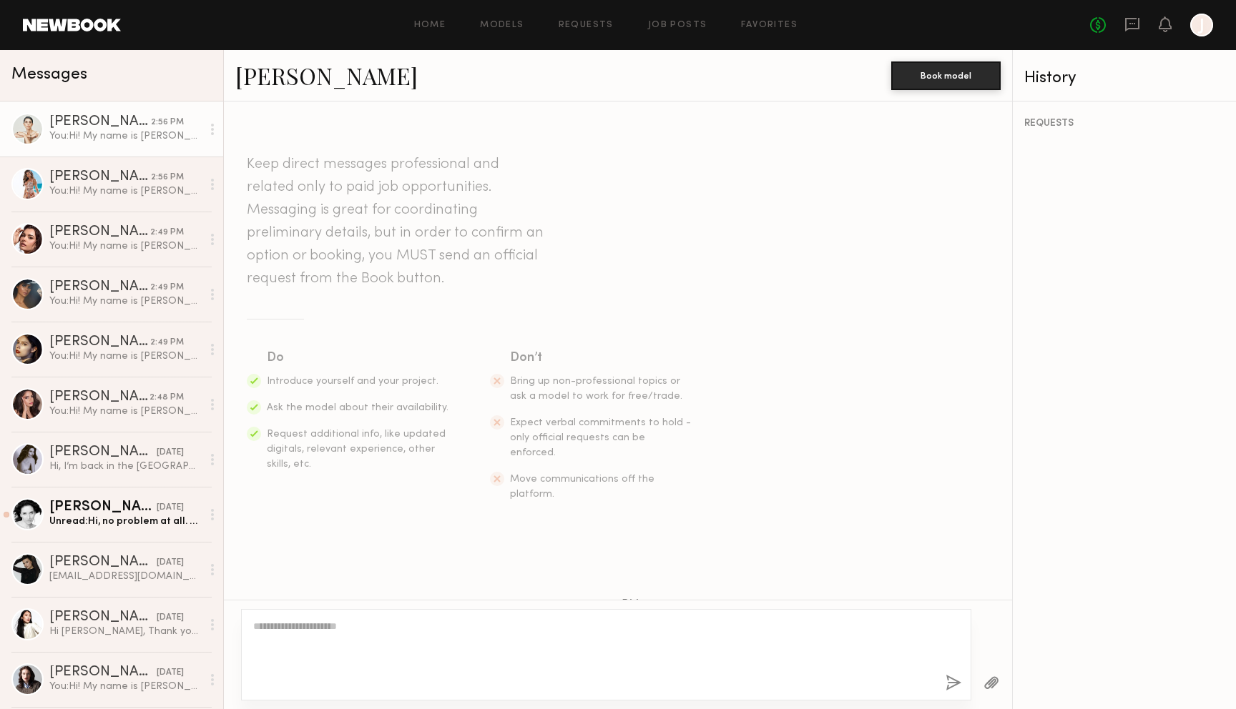
scroll to position [177, 0]
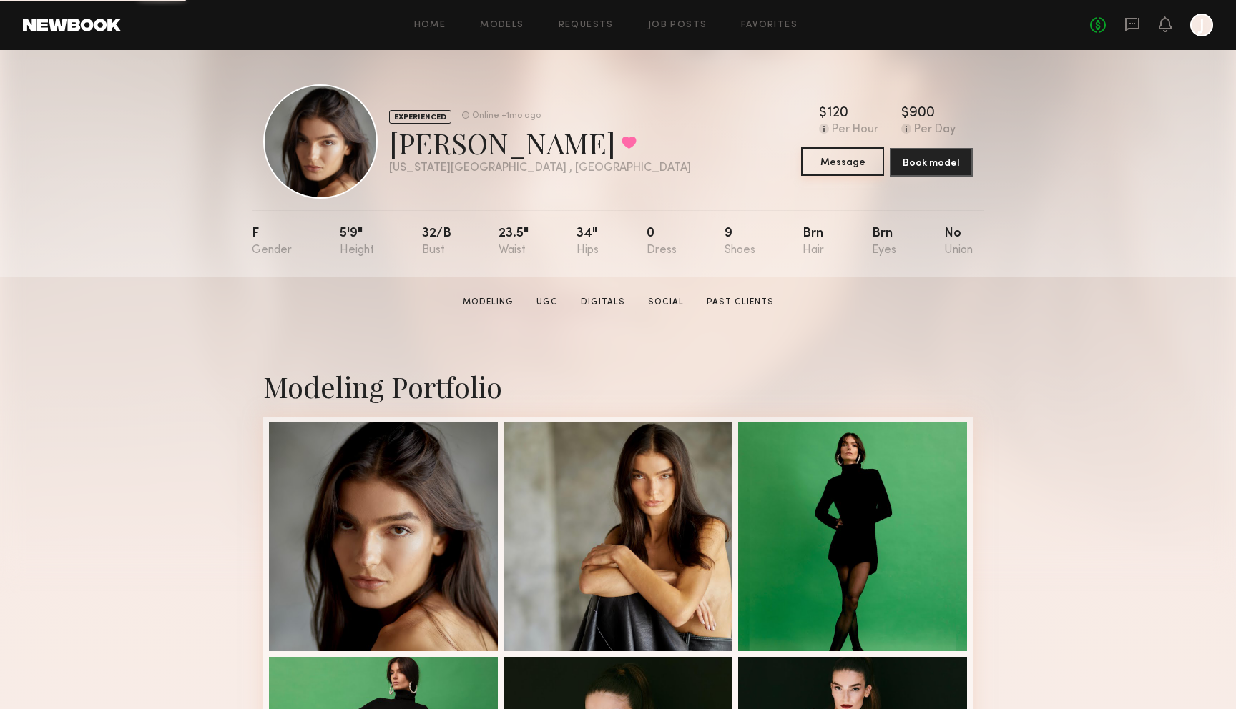
click at [851, 167] on button "Message" at bounding box center [842, 161] width 83 height 29
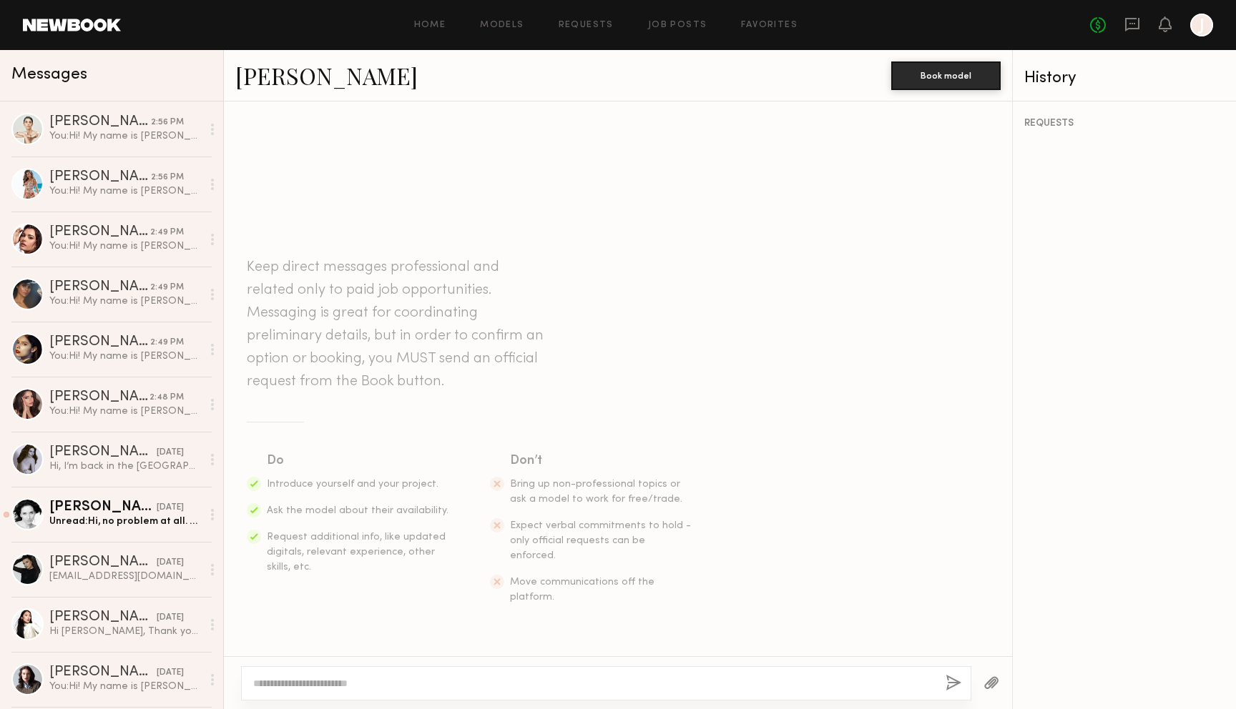
click at [516, 682] on textarea at bounding box center [593, 683] width 681 height 14
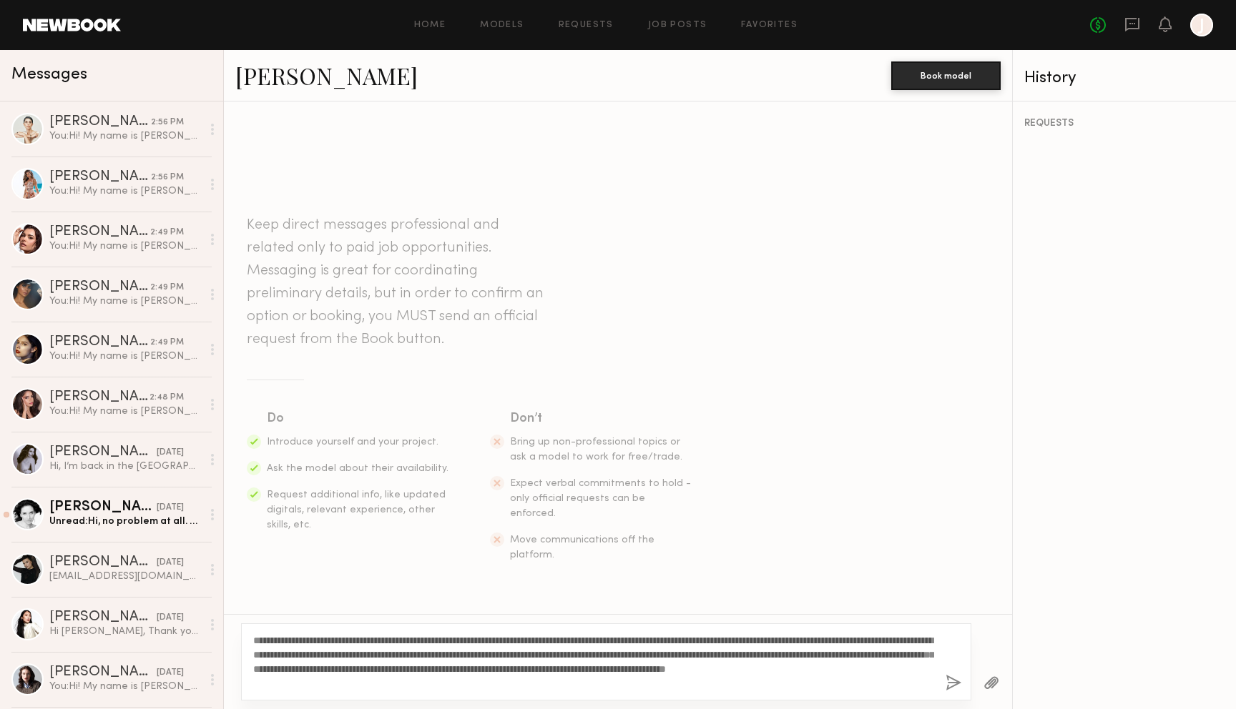
type textarea "**********"
click at [950, 687] on button "button" at bounding box center [953, 684] width 16 height 18
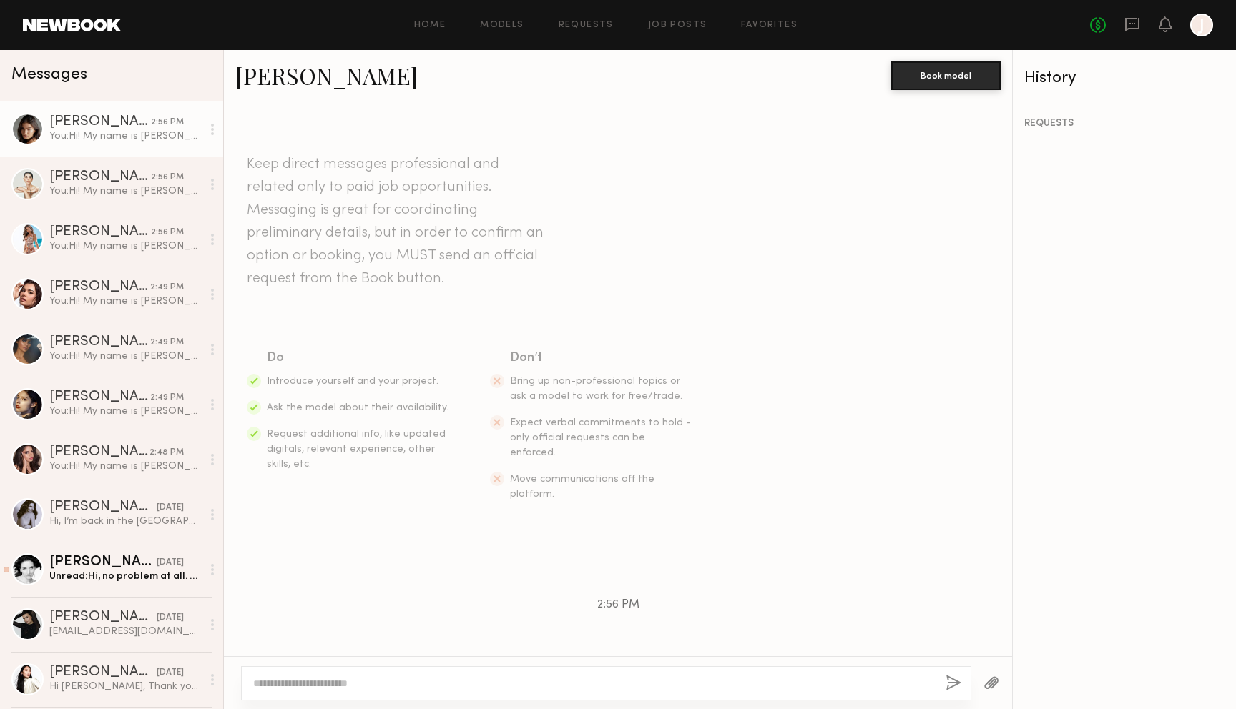
scroll to position [177, 0]
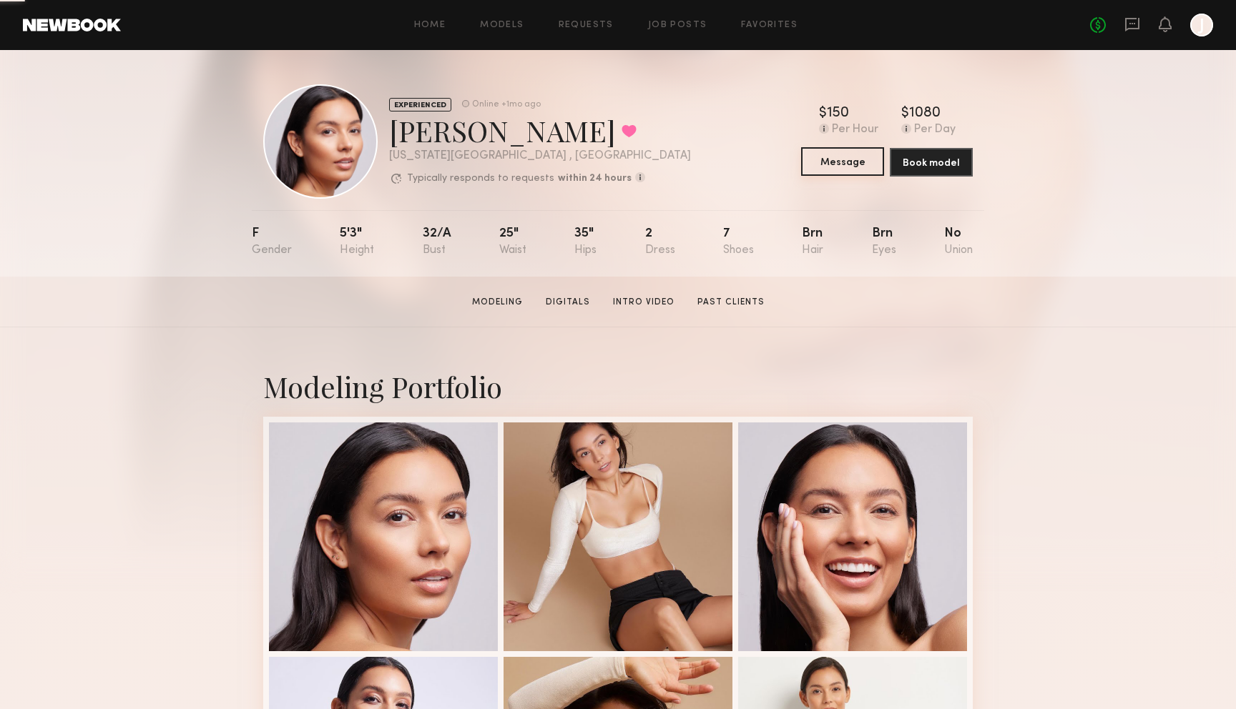
click at [859, 167] on button "Message" at bounding box center [842, 161] width 83 height 29
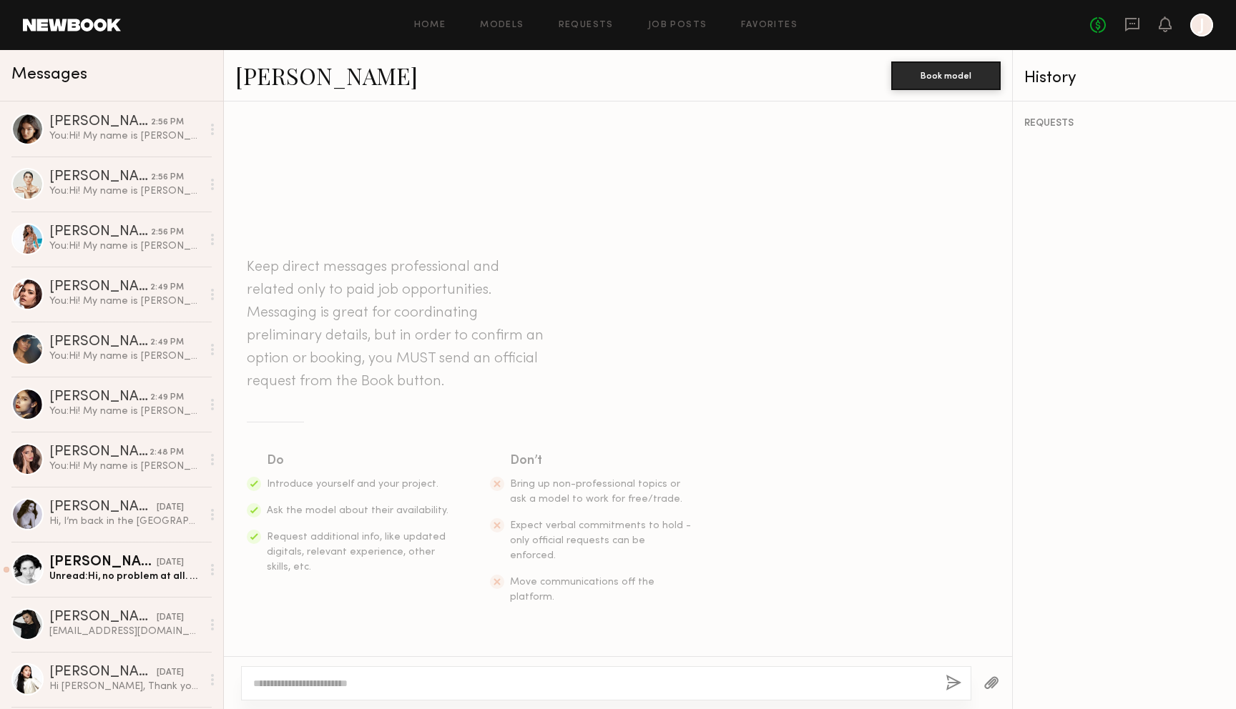
click at [625, 694] on div at bounding box center [606, 683] width 730 height 34
click at [625, 687] on textarea at bounding box center [593, 683] width 681 height 14
paste textarea "**********"
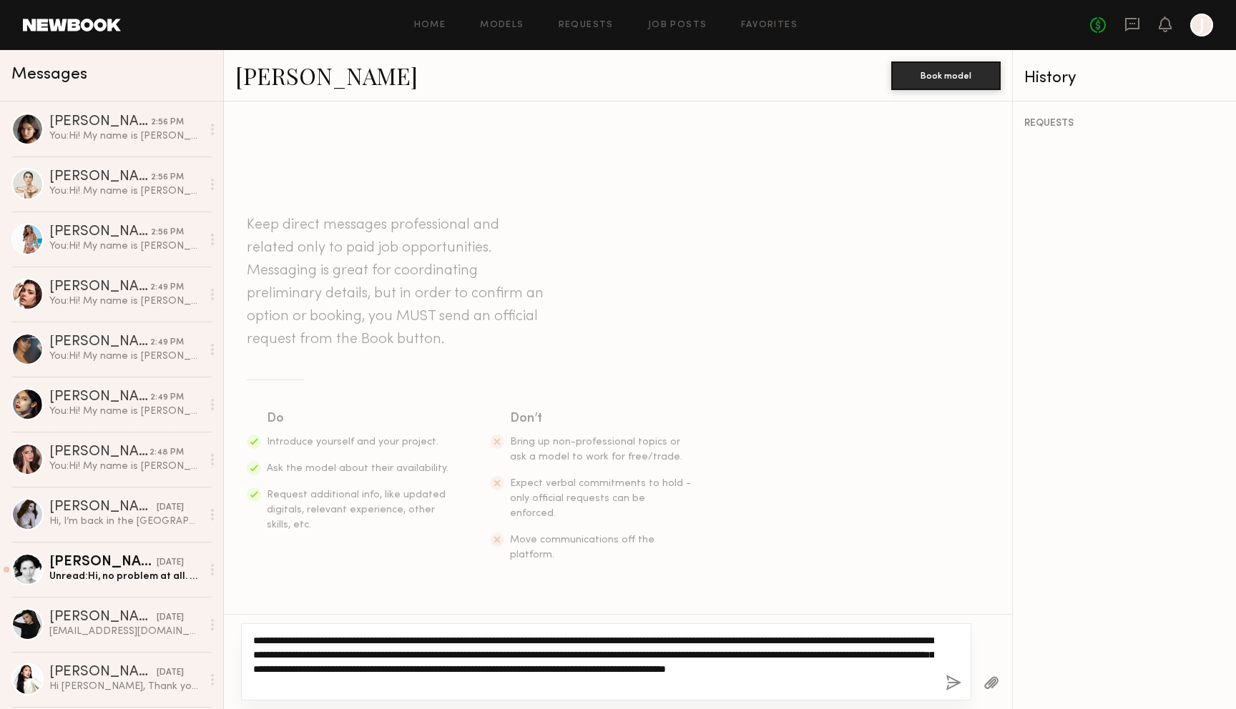
type textarea "**********"
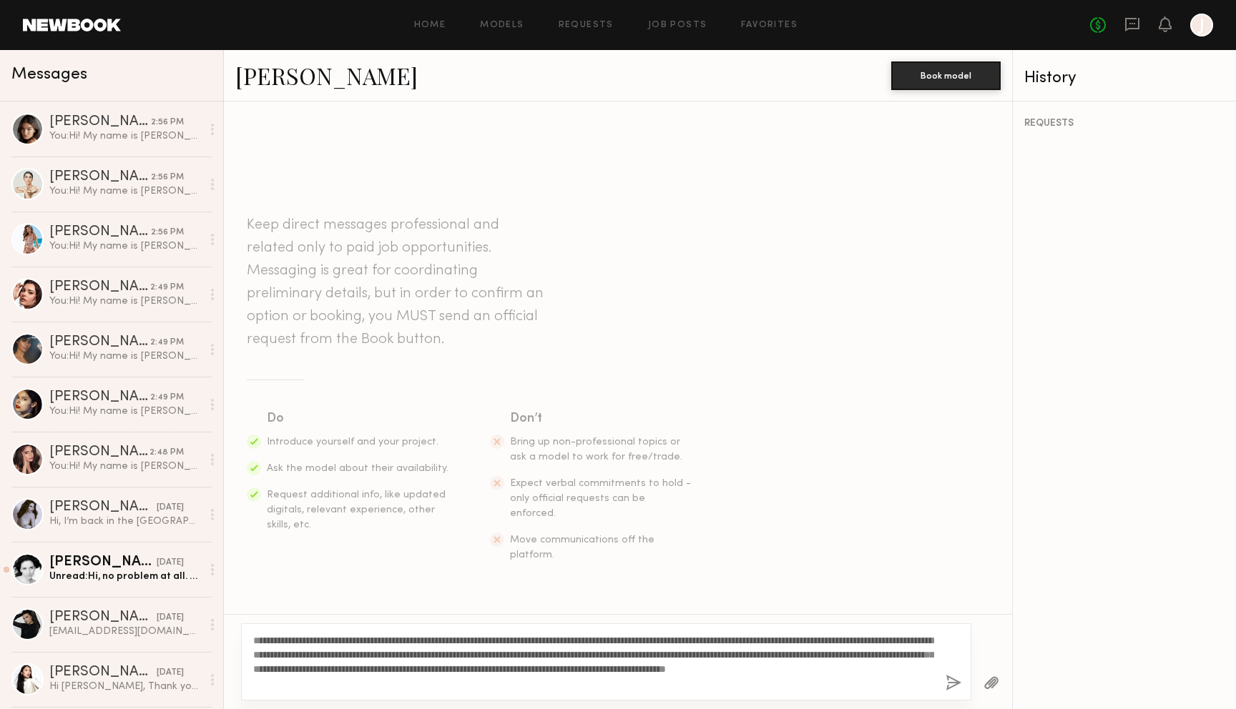
click at [949, 685] on button "button" at bounding box center [953, 684] width 16 height 18
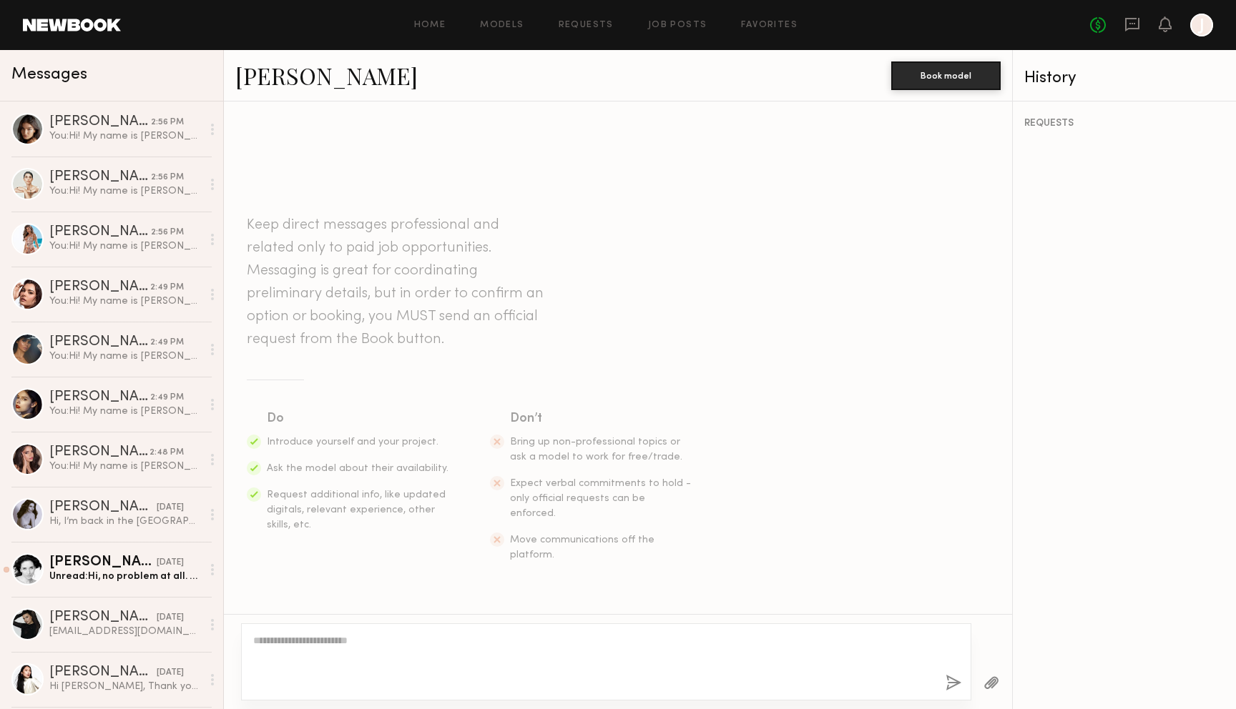
scroll to position [177, 0]
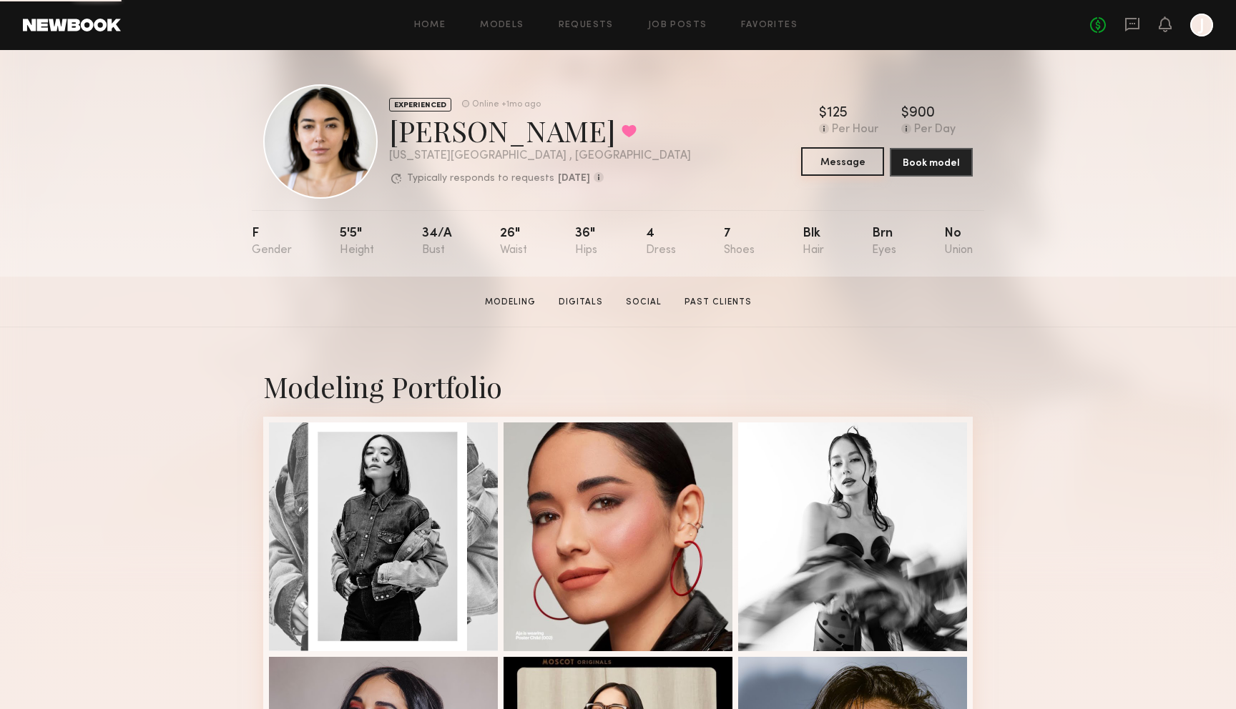
click at [836, 164] on button "Message" at bounding box center [842, 161] width 83 height 29
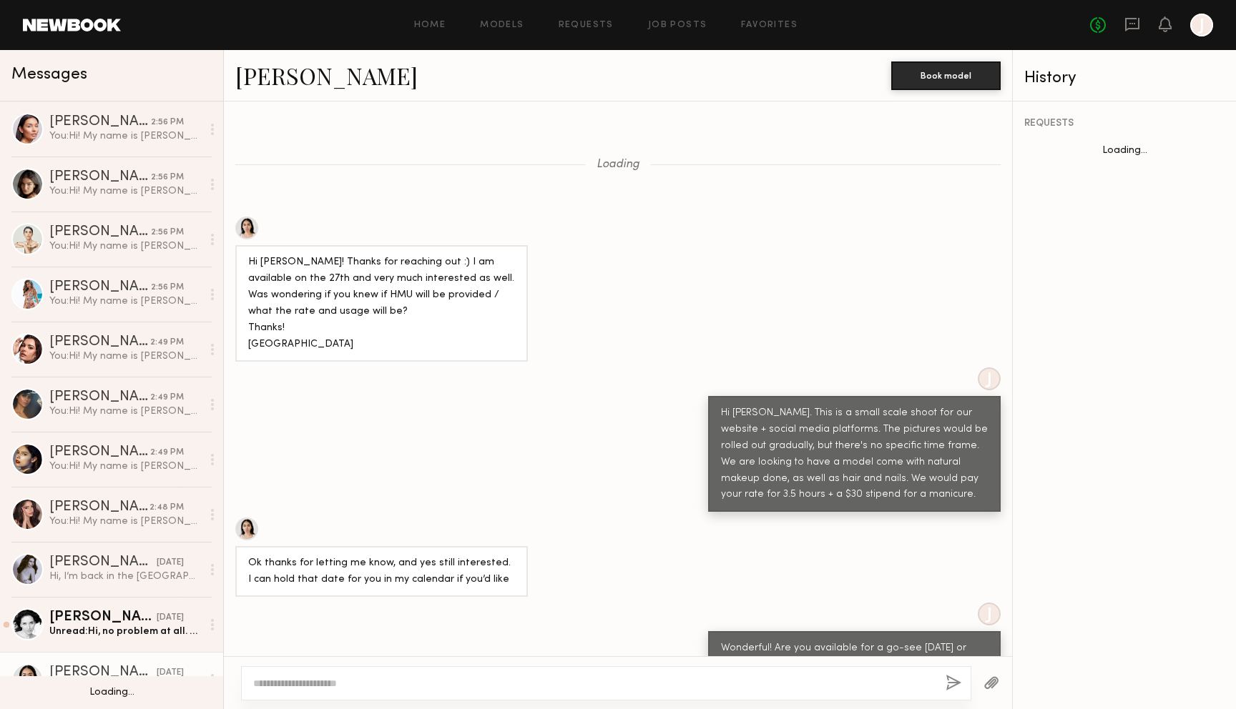
scroll to position [661, 0]
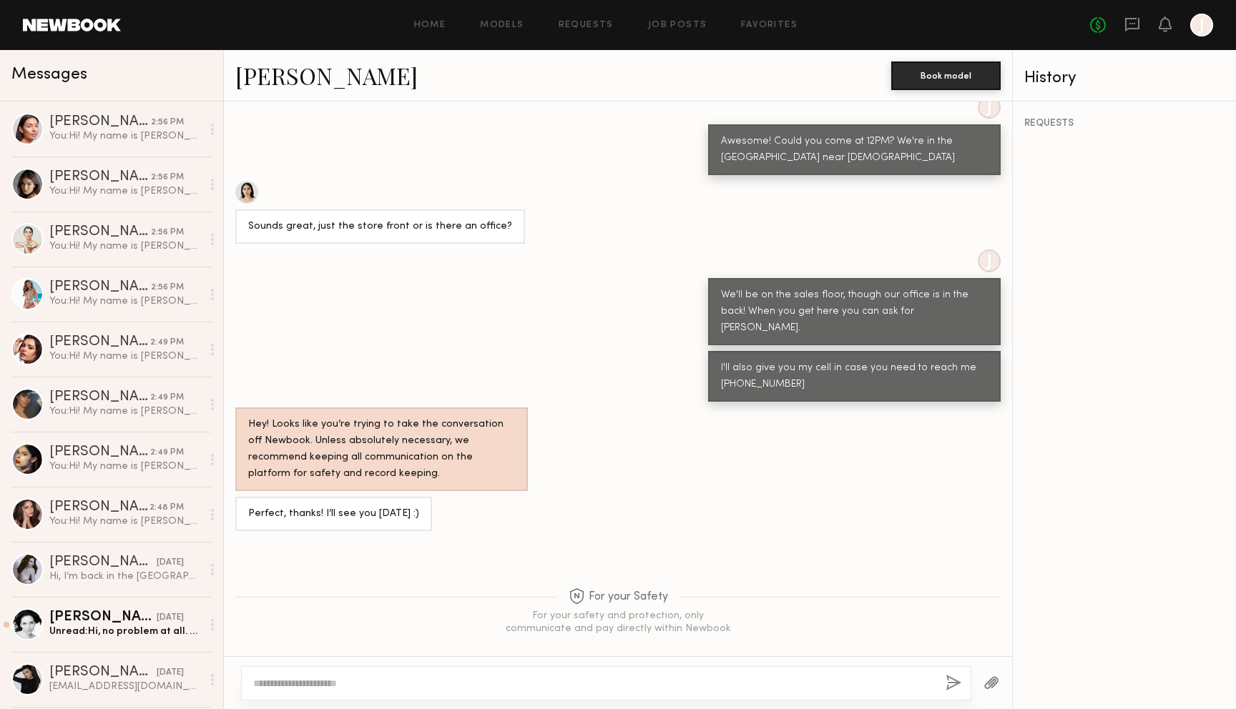
click at [609, 689] on textarea at bounding box center [593, 683] width 681 height 14
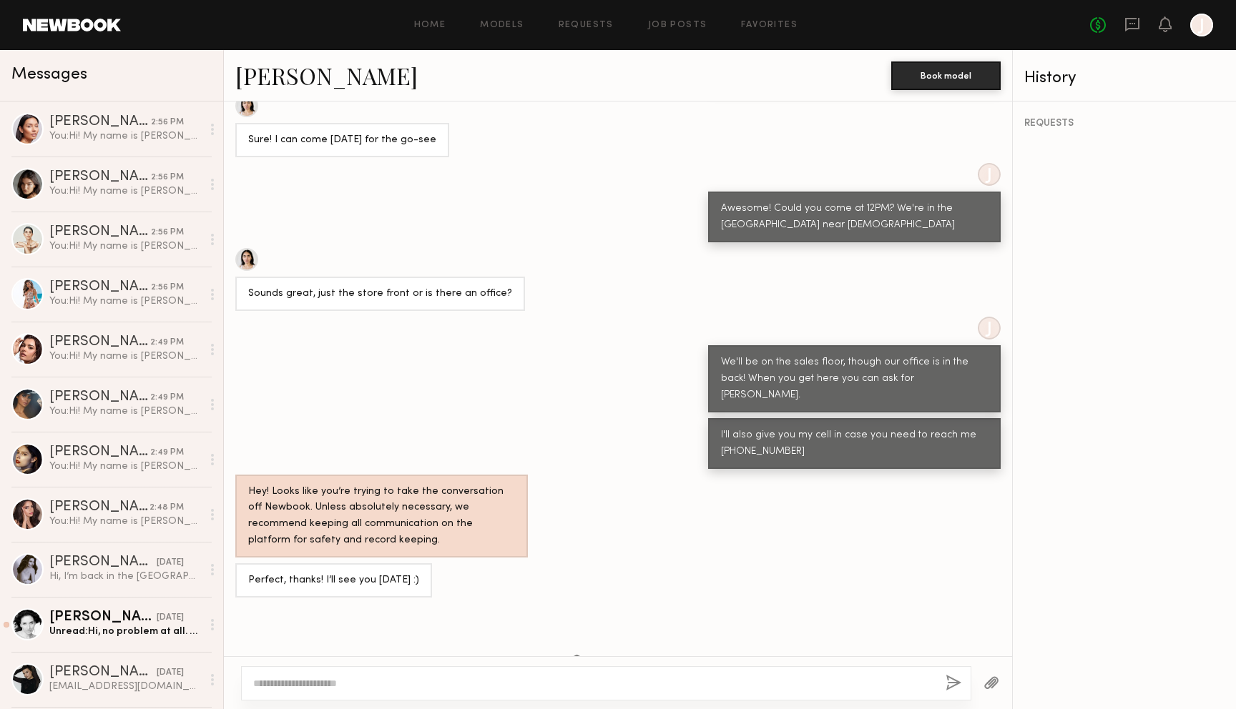
scroll to position [1223, 0]
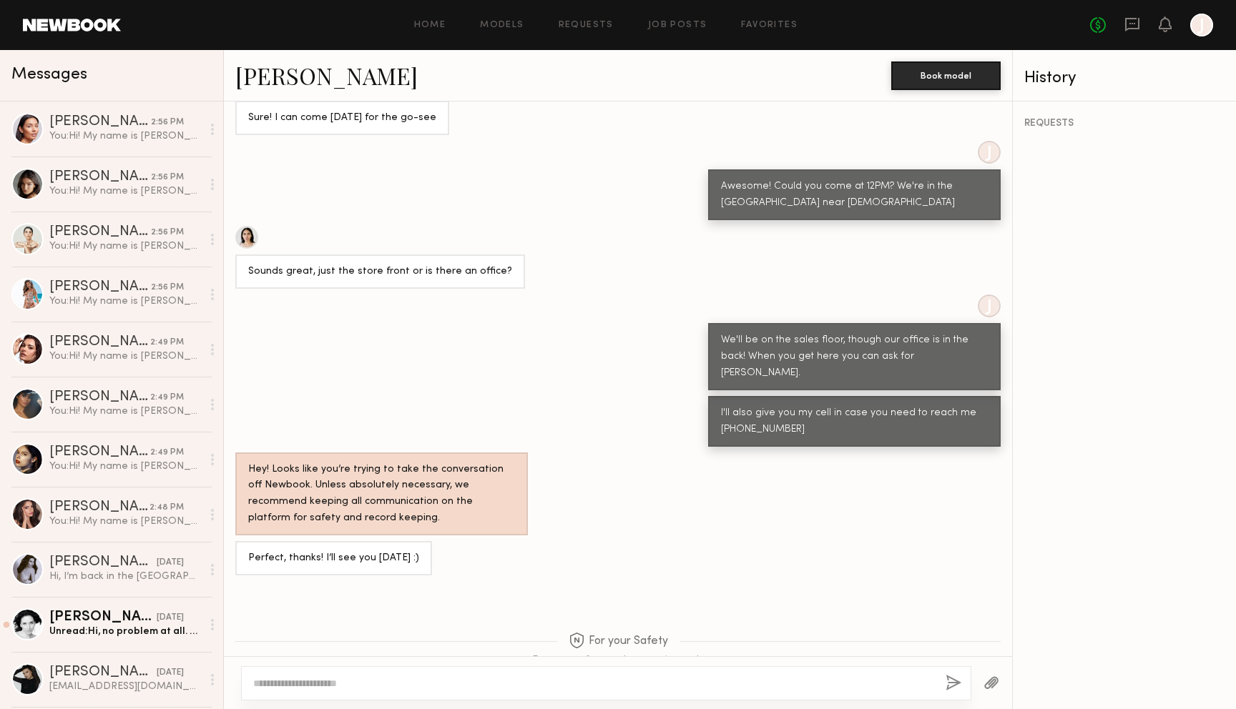
click at [536, 667] on div at bounding box center [606, 683] width 730 height 34
click at [534, 688] on textarea at bounding box center [593, 683] width 681 height 14
paste textarea "**********"
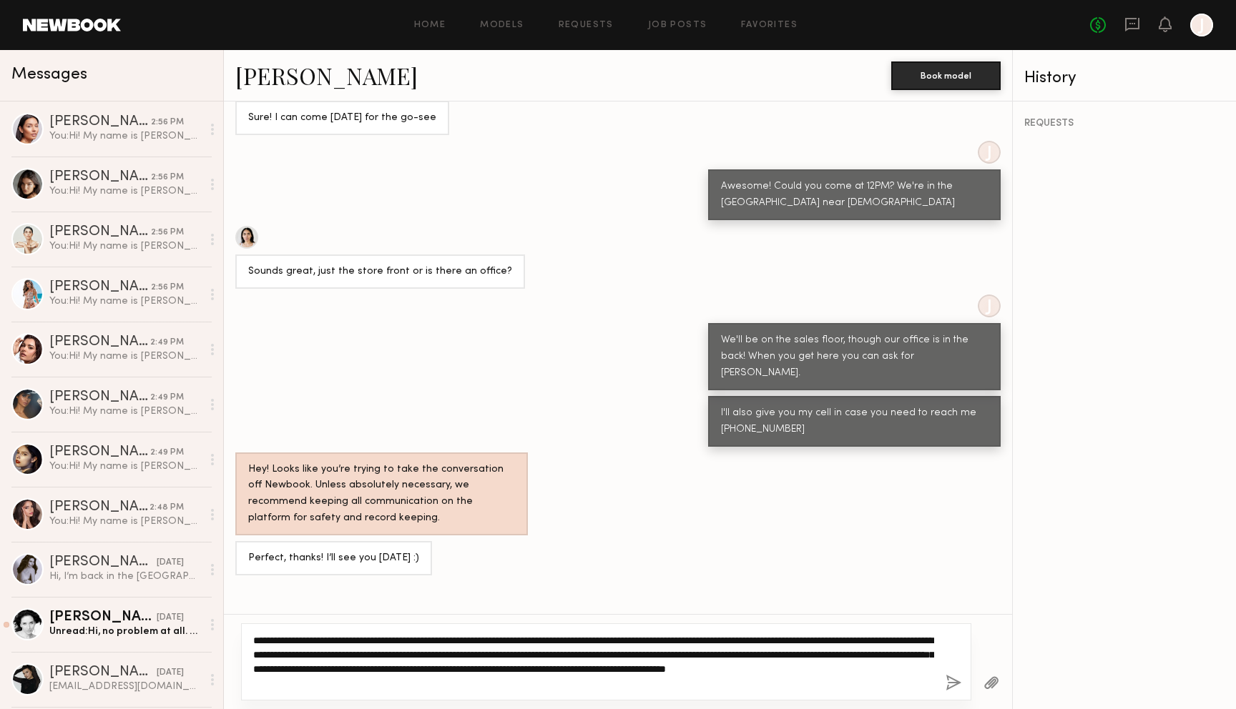
type textarea "**********"
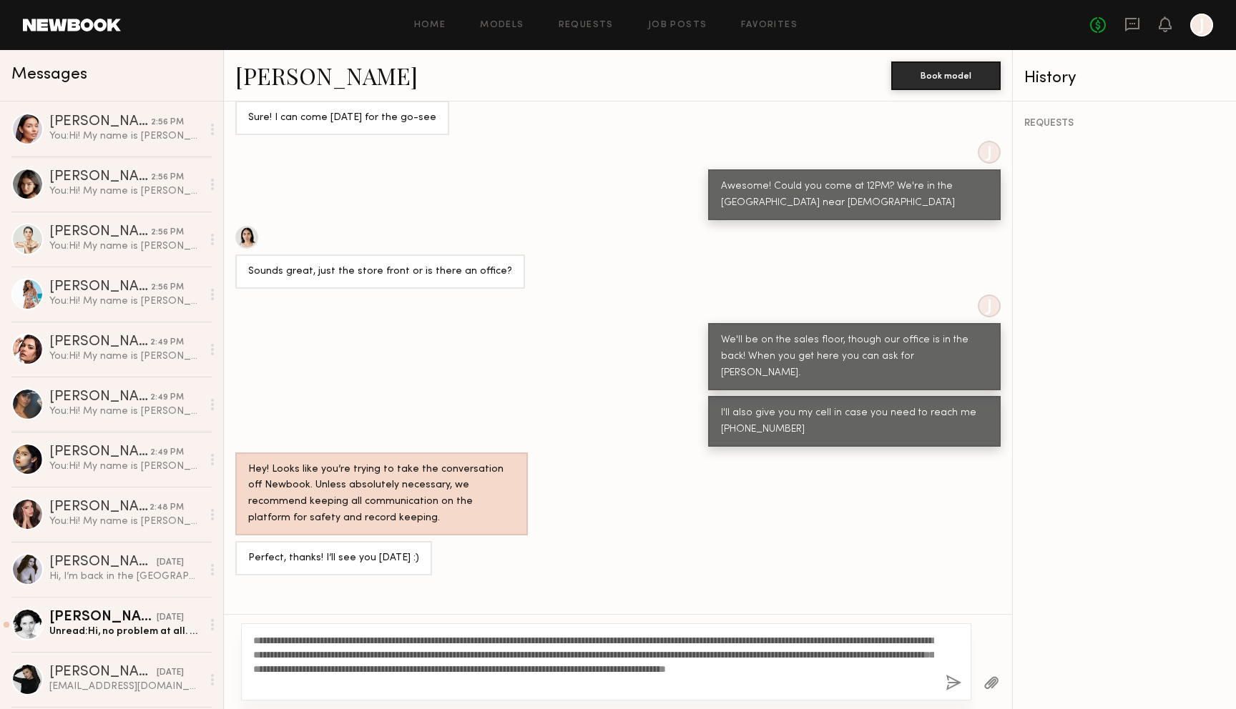
click at [952, 679] on button "button" at bounding box center [953, 684] width 16 height 18
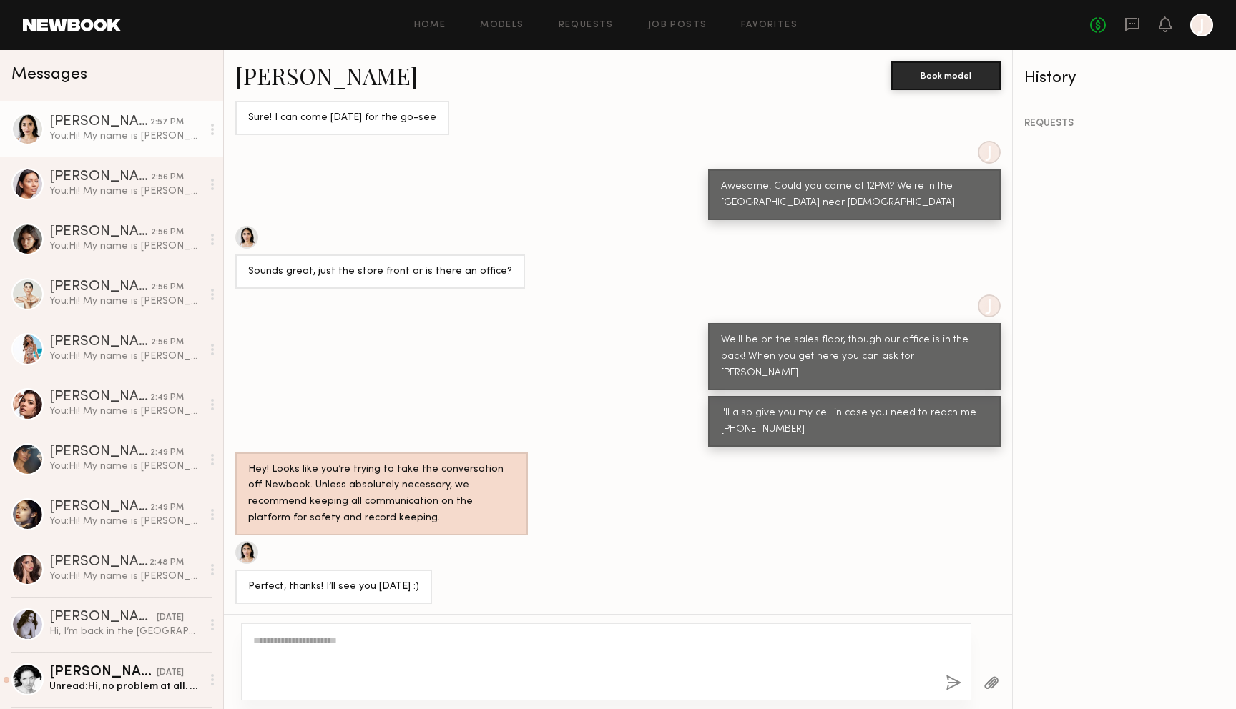
scroll to position [1641, 0]
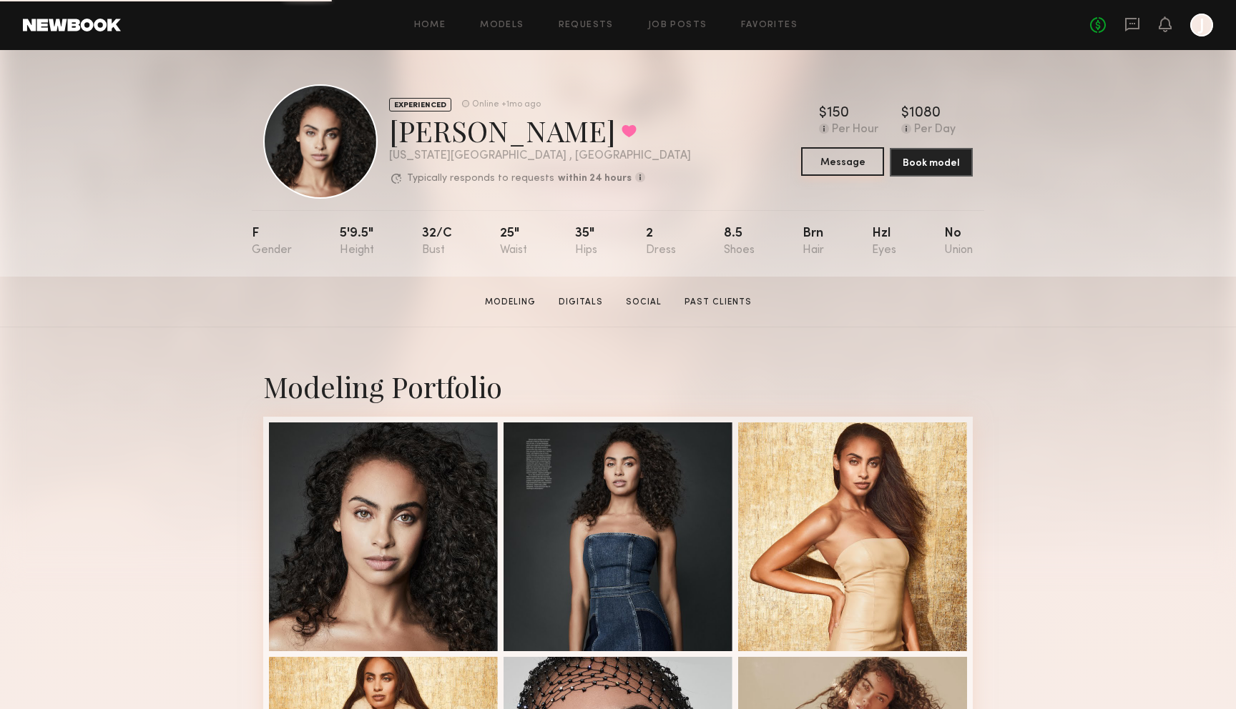
click at [857, 171] on button "Message" at bounding box center [842, 161] width 83 height 29
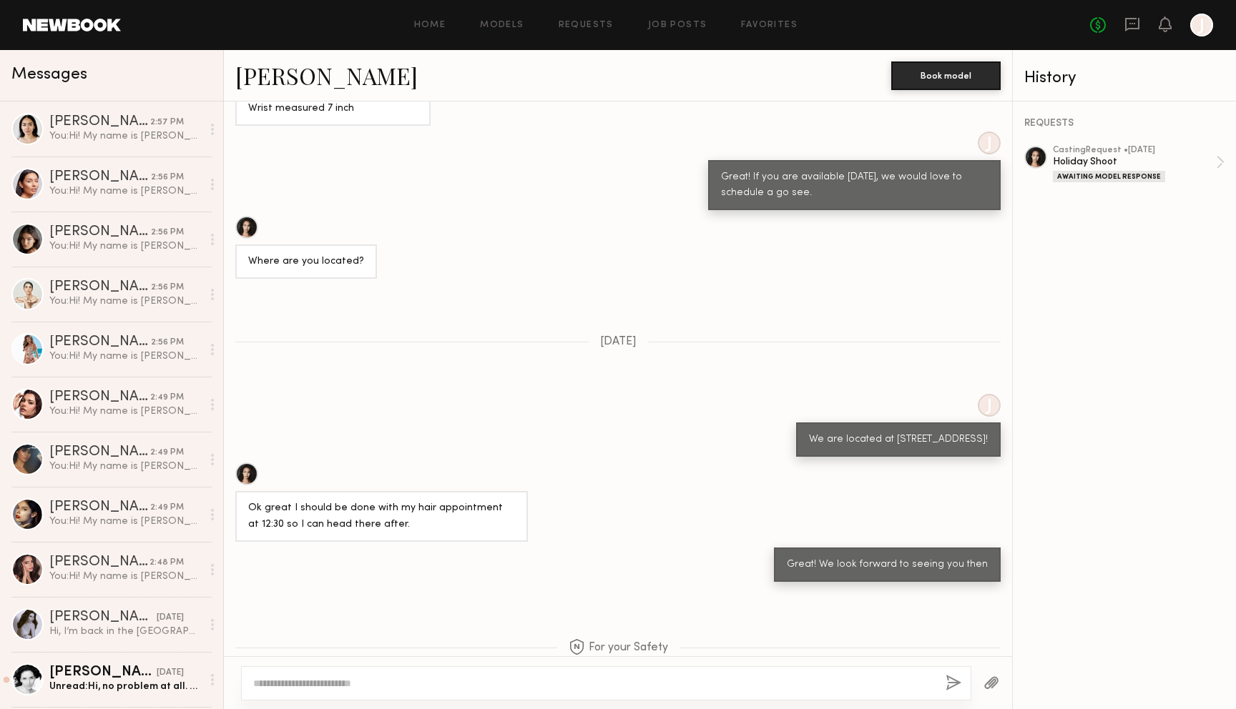
scroll to position [1824, 0]
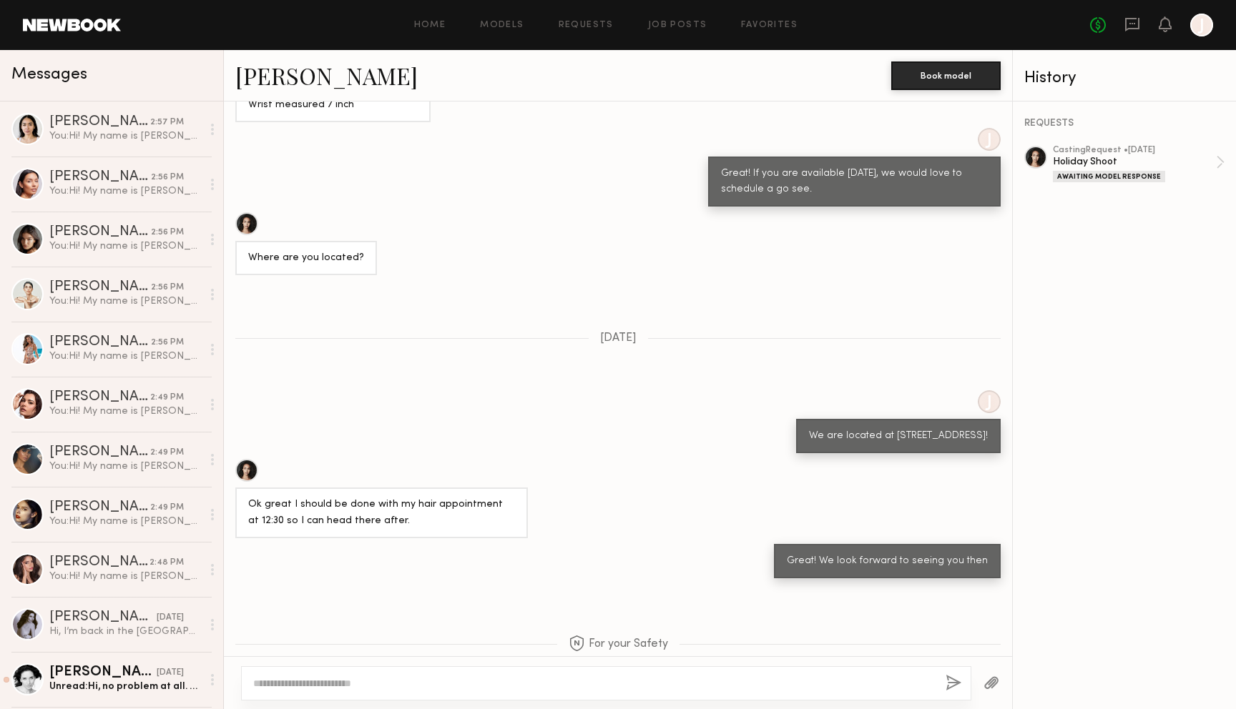
click at [592, 683] on textarea at bounding box center [593, 683] width 681 height 14
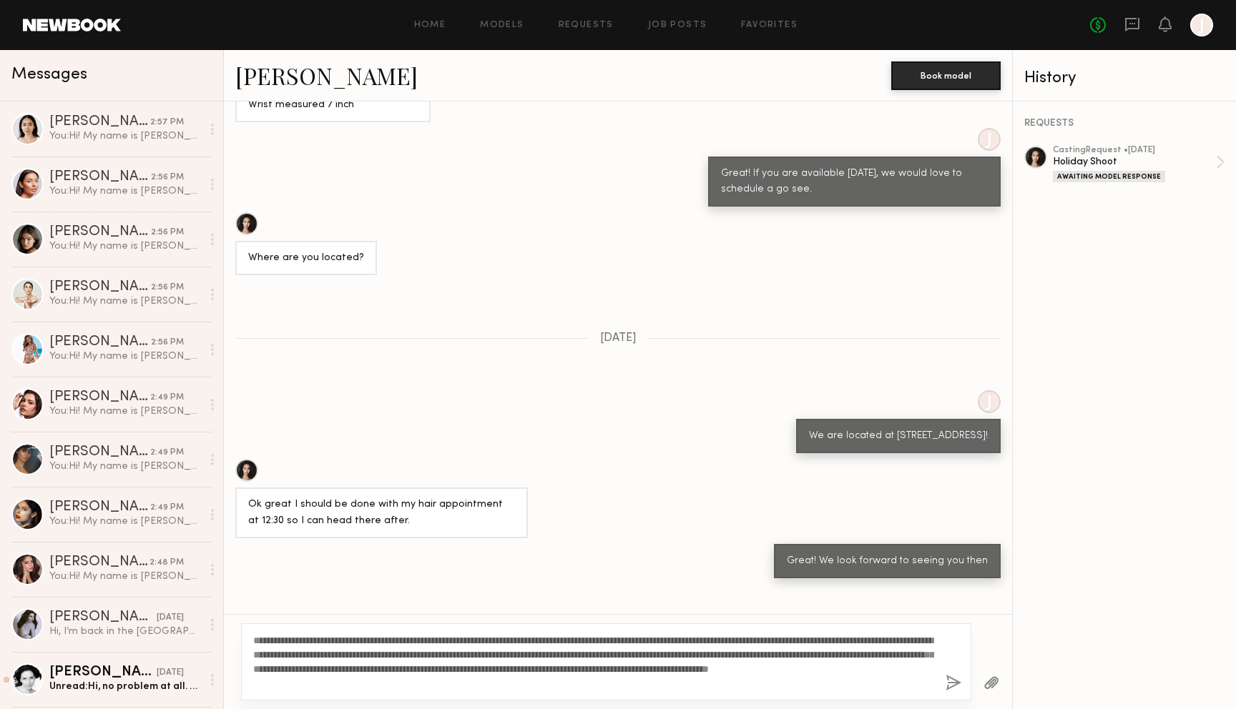
drag, startPoint x: 679, startPoint y: 636, endPoint x: 448, endPoint y: 654, distance: 231.6
click at [448, 654] on textarea "**********" at bounding box center [593, 662] width 681 height 57
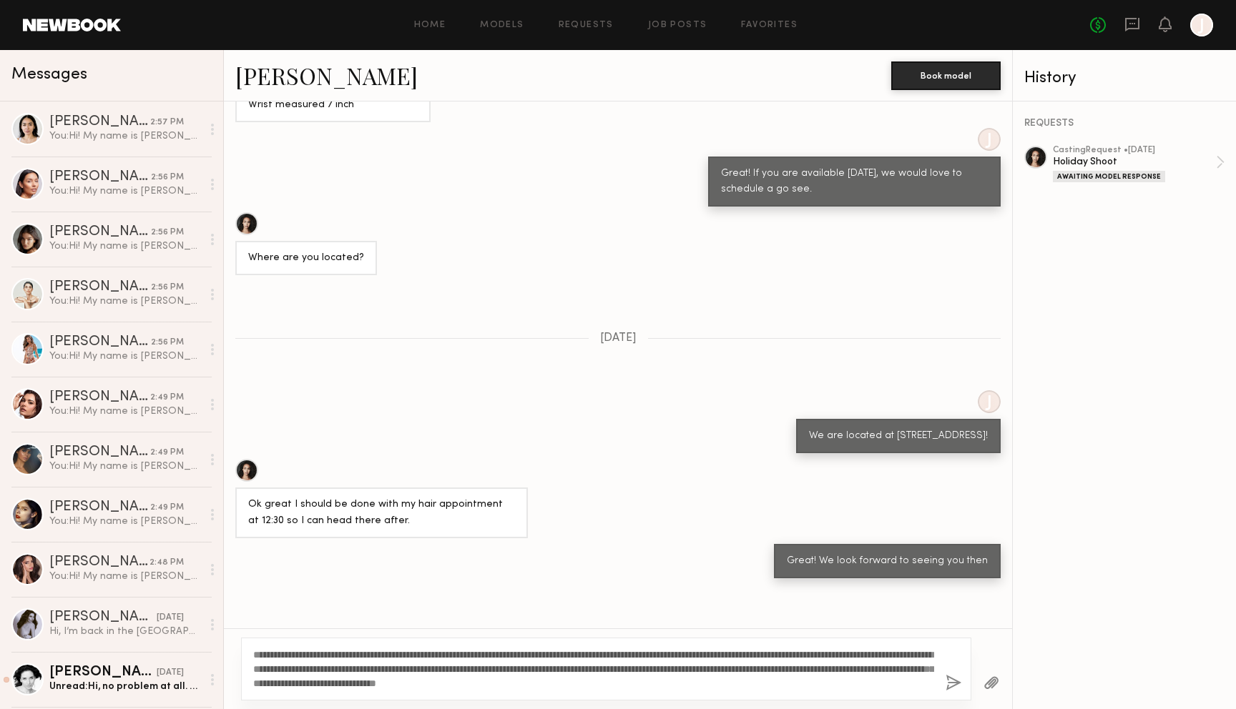
type textarea "**********"
click at [955, 686] on button "button" at bounding box center [953, 684] width 16 height 18
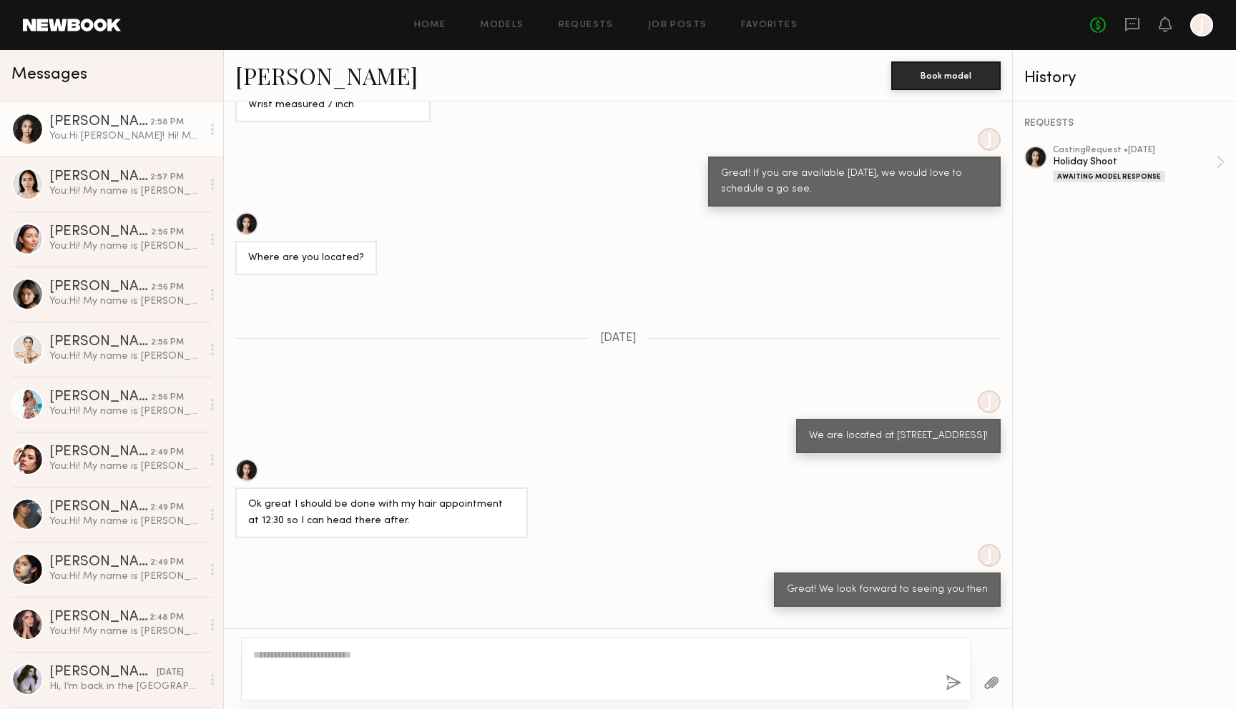
scroll to position [2225, 0]
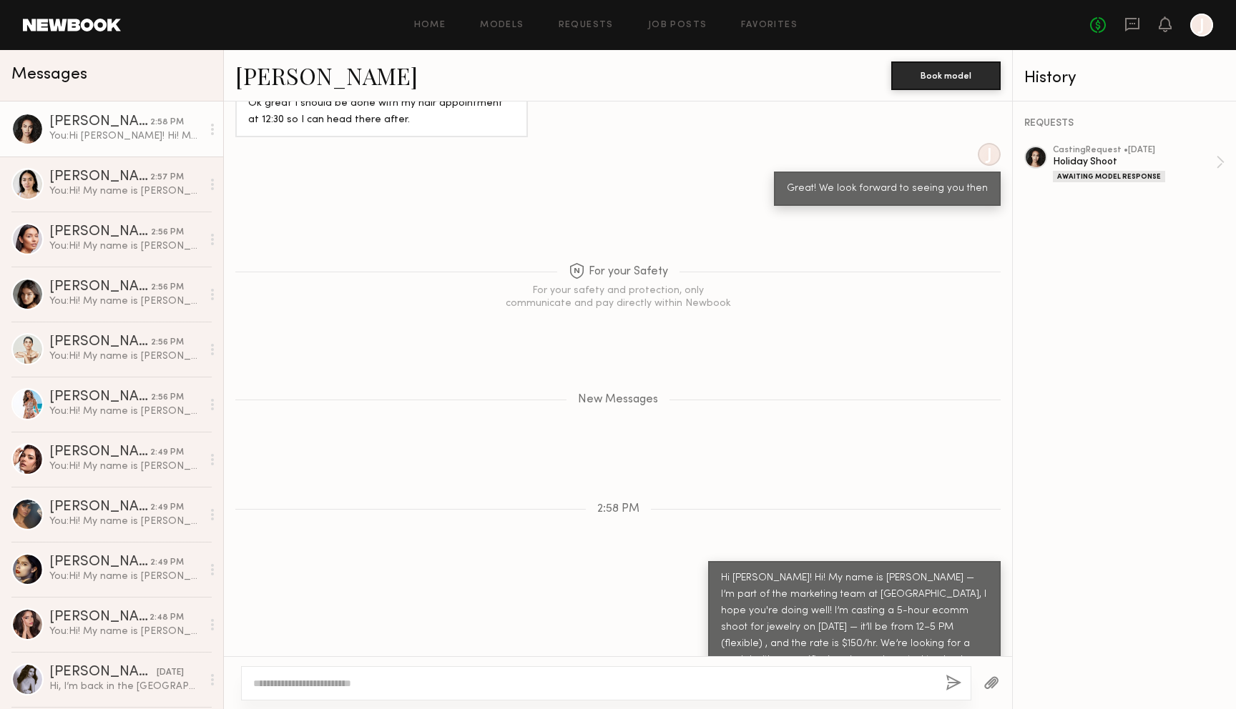
click at [847, 581] on div "Hi Marissa! Hi! My name is Koral — I’m part of the marketing team at Greenwich …" at bounding box center [854, 637] width 267 height 132
click at [580, 691] on div at bounding box center [606, 683] width 730 height 34
click at [578, 678] on textarea at bounding box center [593, 683] width 681 height 14
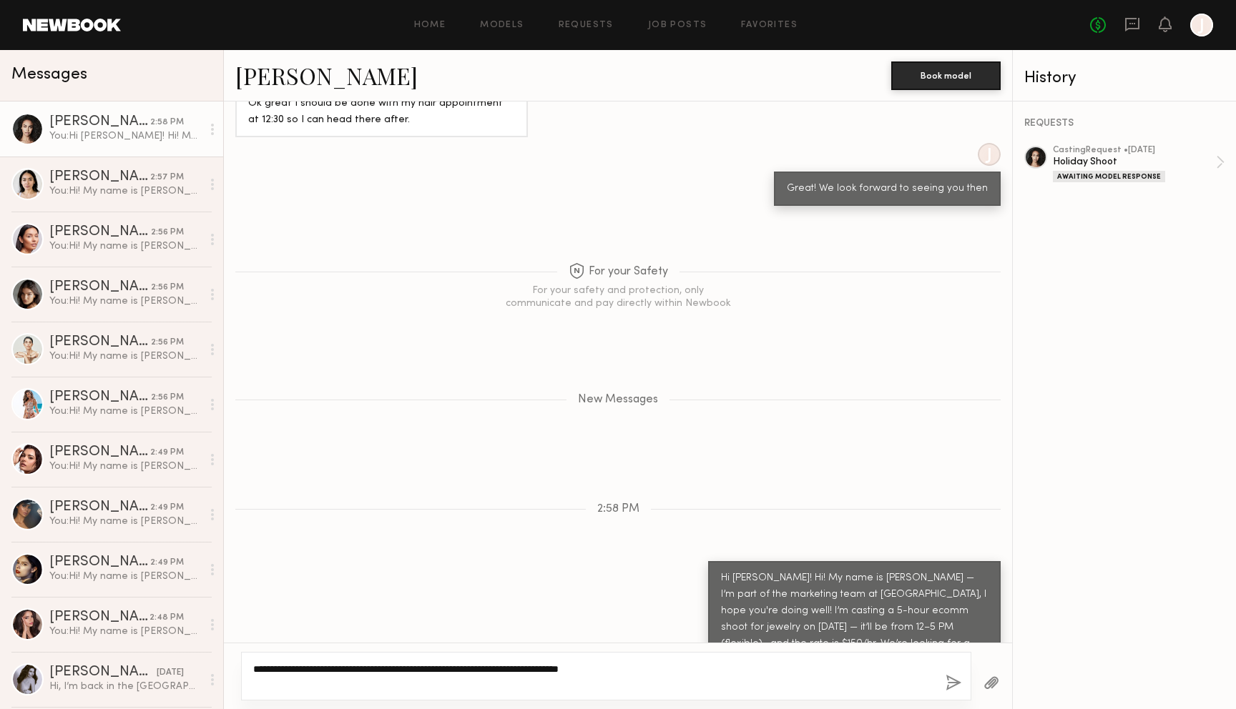
type textarea "**********"
click at [947, 685] on button "button" at bounding box center [953, 684] width 16 height 18
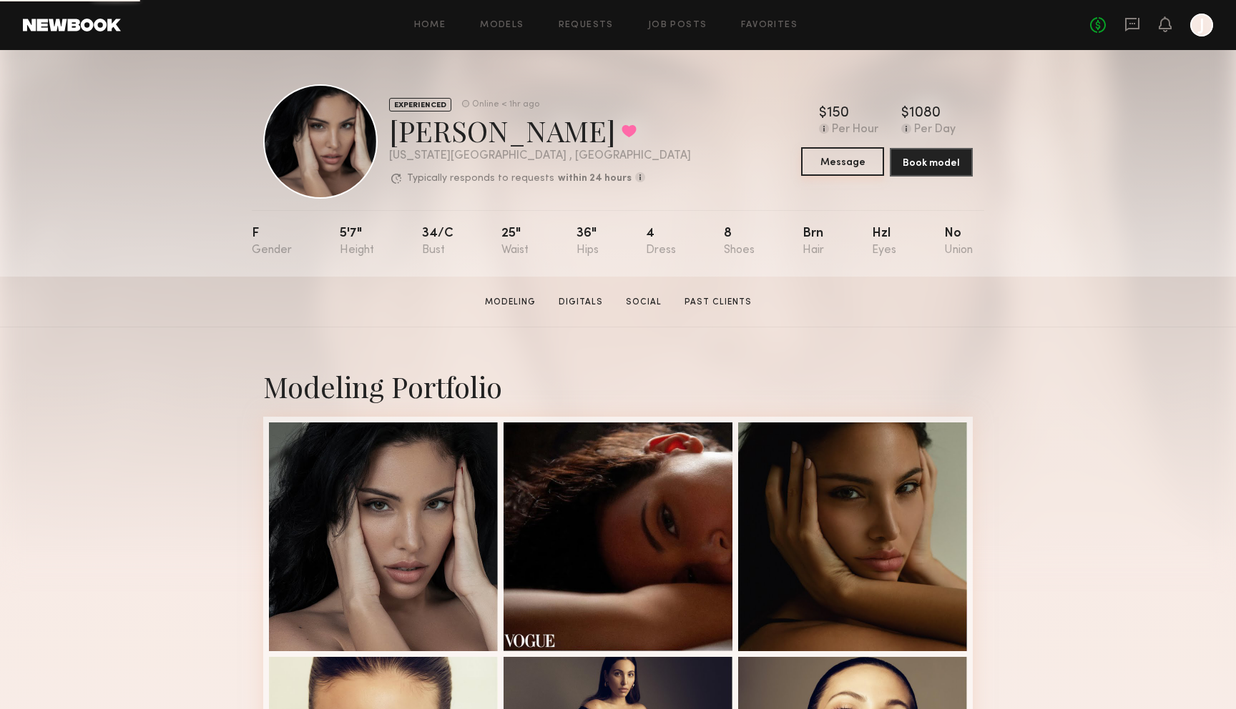
click at [835, 164] on button "Message" at bounding box center [842, 161] width 83 height 29
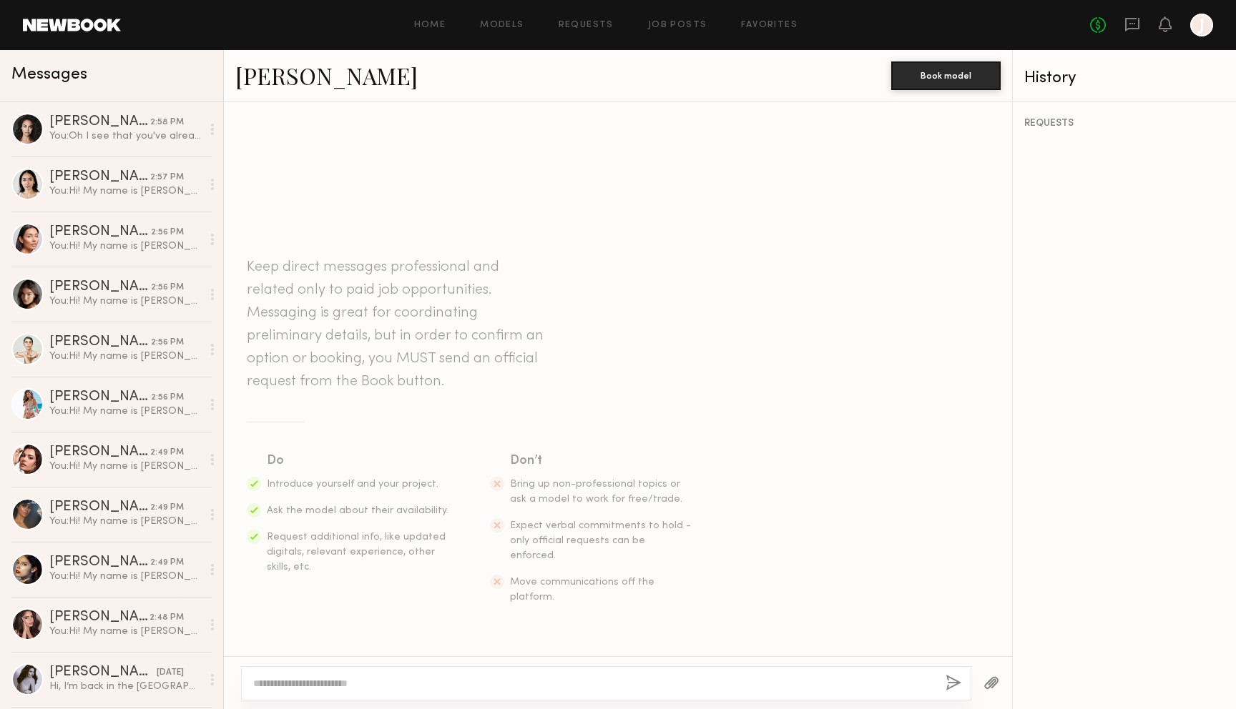
click at [592, 686] on textarea at bounding box center [593, 683] width 681 height 14
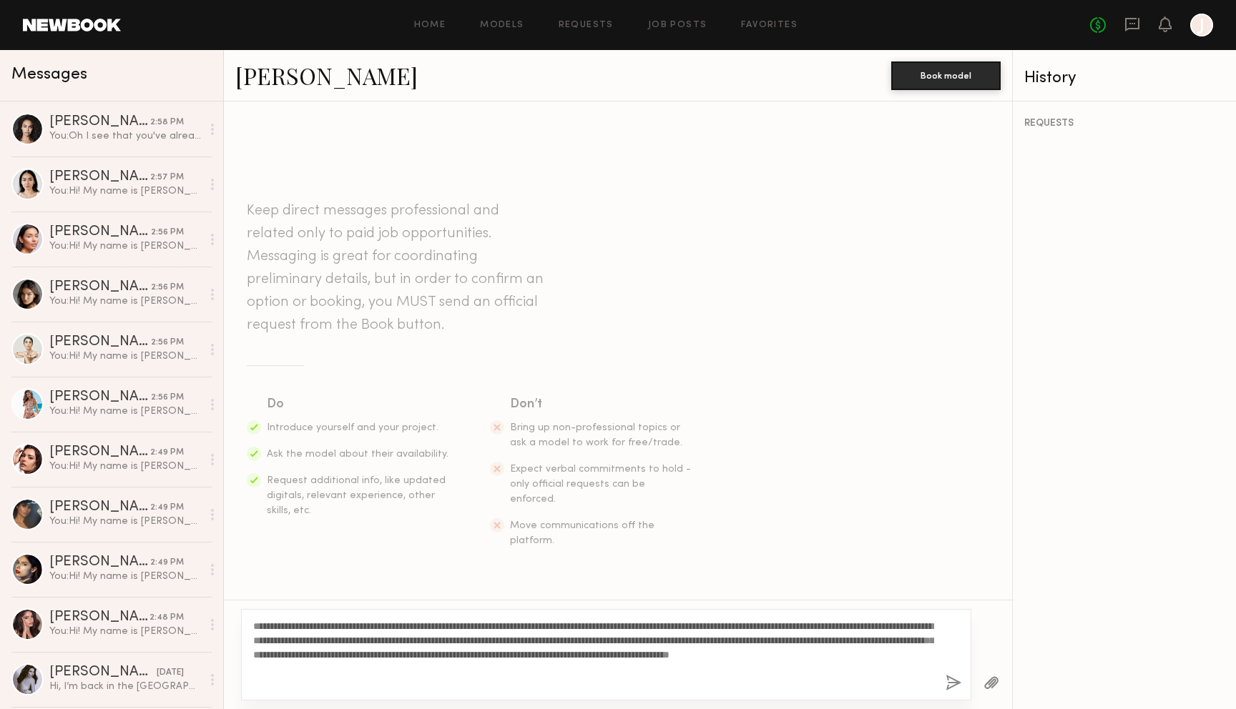
type textarea "**********"
click at [950, 682] on button "button" at bounding box center [953, 684] width 16 height 18
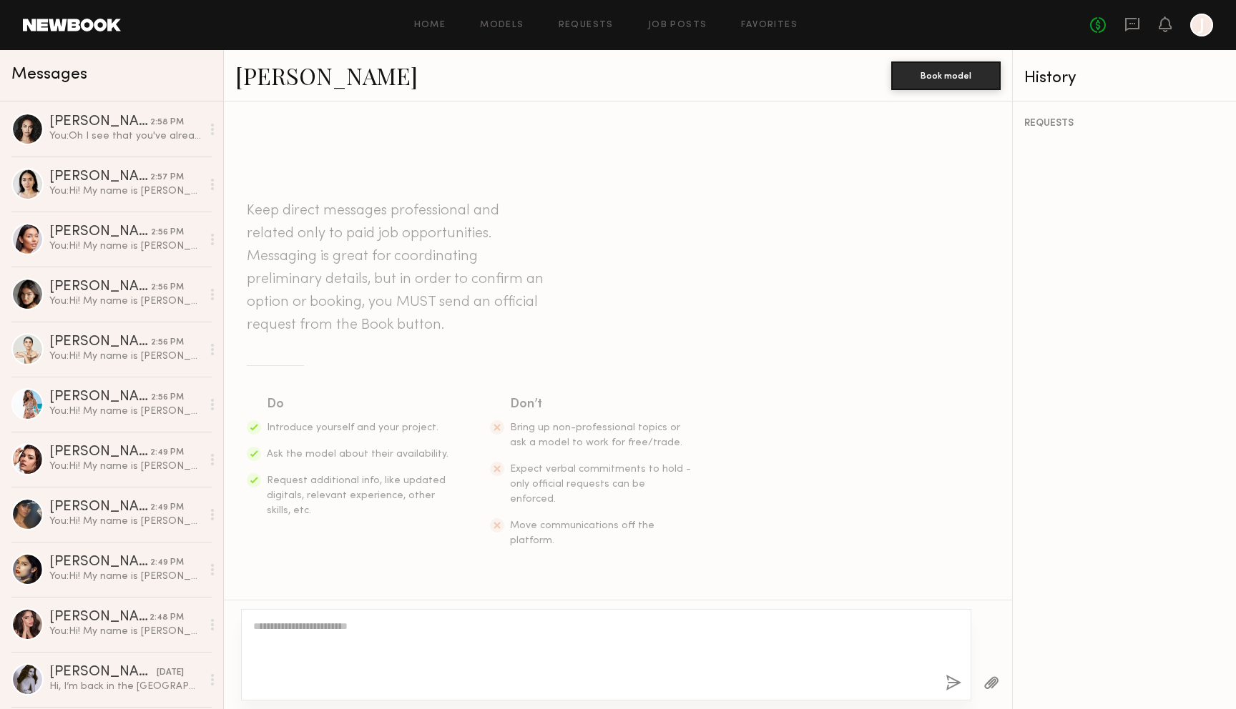
scroll to position [177, 0]
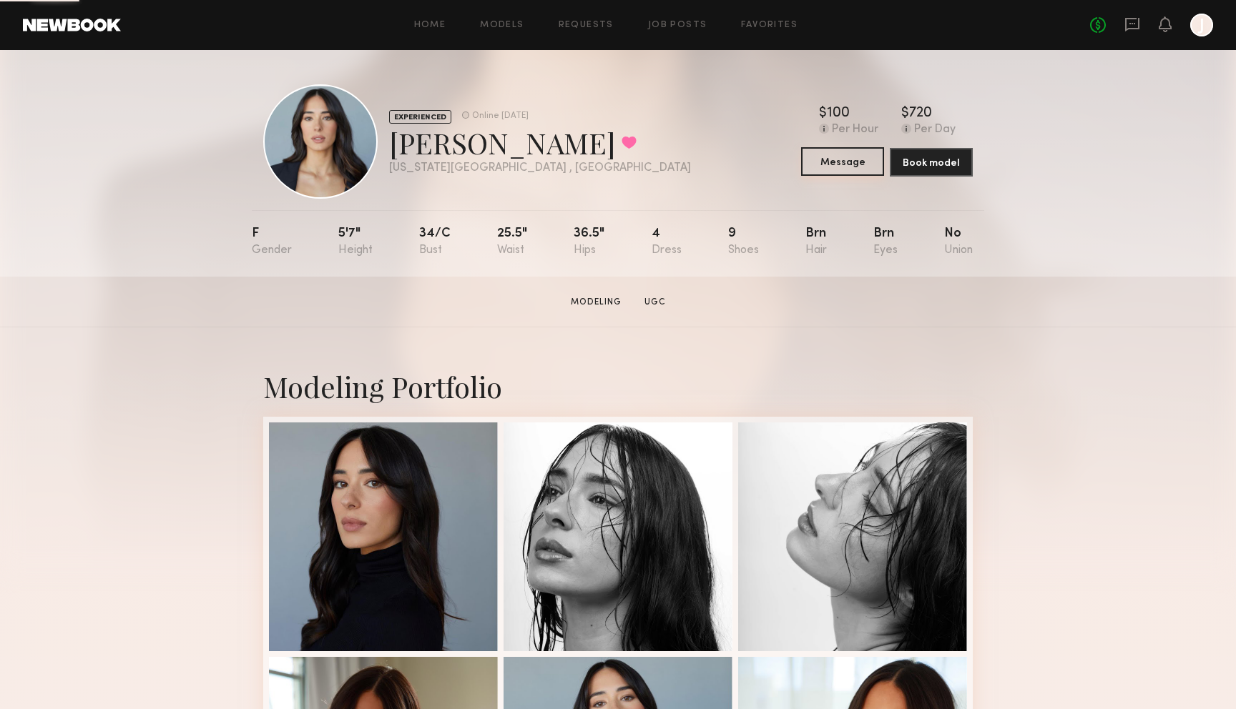
click at [853, 164] on button "Message" at bounding box center [842, 161] width 83 height 29
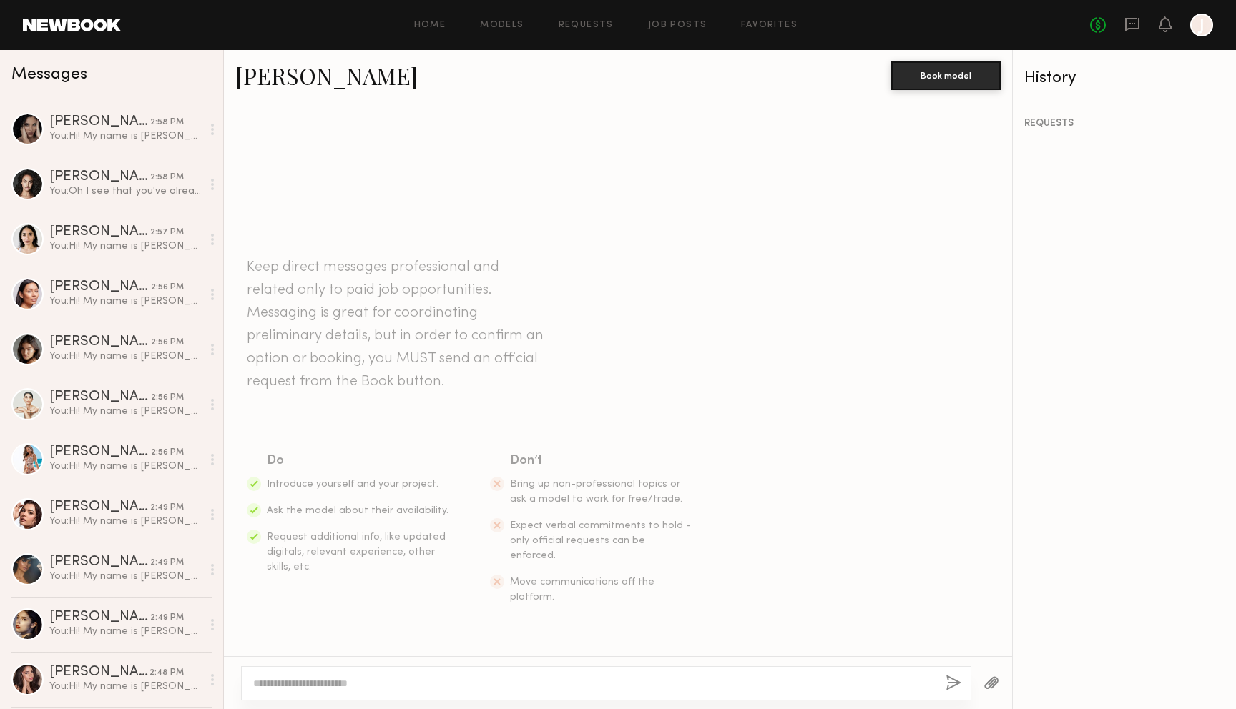
click at [629, 691] on div at bounding box center [606, 683] width 730 height 34
click at [629, 679] on textarea at bounding box center [593, 683] width 681 height 14
paste textarea "**********"
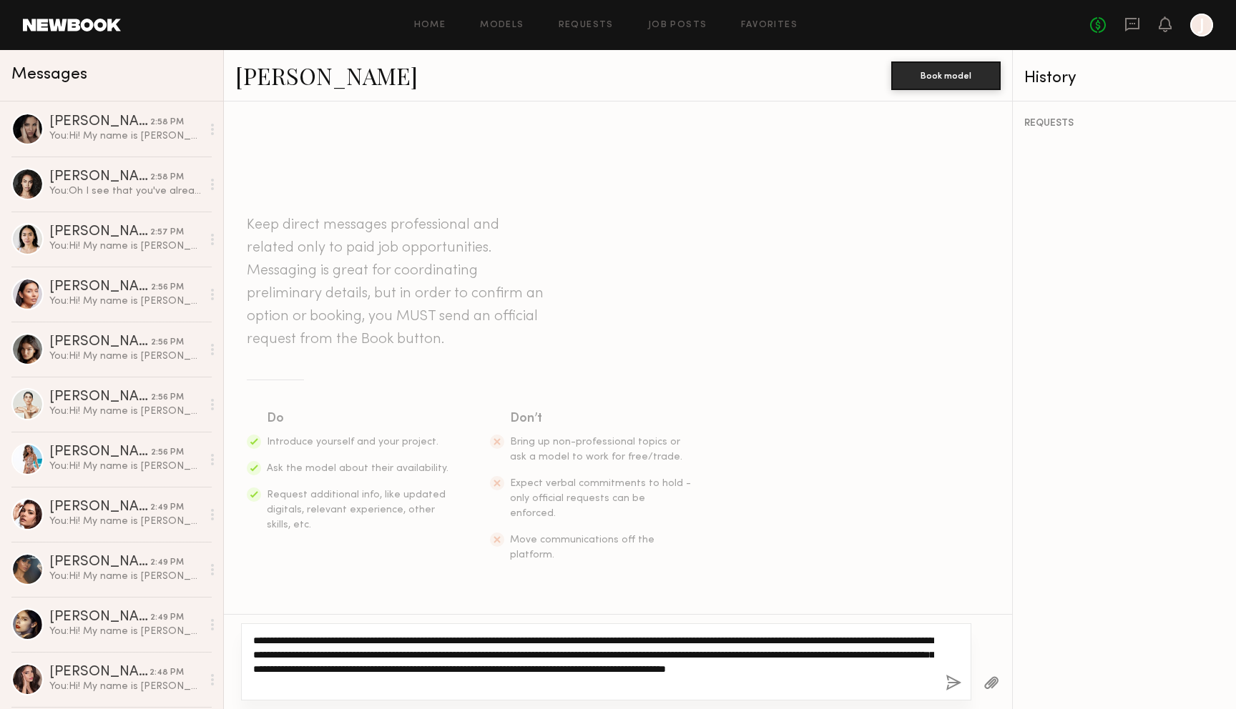
type textarea "**********"
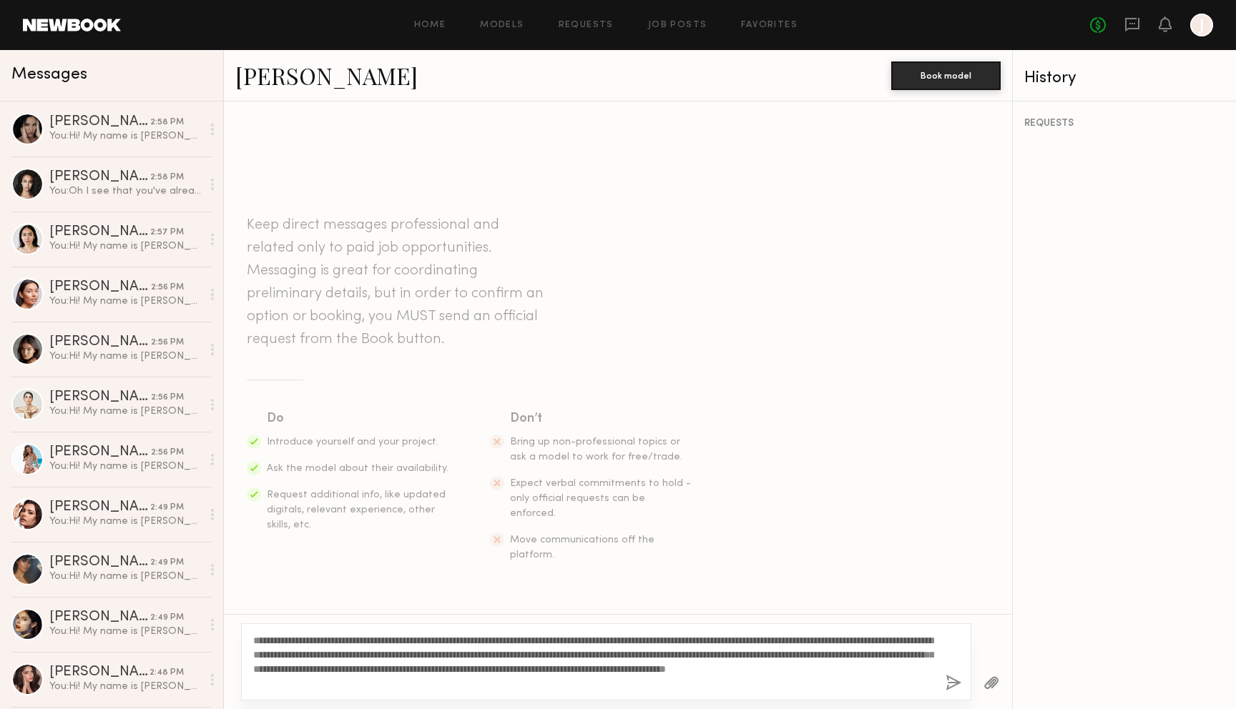
click at [949, 681] on button "button" at bounding box center [953, 684] width 16 height 18
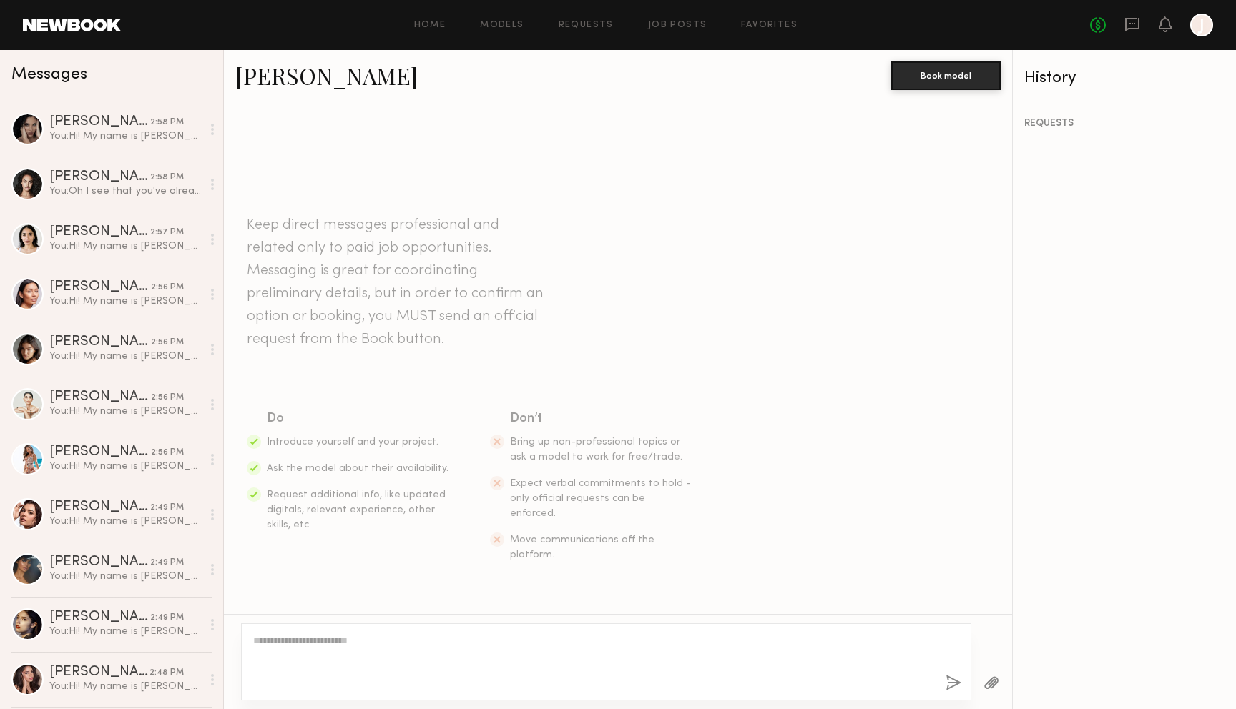
scroll to position [177, 0]
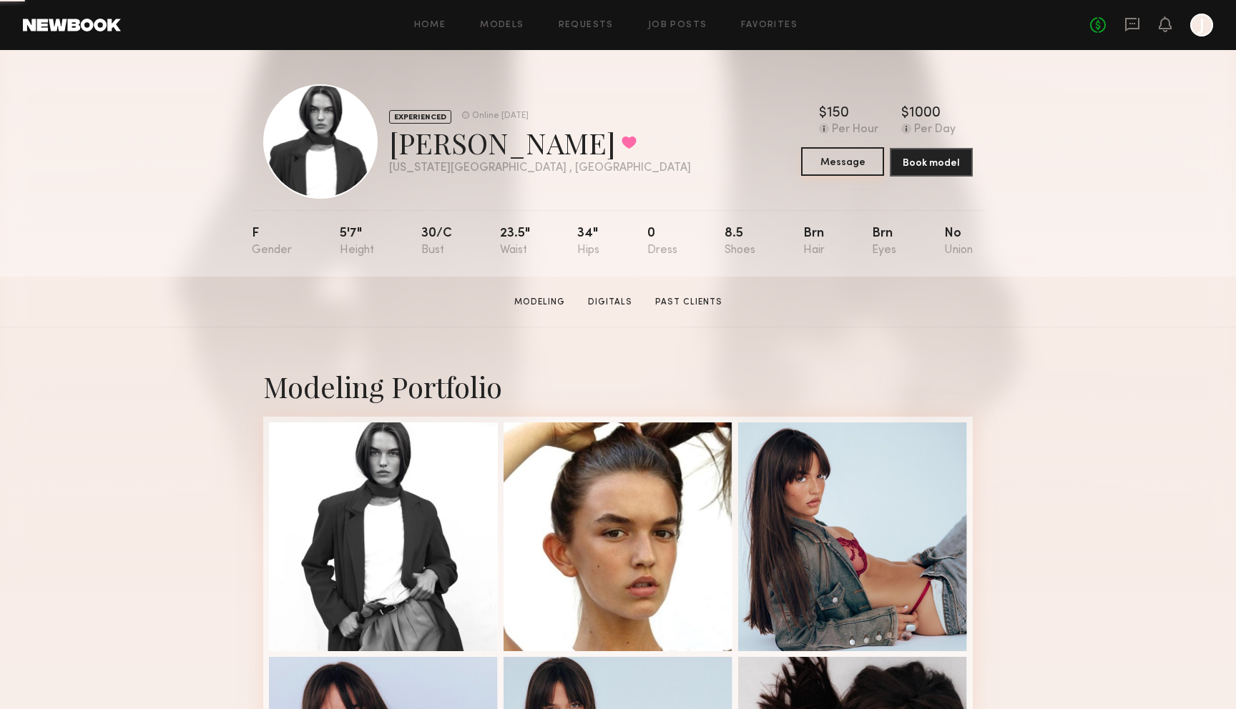
click at [862, 168] on button "Message" at bounding box center [842, 161] width 83 height 29
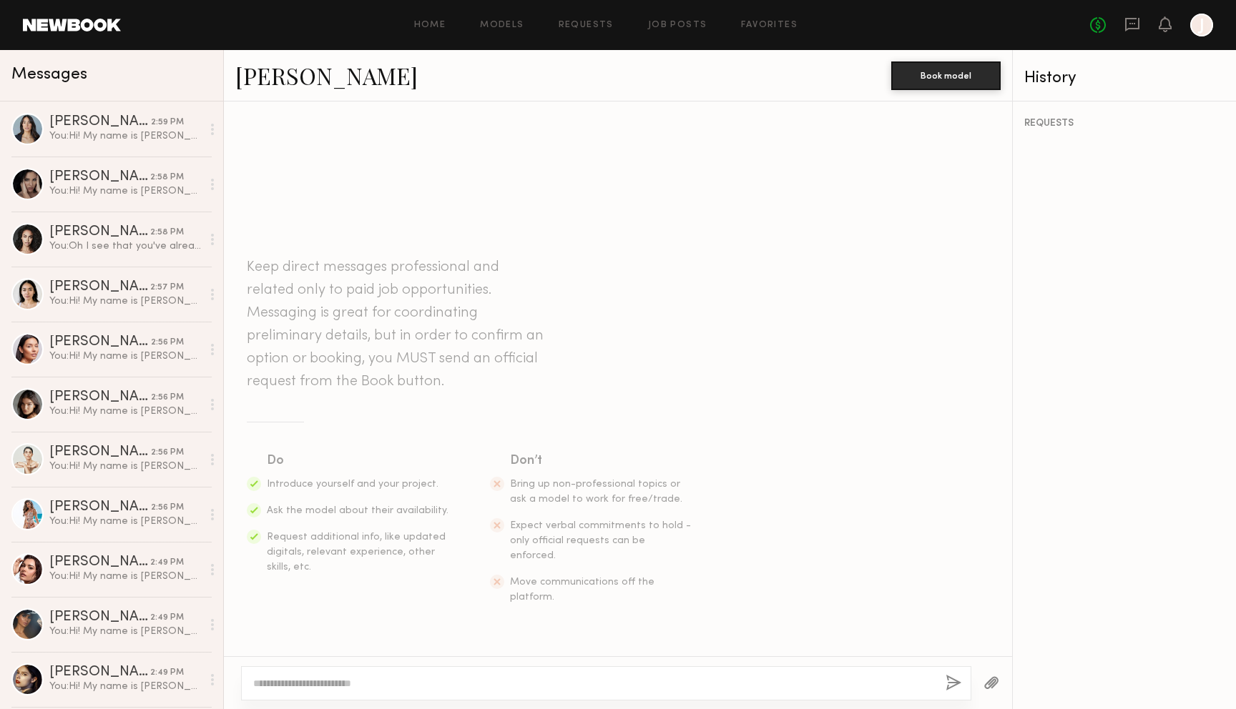
click at [596, 686] on textarea at bounding box center [593, 683] width 681 height 14
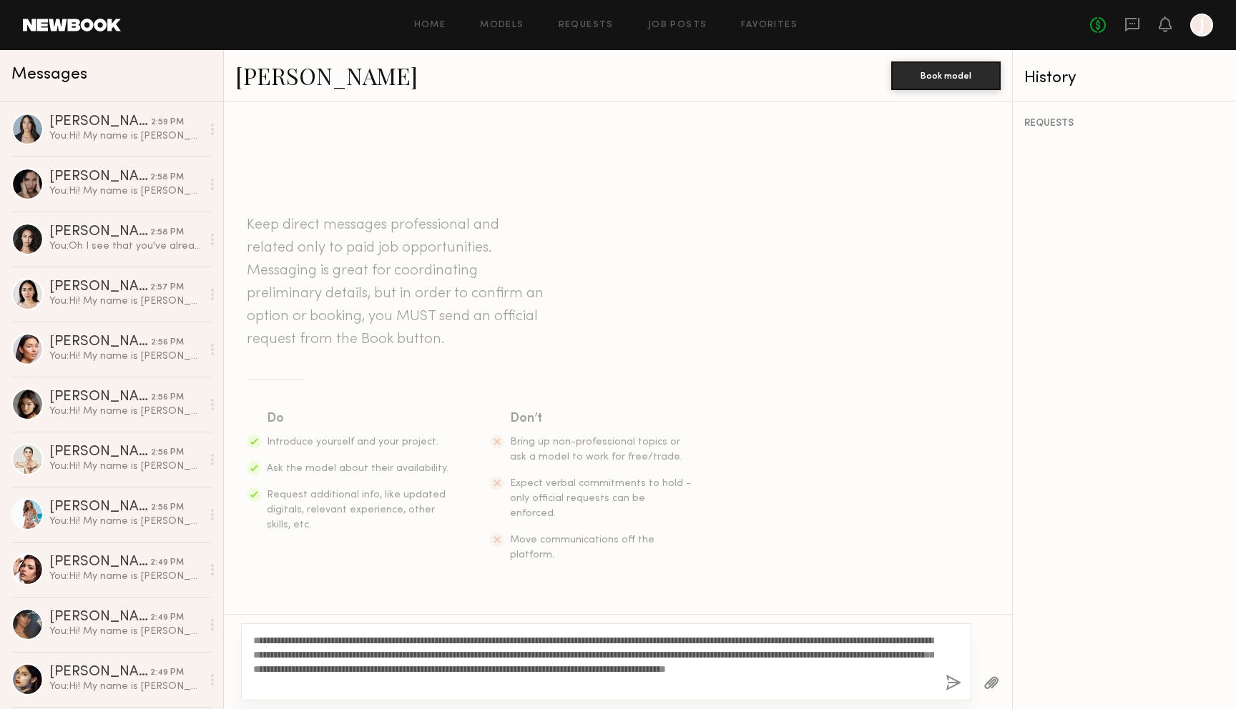
type textarea "**********"
click at [957, 687] on button "button" at bounding box center [953, 684] width 16 height 18
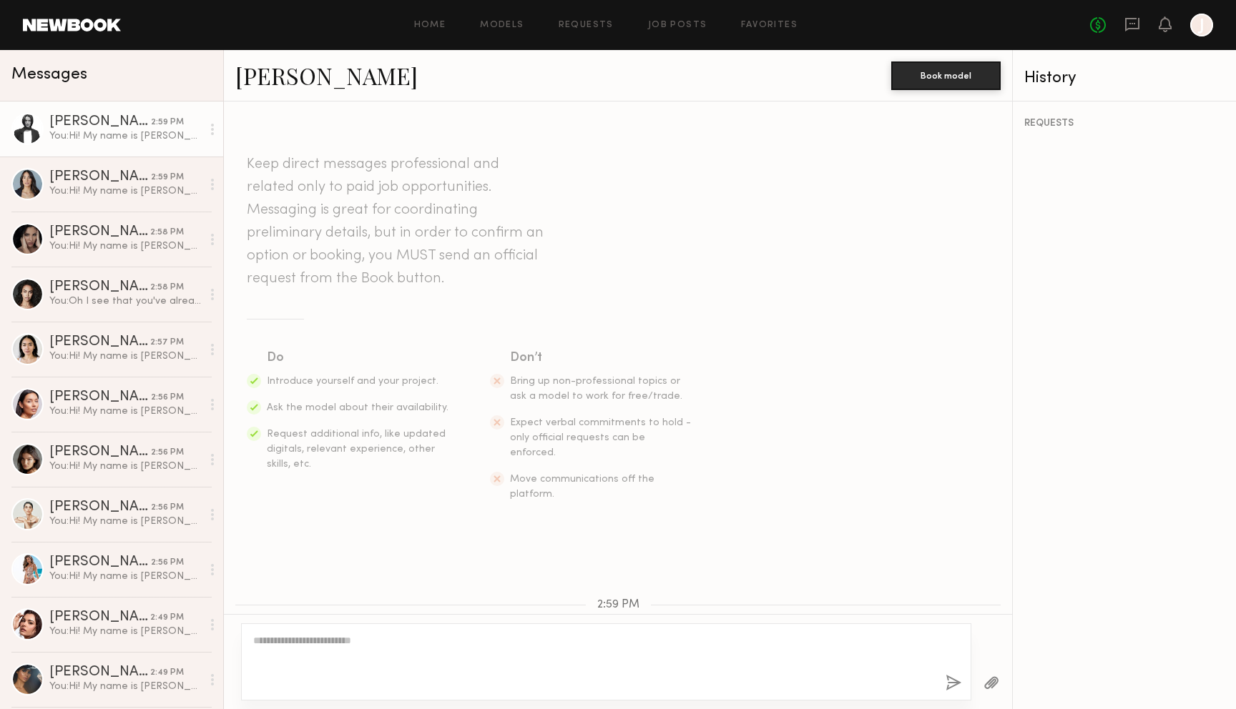
scroll to position [177, 0]
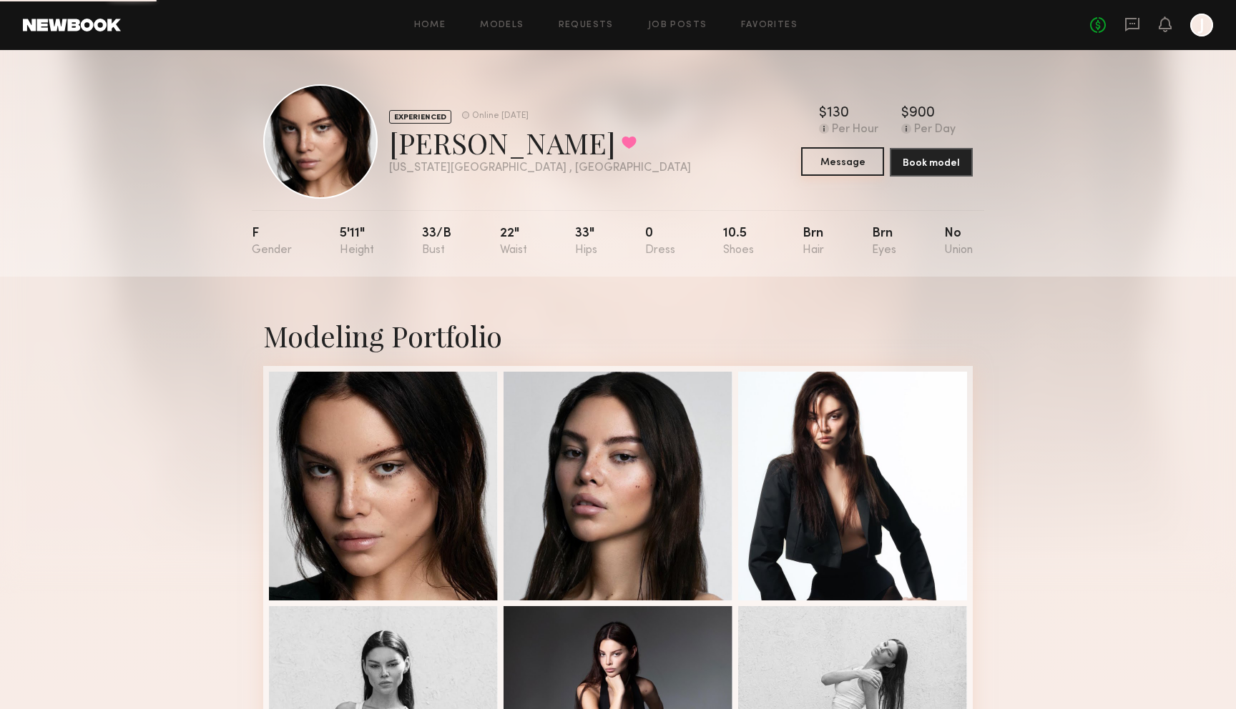
click at [862, 164] on button "Message" at bounding box center [842, 161] width 83 height 29
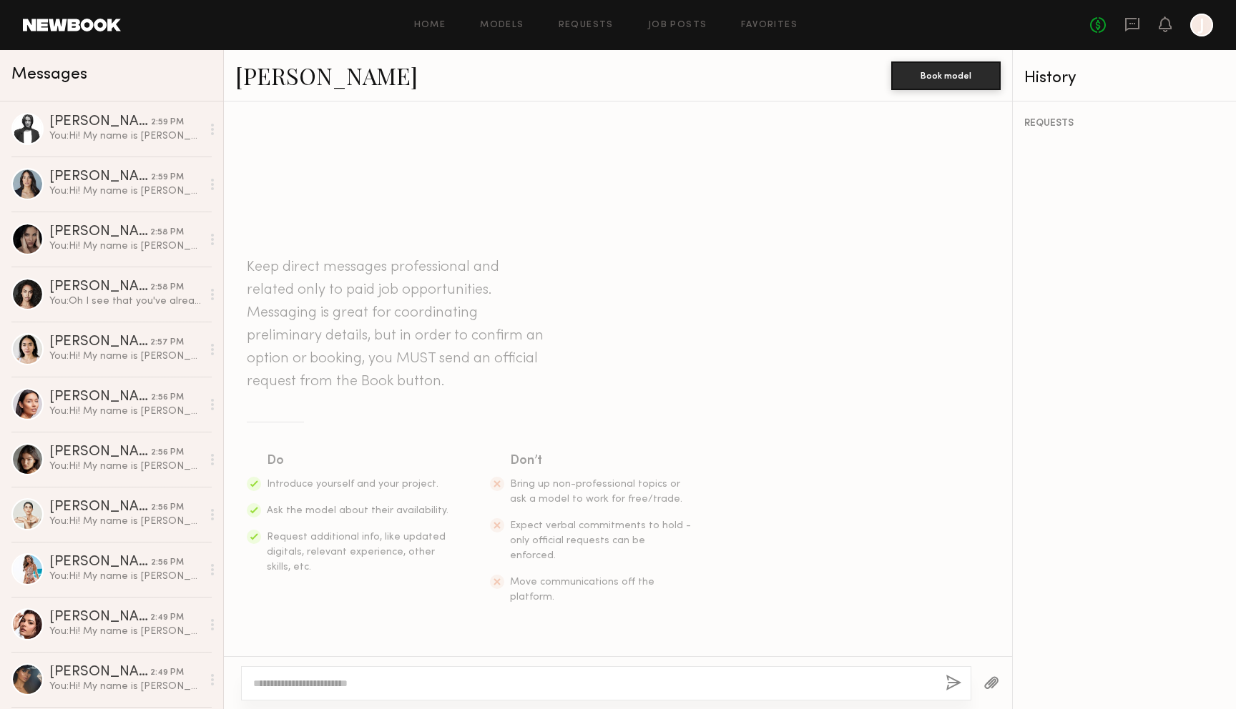
click at [603, 692] on div at bounding box center [606, 683] width 730 height 34
click at [603, 679] on textarea at bounding box center [593, 683] width 681 height 14
paste textarea "**********"
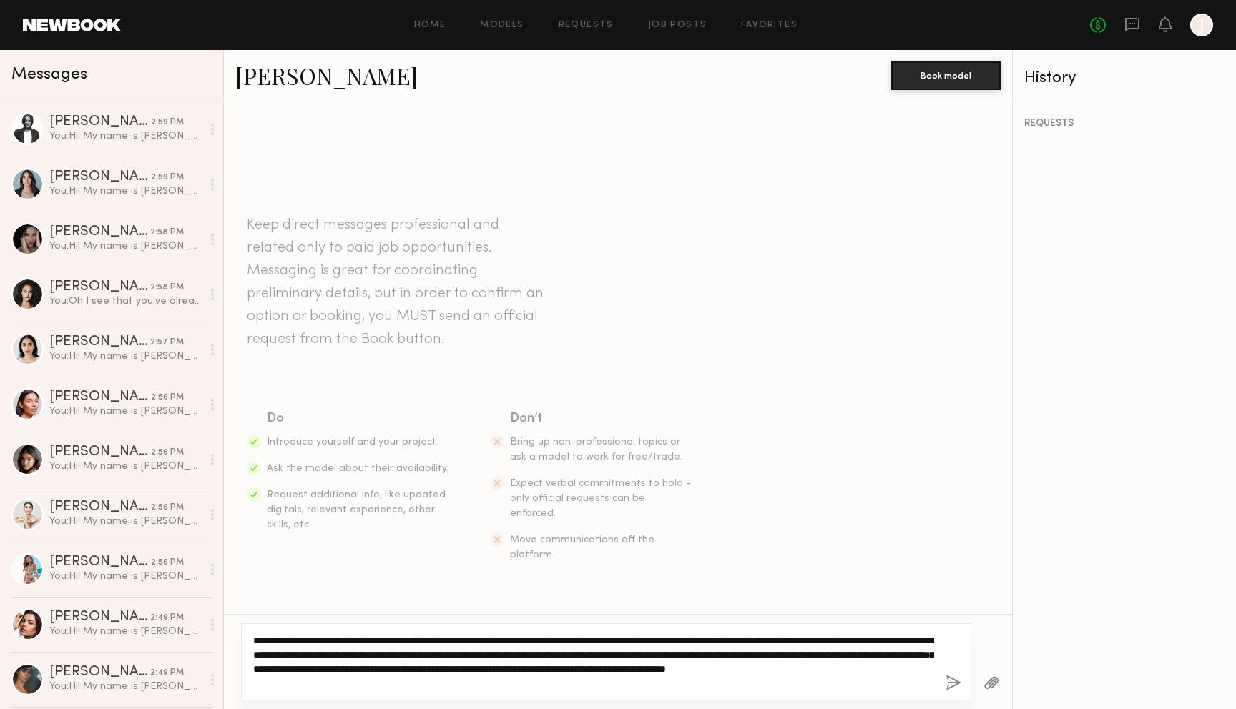
type textarea "**********"
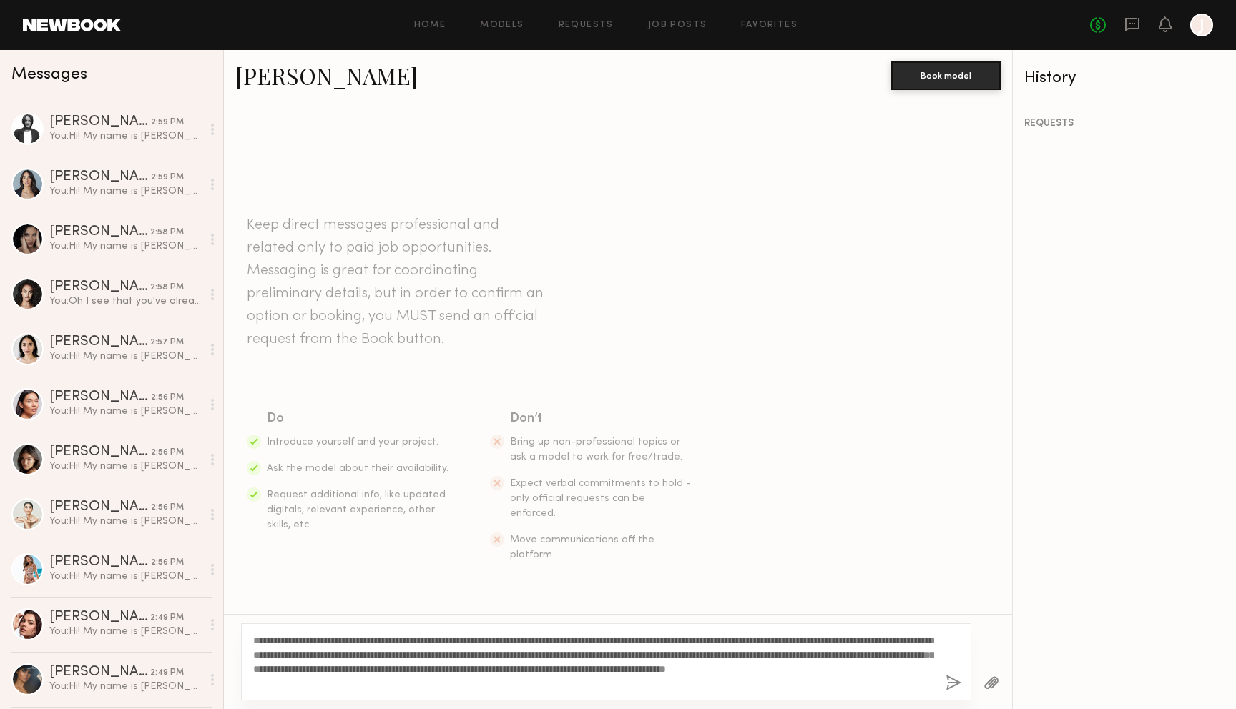
click at [952, 684] on button "button" at bounding box center [953, 684] width 16 height 18
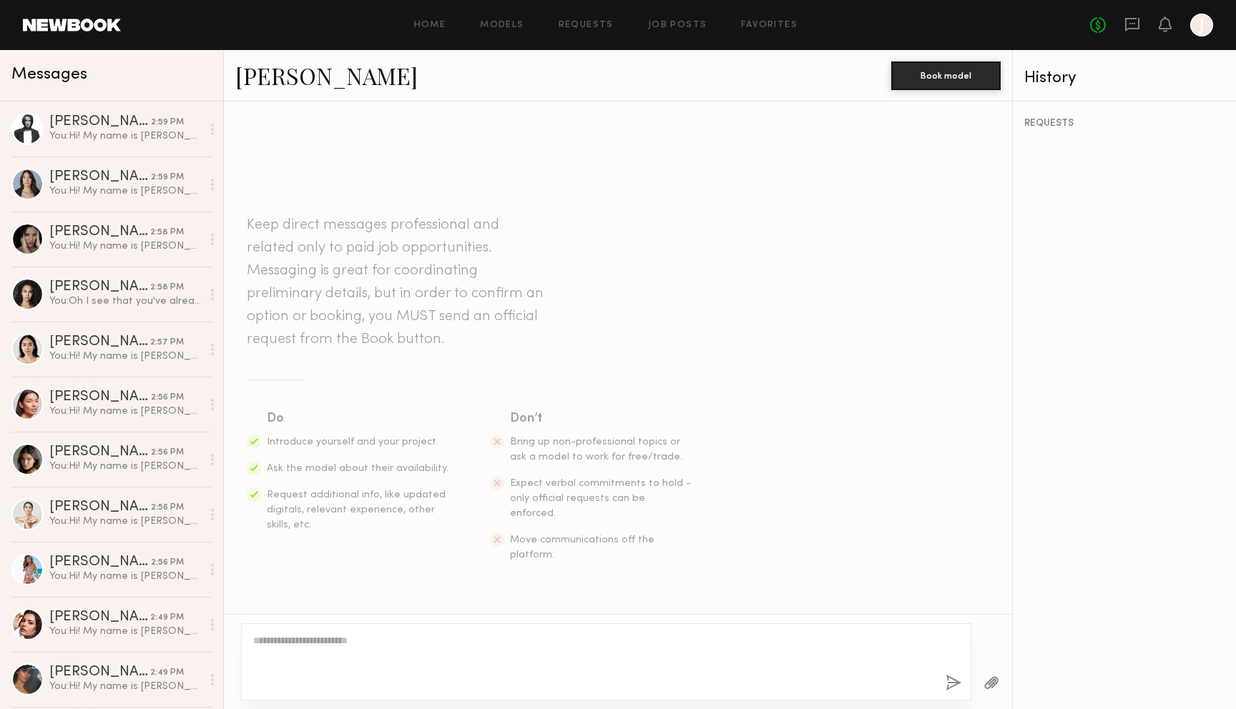
scroll to position [177, 0]
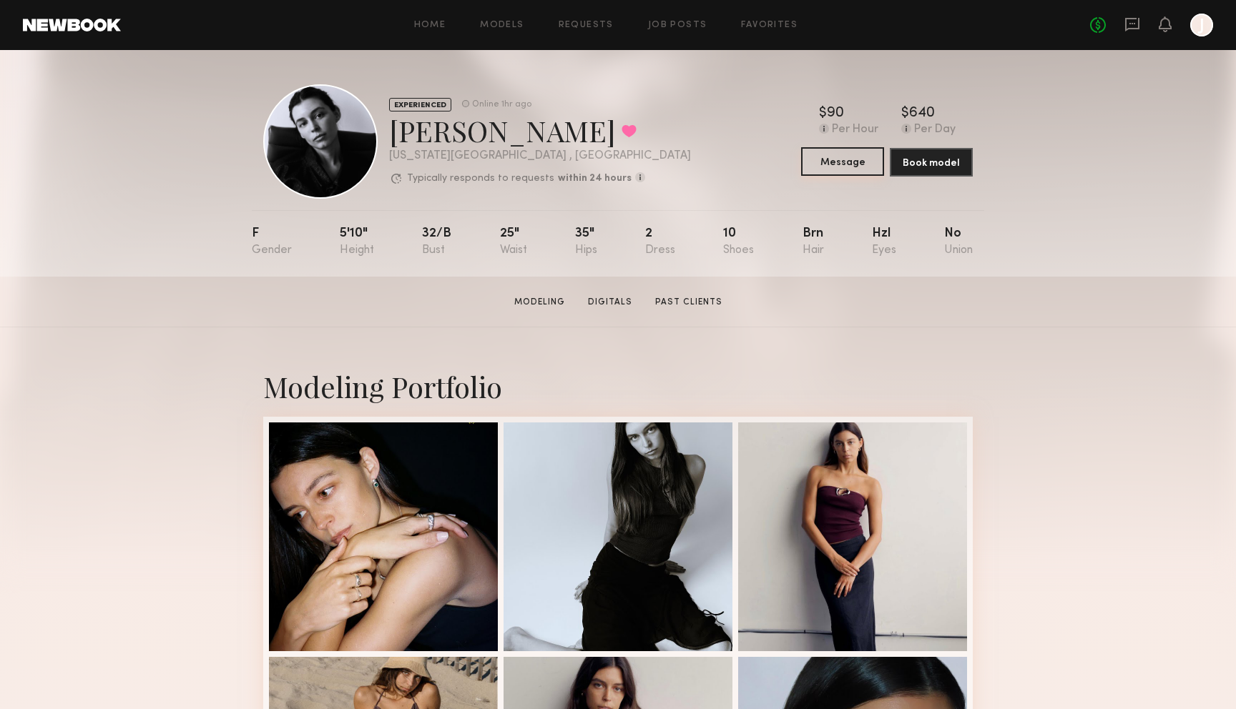
click at [855, 153] on button "Message" at bounding box center [842, 161] width 83 height 29
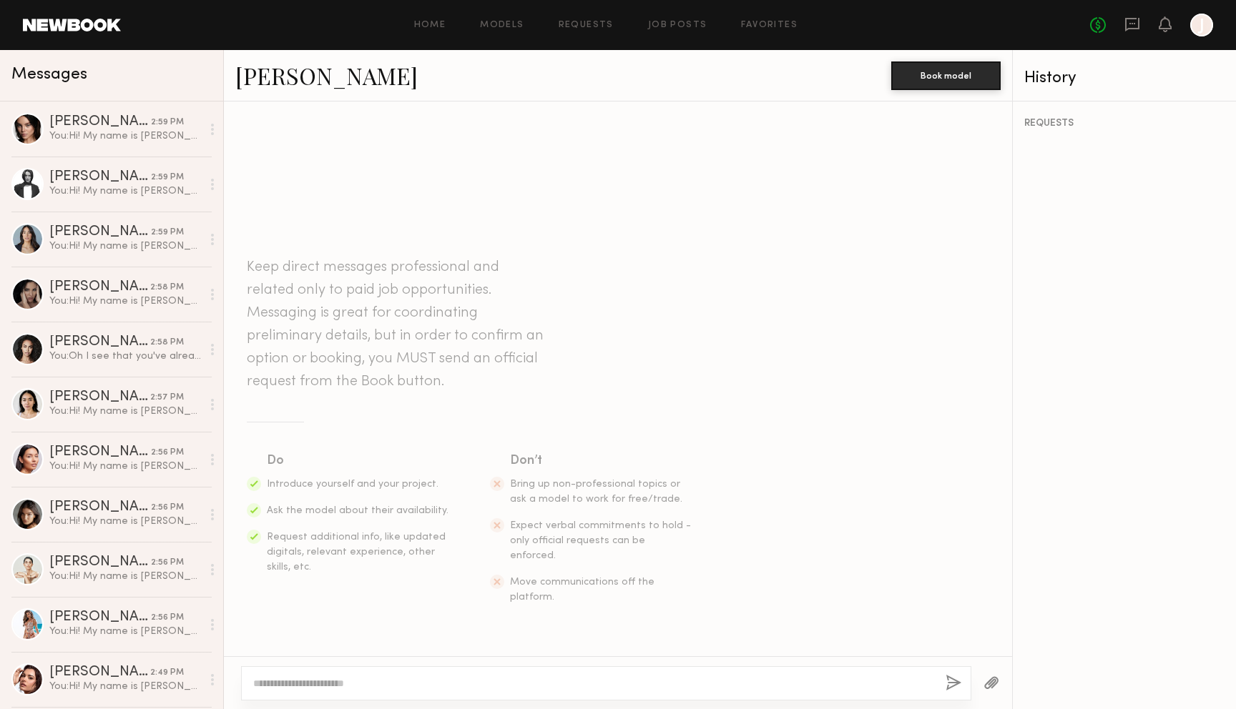
click at [493, 699] on div at bounding box center [606, 683] width 730 height 34
click at [493, 680] on textarea at bounding box center [593, 683] width 681 height 14
paste textarea "**********"
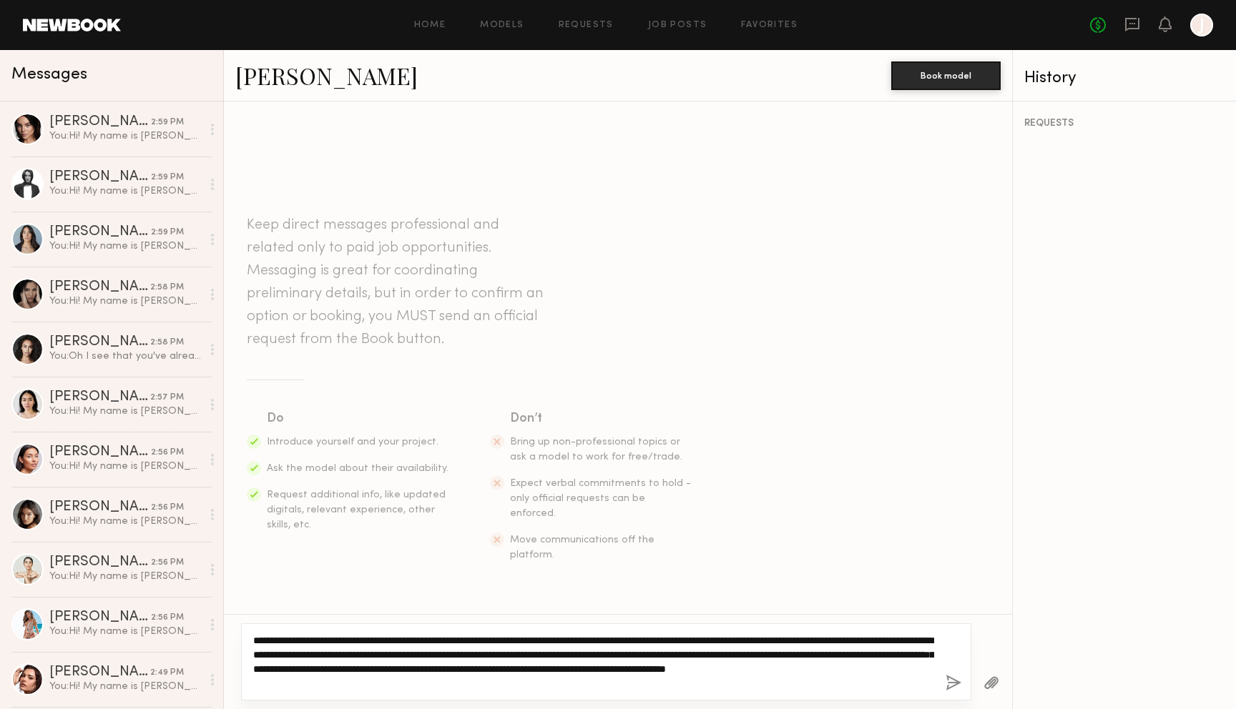
type textarea "**********"
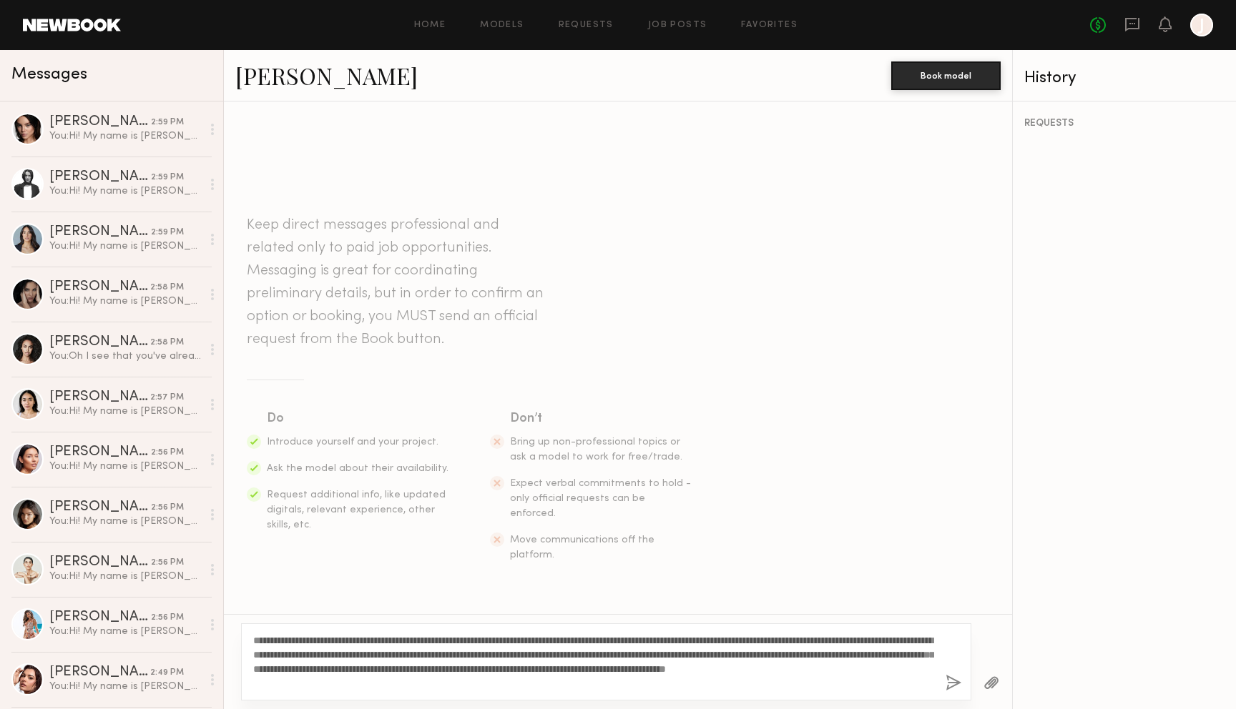
click at [950, 682] on button "button" at bounding box center [953, 684] width 16 height 18
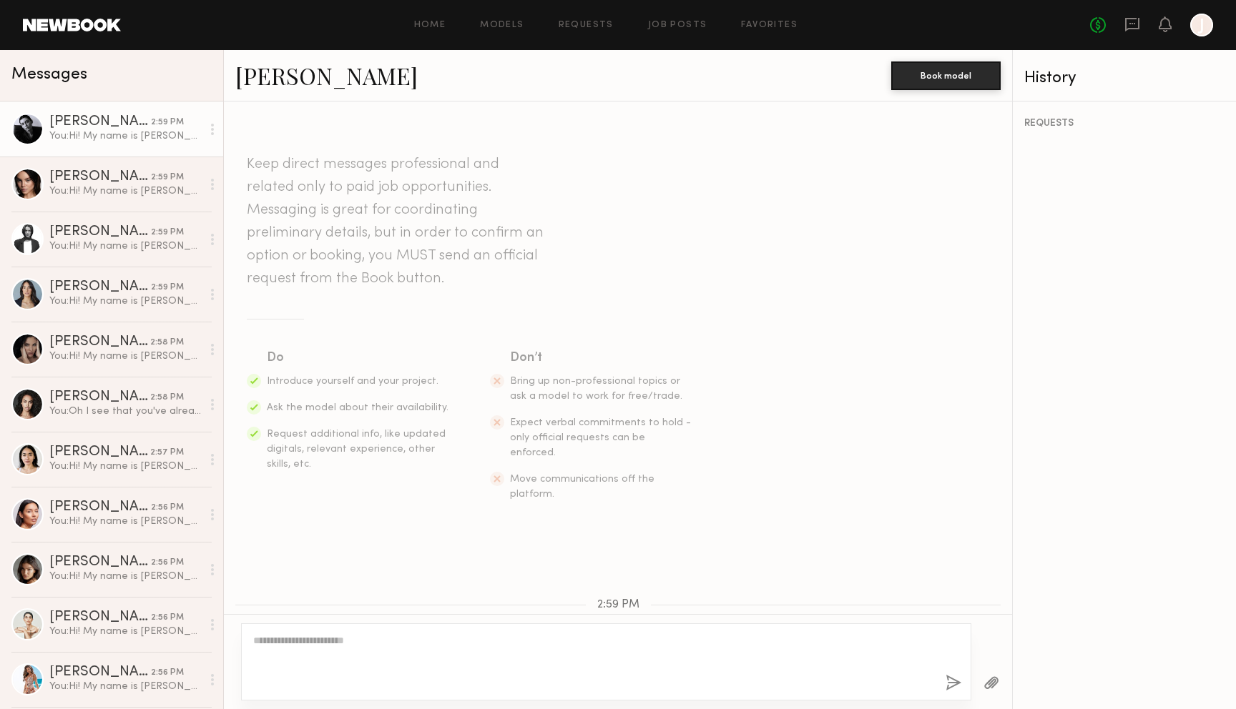
scroll to position [177, 0]
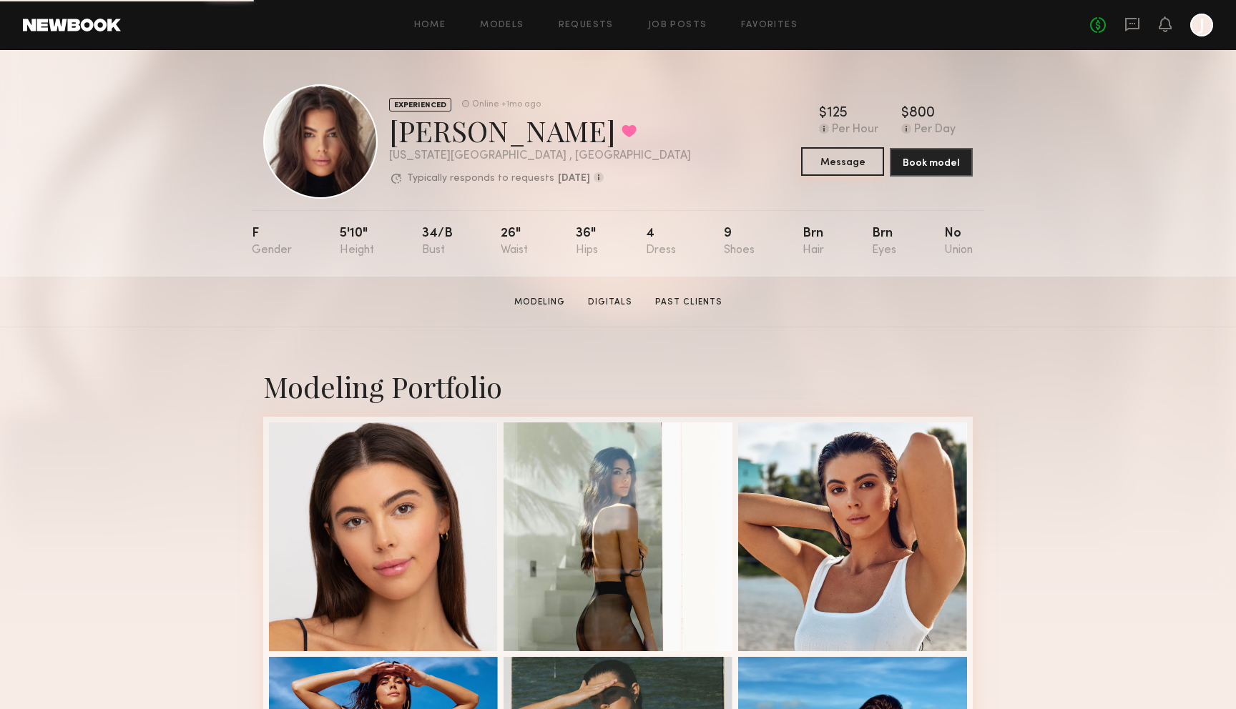
click at [862, 164] on button "Message" at bounding box center [842, 161] width 83 height 29
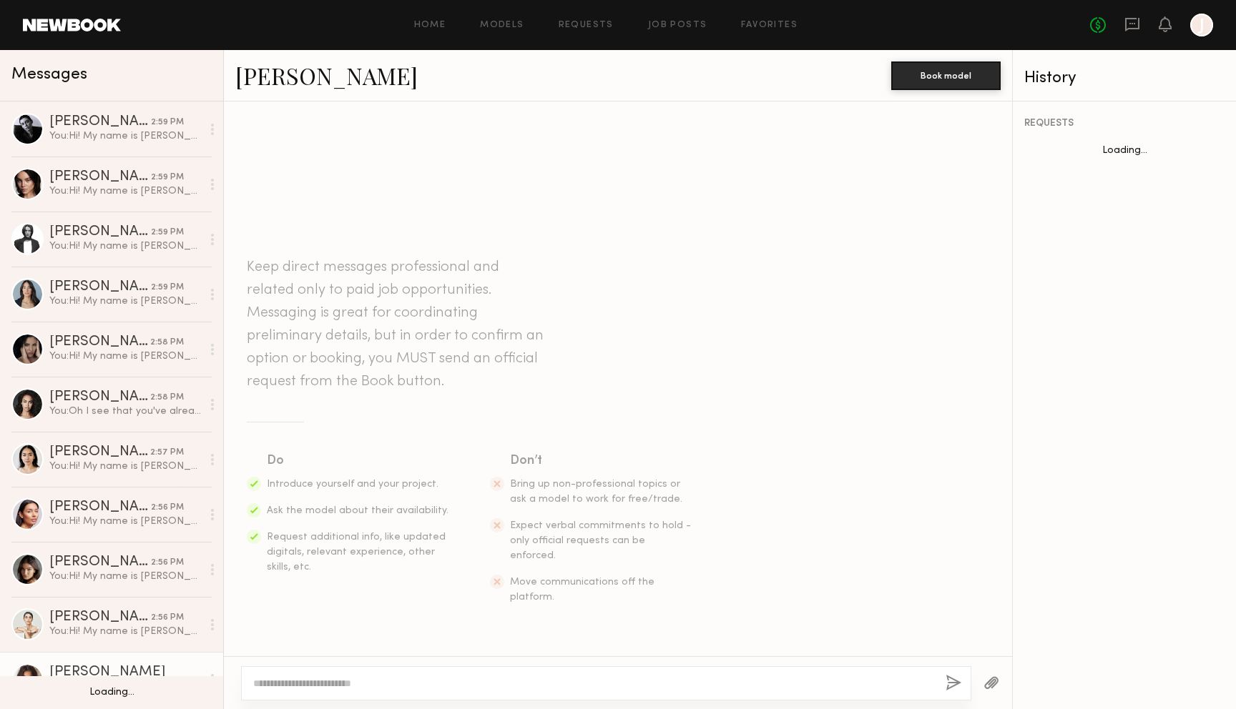
click at [541, 681] on textarea at bounding box center [593, 683] width 681 height 14
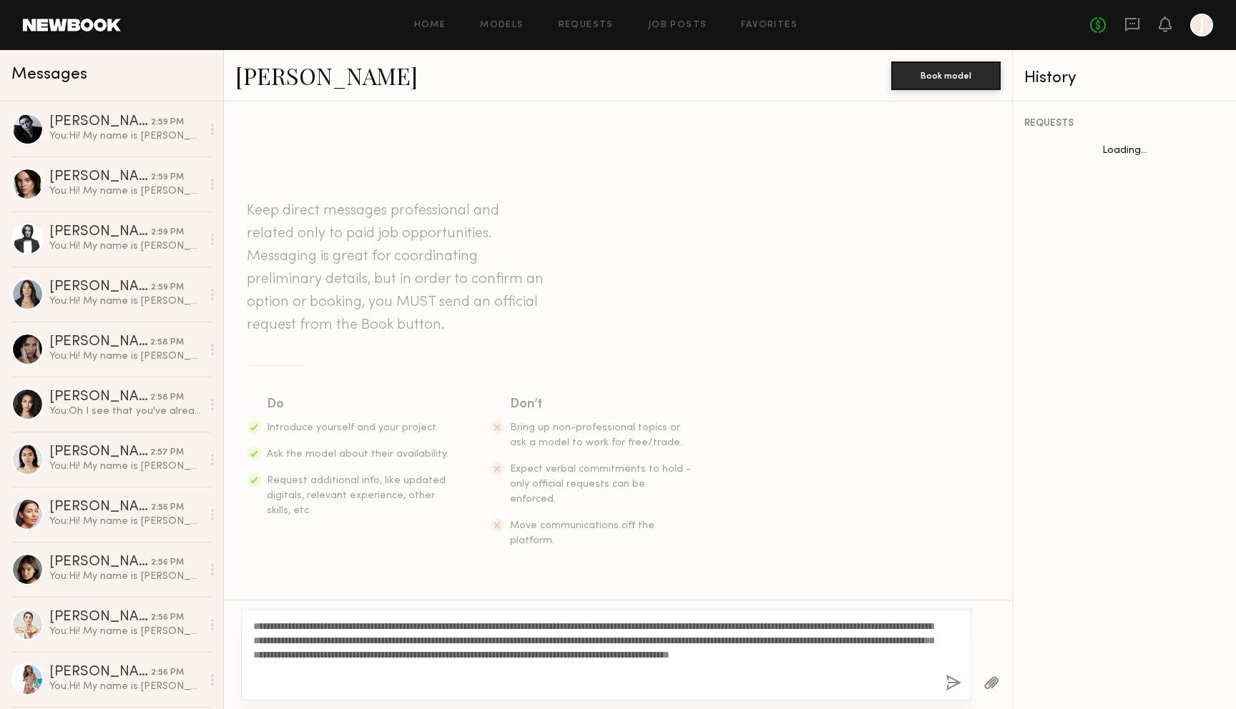
type textarea "**********"
click at [952, 682] on button "button" at bounding box center [953, 684] width 16 height 18
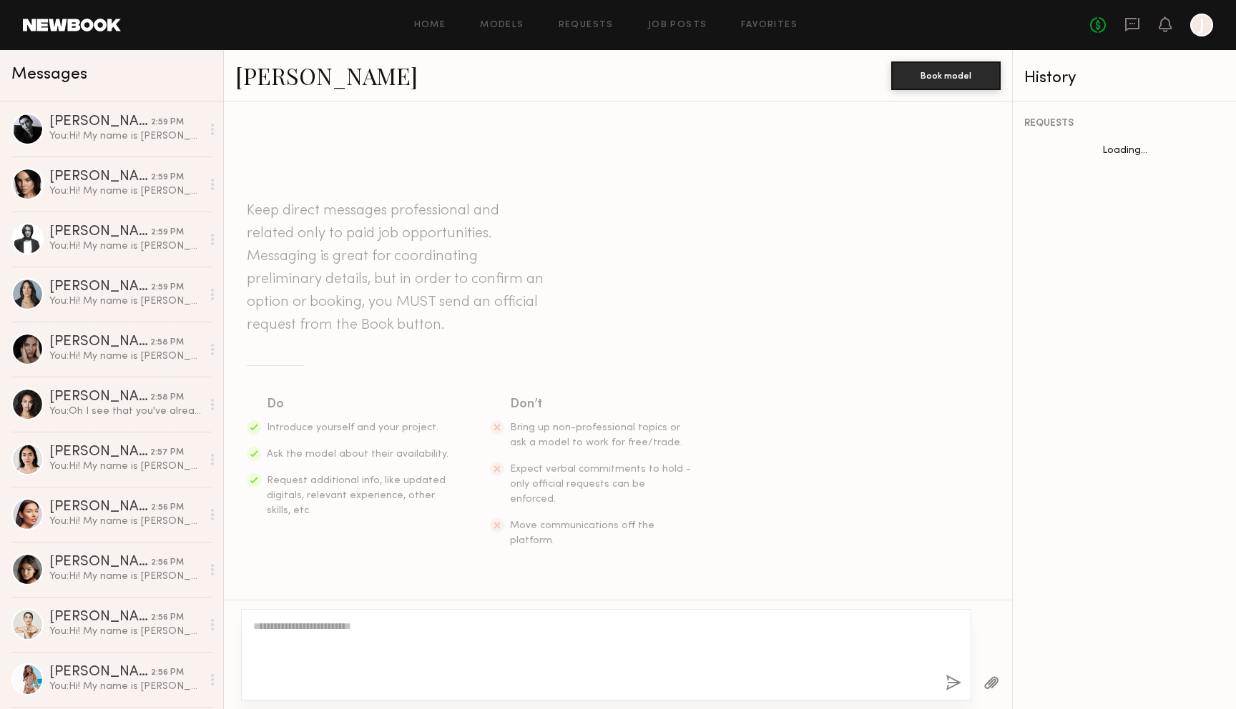
scroll to position [177, 0]
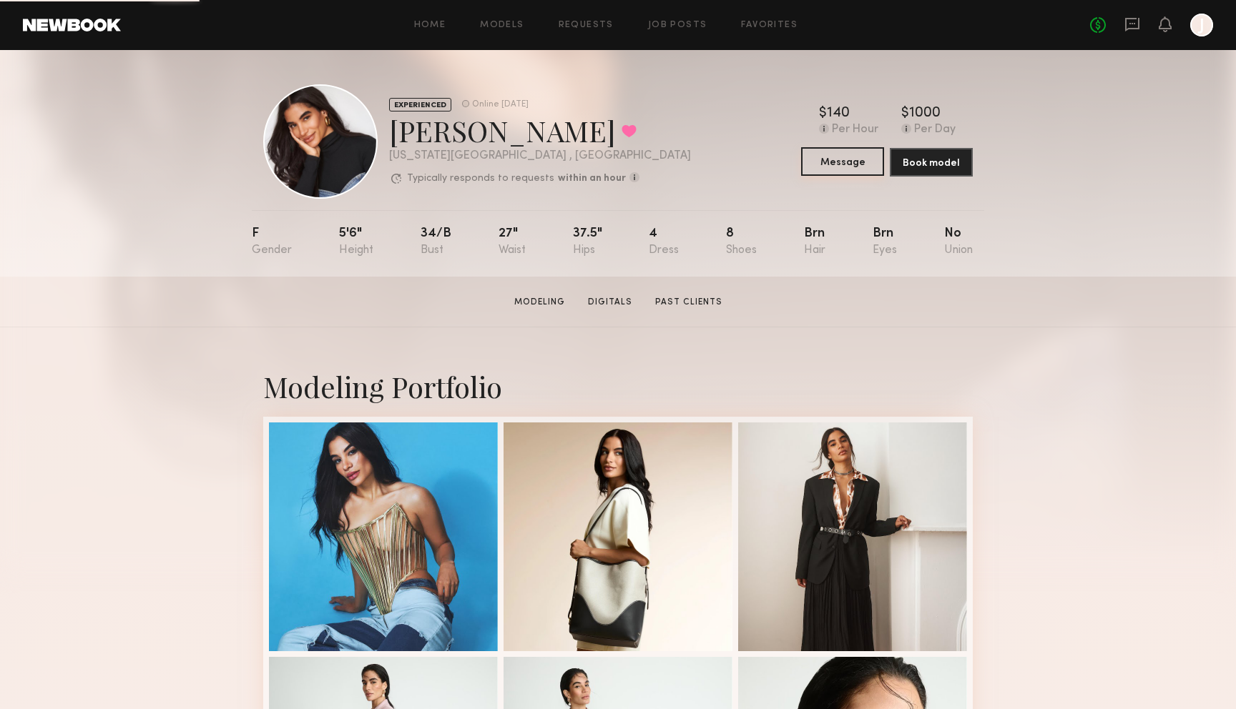
click at [817, 163] on button "Message" at bounding box center [842, 161] width 83 height 29
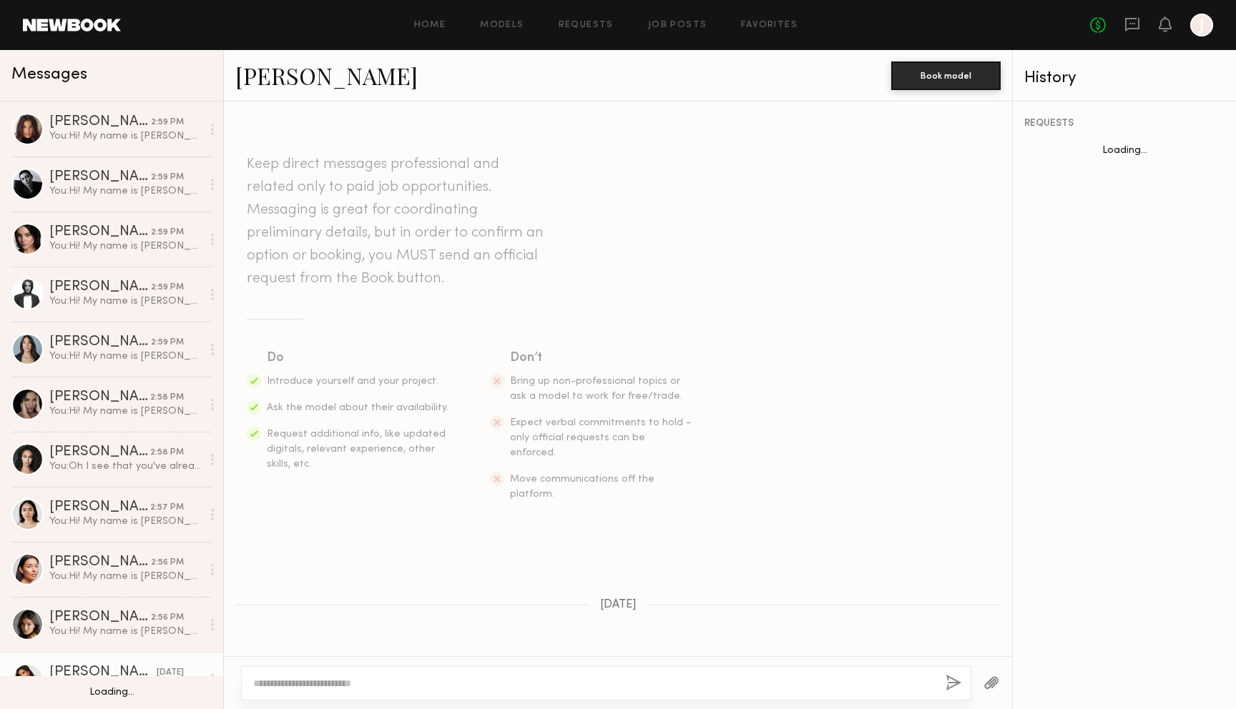
scroll to position [857, 0]
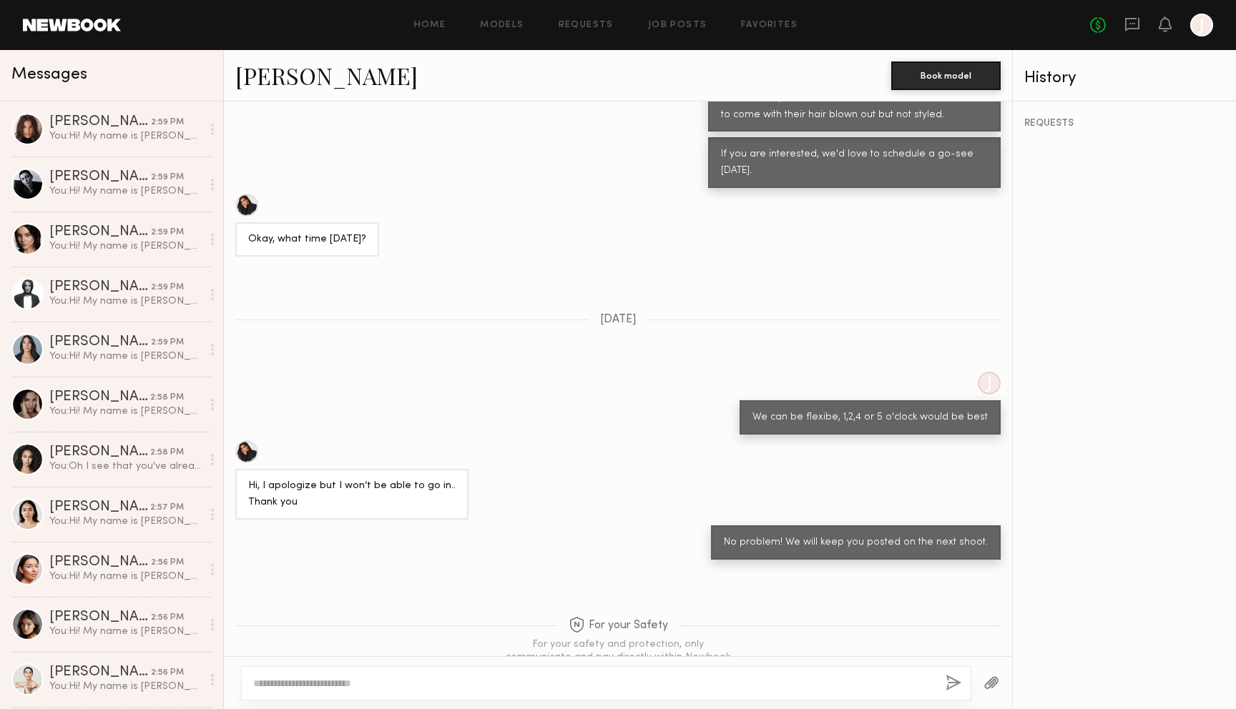
click at [606, 681] on textarea at bounding box center [593, 683] width 681 height 14
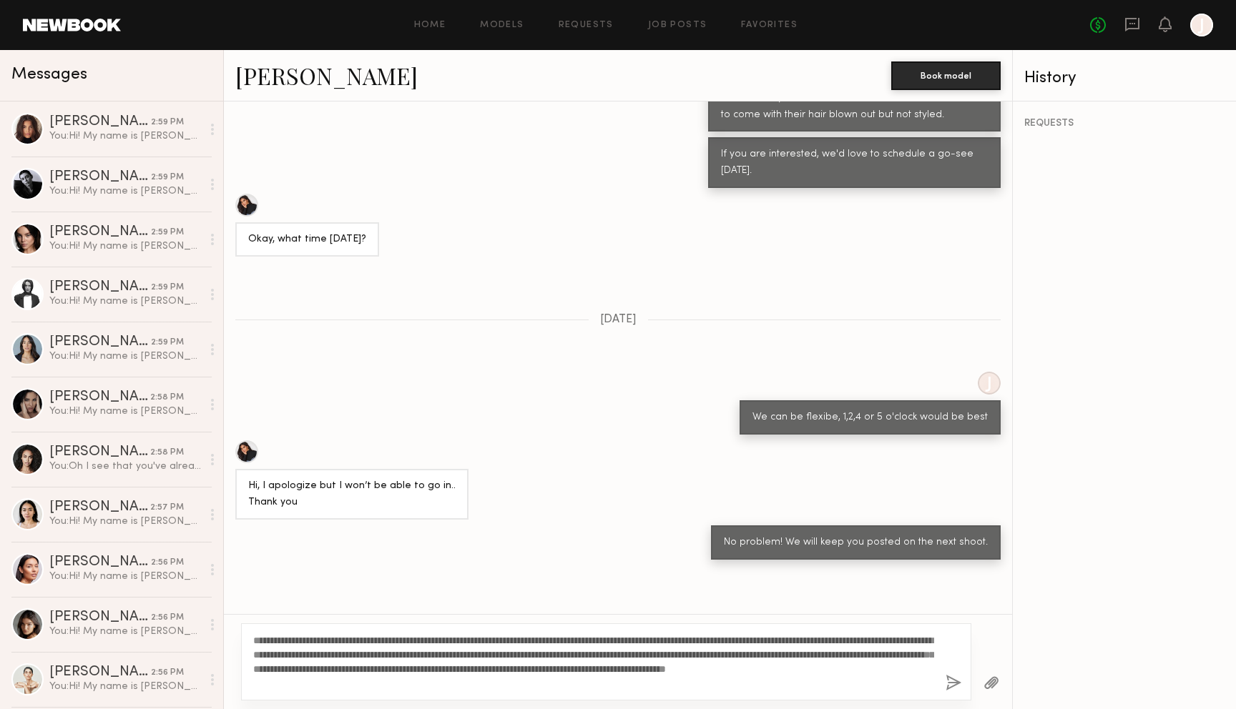
drag, startPoint x: 621, startPoint y: 641, endPoint x: 364, endPoint y: 654, distance: 257.0
click at [364, 654] on textarea "**********" at bounding box center [593, 662] width 681 height 57
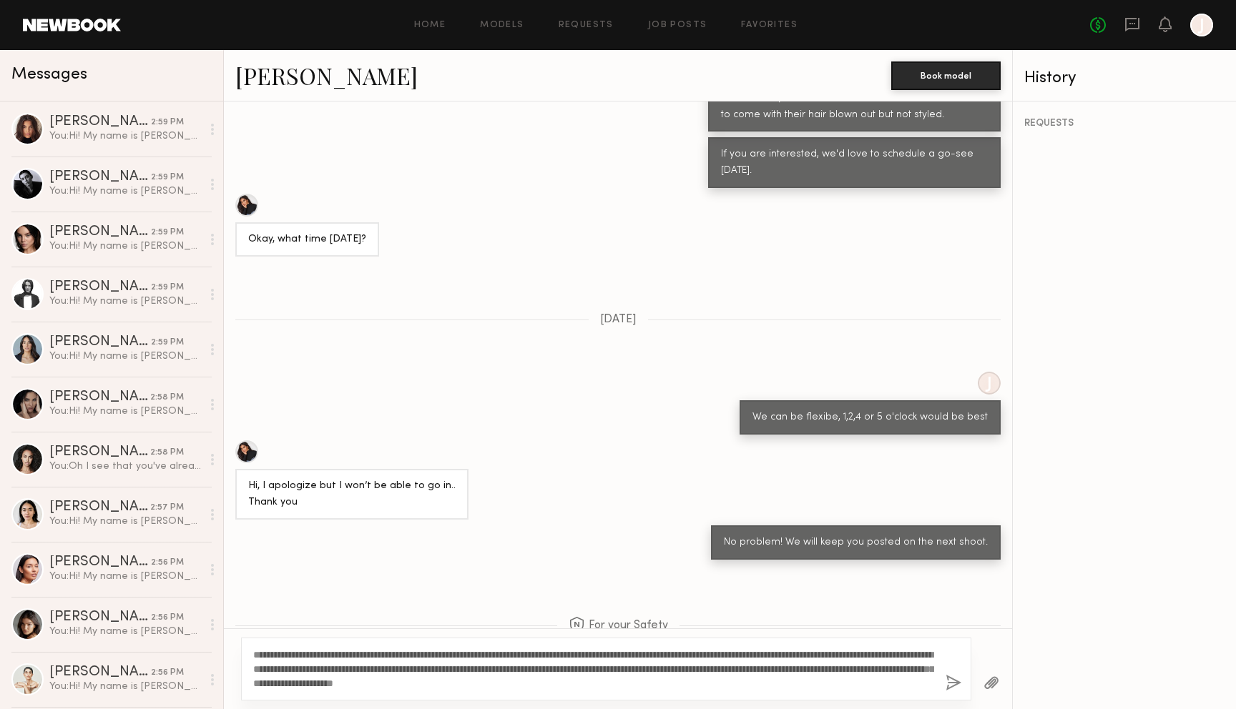
type textarea "**********"
click at [952, 679] on button "button" at bounding box center [953, 684] width 16 height 18
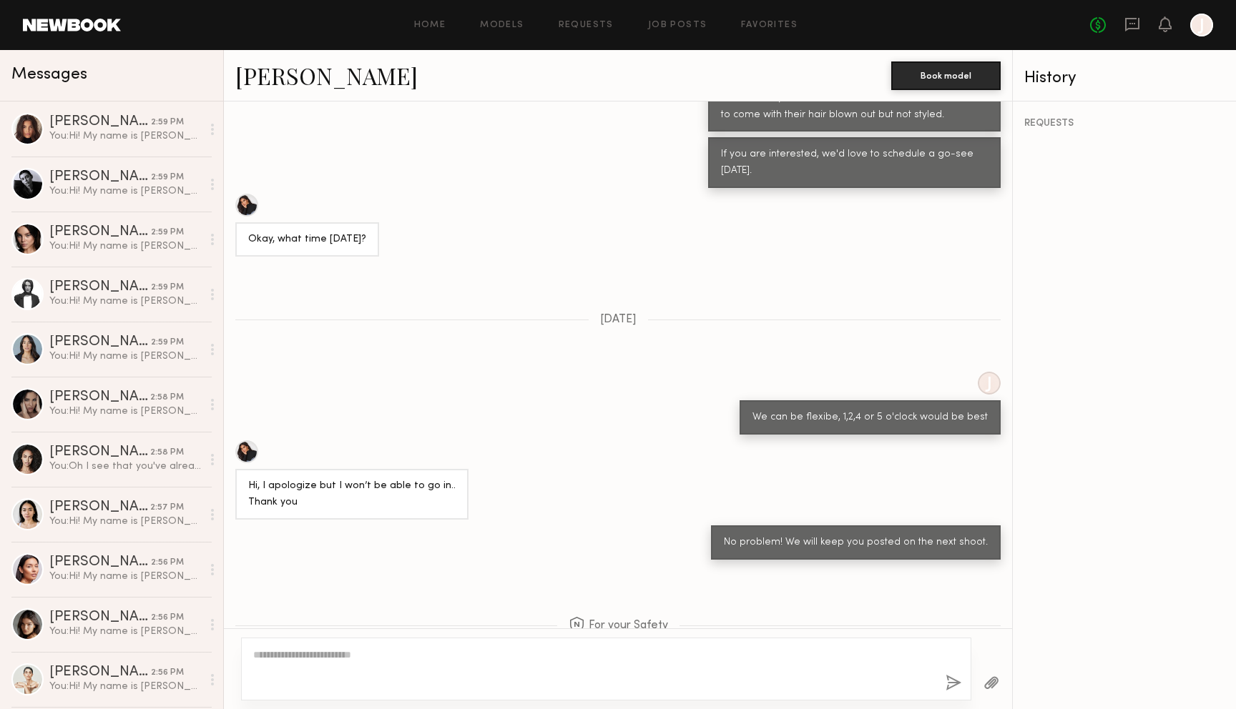
scroll to position [1258, 0]
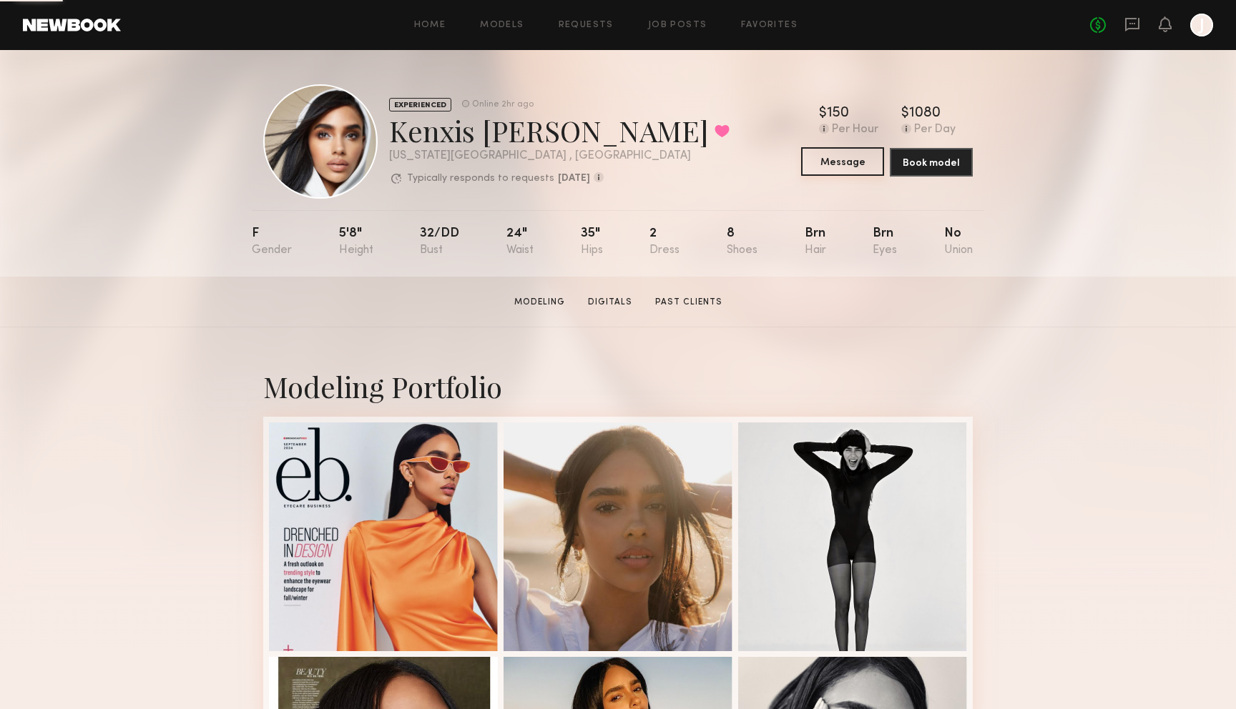
click at [826, 160] on button "Message" at bounding box center [842, 161] width 83 height 29
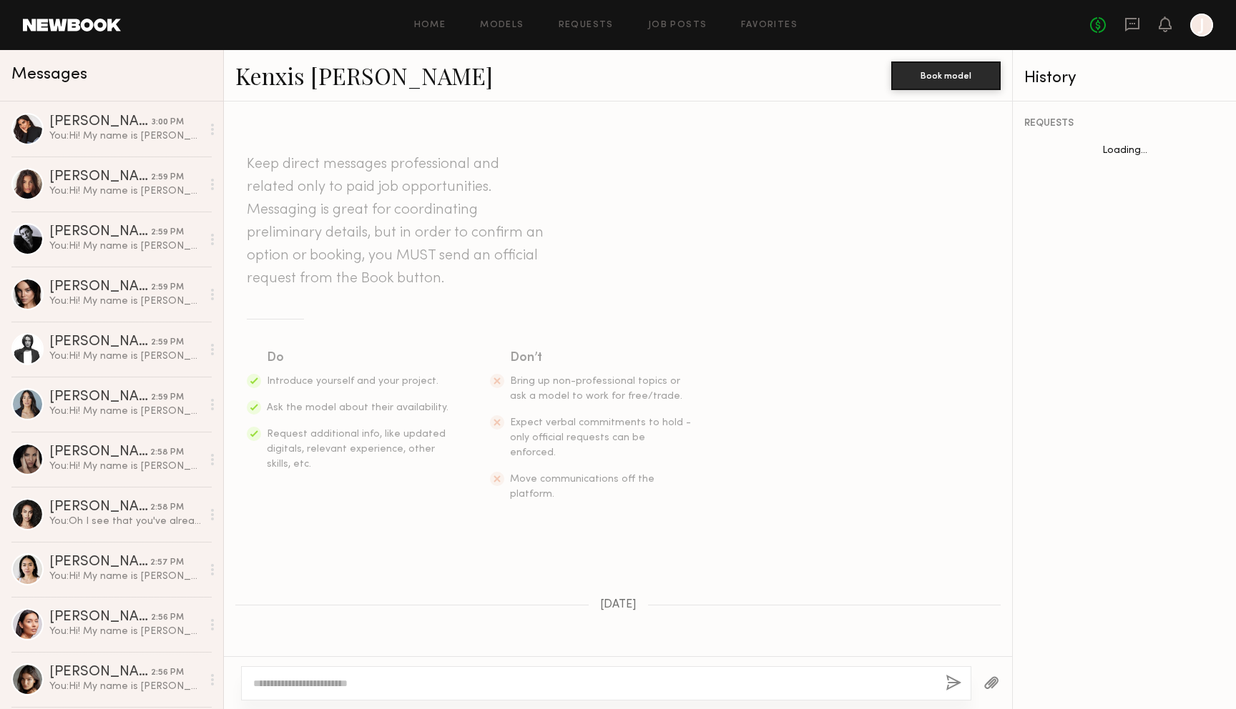
scroll to position [407, 0]
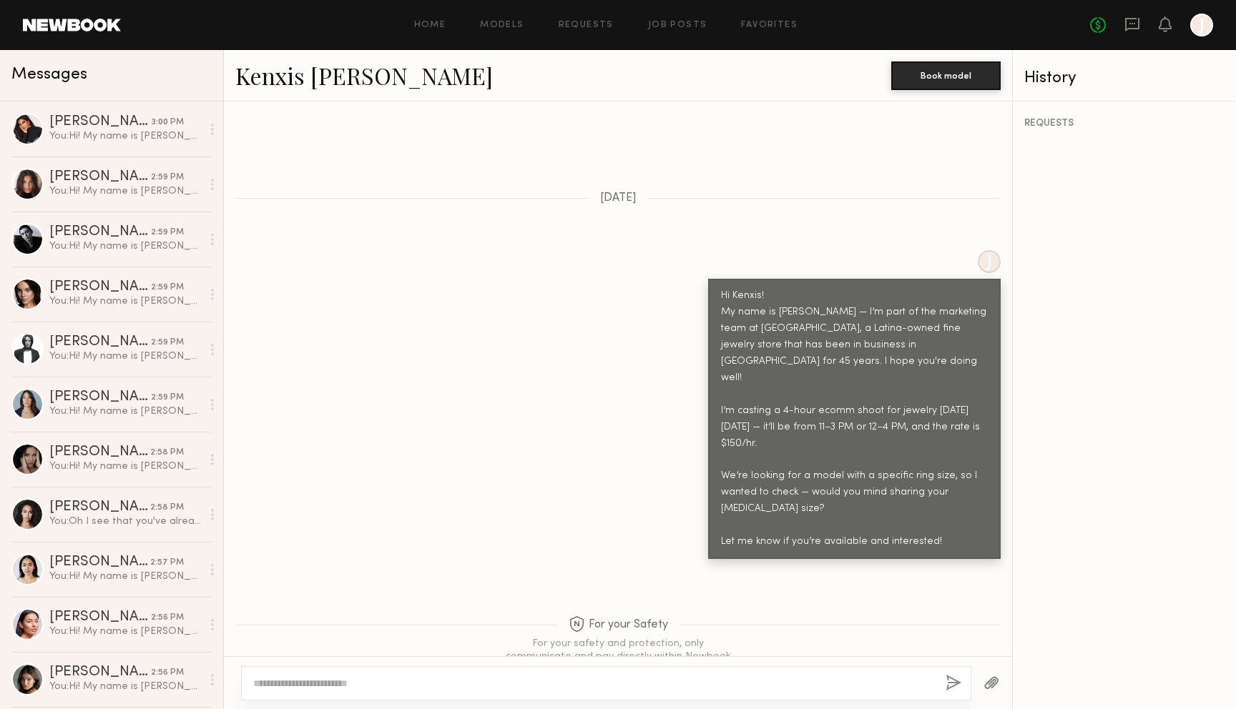
click at [549, 680] on textarea at bounding box center [593, 683] width 681 height 14
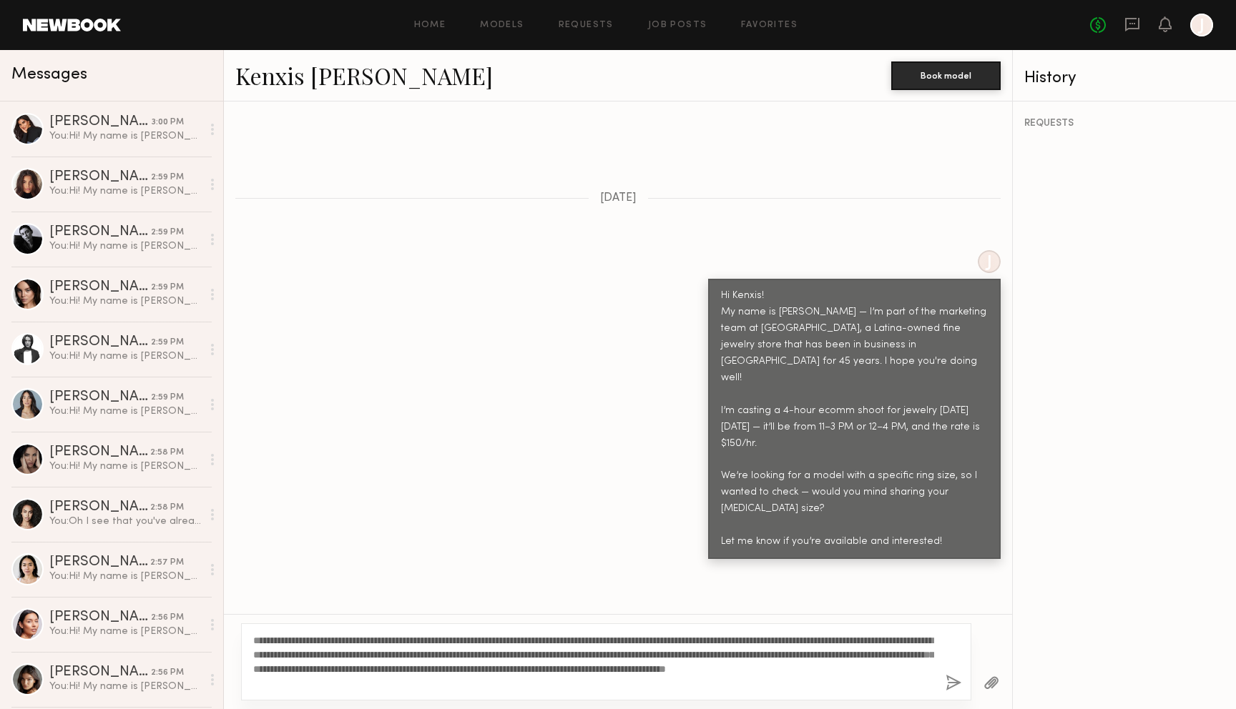
drag, startPoint x: 478, startPoint y: 654, endPoint x: 244, endPoint y: 606, distance: 239.5
click at [244, 606] on div "Keep direct messages professional and related only to paid job opportunities. M…" at bounding box center [618, 406] width 788 height 608
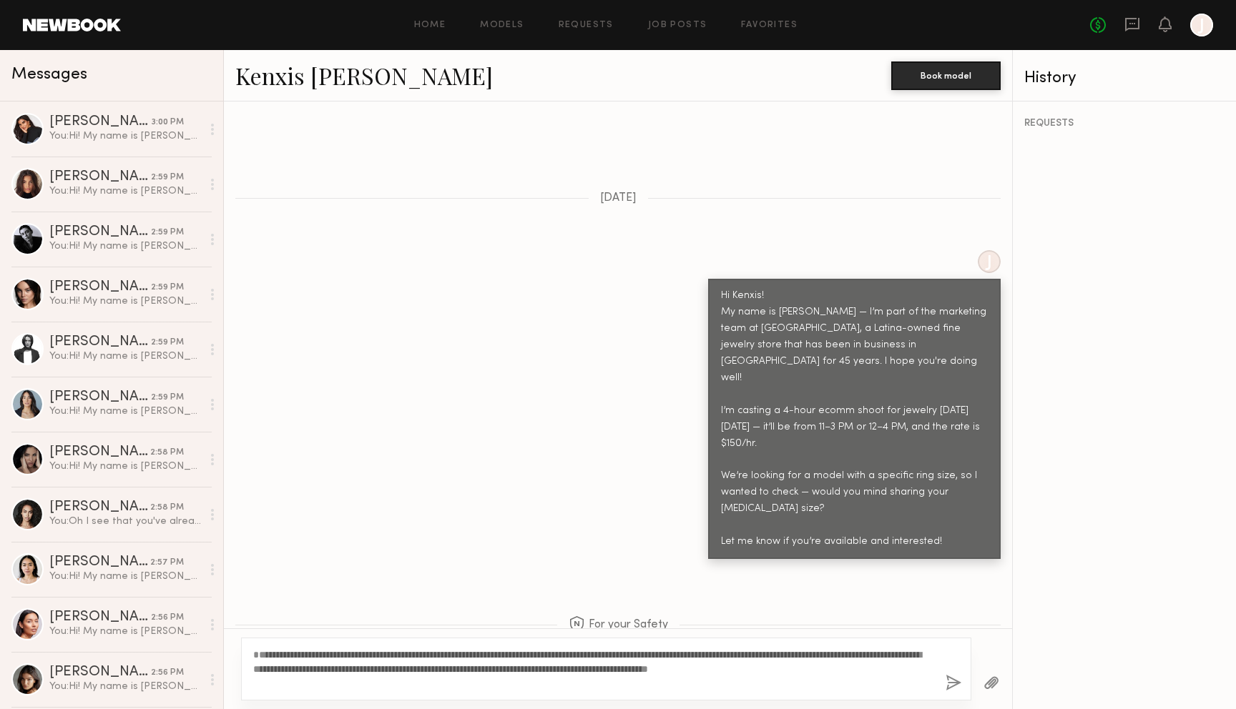
type textarea "**********"
click at [946, 677] on button "button" at bounding box center [953, 684] width 16 height 18
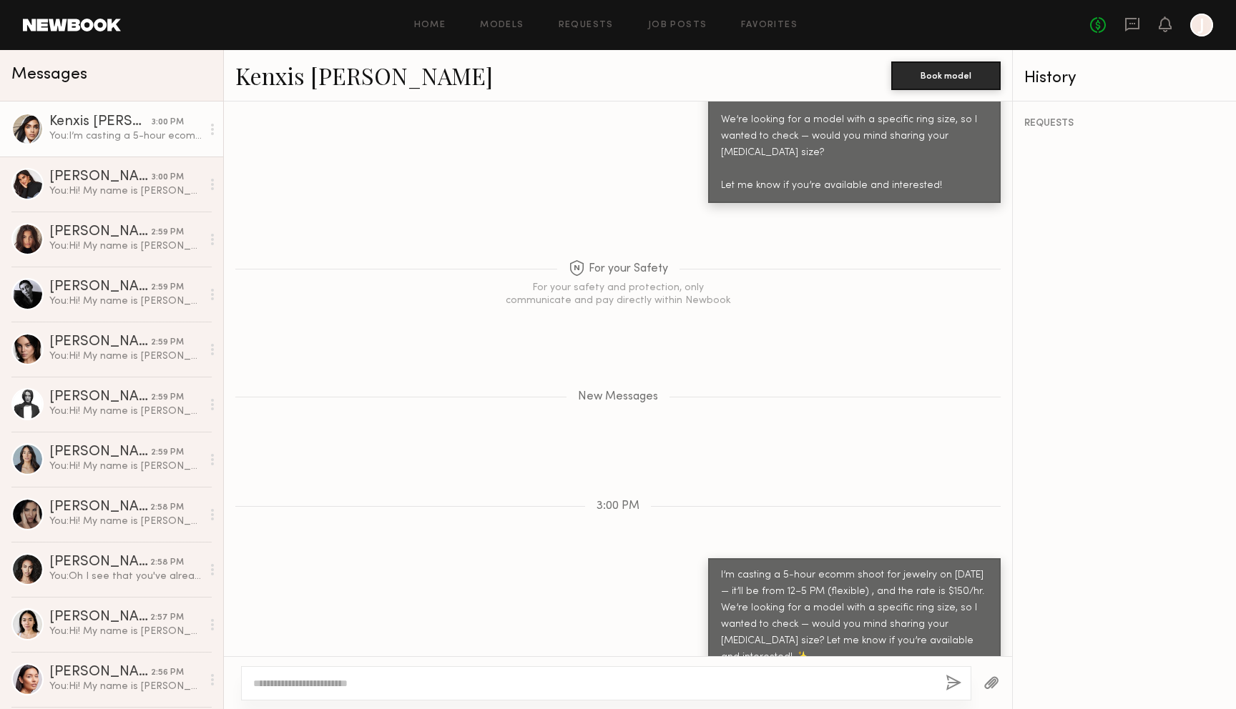
scroll to position [746, 0]
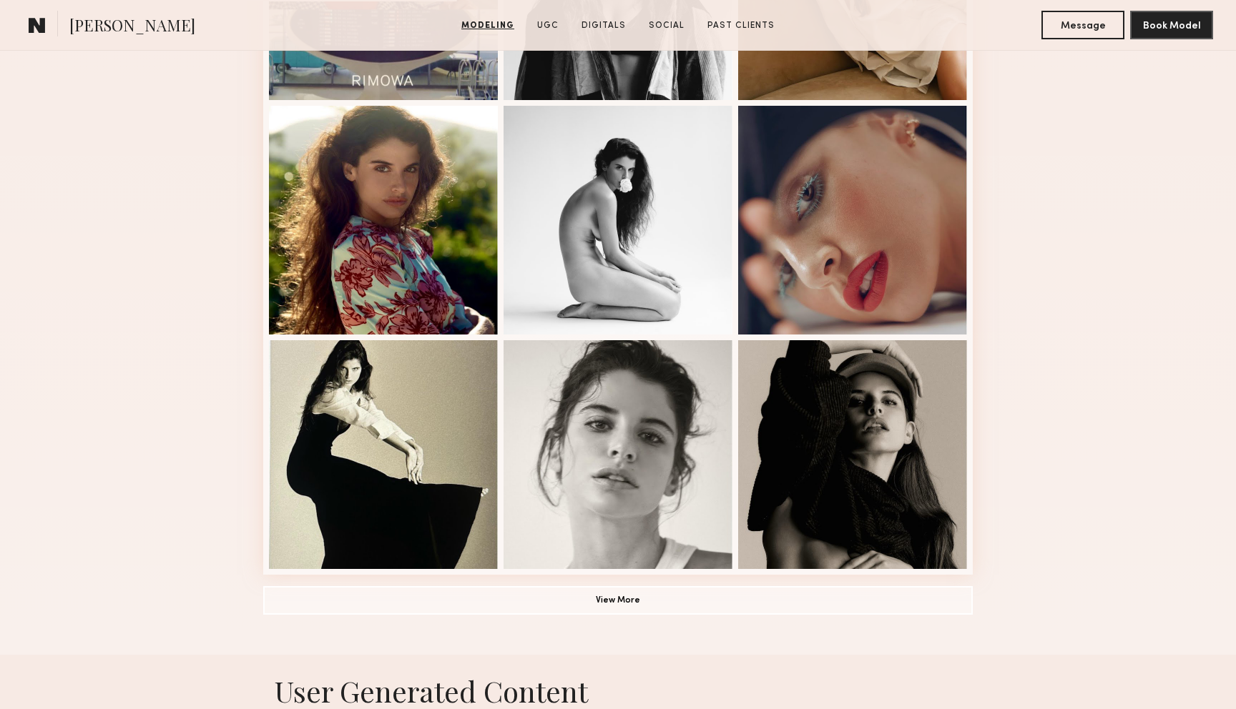
scroll to position [777, 0]
